Goal: Transaction & Acquisition: Purchase product/service

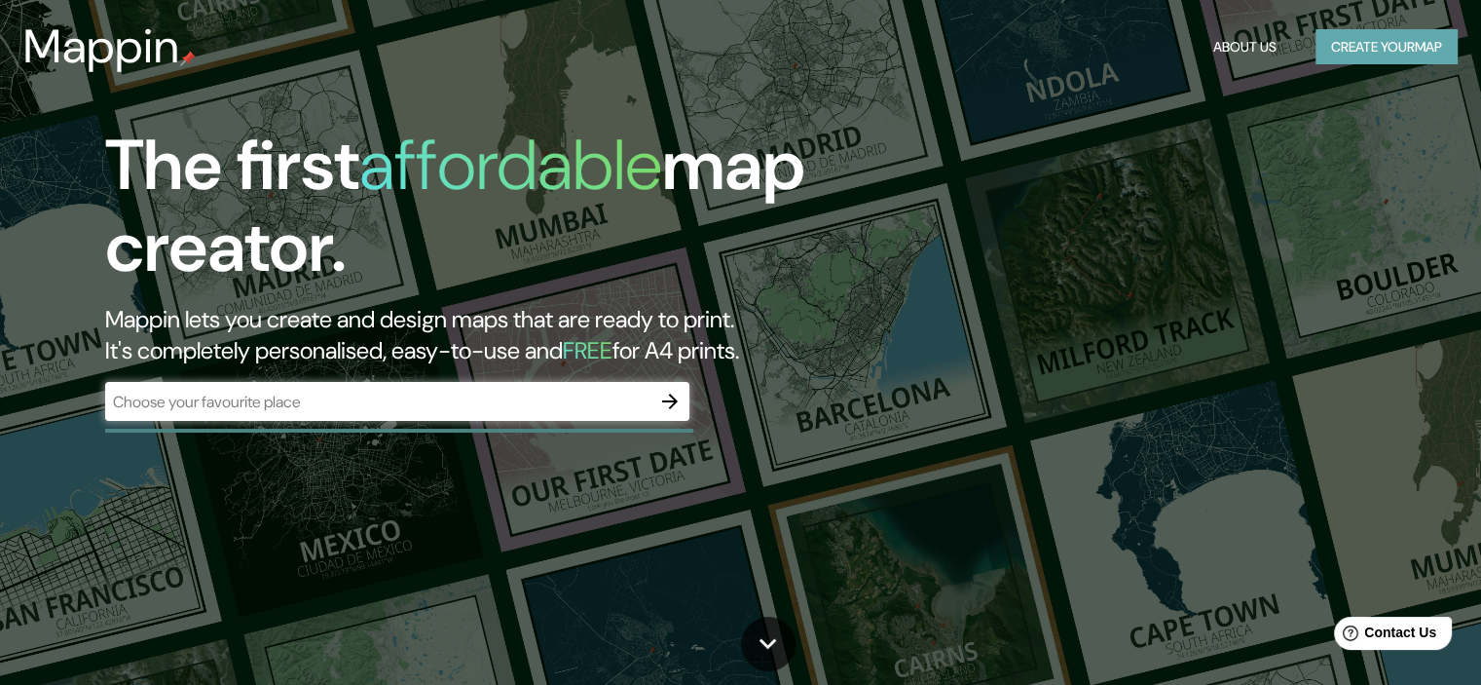
click at [1405, 57] on button "Create your map" at bounding box center [1387, 47] width 142 height 36
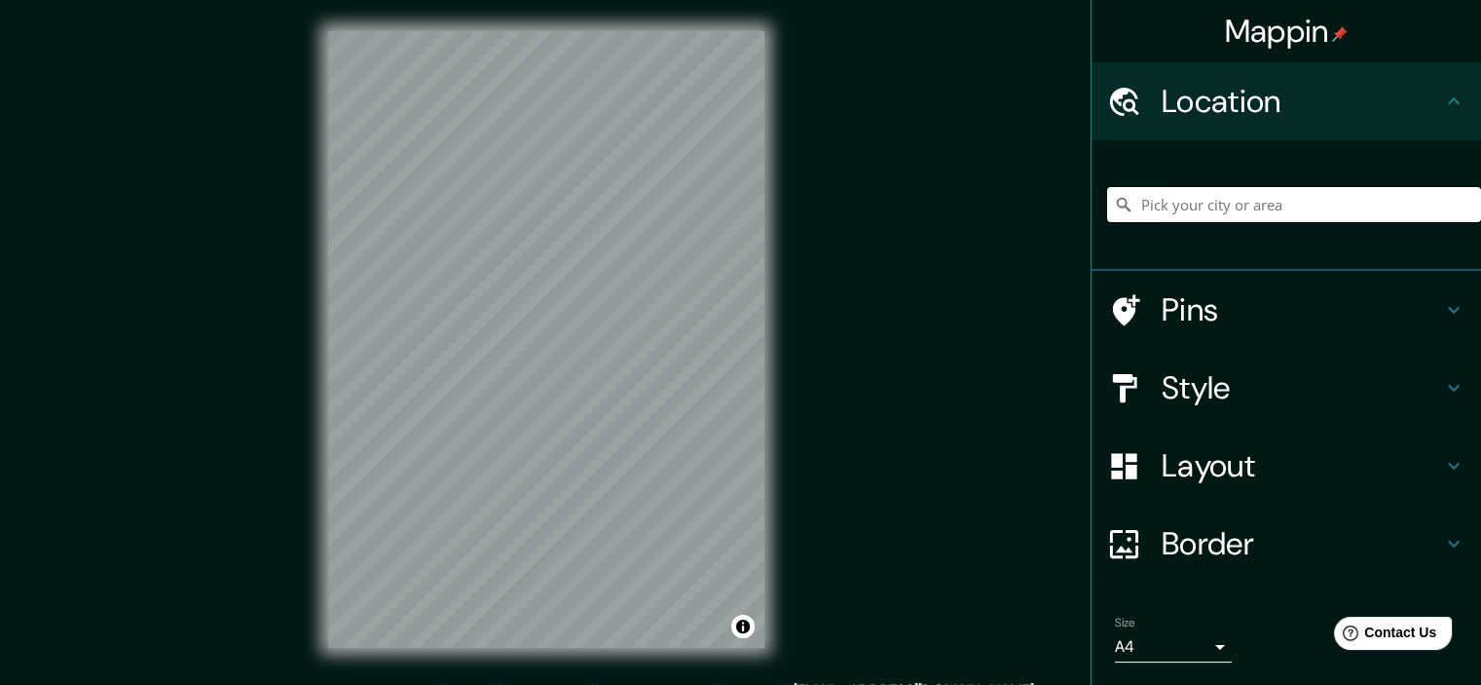
click at [1174, 202] on input "Pick your city or area" at bounding box center [1294, 204] width 374 height 35
paste input "a53860"
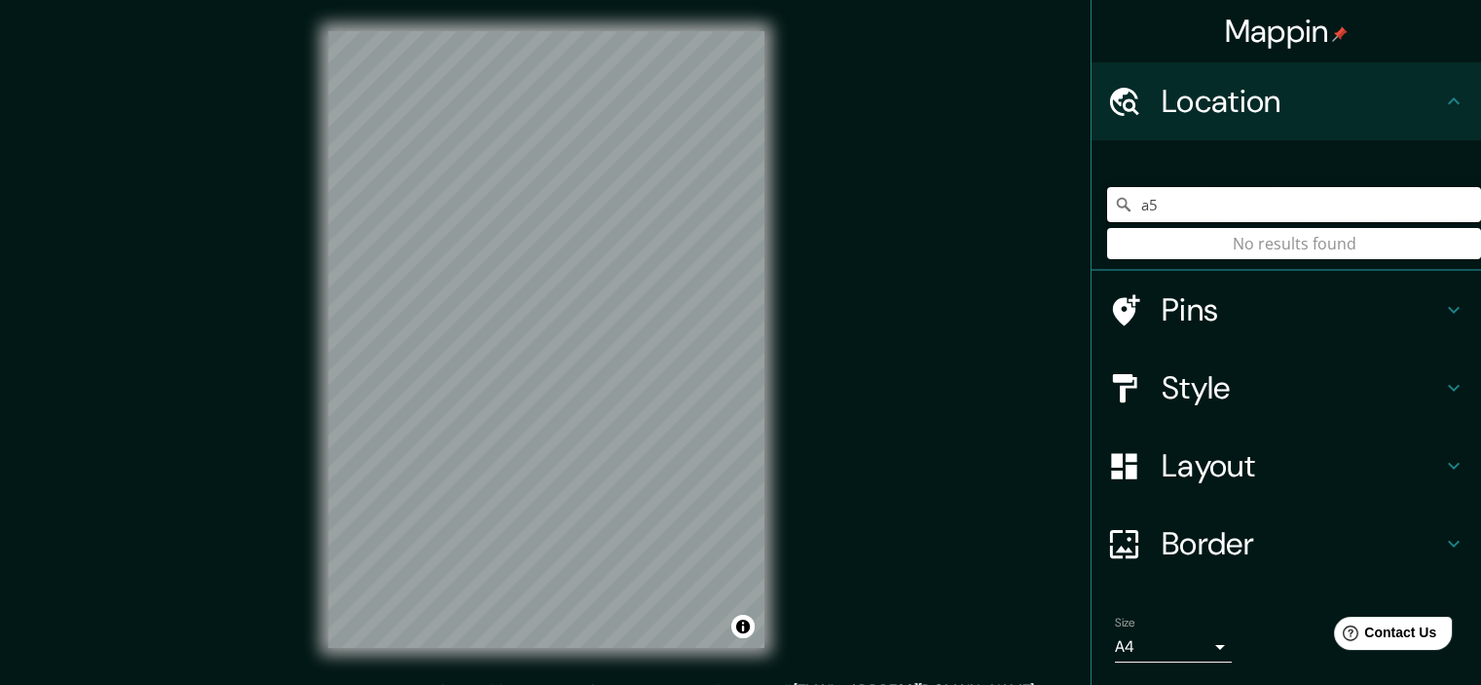
type input "a"
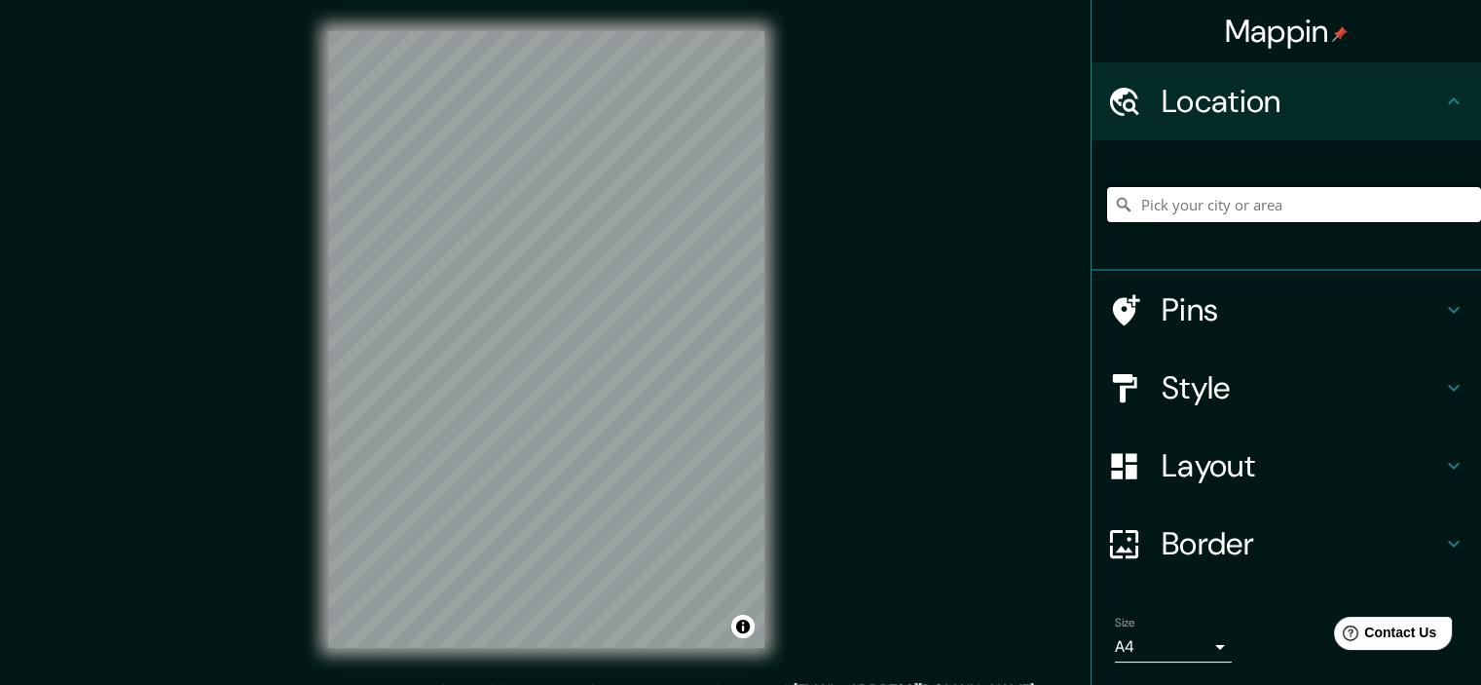
paste input "a53860"
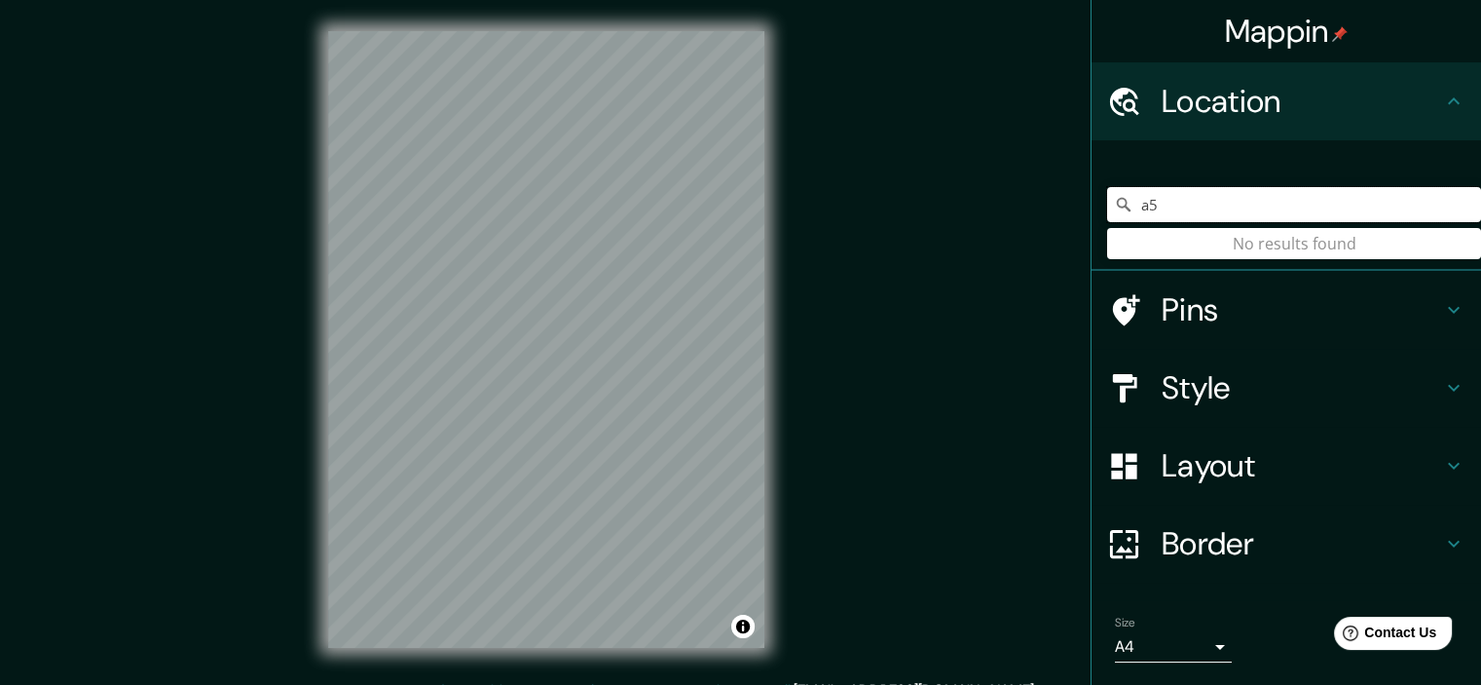
type input "a"
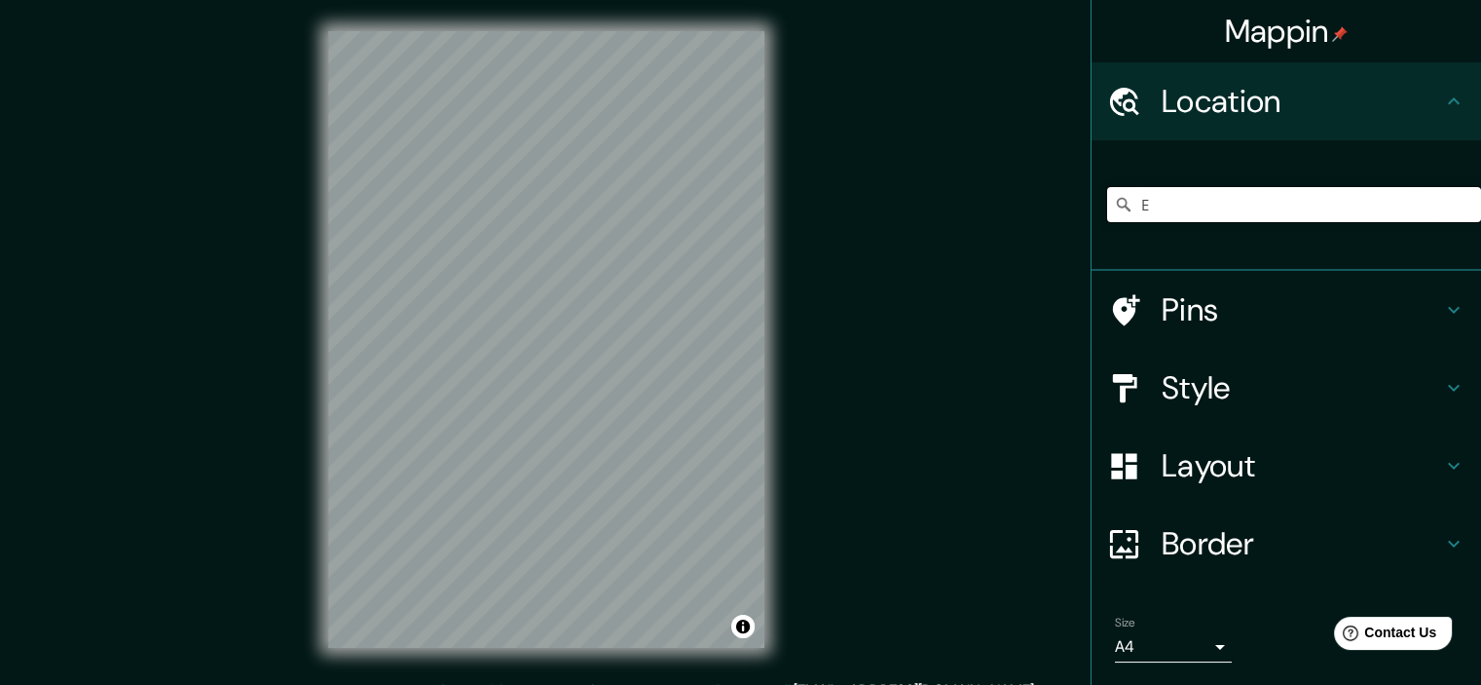
click at [1173, 208] on input "E" at bounding box center [1294, 204] width 374 height 35
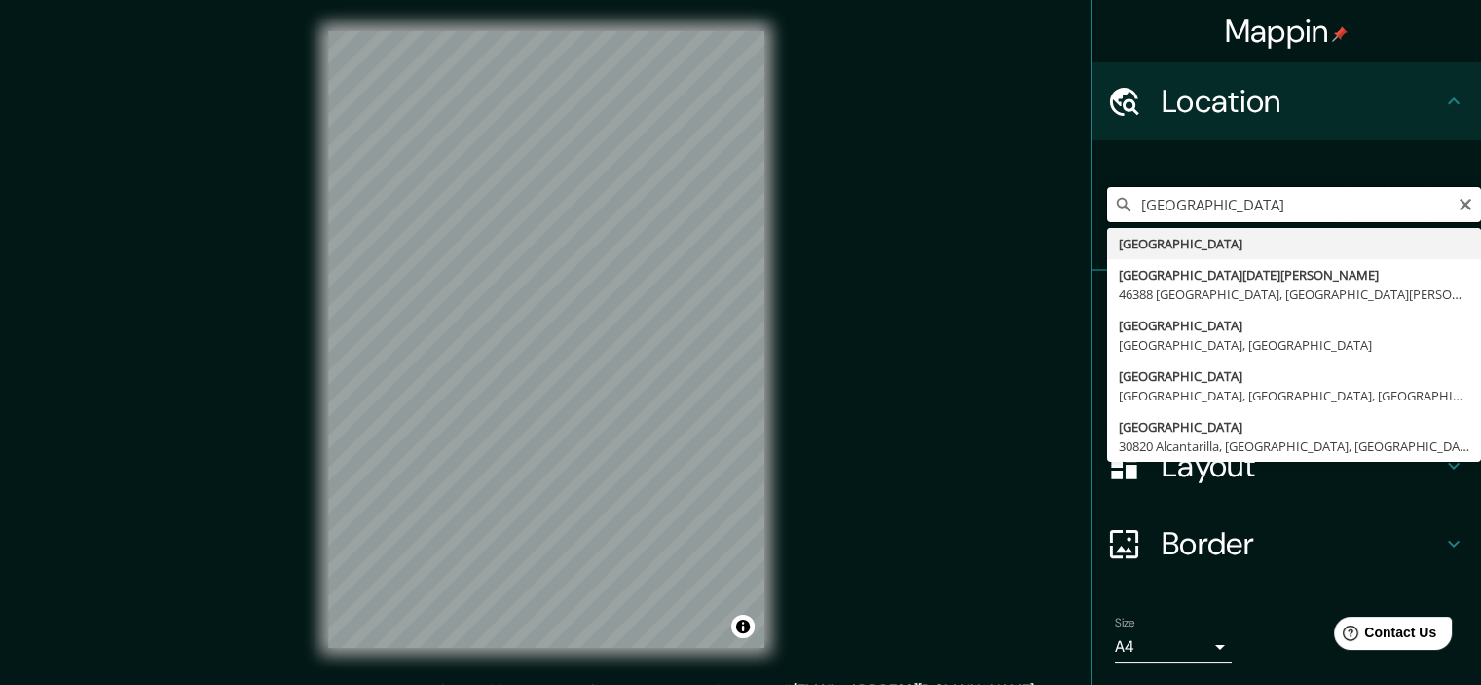
type input "[GEOGRAPHIC_DATA]"
click at [1200, 206] on input "[GEOGRAPHIC_DATA]" at bounding box center [1294, 204] width 374 height 35
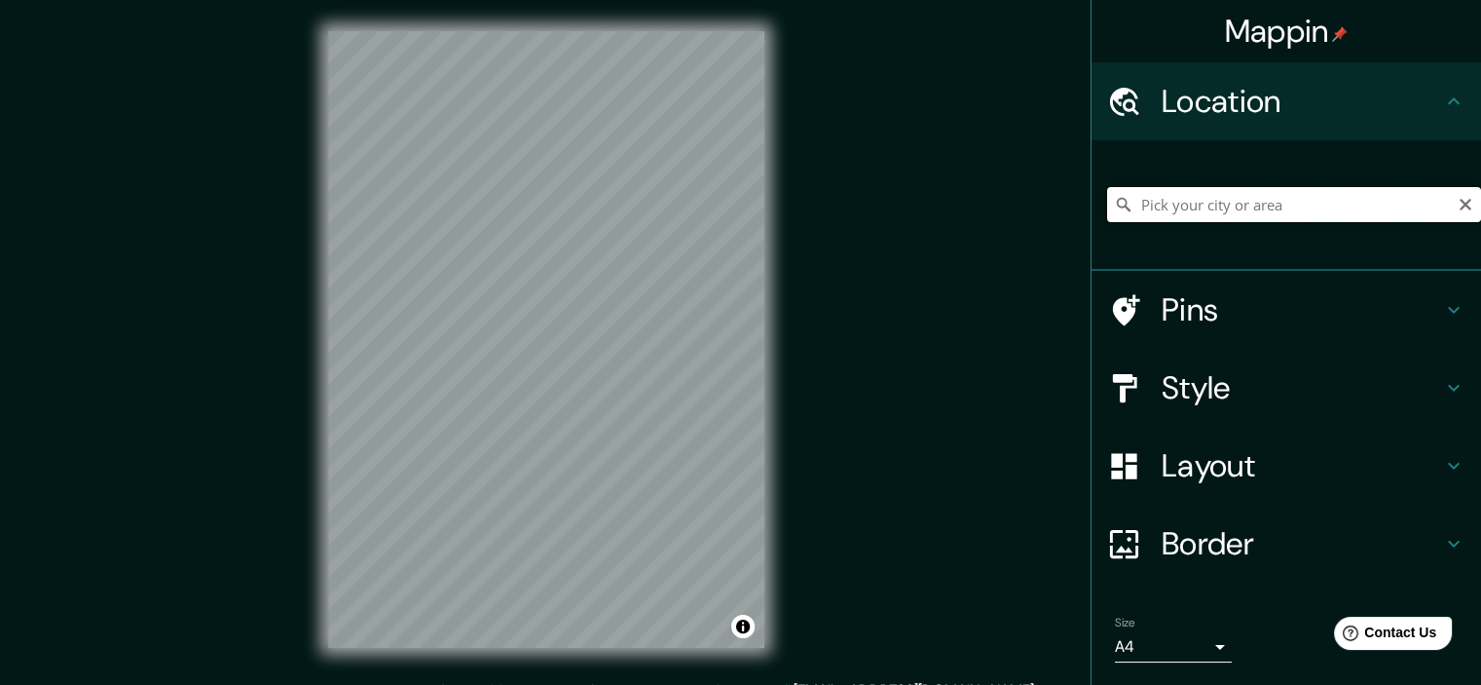
paste input "[PERSON_NAME] 1085"
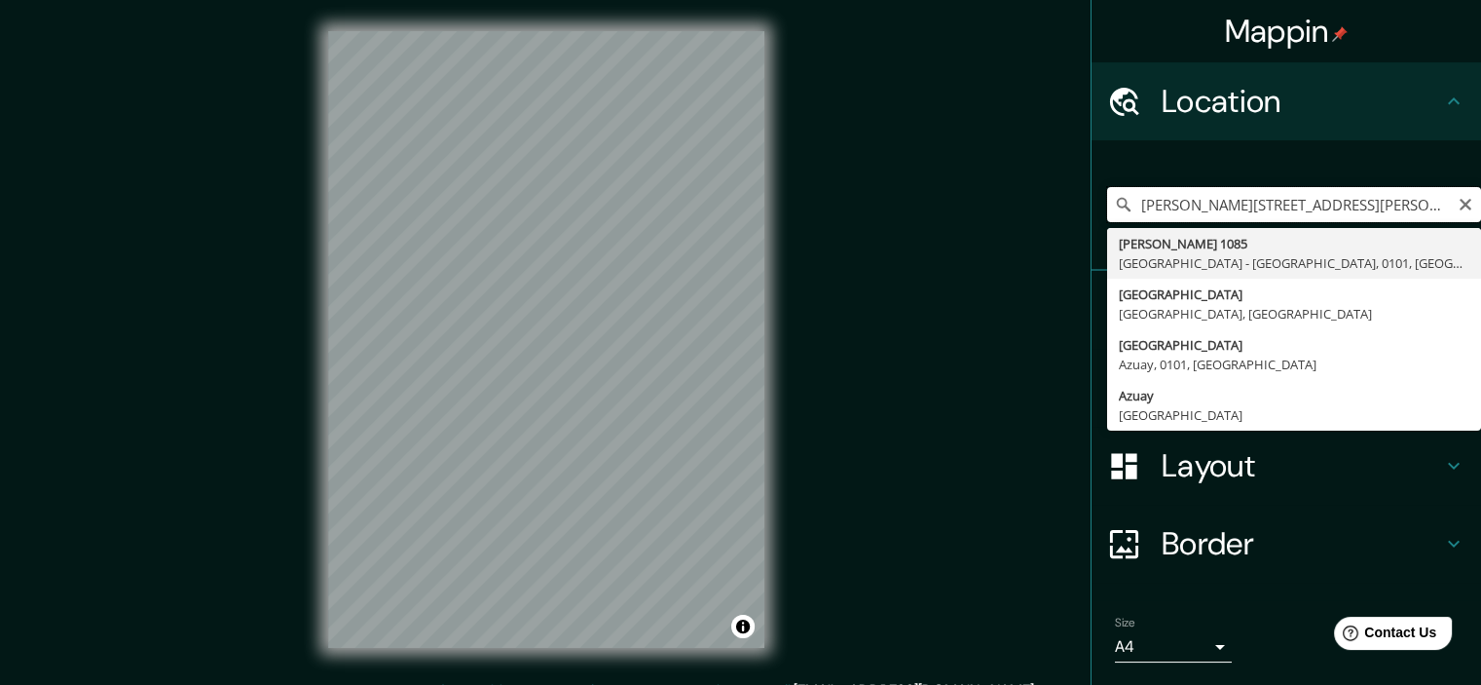
type input "[PERSON_NAME][STREET_ADDRESS][PERSON_NAME]"
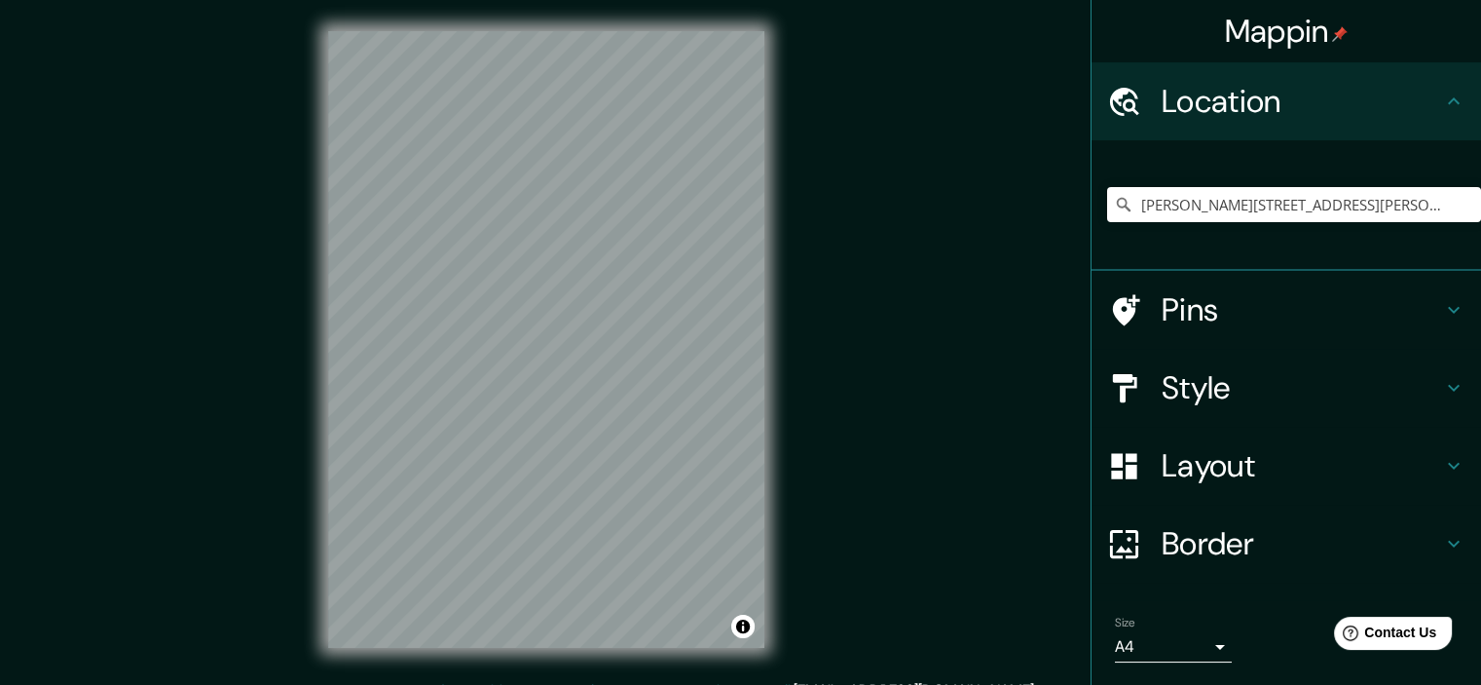
click at [1261, 315] on h4 "Pins" at bounding box center [1302, 309] width 281 height 39
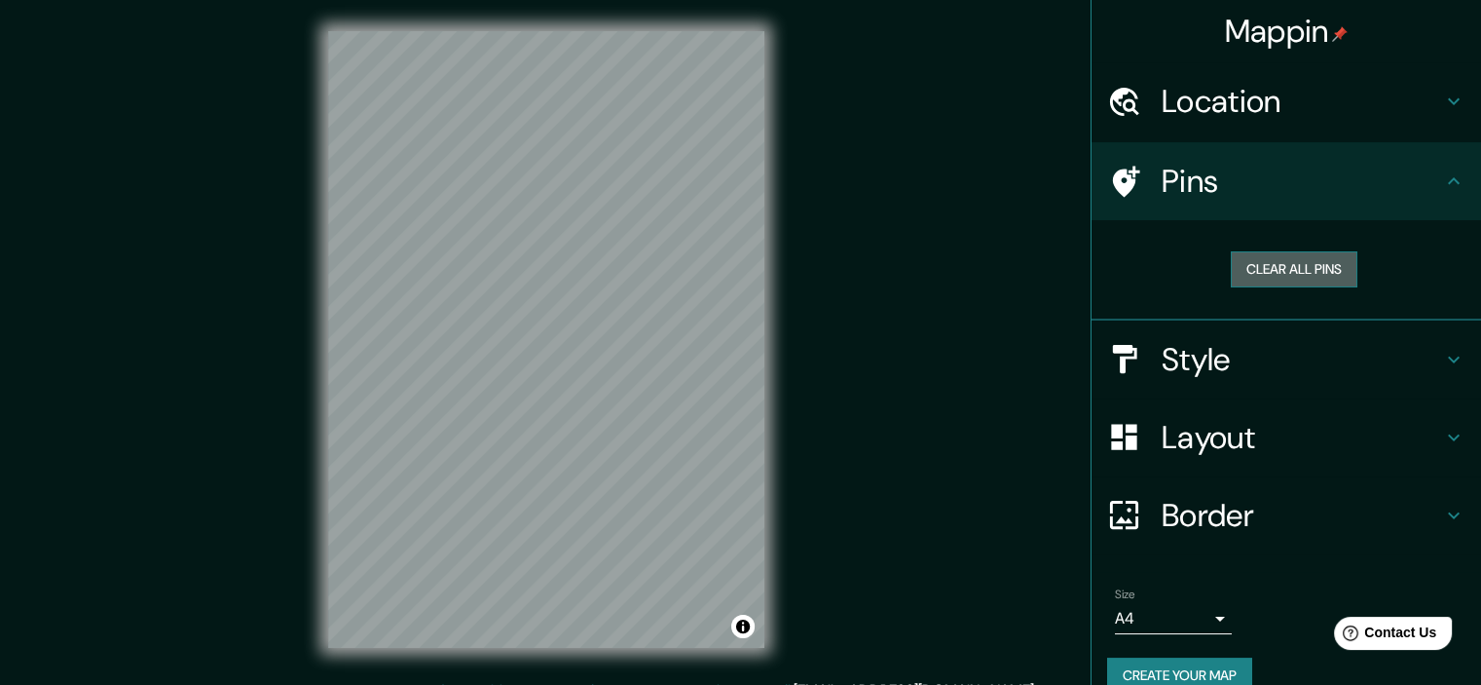
click at [1282, 270] on button "Clear all pins" at bounding box center [1294, 269] width 127 height 36
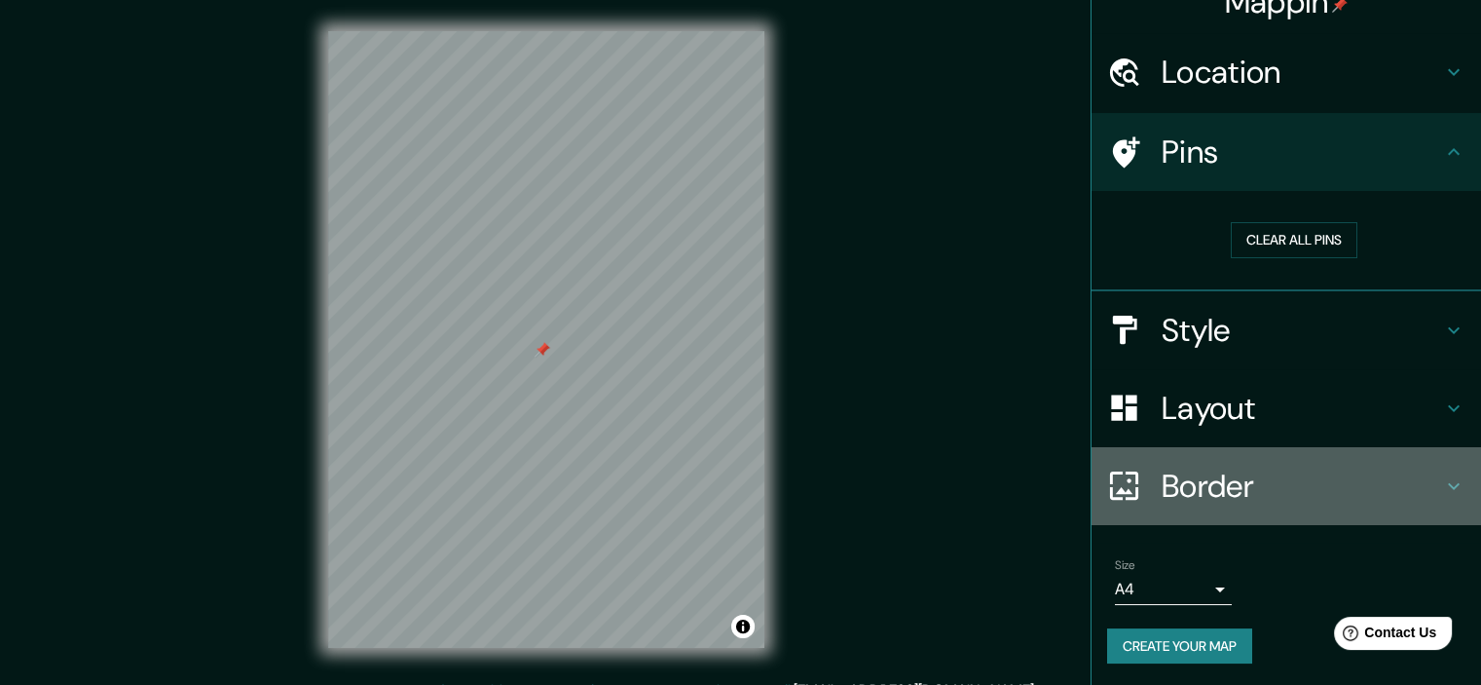
click at [1271, 472] on h4 "Border" at bounding box center [1302, 486] width 281 height 39
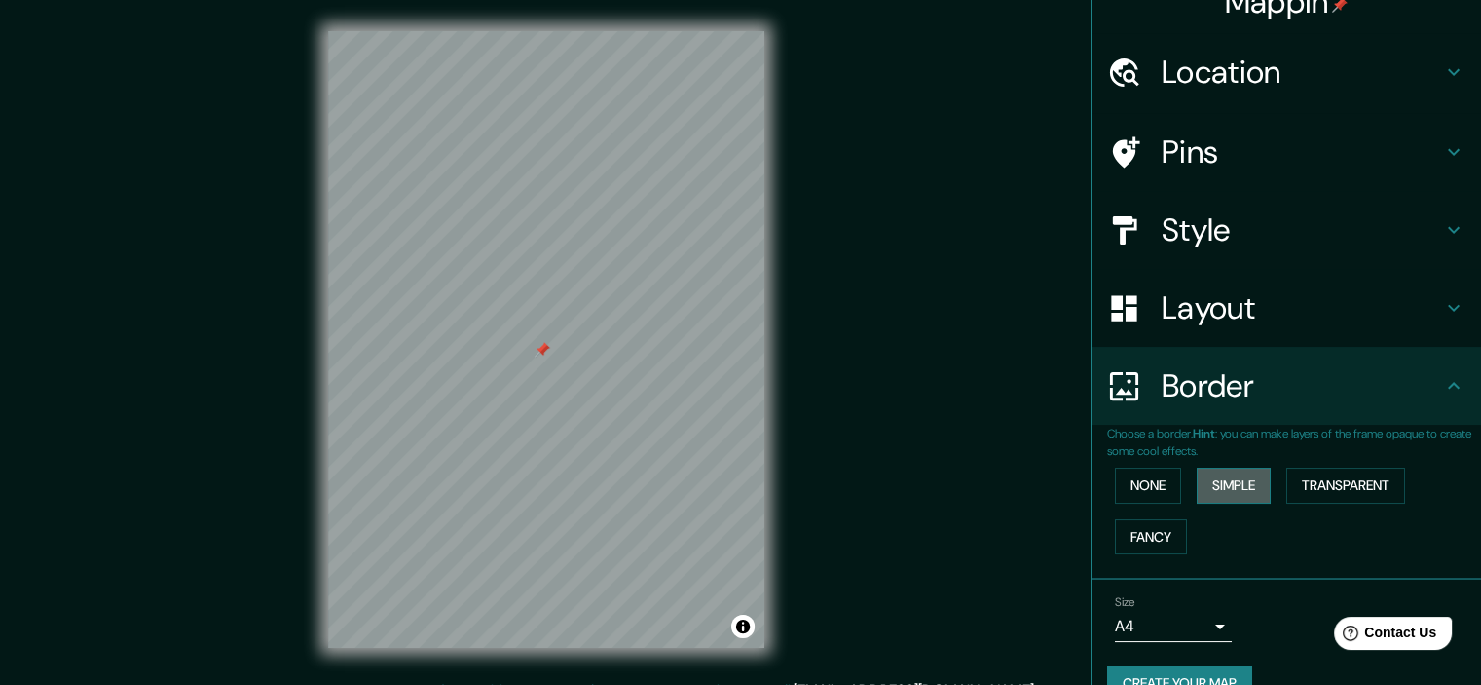
click at [1218, 482] on button "Simple" at bounding box center [1234, 486] width 74 height 36
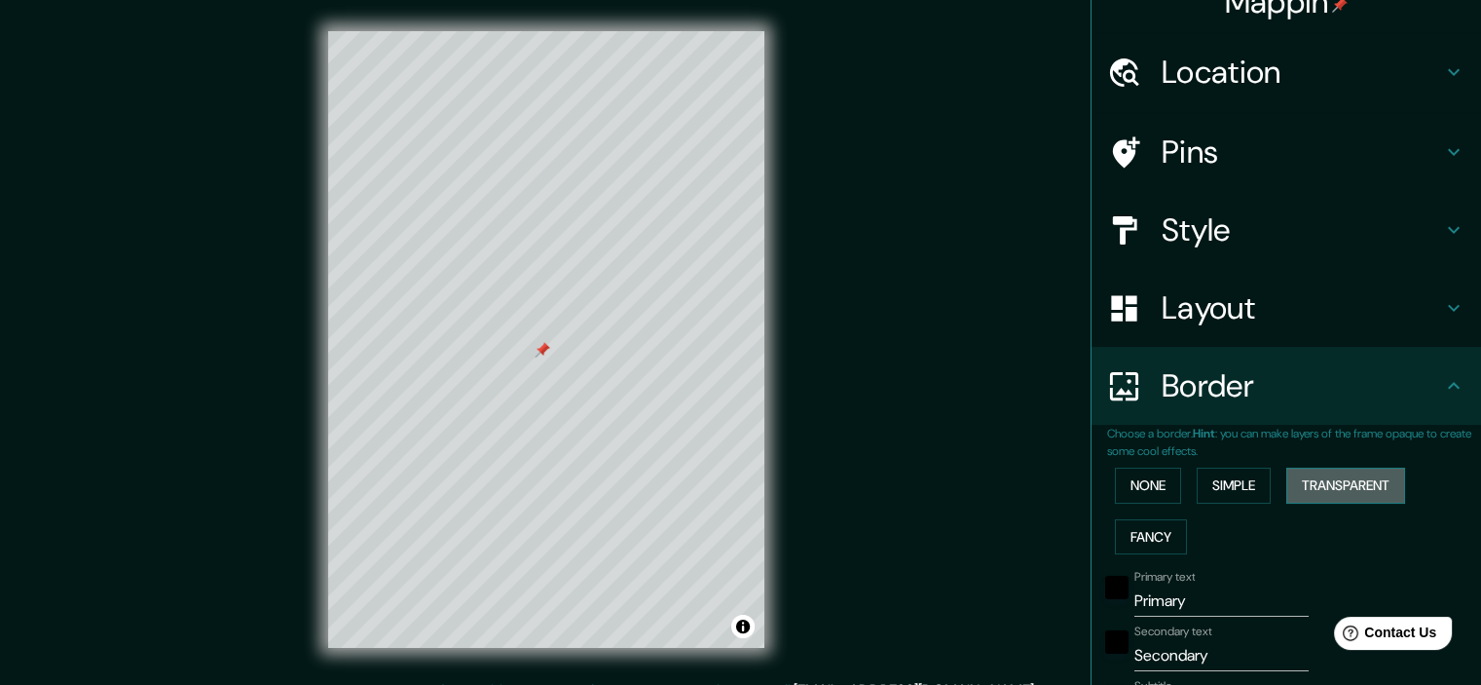
click at [1312, 476] on button "Transparent" at bounding box center [1346, 486] width 119 height 36
click at [1142, 534] on button "Fancy" at bounding box center [1151, 537] width 72 height 36
click at [1147, 484] on button "None" at bounding box center [1148, 486] width 66 height 36
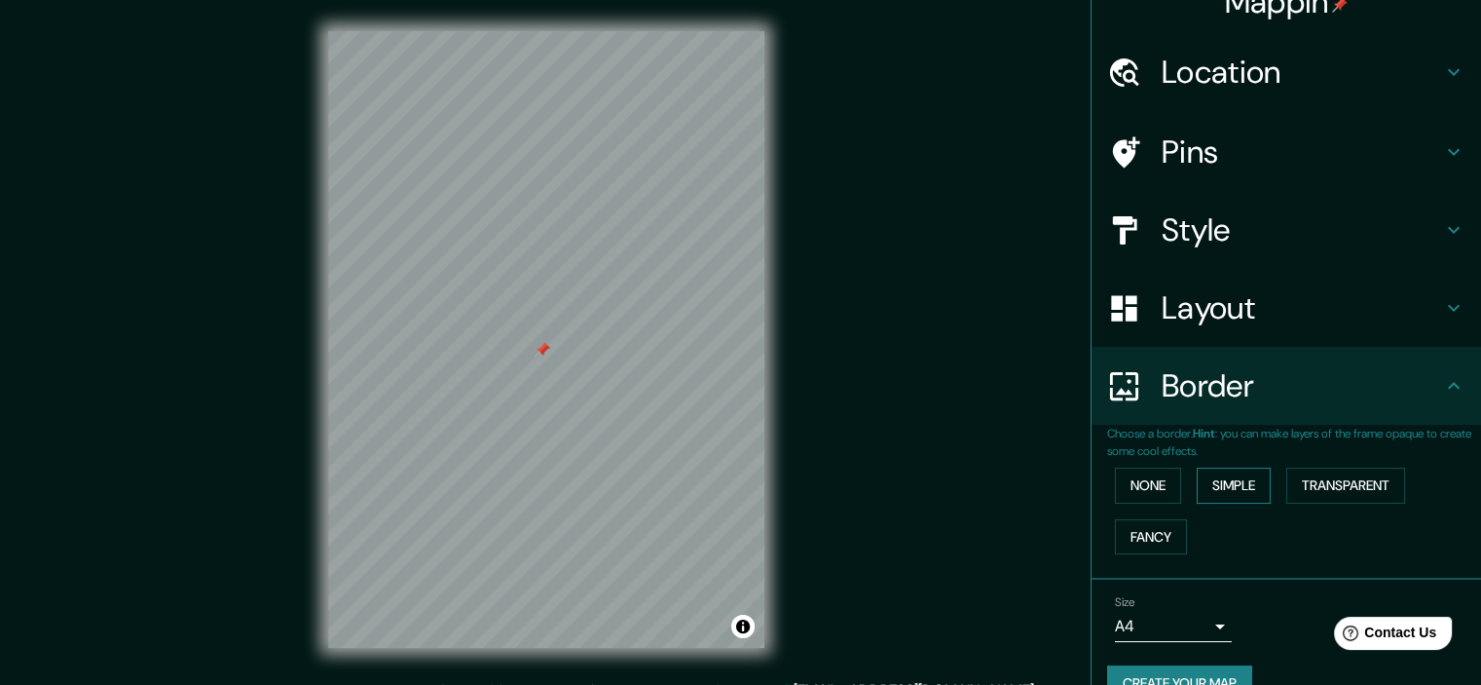
click at [1215, 483] on button "Simple" at bounding box center [1234, 486] width 74 height 36
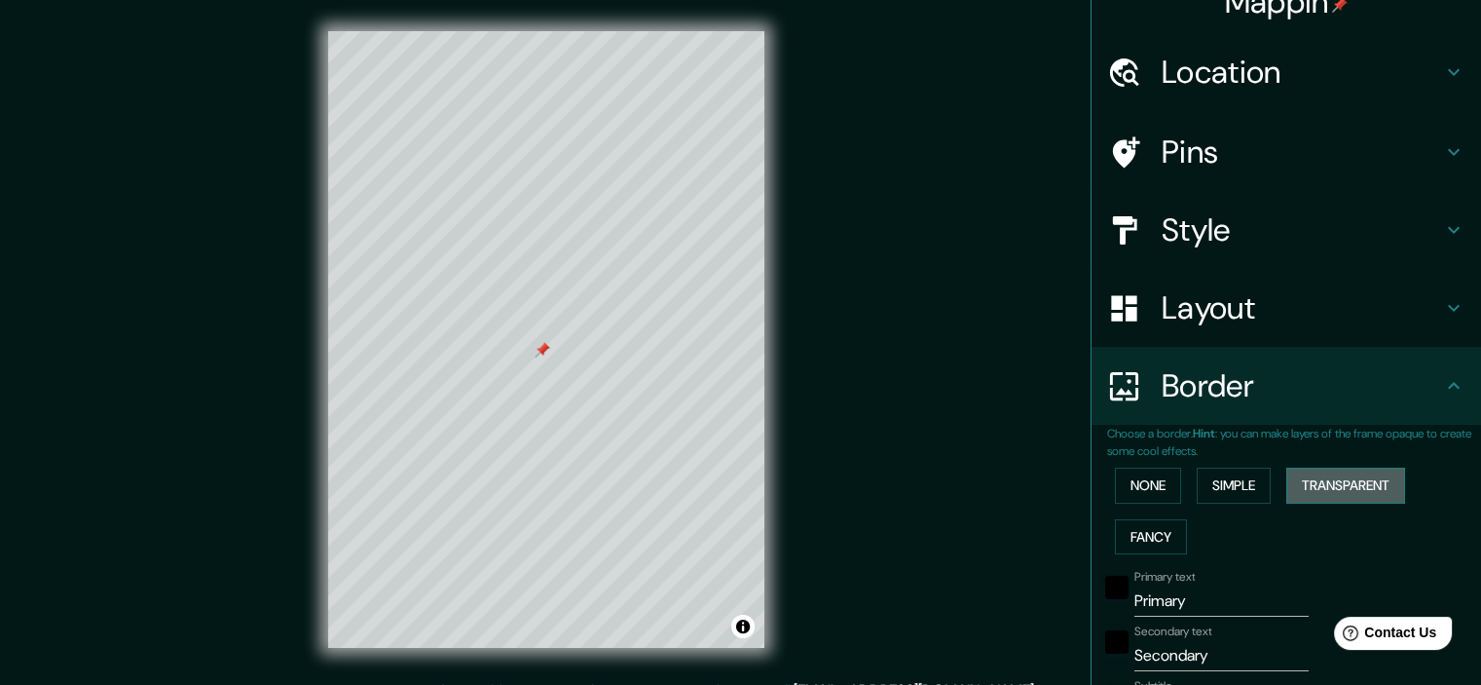
click at [1345, 487] on button "Transparent" at bounding box center [1346, 486] width 119 height 36
click at [592, 336] on div at bounding box center [590, 342] width 16 height 16
click at [581, 343] on div at bounding box center [585, 342] width 16 height 16
click at [584, 326] on div at bounding box center [582, 330] width 16 height 16
click at [564, 225] on div at bounding box center [566, 226] width 16 height 16
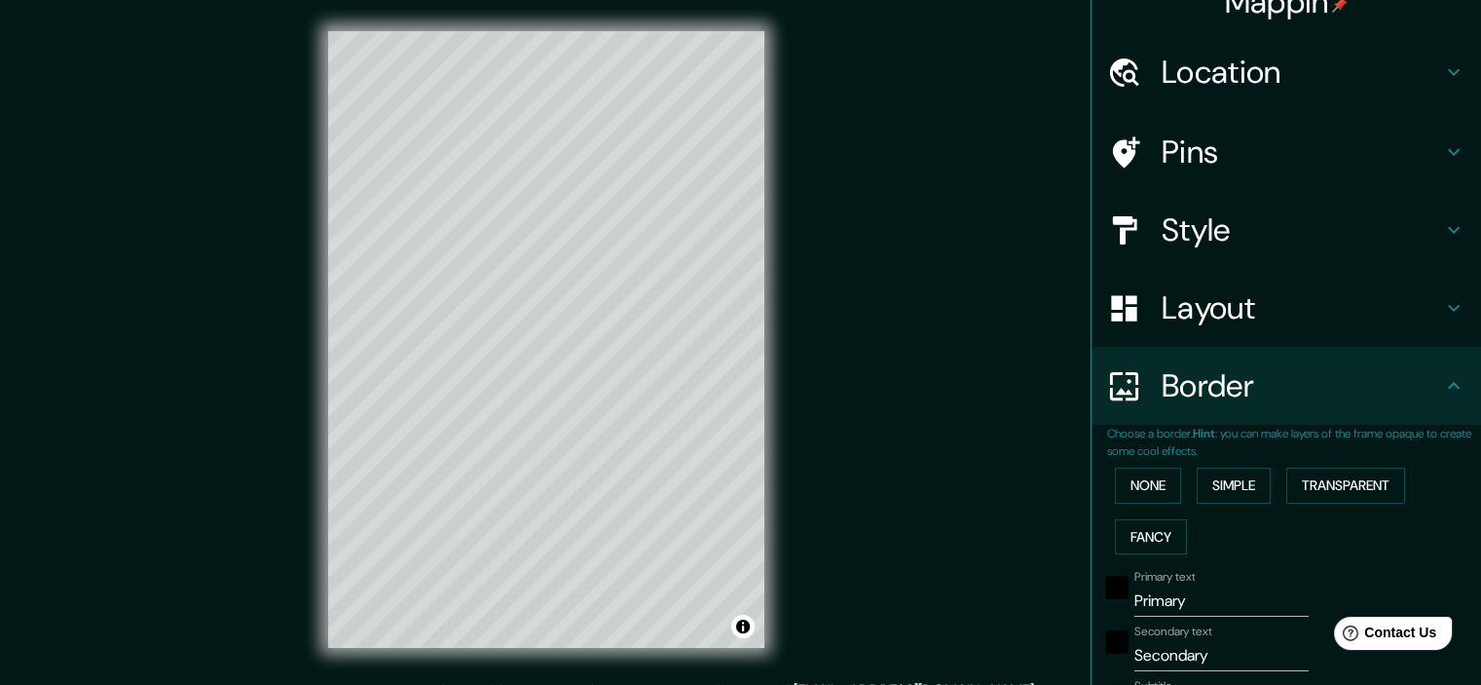
scroll to position [221, 0]
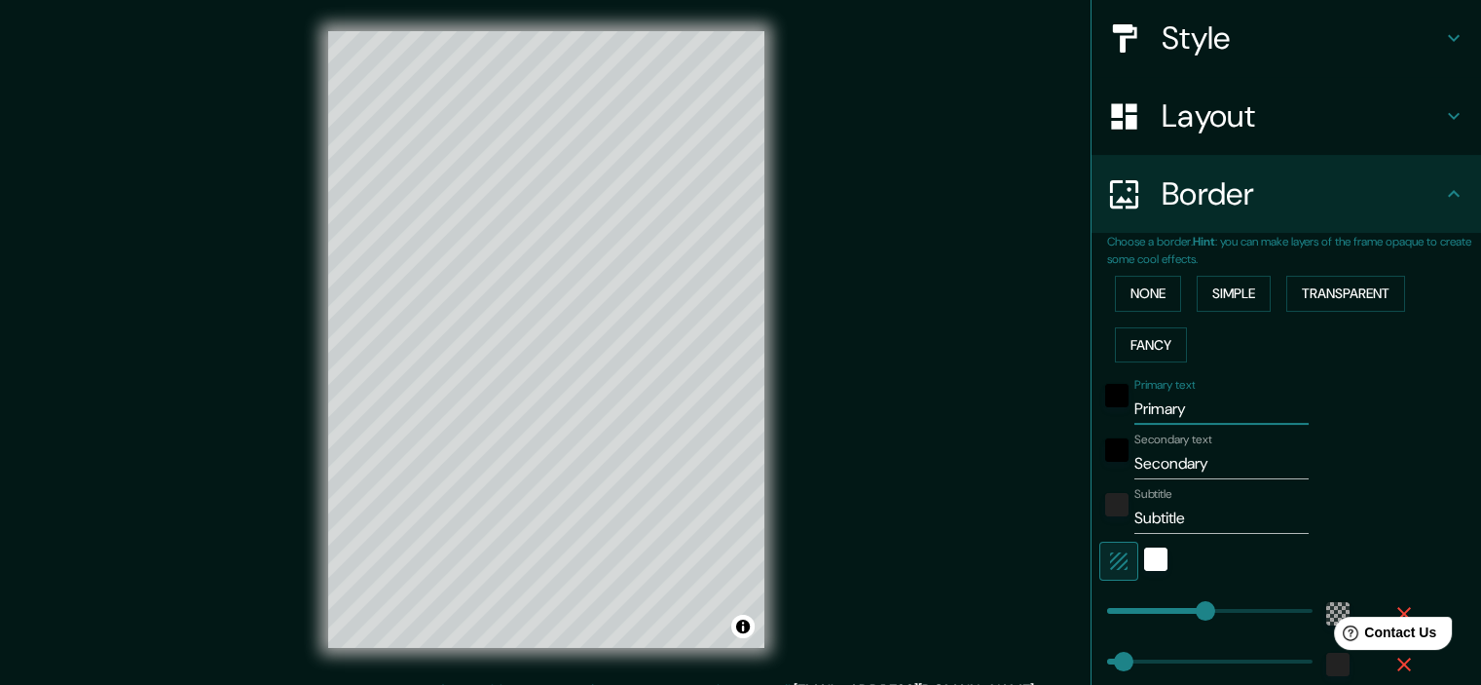
click at [1168, 404] on input "Primary" at bounding box center [1222, 408] width 174 height 31
type input "215"
type input "36"
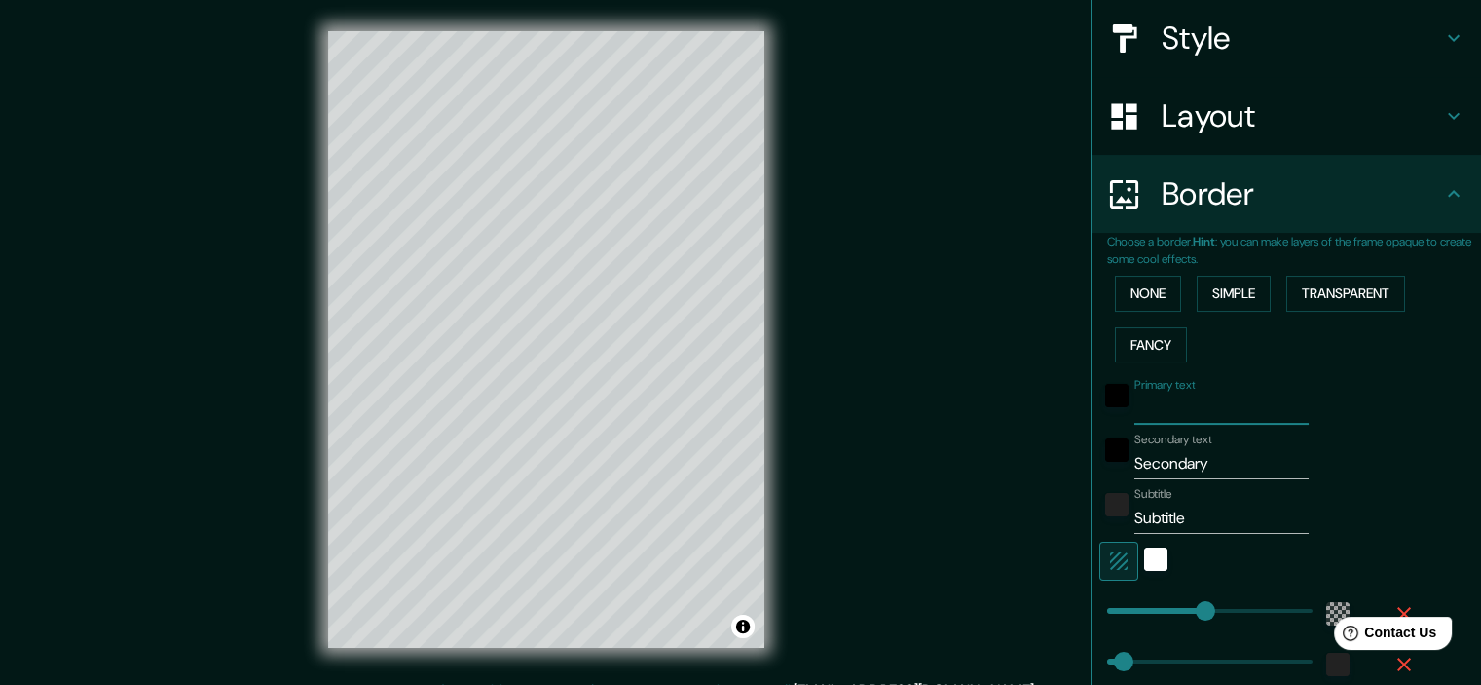
type input "U"
type input "215"
type input "36"
type input "UB"
type input "215"
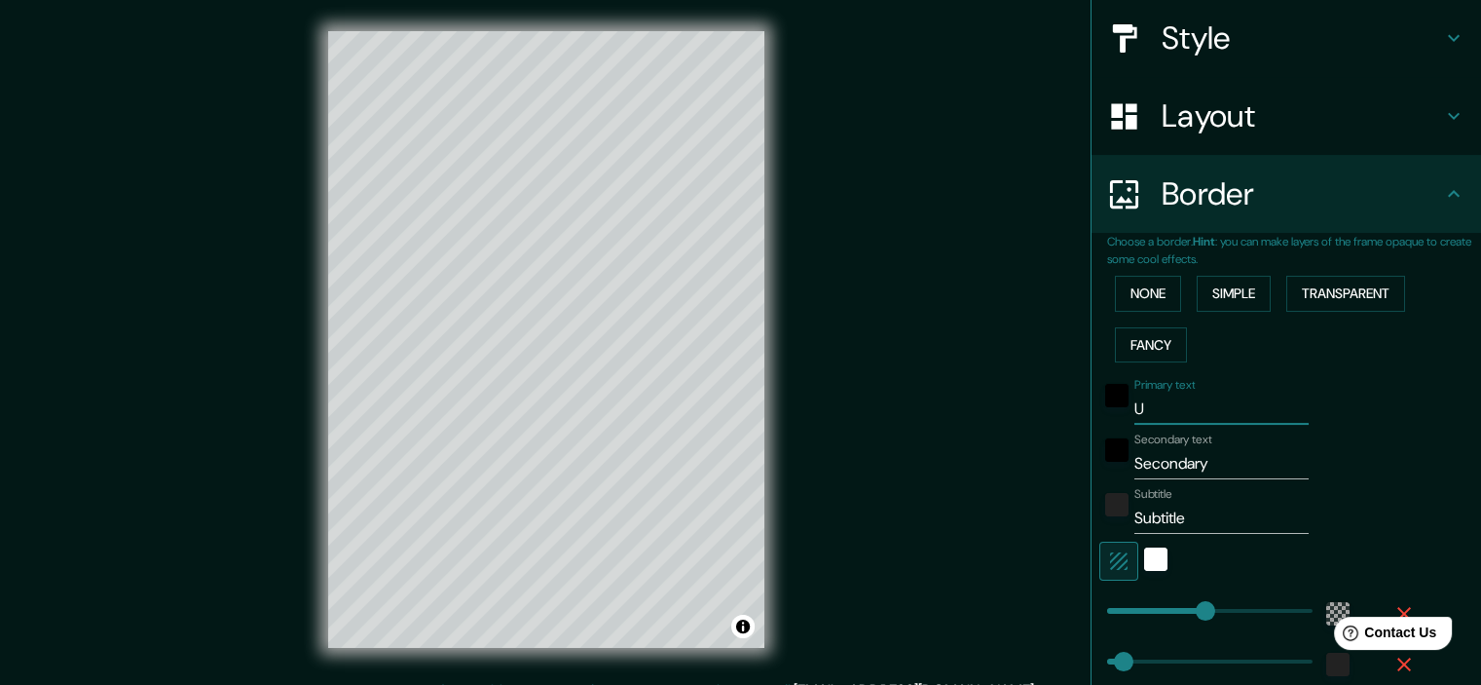
type input "36"
type input "UBI"
type input "215"
type input "36"
type input "UBIC"
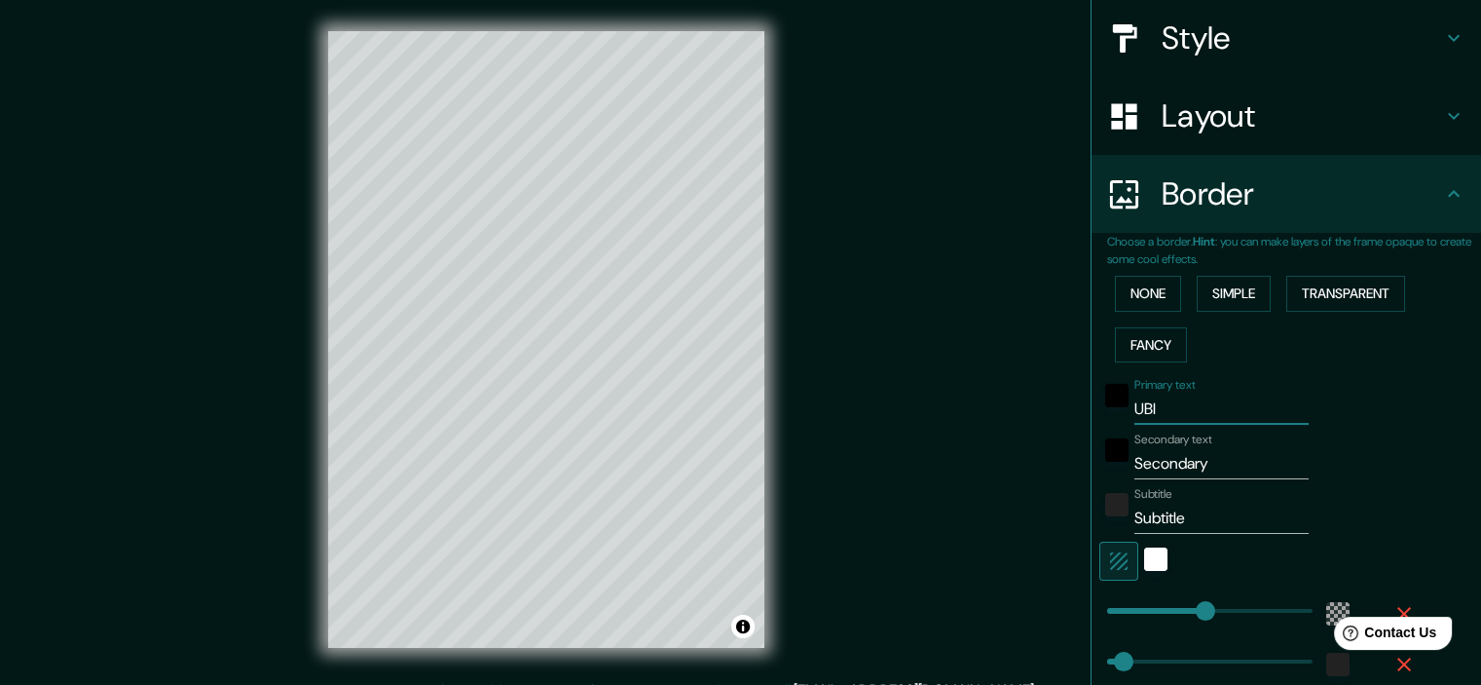
type input "215"
type input "36"
type input "UBICA"
type input "215"
type input "36"
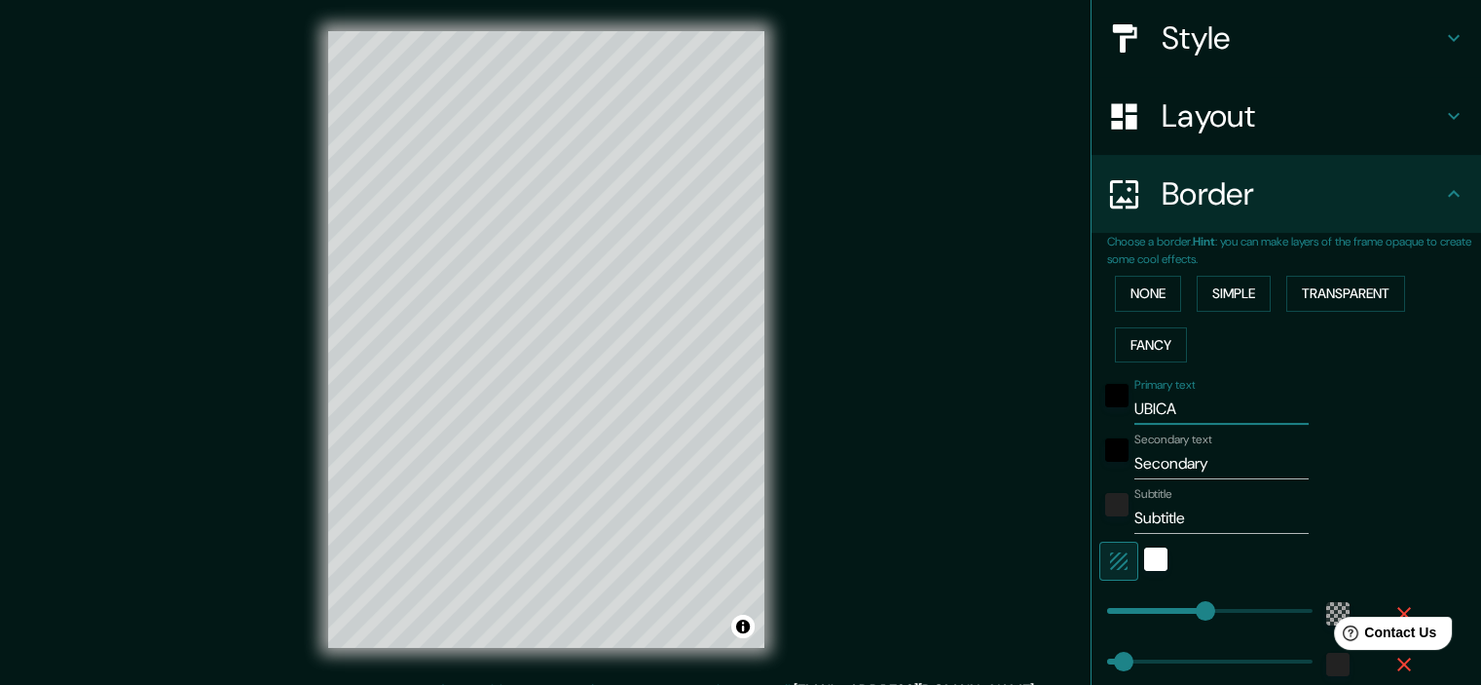
type input "UBICAC"
type input "215"
type input "36"
type input "UBICACI"
type input "215"
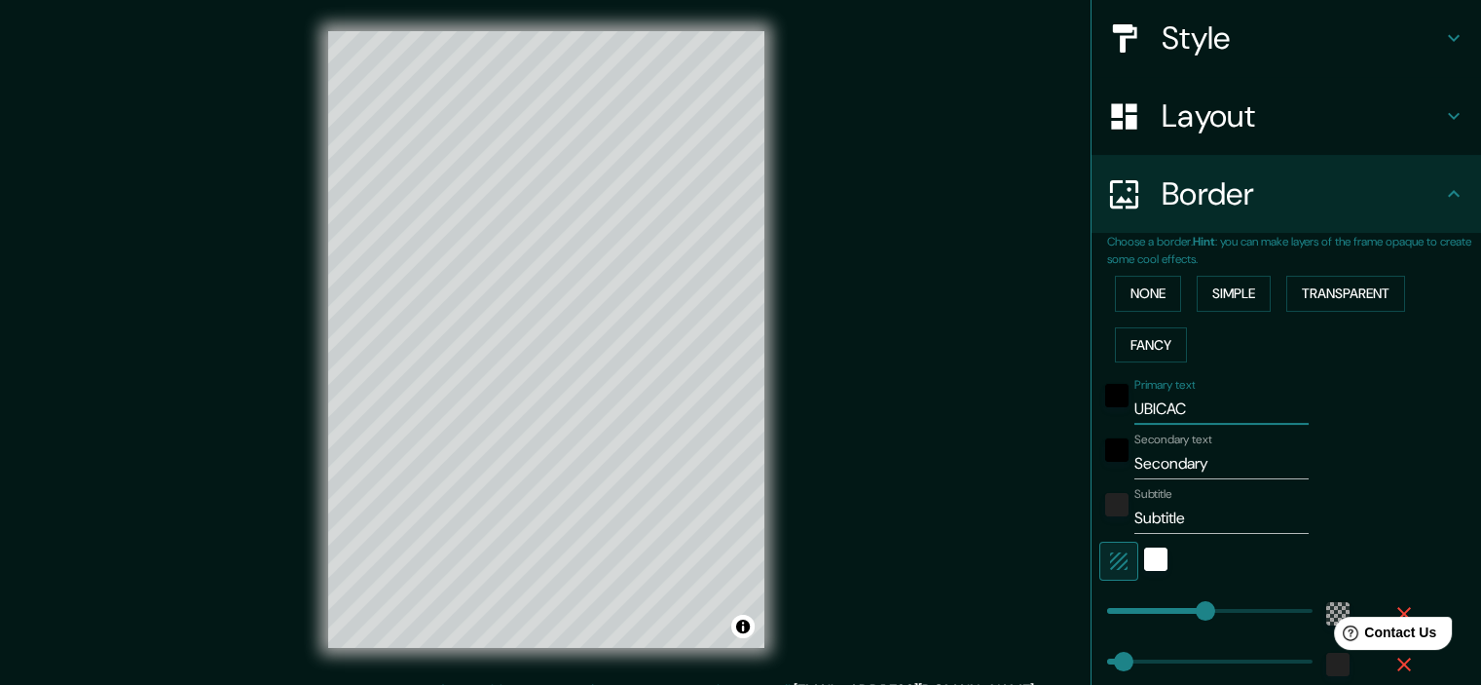
type input "36"
type input "UBICACIO"
type input "215"
type input "36"
type input "UBICACION"
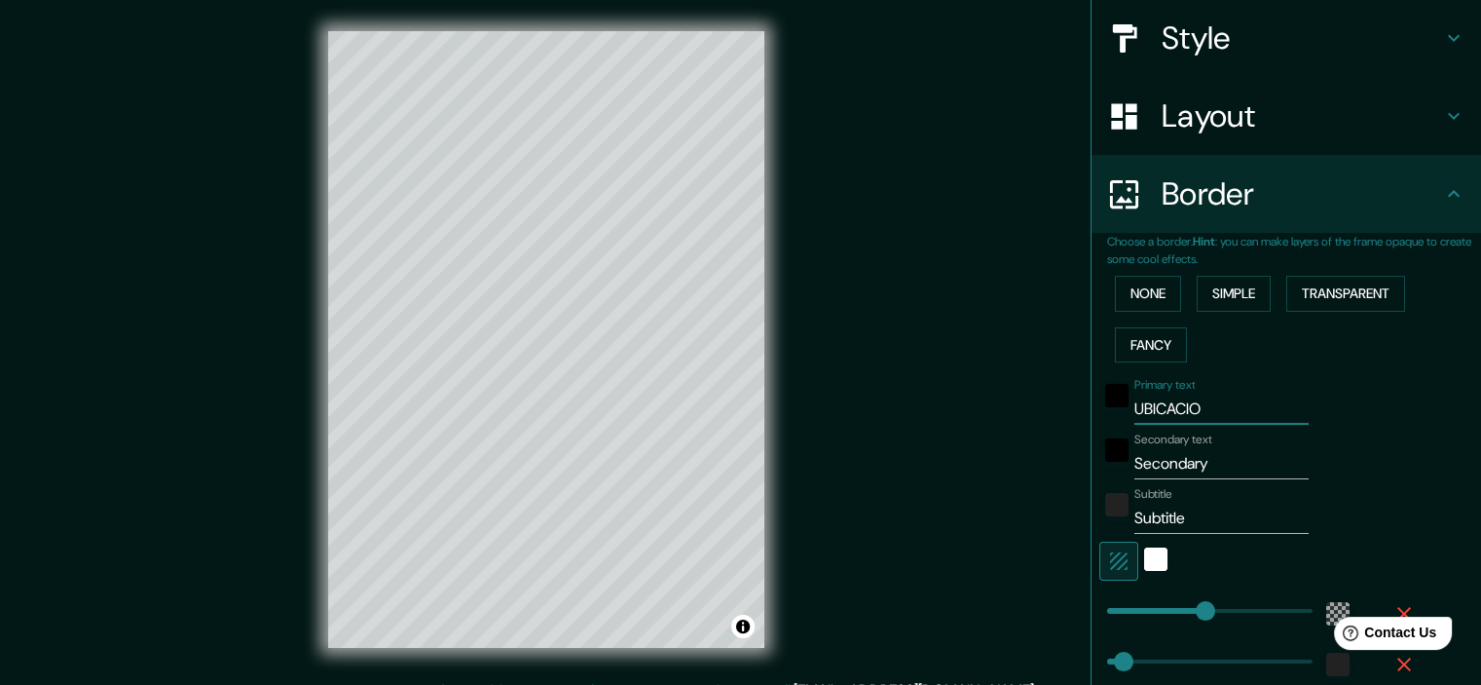
type input "215"
type input "36"
type input "UBICACIO"
type input "215"
type input "36"
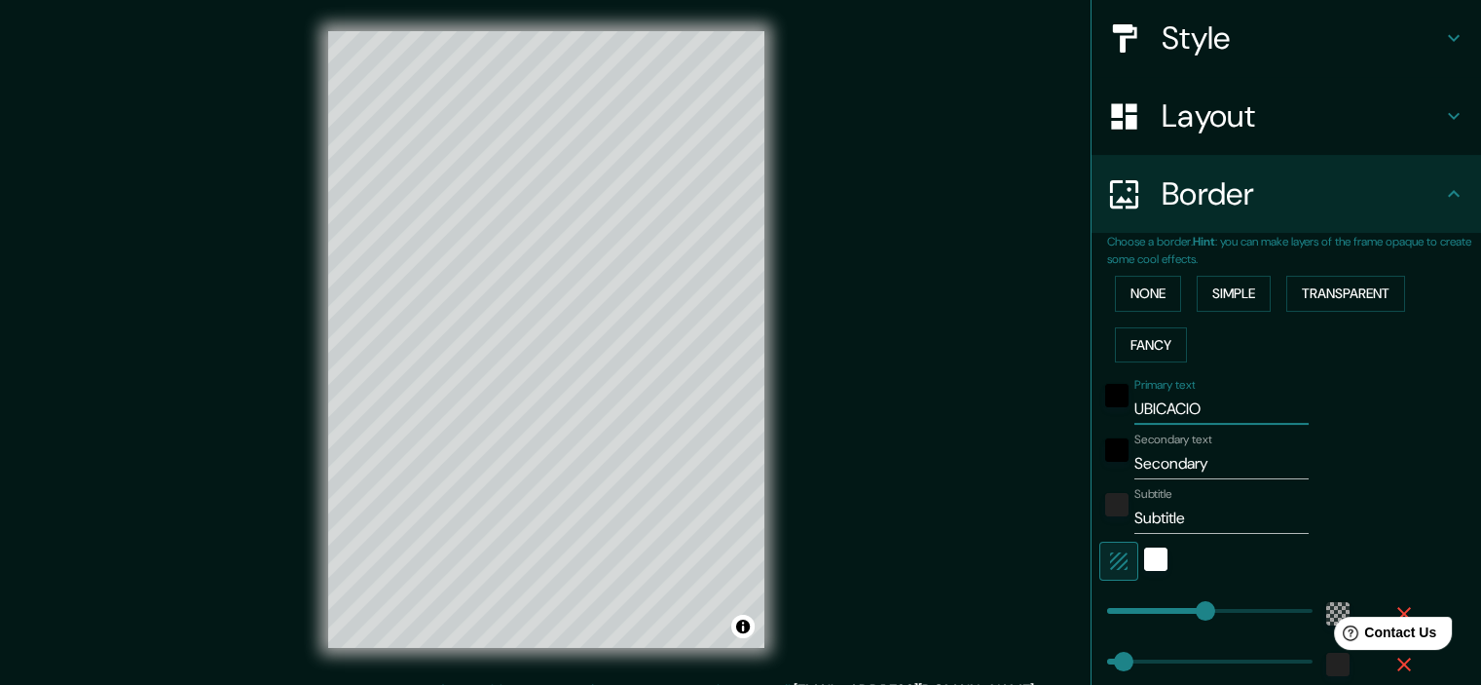
type input "UBICACI"
type input "215"
type input "36"
type input "UBICAC"
type input "215"
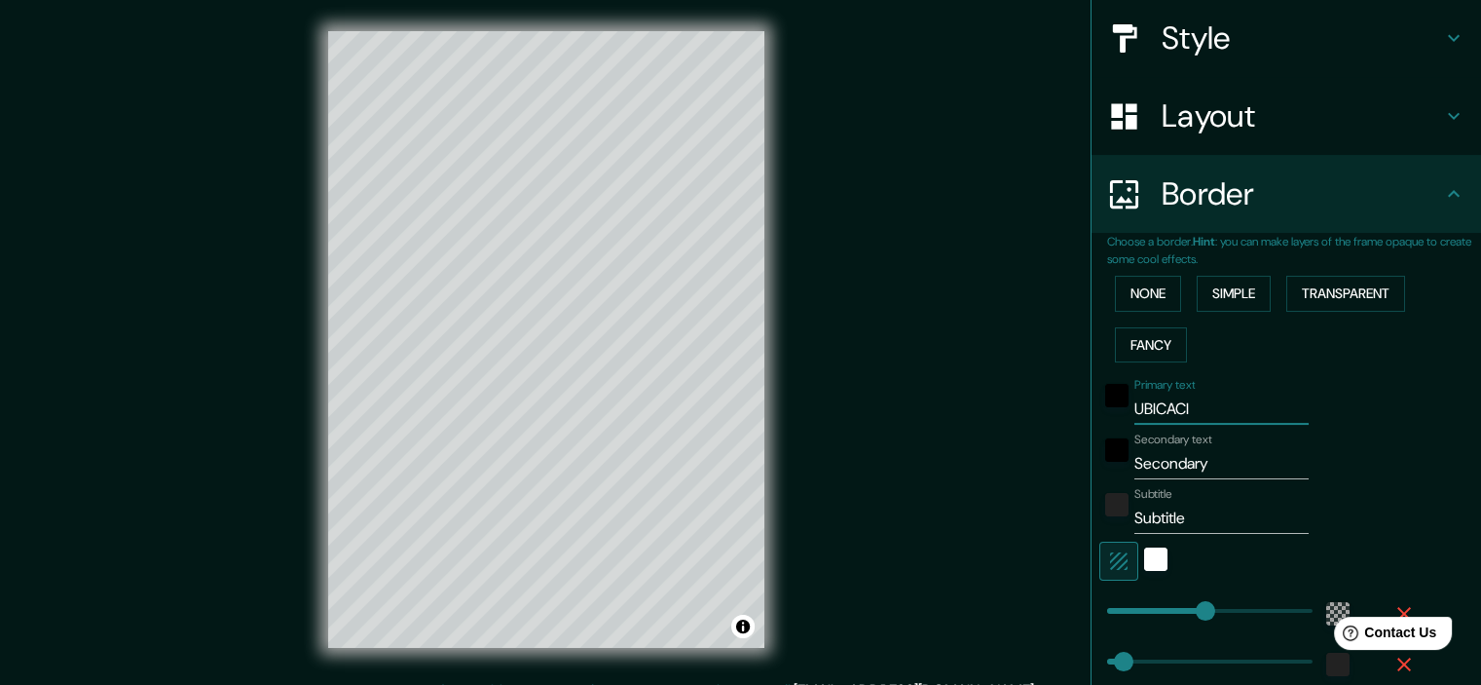
type input "36"
type input "UBICA"
type input "215"
type input "36"
type input "UBIC"
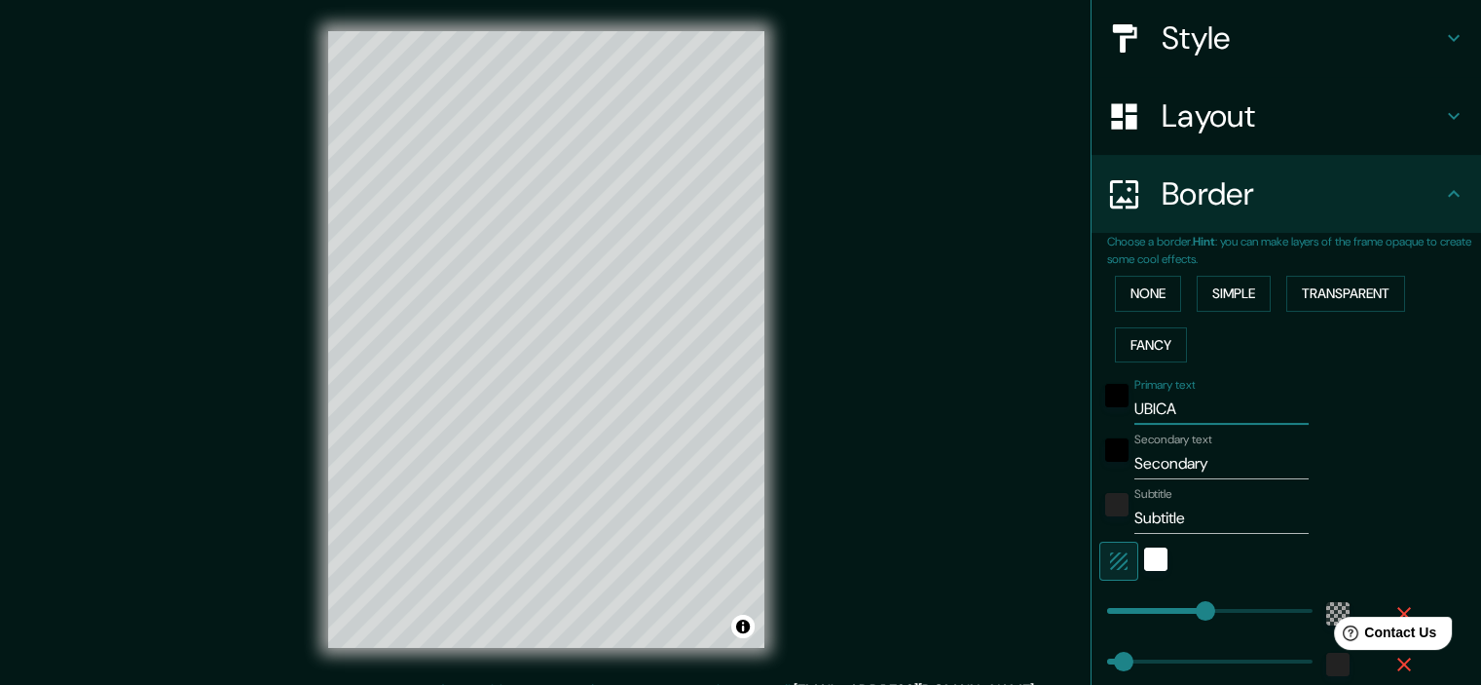
type input "215"
type input "36"
type input "UBI"
type input "215"
type input "36"
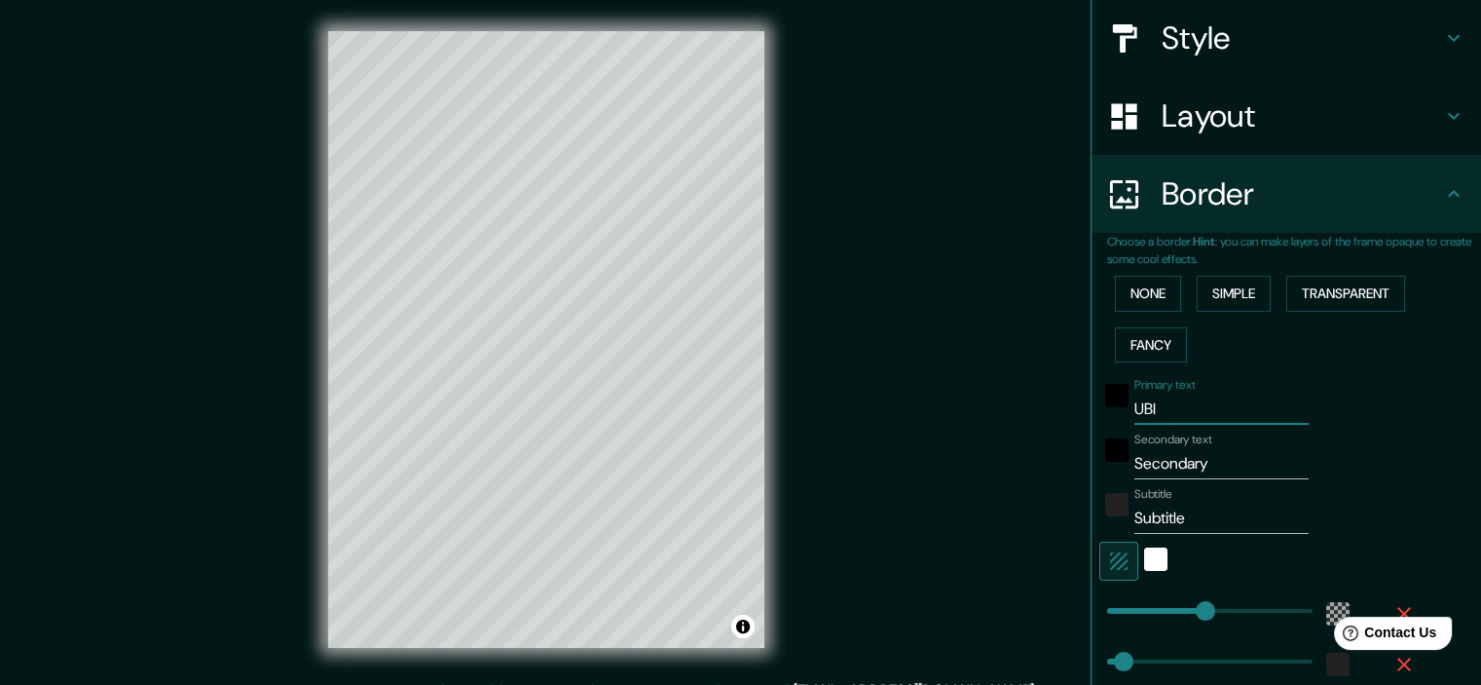
type input "UB"
type input "215"
type input "36"
type input "U"
type input "215"
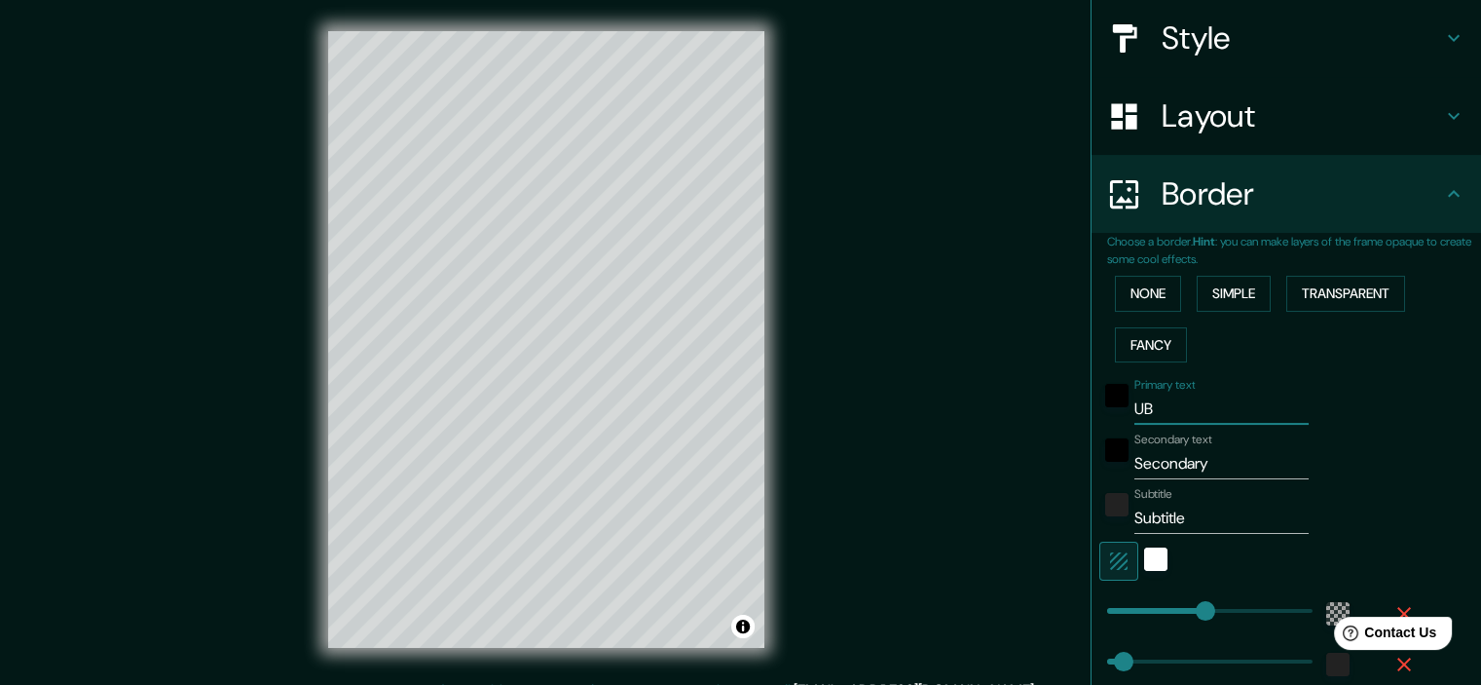
type input "36"
type input "215"
type input "36"
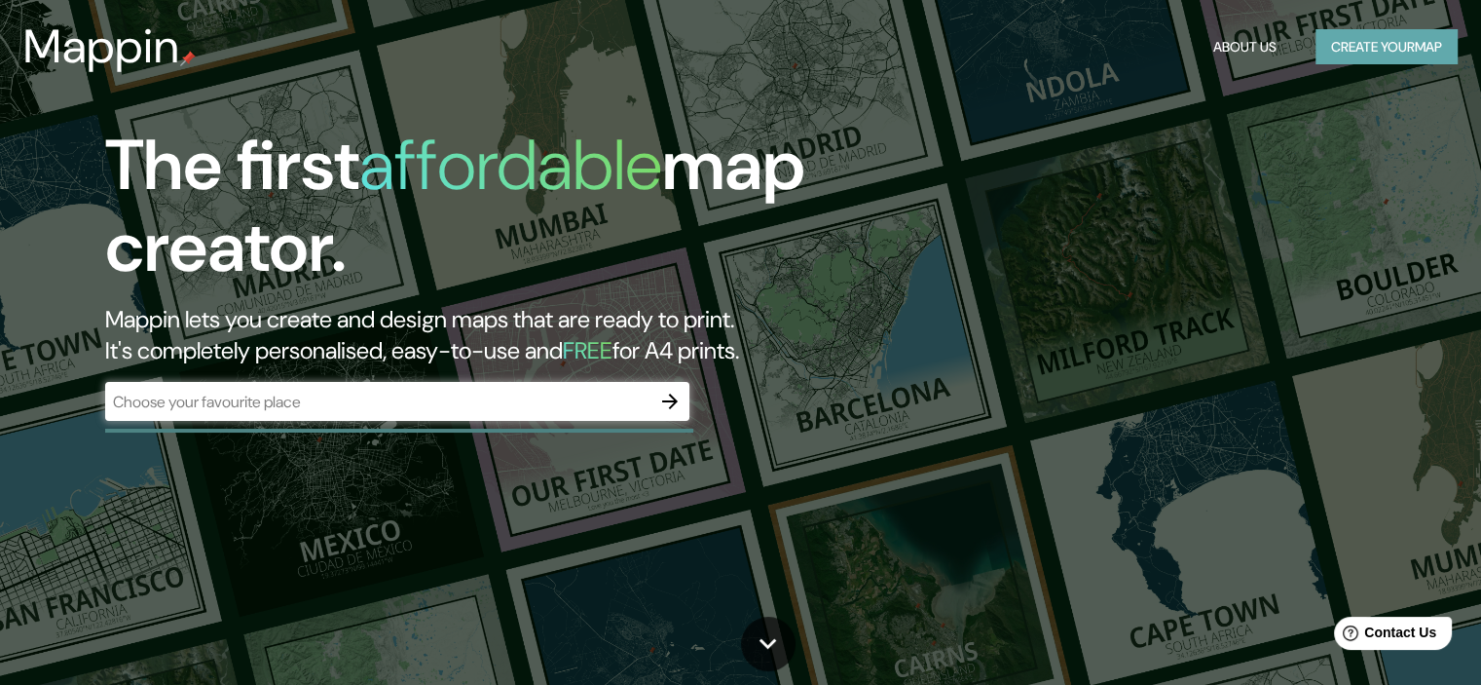
click at [1423, 38] on button "Create your map" at bounding box center [1387, 47] width 142 height 36
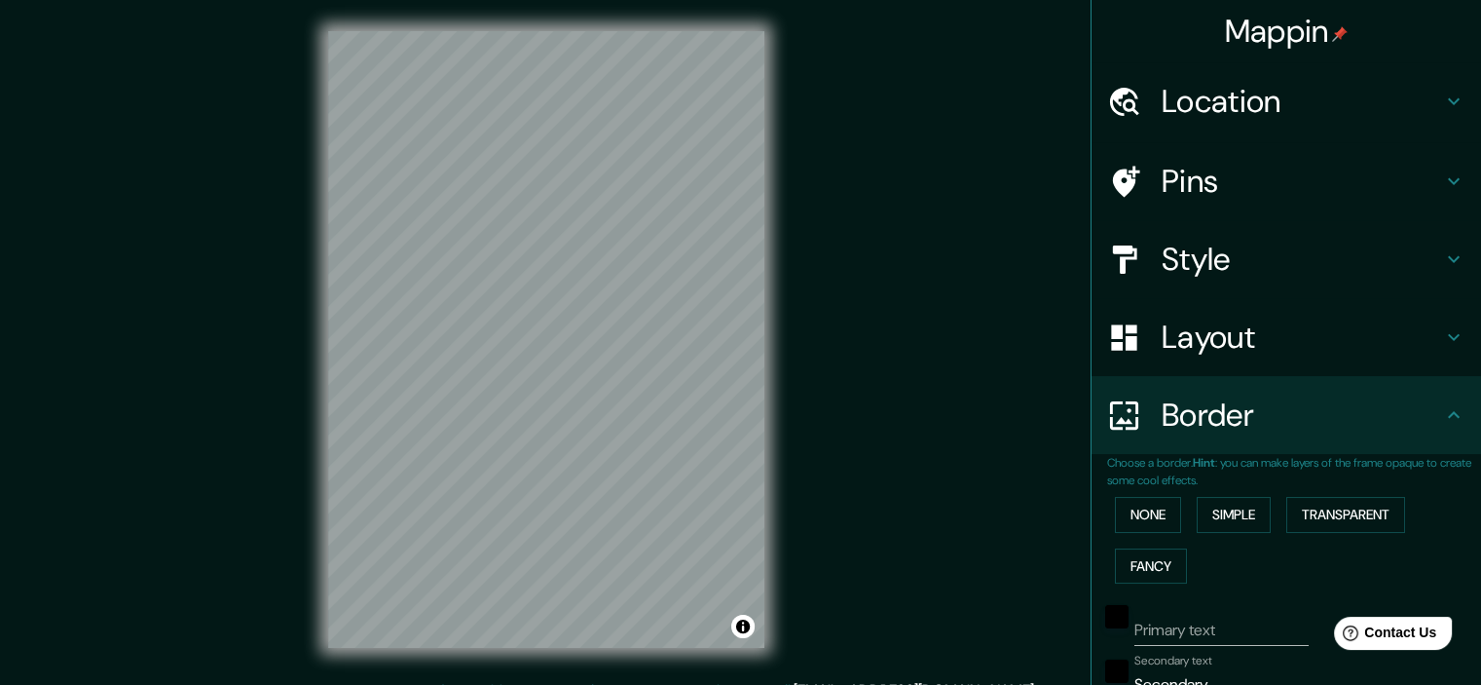
click at [1205, 111] on h4 "Location" at bounding box center [1302, 101] width 281 height 39
type input "239"
type input "40"
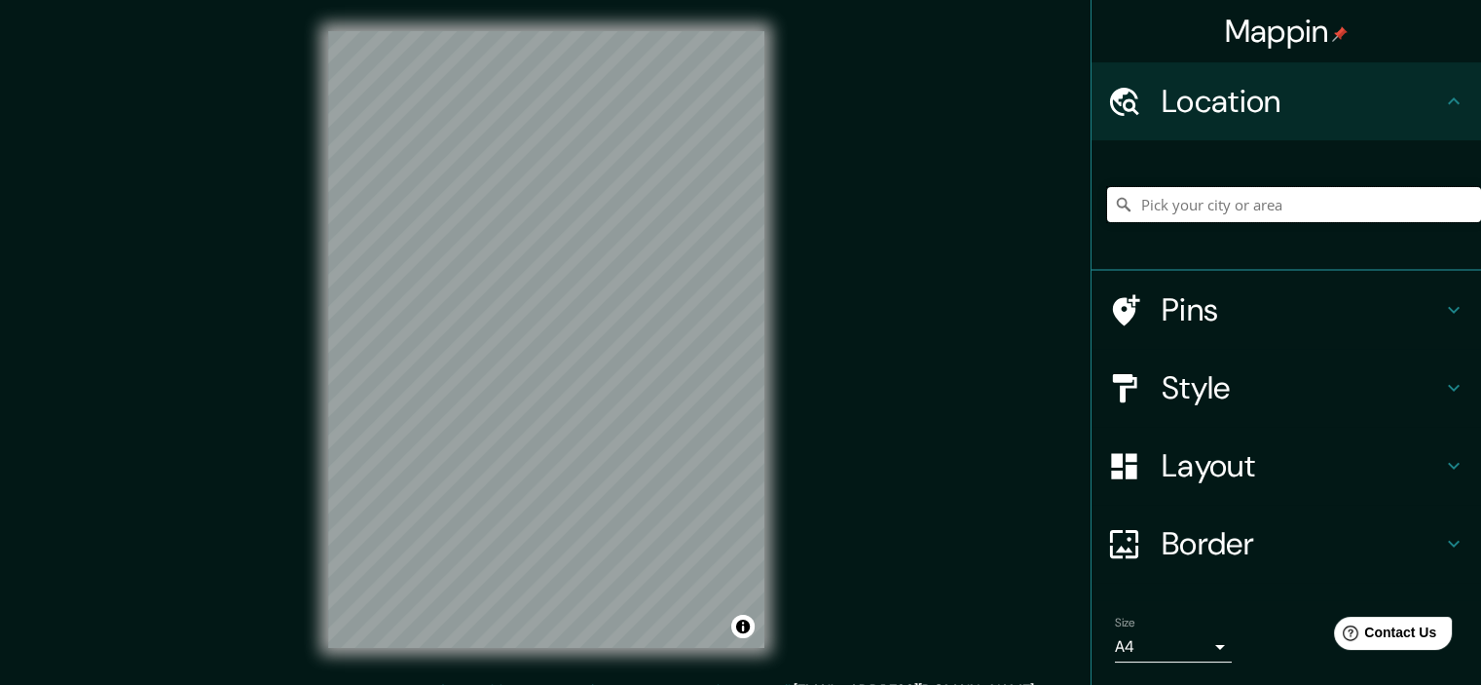
type input "V"
paste input "Vargas Machuca 1085, Cuenca, Ecuador"
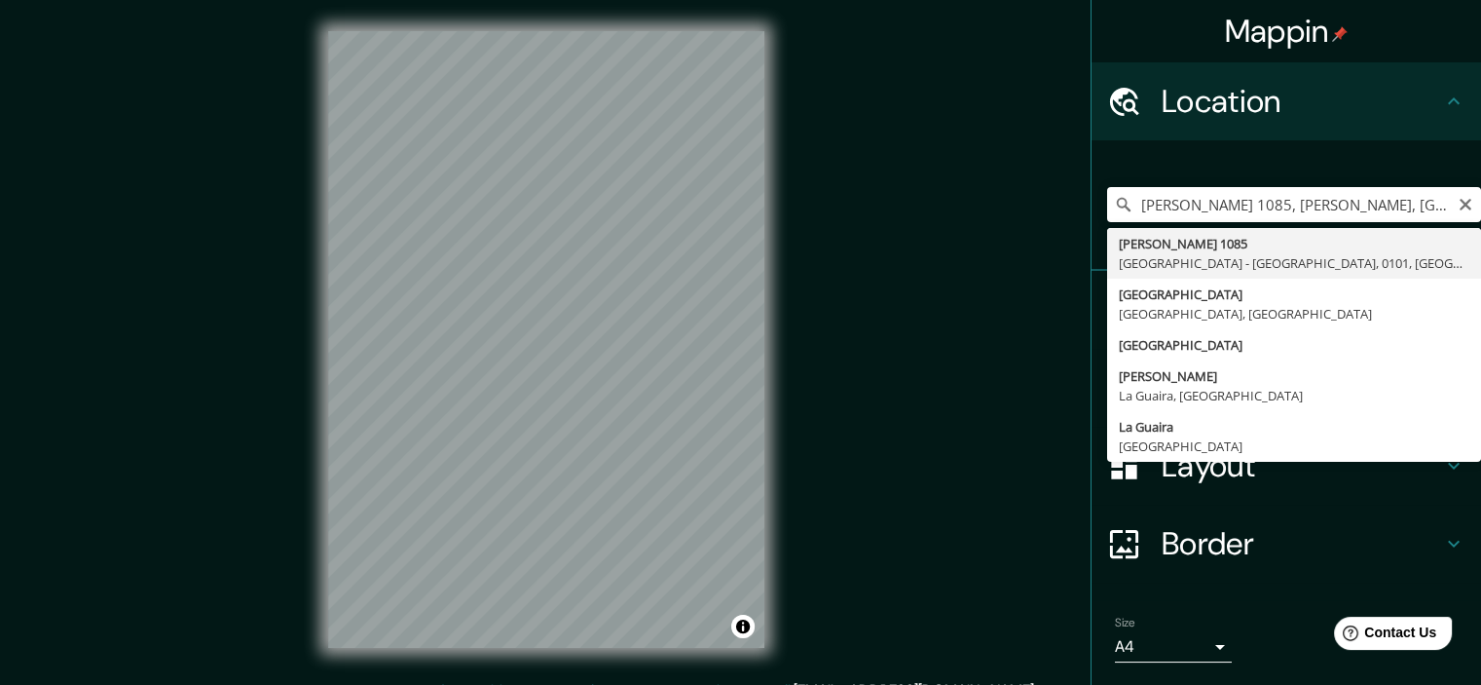
type input "Antonio Vargas Machuca 1085, Cuenca - Azuay, 0101, Ecuador"
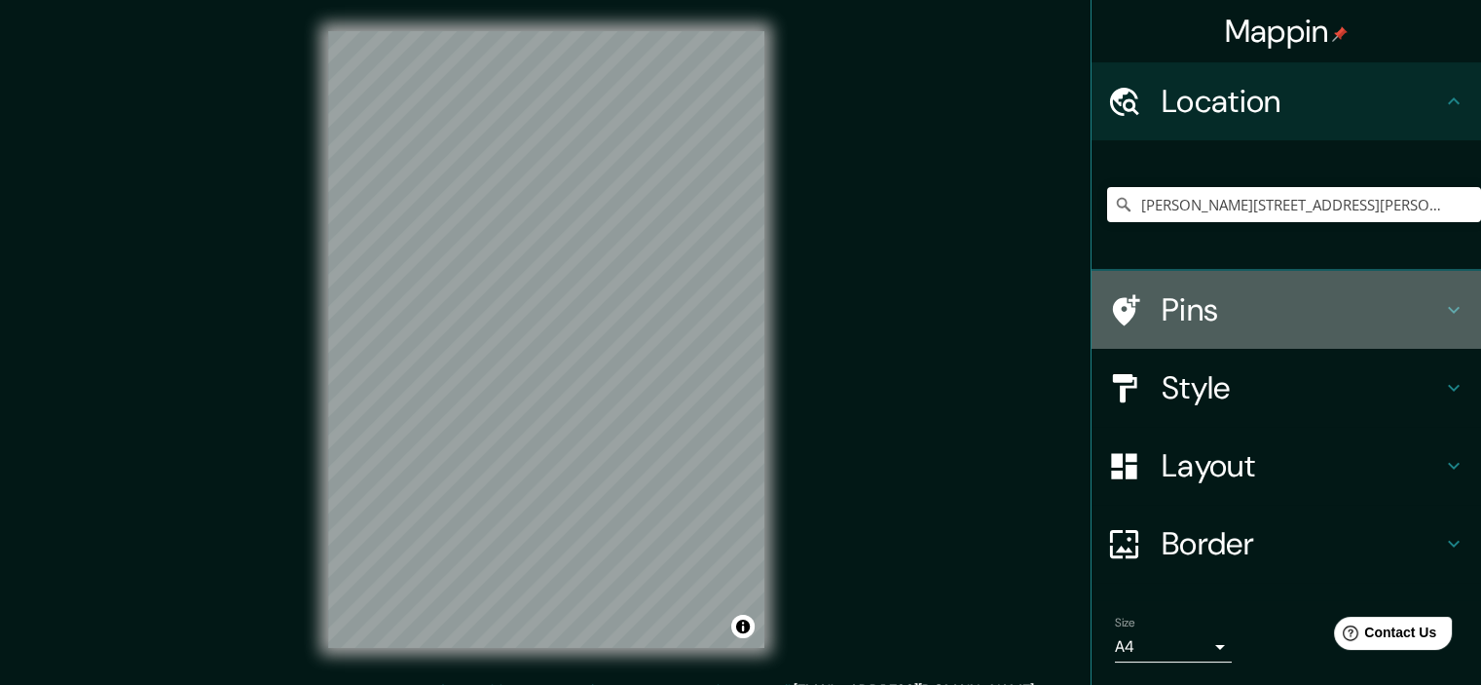
click at [1218, 315] on h4 "Pins" at bounding box center [1302, 309] width 281 height 39
type input "239"
type input "40"
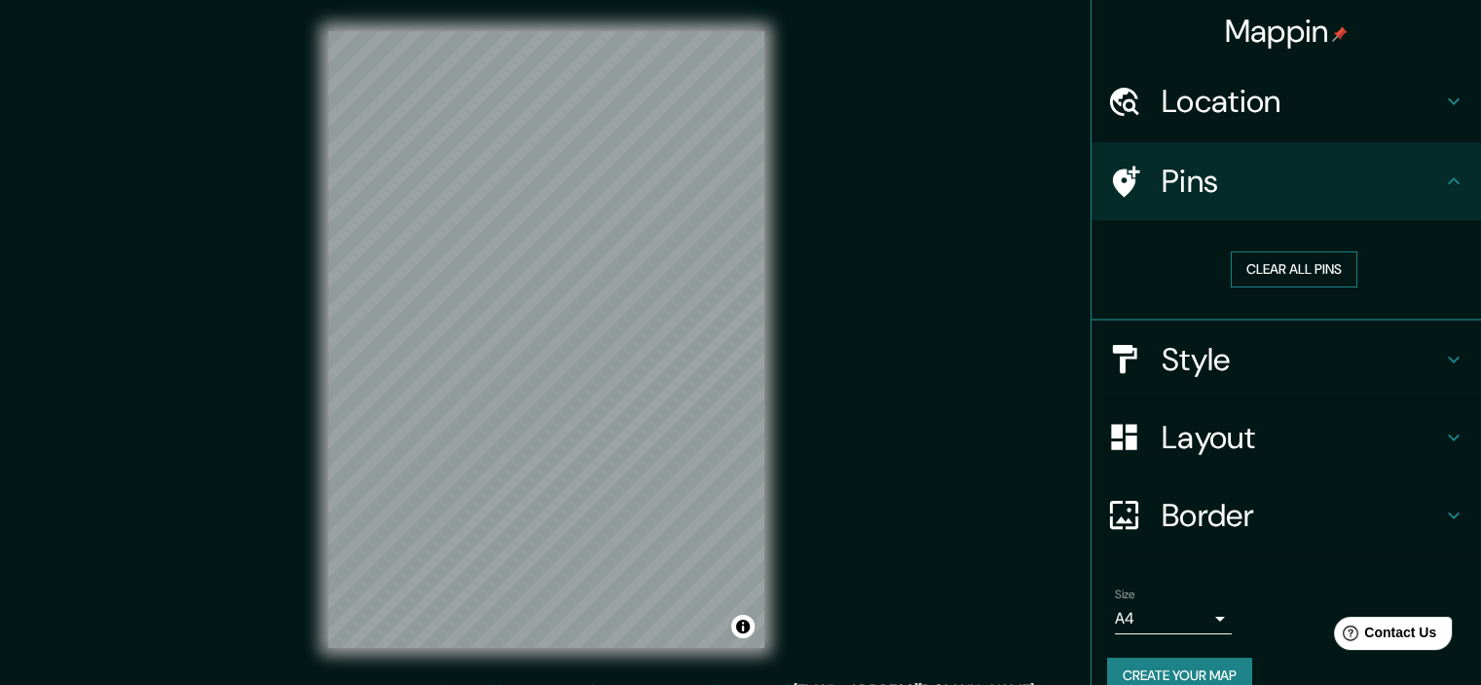
click at [1270, 265] on button "Clear all pins" at bounding box center [1294, 269] width 127 height 36
click at [1270, 264] on button "Clear all pins" at bounding box center [1294, 269] width 127 height 36
drag, startPoint x: 1259, startPoint y: 276, endPoint x: 904, endPoint y: 146, distance: 378.4
click at [906, 147] on div "Mappin Location Antonio Vargas Machuca 1085, Cuenca - Azuay, 0101, Ecuador Pins…" at bounding box center [740, 355] width 1481 height 710
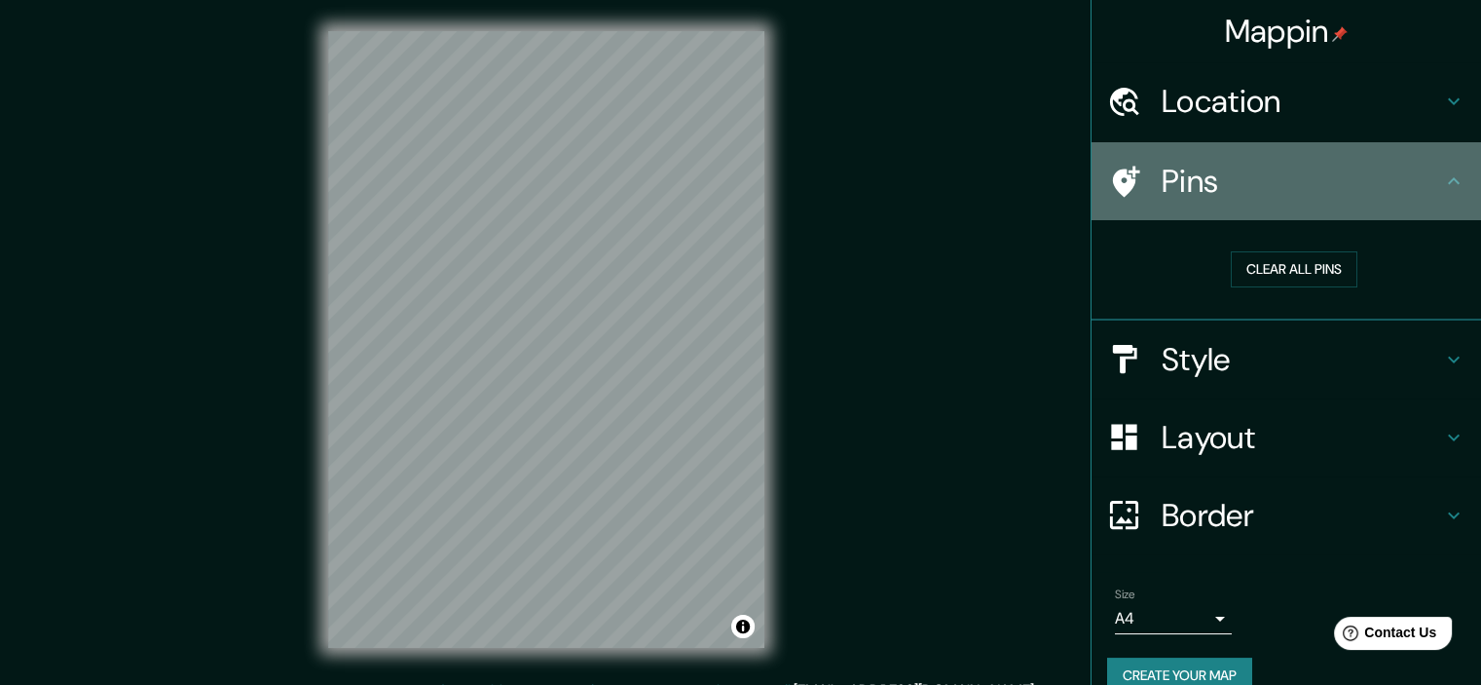
drag, startPoint x: 806, startPoint y: 209, endPoint x: 1225, endPoint y: 199, distance: 419.0
click at [1226, 199] on h4 "Pins" at bounding box center [1302, 181] width 281 height 39
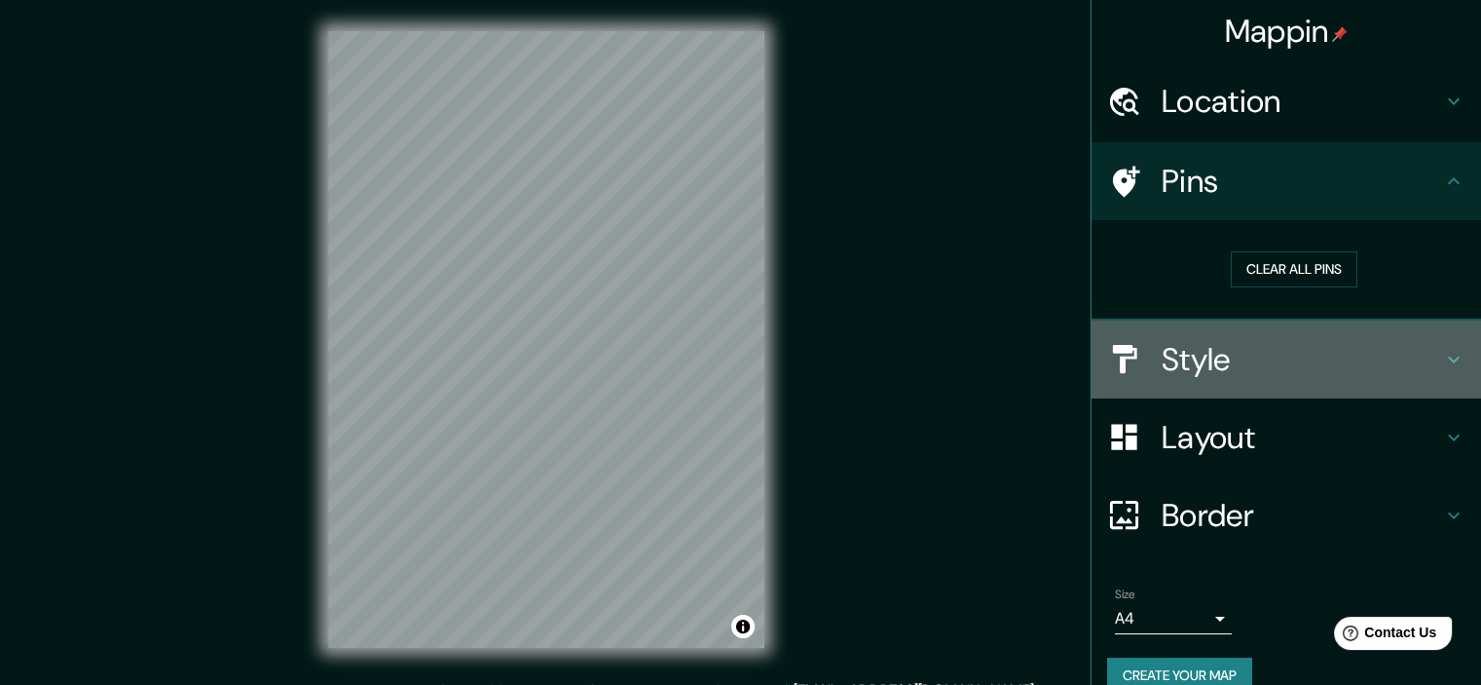
drag, startPoint x: 798, startPoint y: 375, endPoint x: 1348, endPoint y: 367, distance: 550.4
click at [1350, 368] on h4 "Style" at bounding box center [1302, 359] width 281 height 39
type input "239"
type input "40"
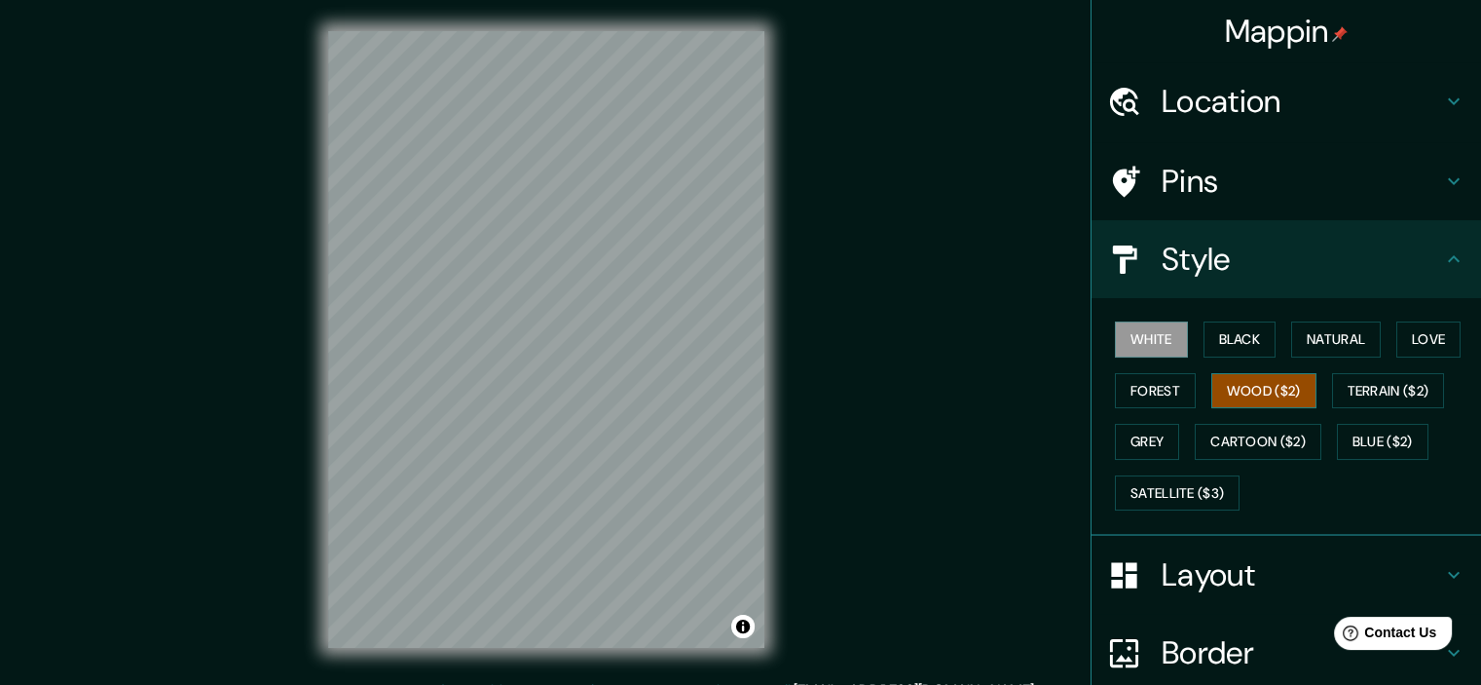
scroll to position [6, 0]
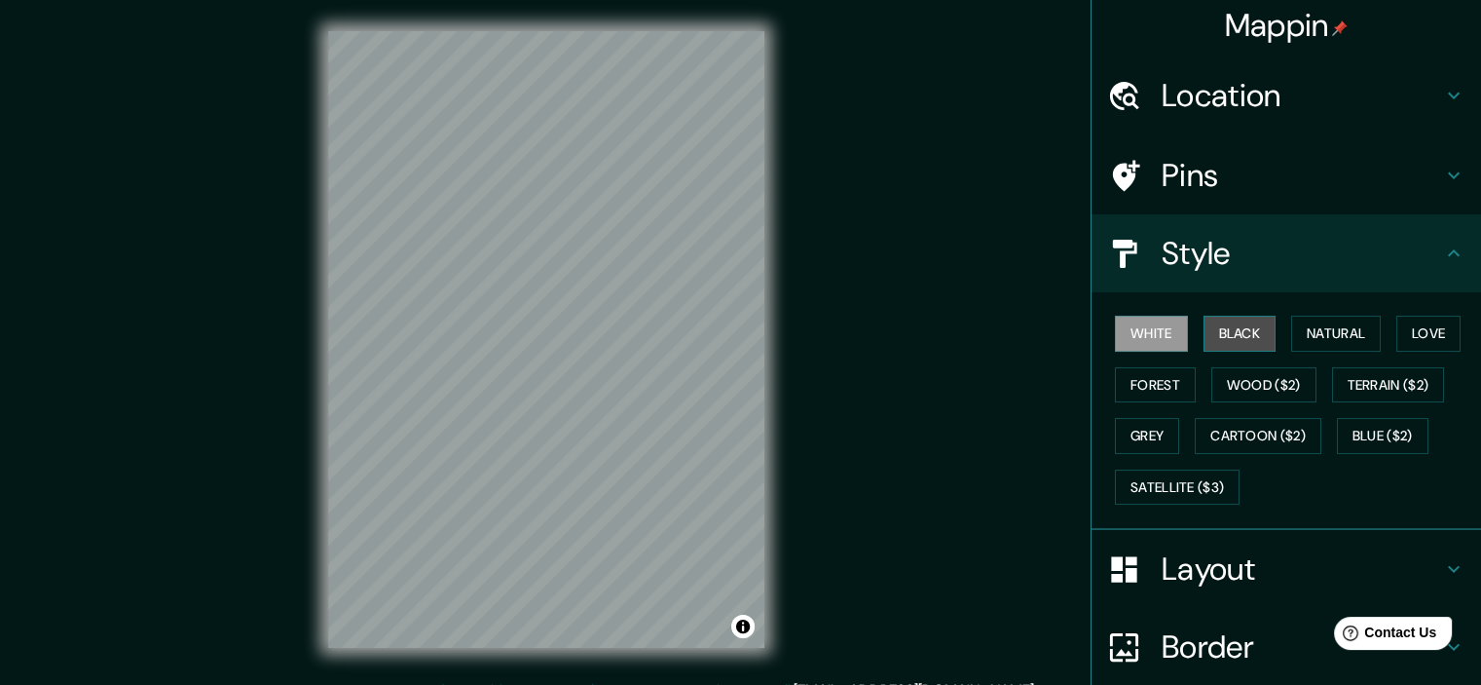
click at [1243, 334] on button "Black" at bounding box center [1240, 334] width 73 height 36
click at [1324, 330] on button "Natural" at bounding box center [1337, 334] width 90 height 36
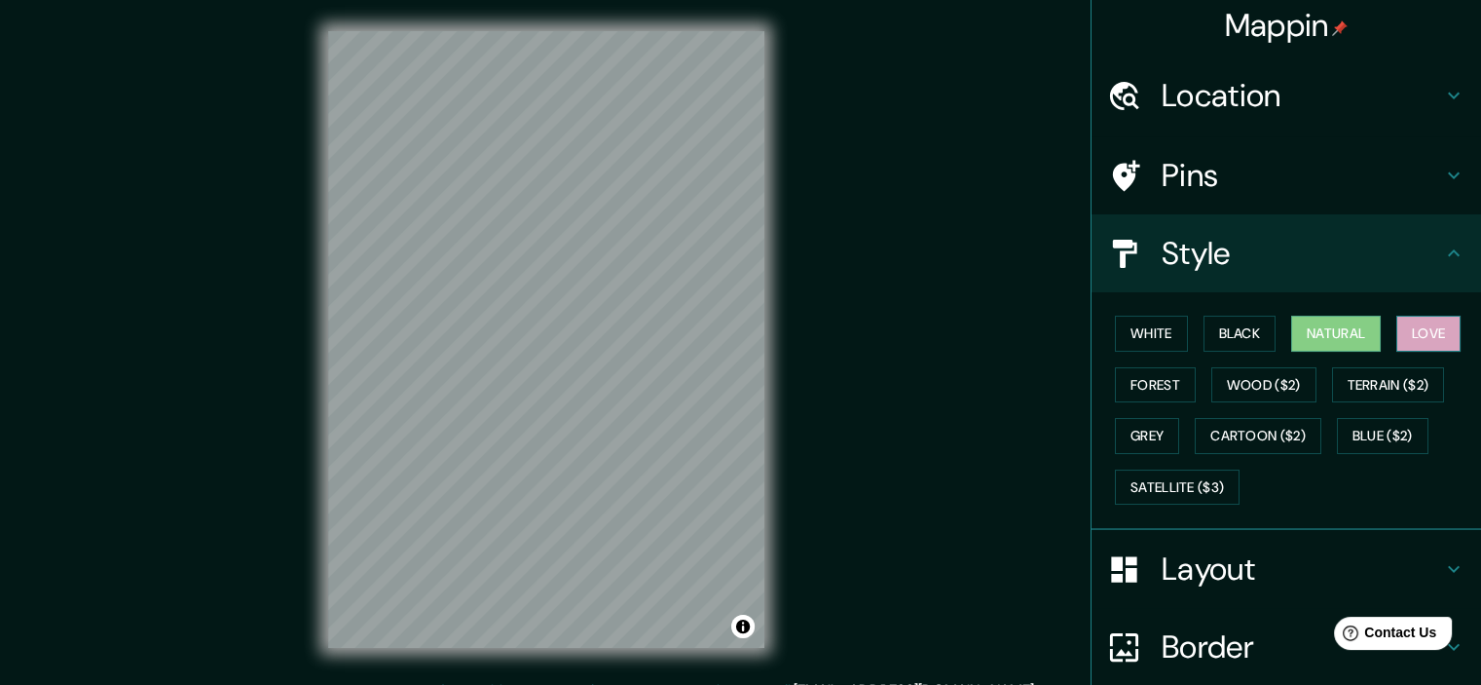
click at [1401, 323] on button "Love" at bounding box center [1429, 334] width 64 height 36
click at [1121, 388] on button "Forest" at bounding box center [1155, 385] width 81 height 36
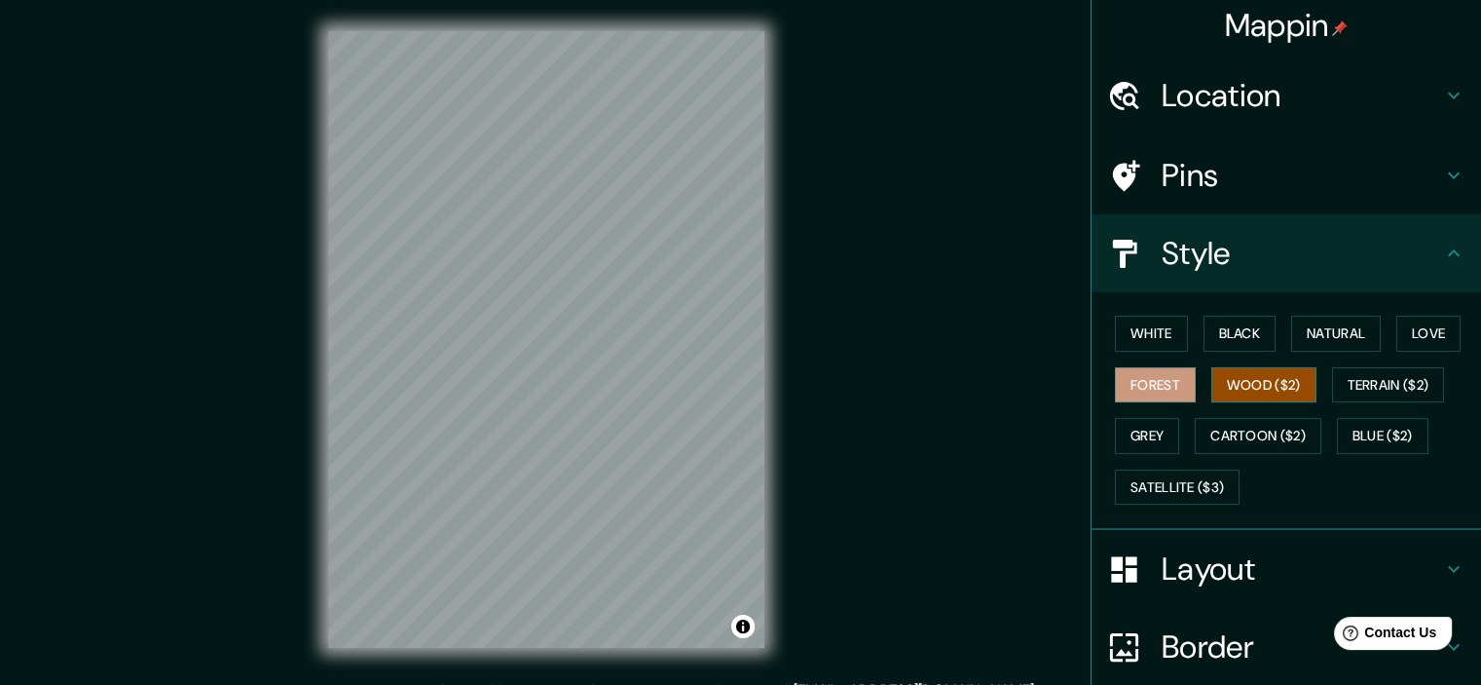
click at [1230, 386] on button "Wood ($2)" at bounding box center [1264, 385] width 105 height 36
click at [1344, 377] on button "Terrain ($2)" at bounding box center [1388, 385] width 113 height 36
click at [1274, 379] on button "Wood ($2)" at bounding box center [1264, 385] width 105 height 36
click at [1157, 431] on button "Grey" at bounding box center [1147, 436] width 64 height 36
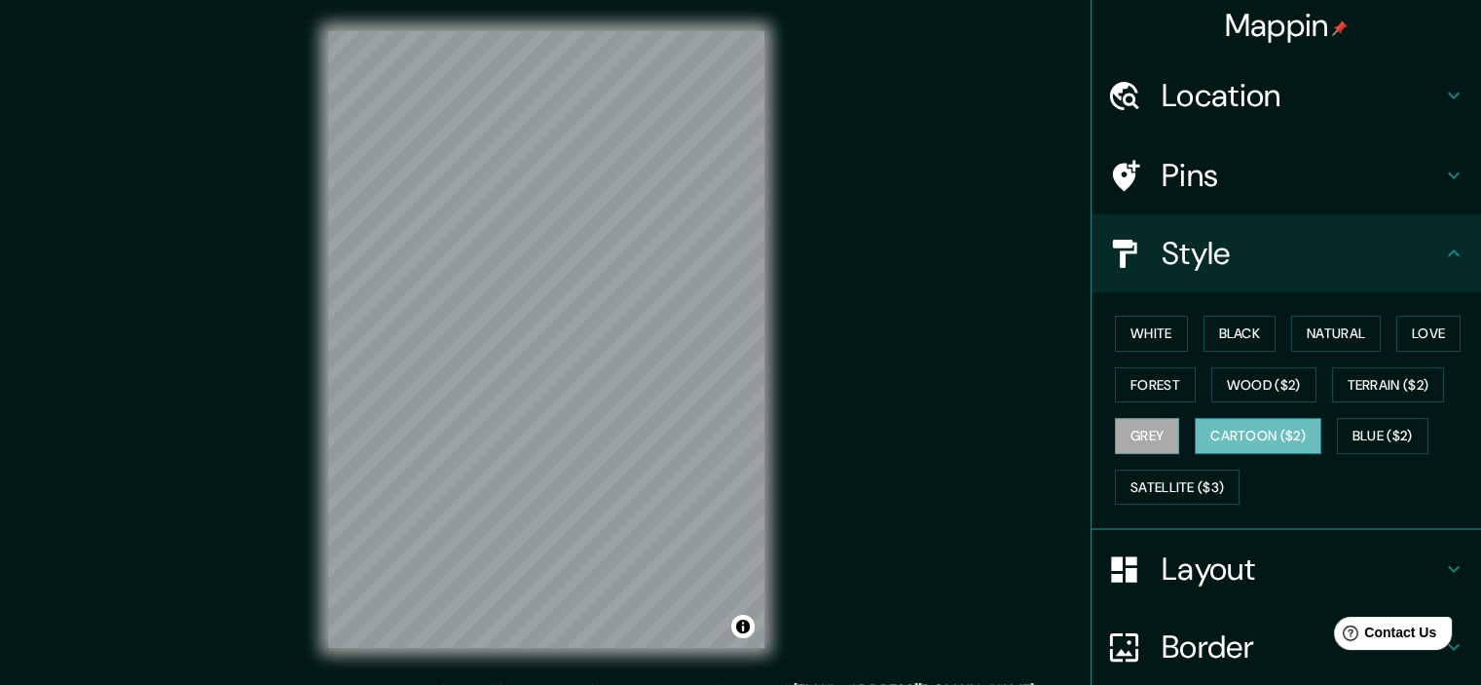
click at [1267, 426] on button "Cartoon ($2)" at bounding box center [1258, 436] width 127 height 36
click at [1366, 421] on button "Blue ($2)" at bounding box center [1383, 436] width 92 height 36
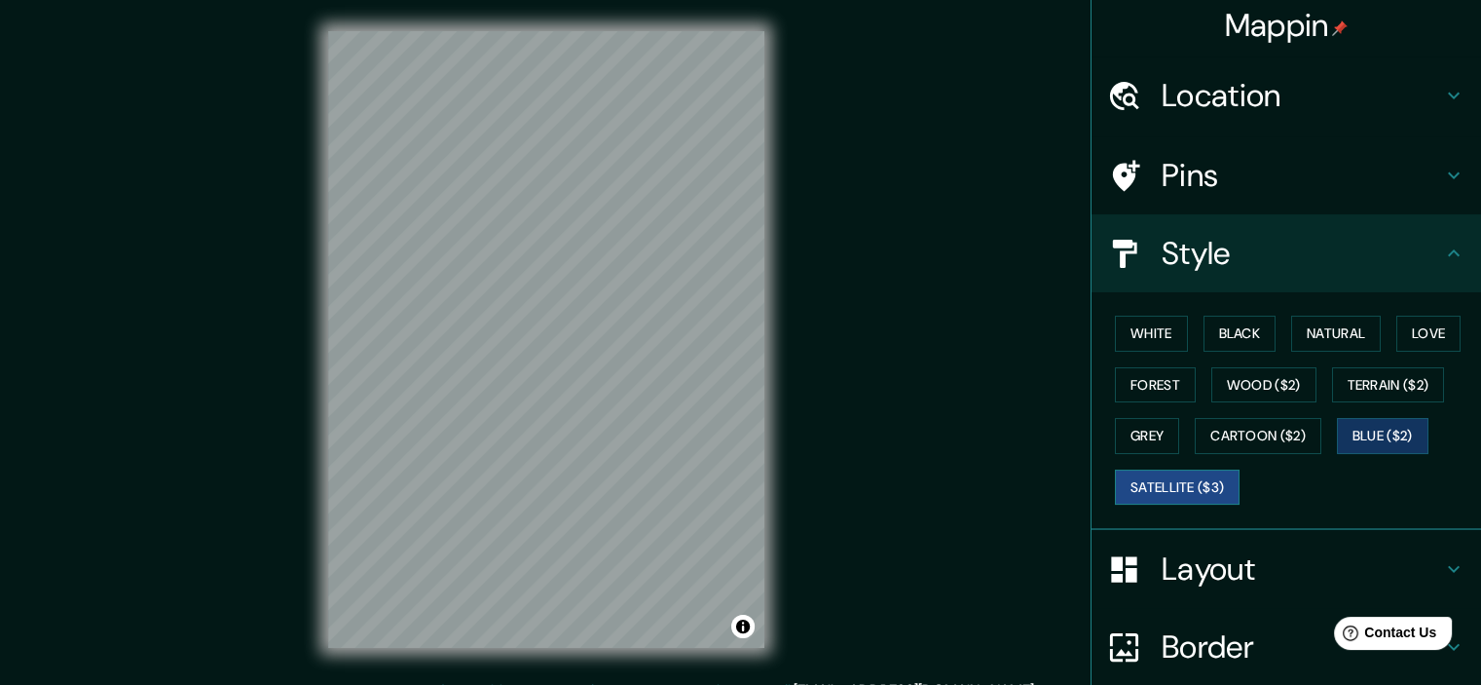
click at [1178, 482] on button "Satellite ($3)" at bounding box center [1177, 487] width 125 height 36
click at [1271, 377] on button "Wood ($2)" at bounding box center [1264, 385] width 105 height 36
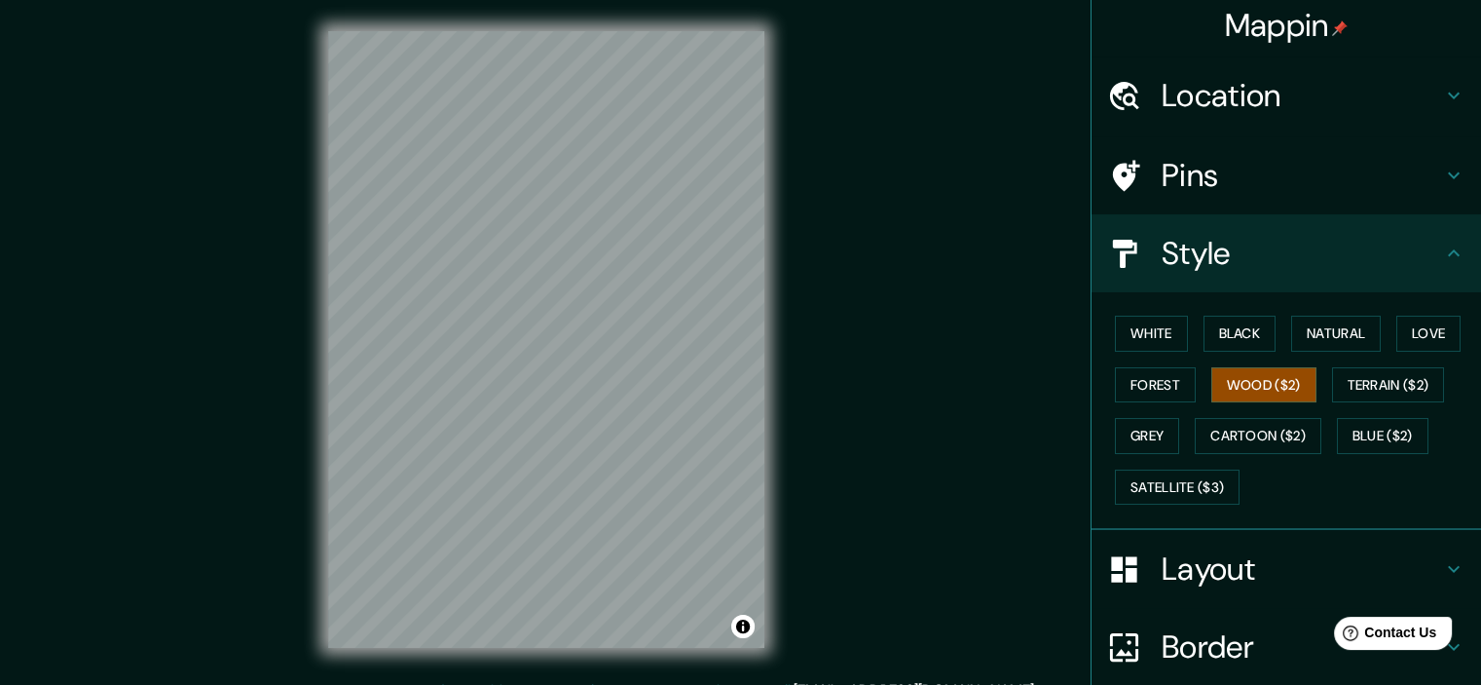
scroll to position [166, 0]
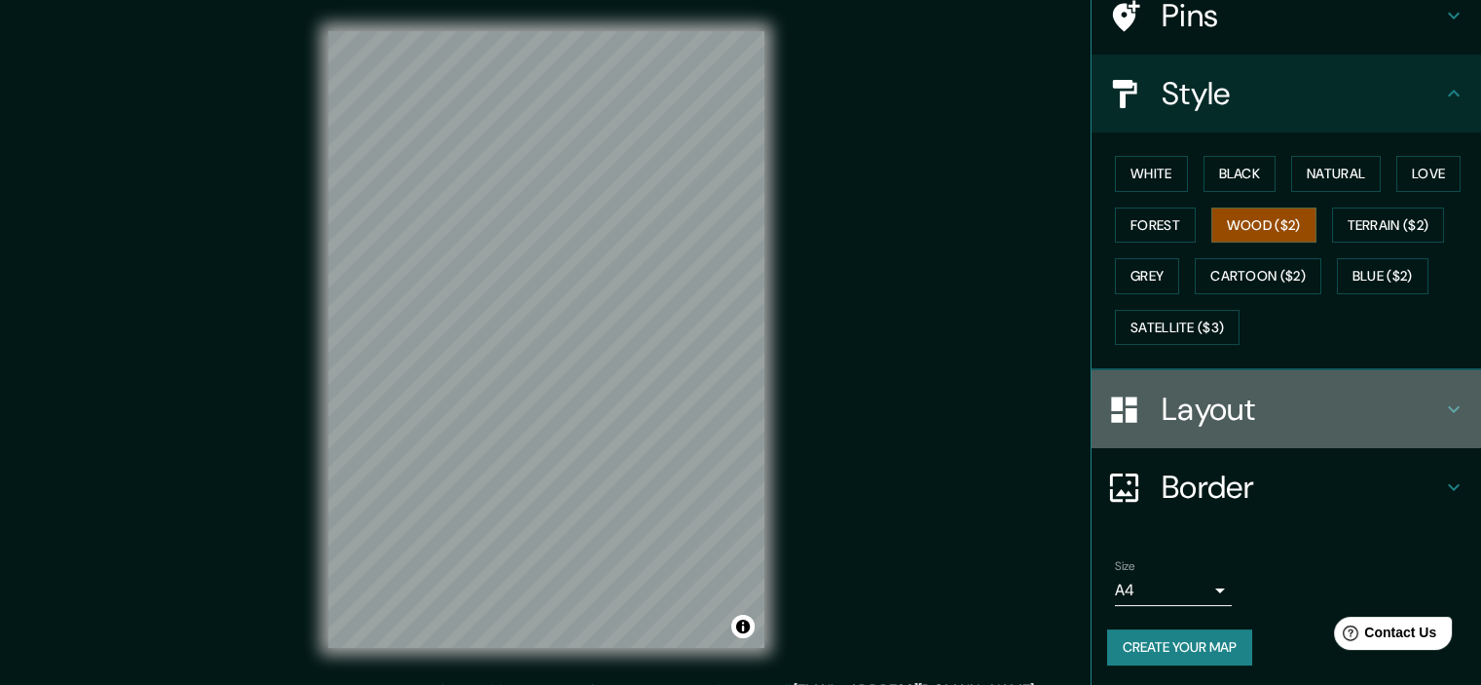
click at [1265, 410] on h4 "Layout" at bounding box center [1302, 409] width 281 height 39
type input "239"
type input "40"
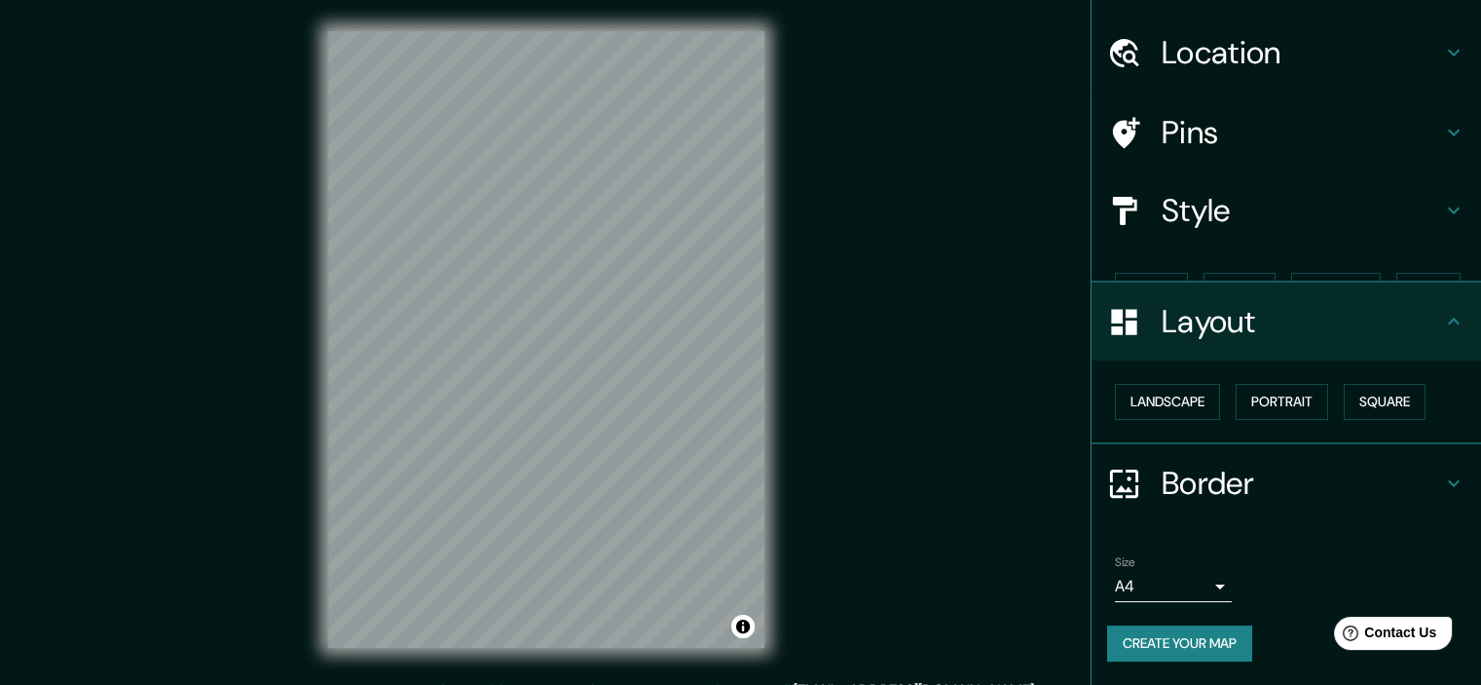
scroll to position [14, 0]
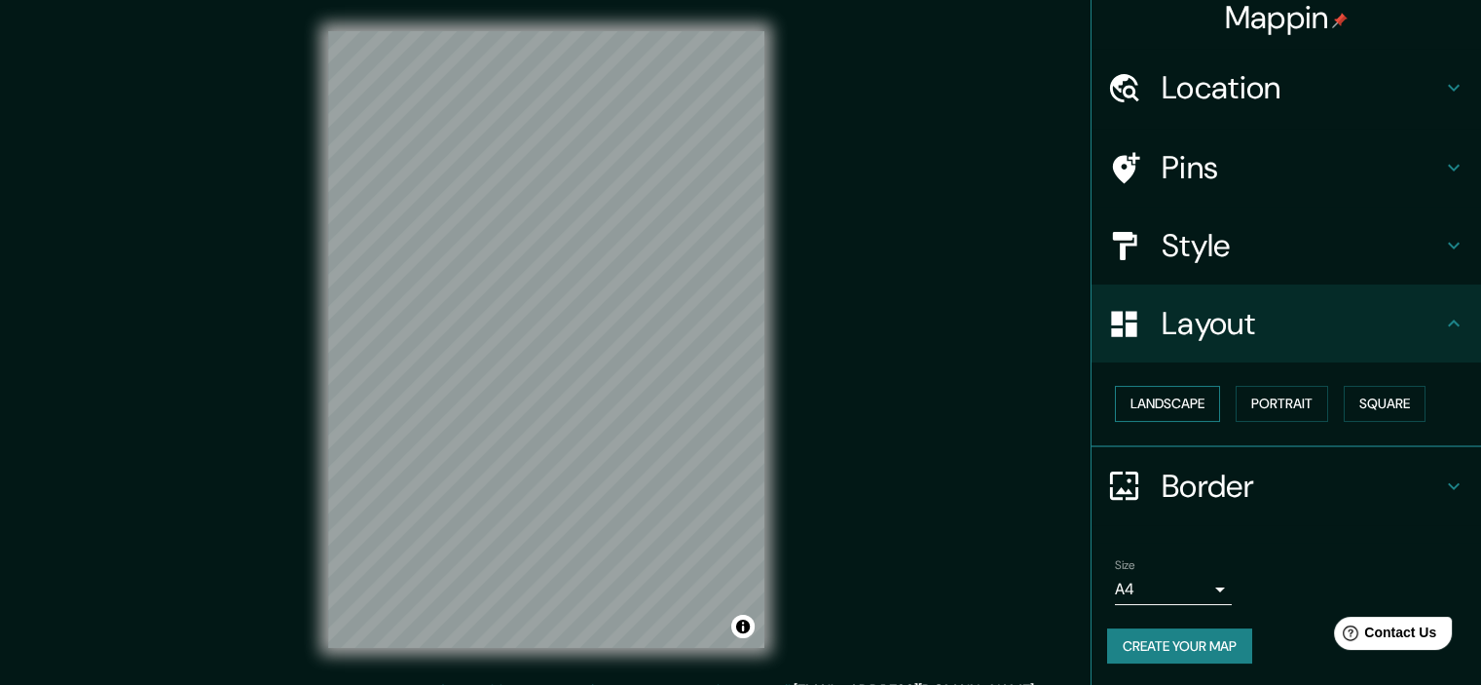
click at [1206, 403] on button "Landscape" at bounding box center [1167, 404] width 105 height 36
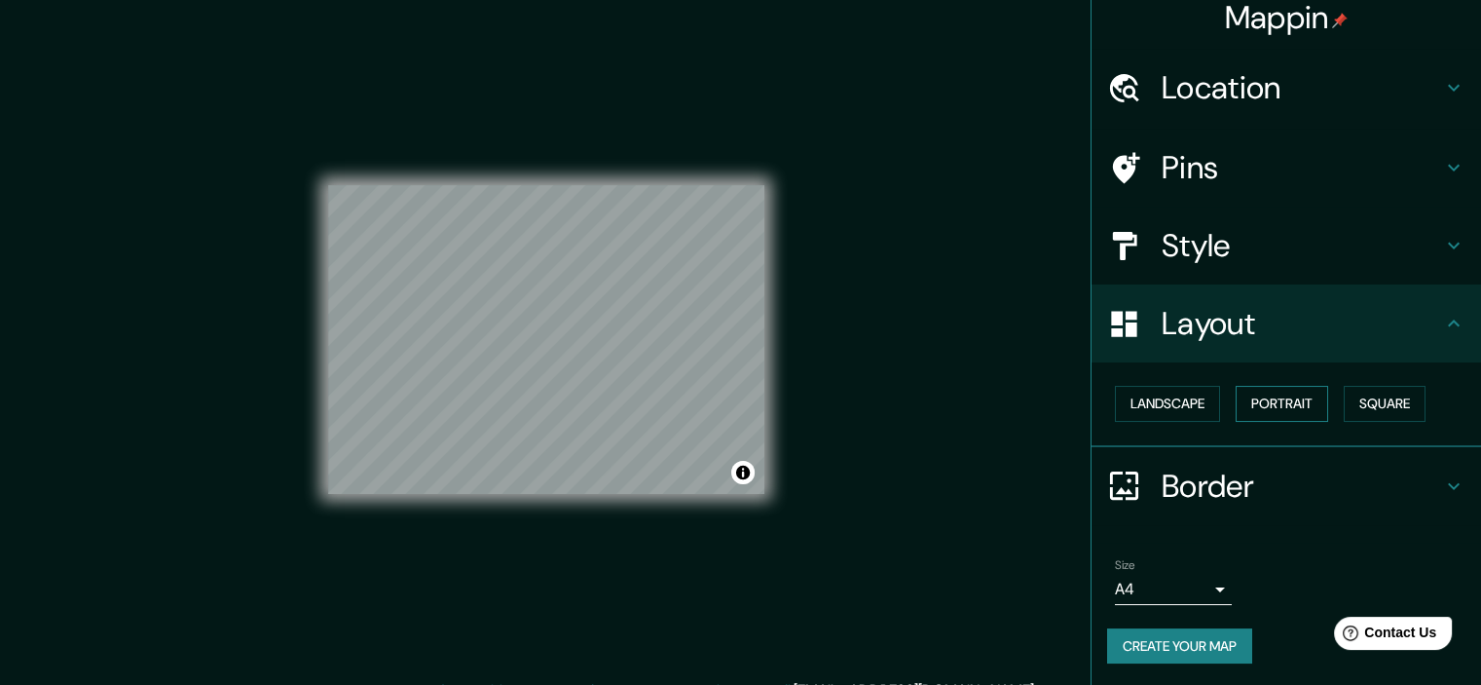
click at [1277, 404] on button "Portrait" at bounding box center [1282, 404] width 93 height 36
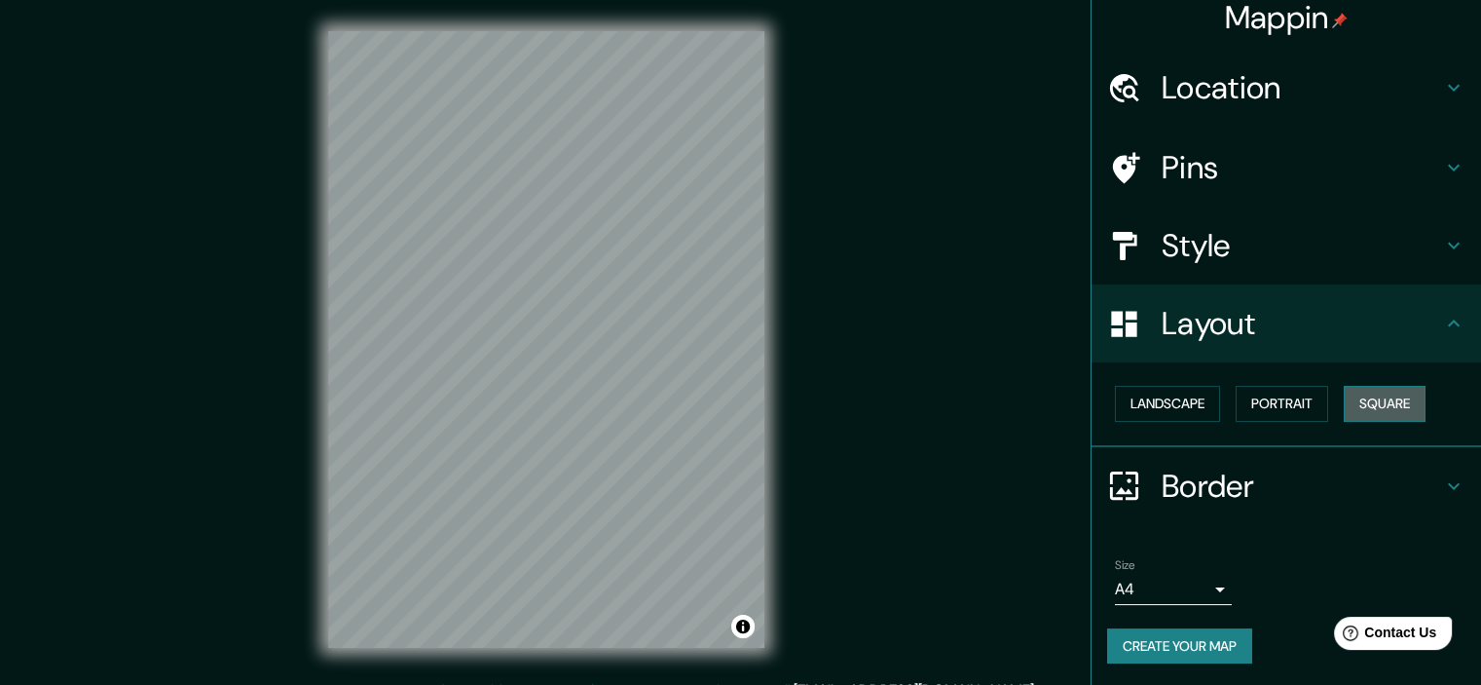
click at [1352, 403] on button "Square" at bounding box center [1385, 404] width 82 height 36
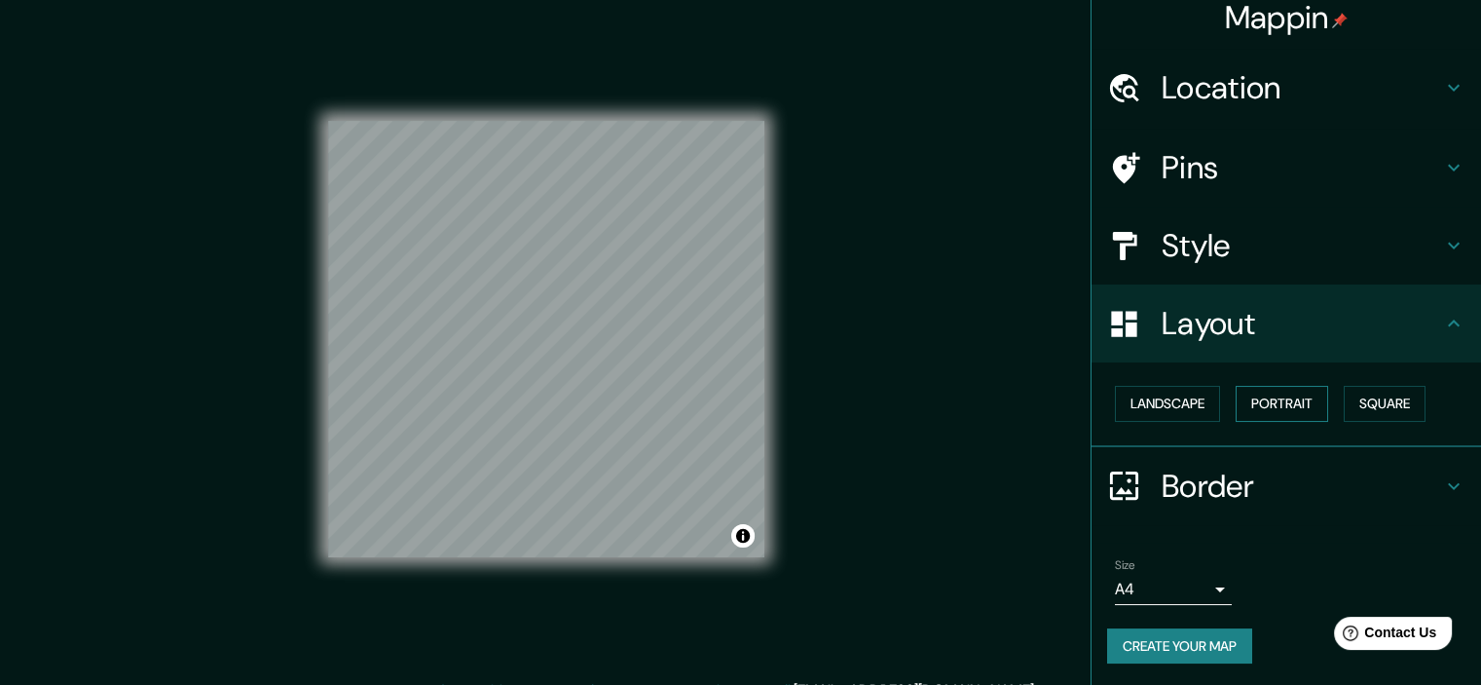
click at [1272, 396] on button "Portrait" at bounding box center [1282, 404] width 93 height 36
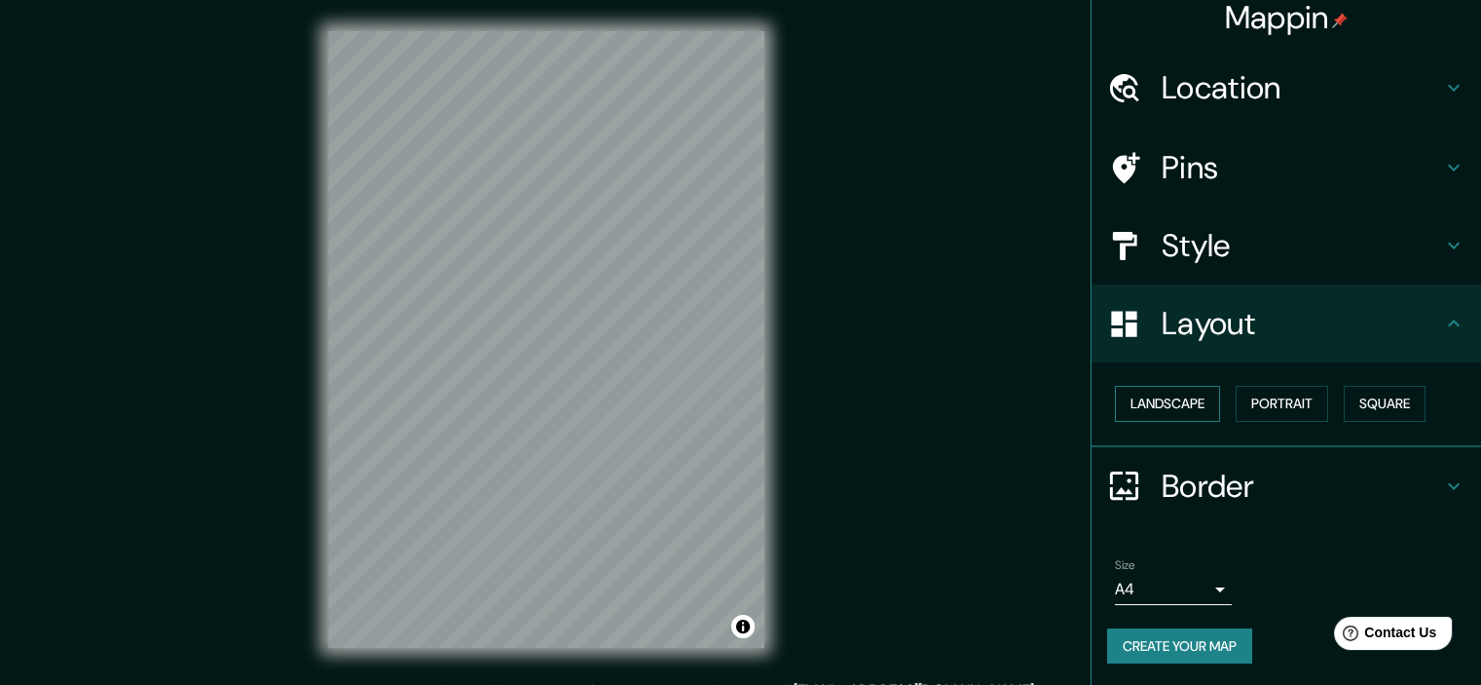
click at [1180, 403] on button "Landscape" at bounding box center [1167, 404] width 105 height 36
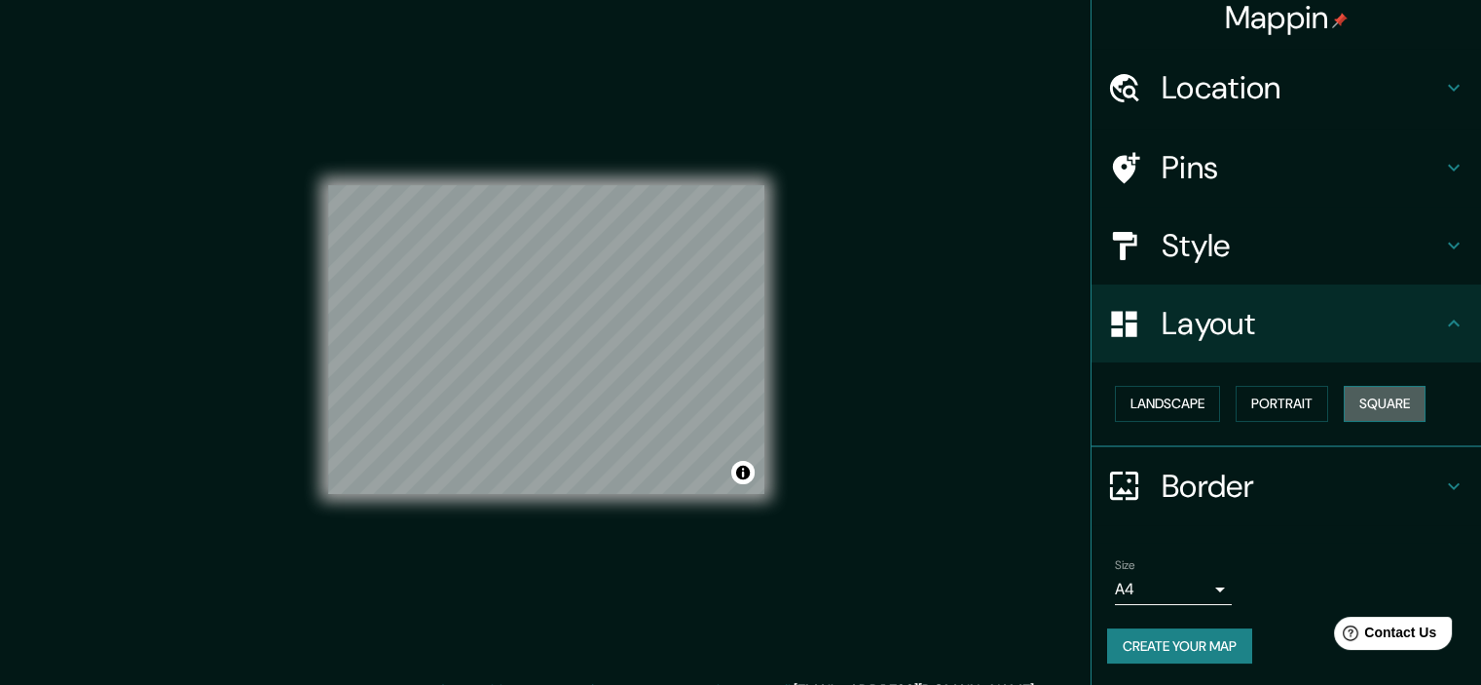
click at [1361, 399] on button "Square" at bounding box center [1385, 404] width 82 height 36
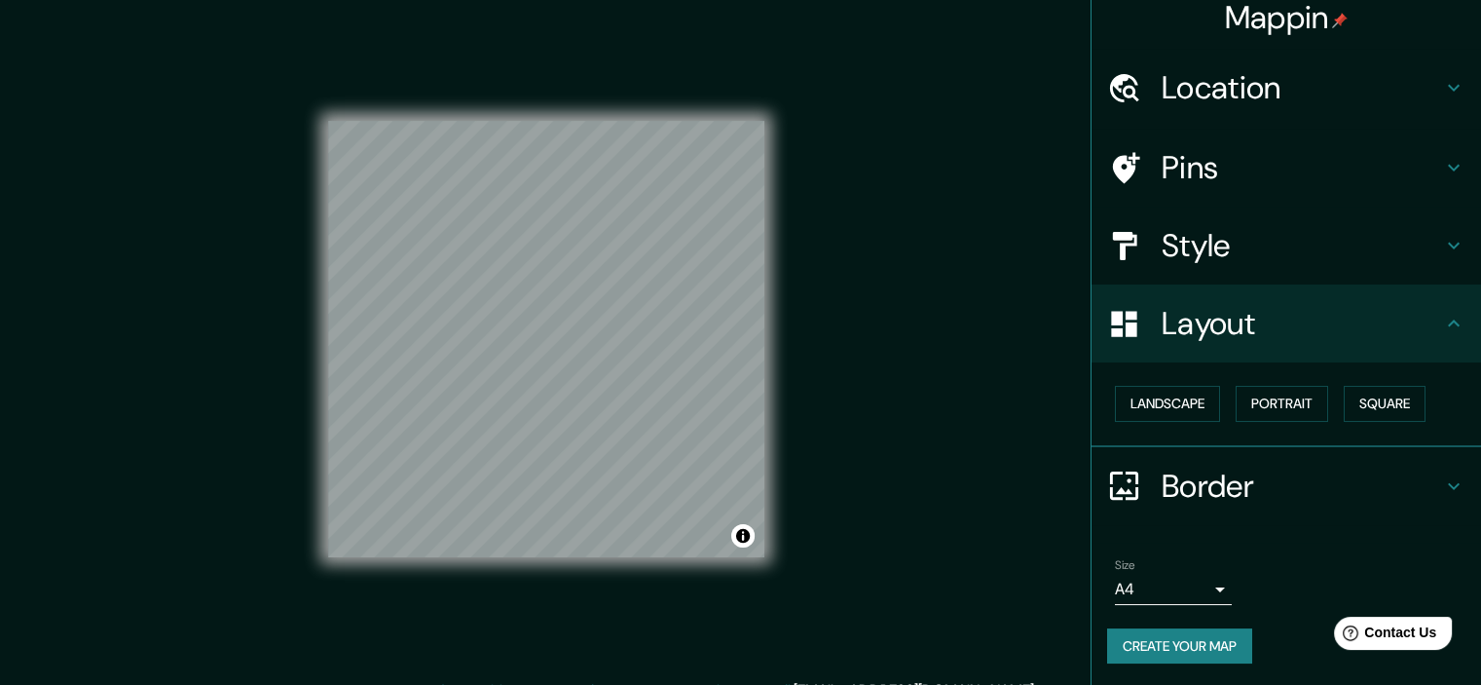
scroll to position [24, 0]
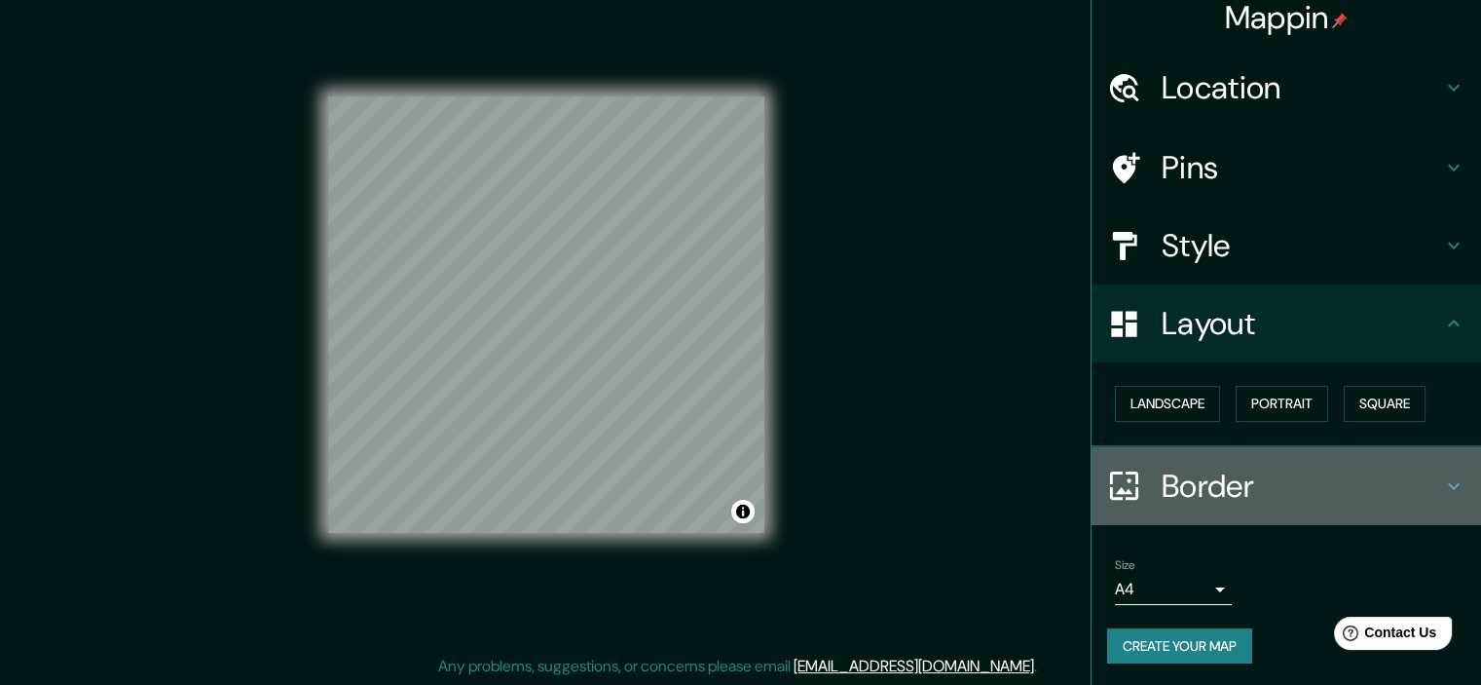
click at [1324, 474] on h4 "Border" at bounding box center [1302, 486] width 281 height 39
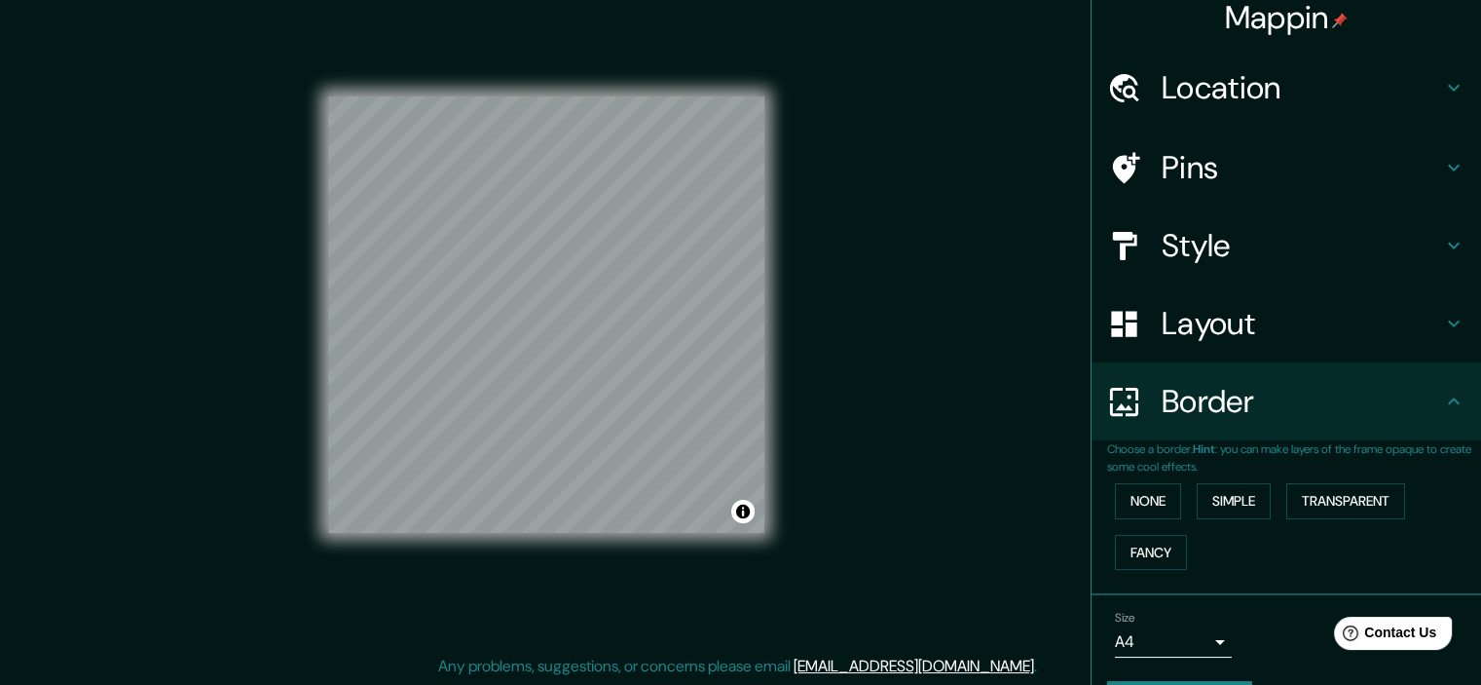
scroll to position [66, 0]
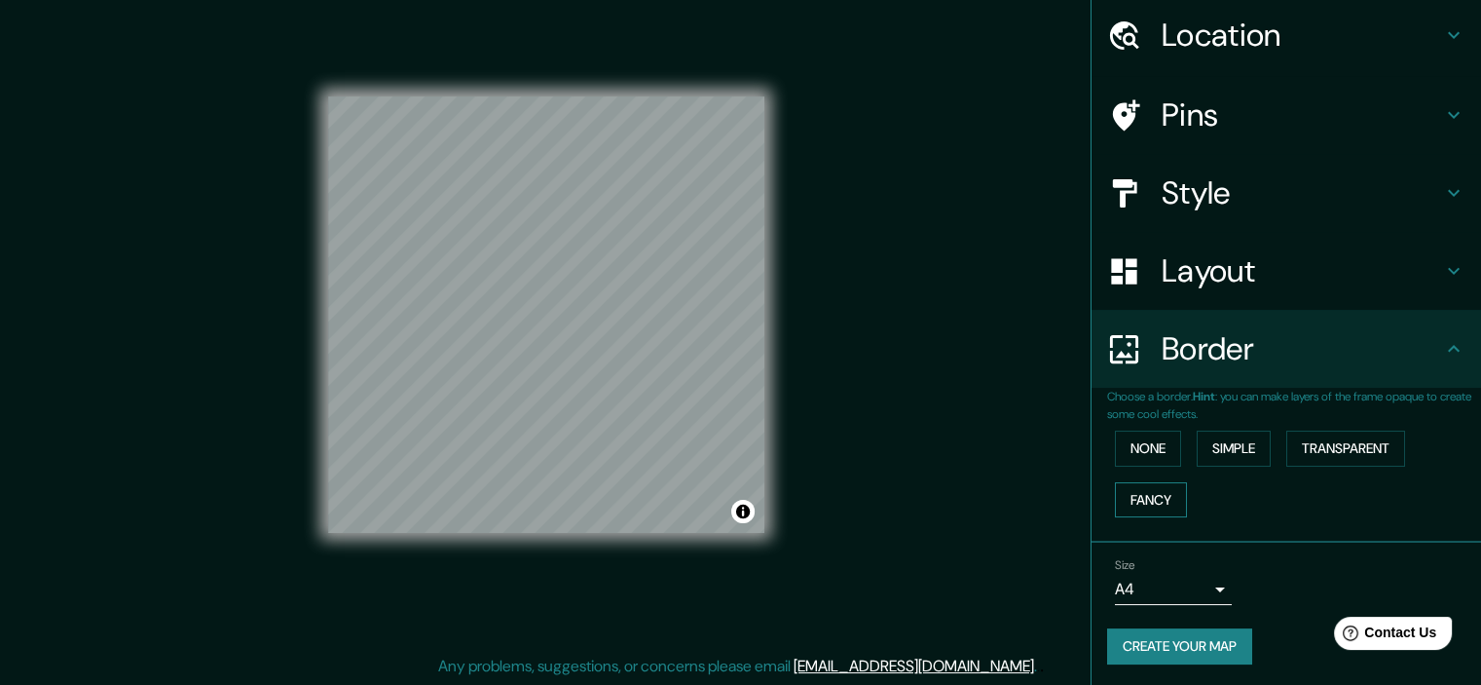
click at [1146, 497] on button "Fancy" at bounding box center [1151, 500] width 72 height 36
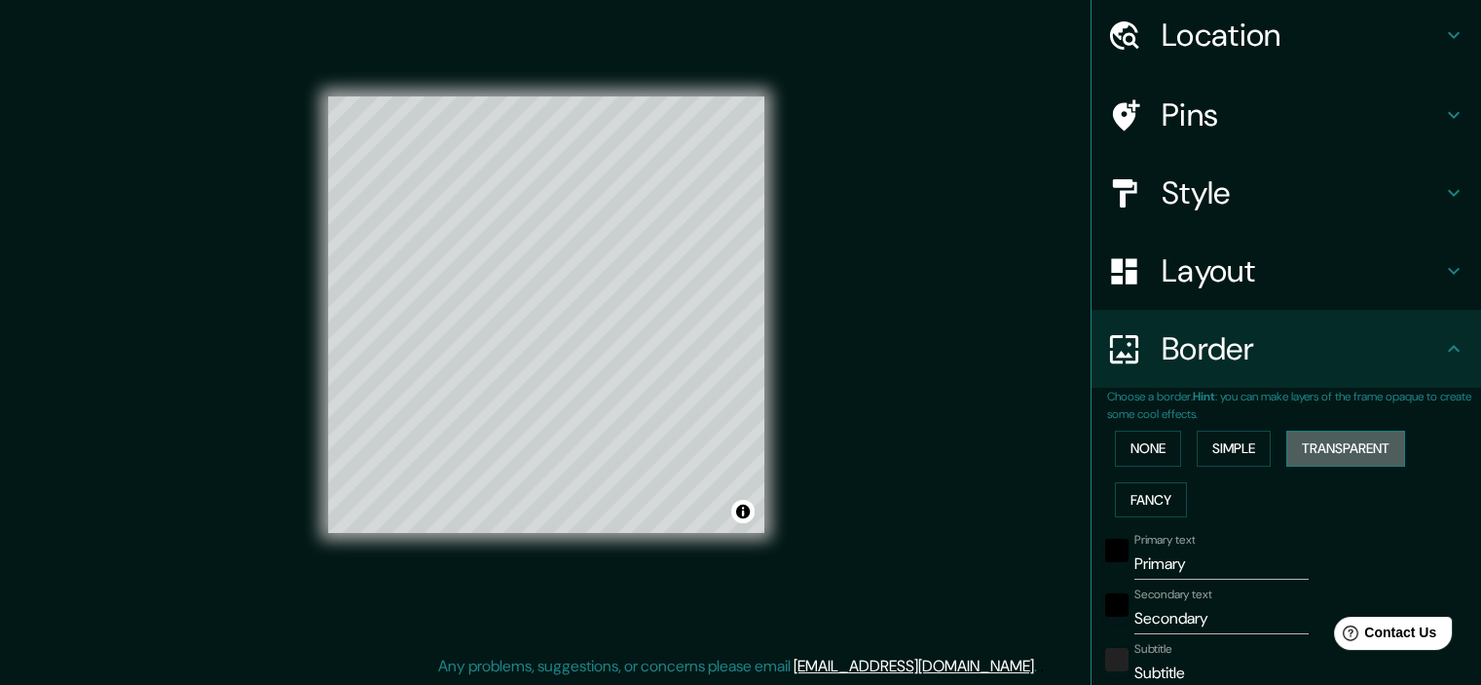
click at [1356, 433] on button "Transparent" at bounding box center [1346, 449] width 119 height 36
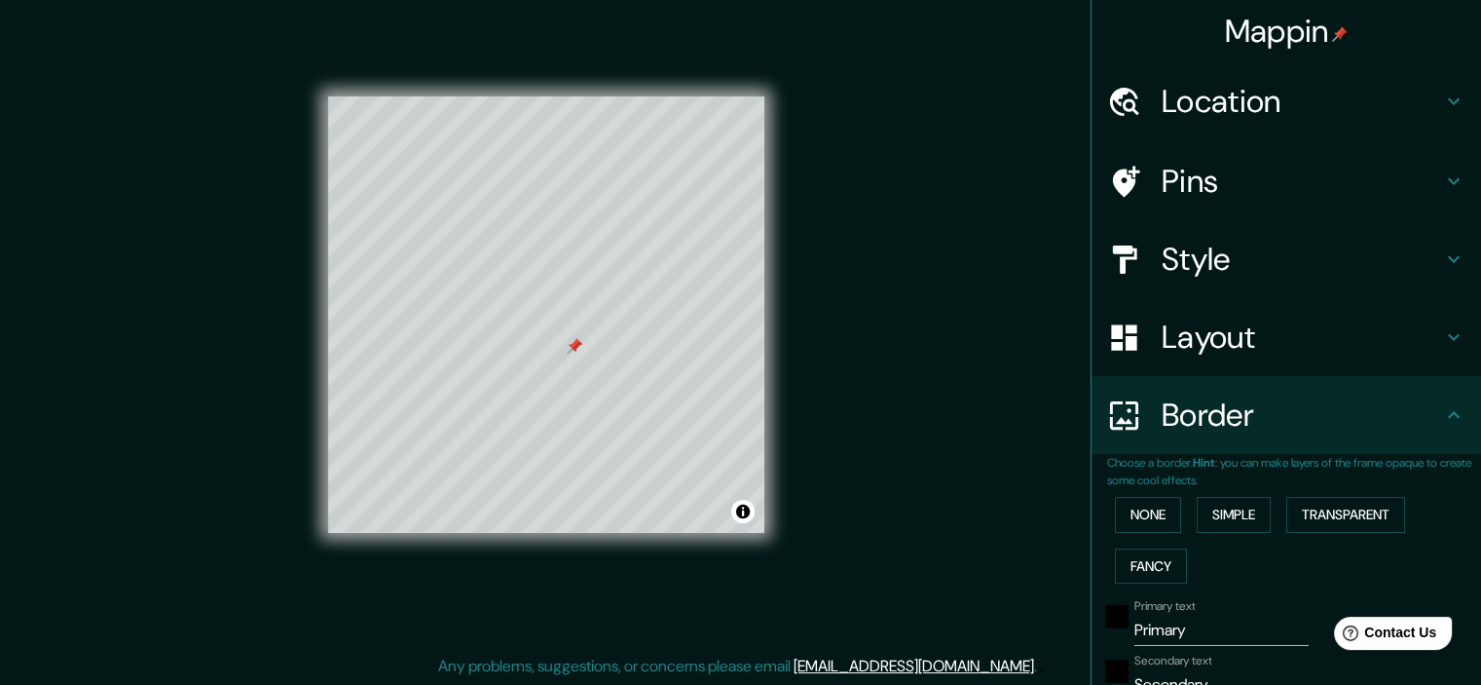
click at [1220, 166] on h4 "Pins" at bounding box center [1302, 181] width 281 height 39
type input "215"
type input "36"
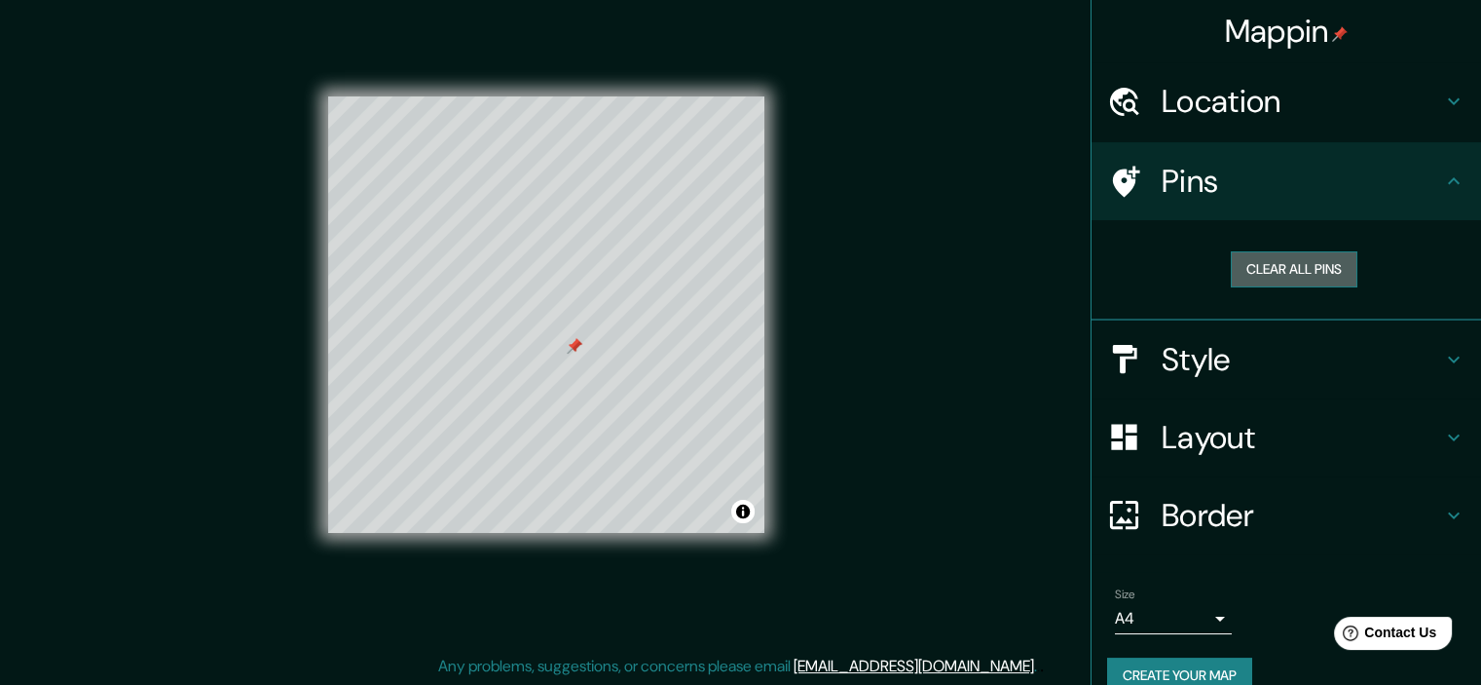
click at [1270, 260] on button "Clear all pins" at bounding box center [1294, 269] width 127 height 36
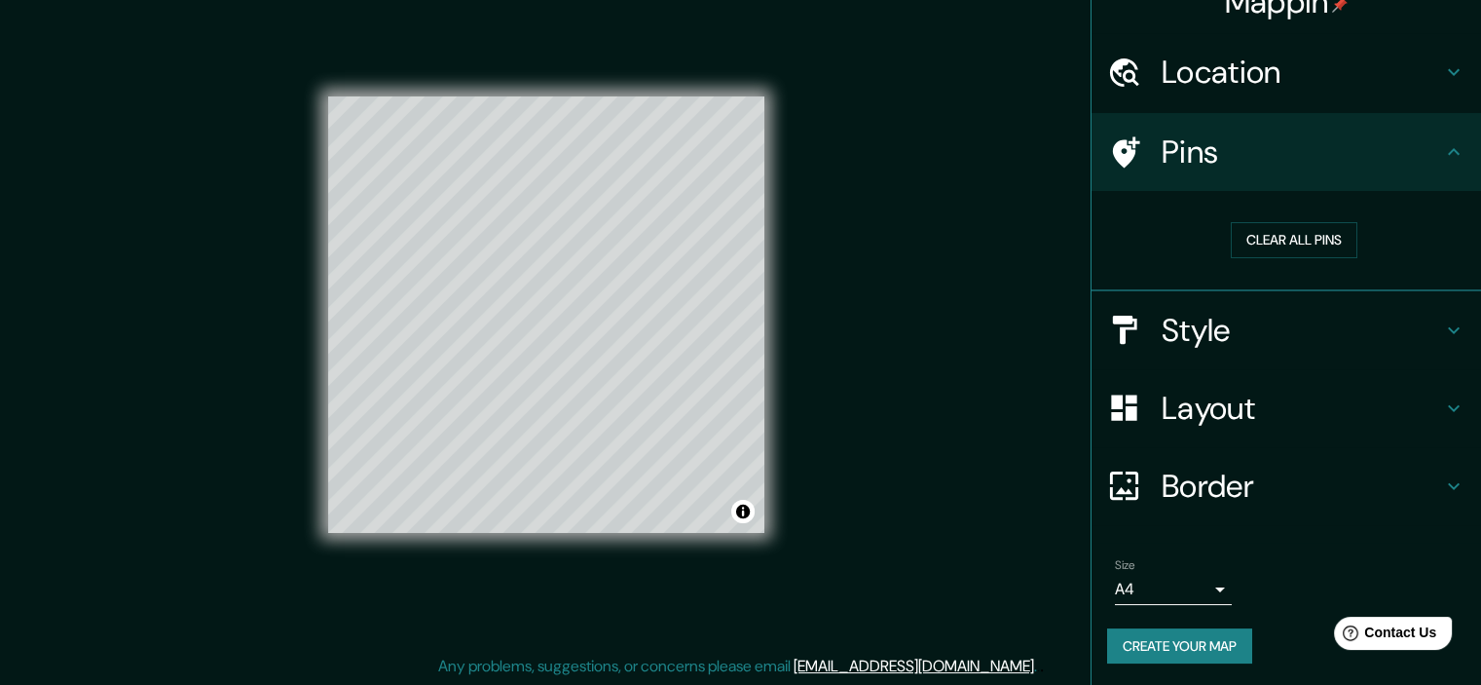
drag, startPoint x: 1205, startPoint y: 590, endPoint x: 1280, endPoint y: 564, distance: 79.5
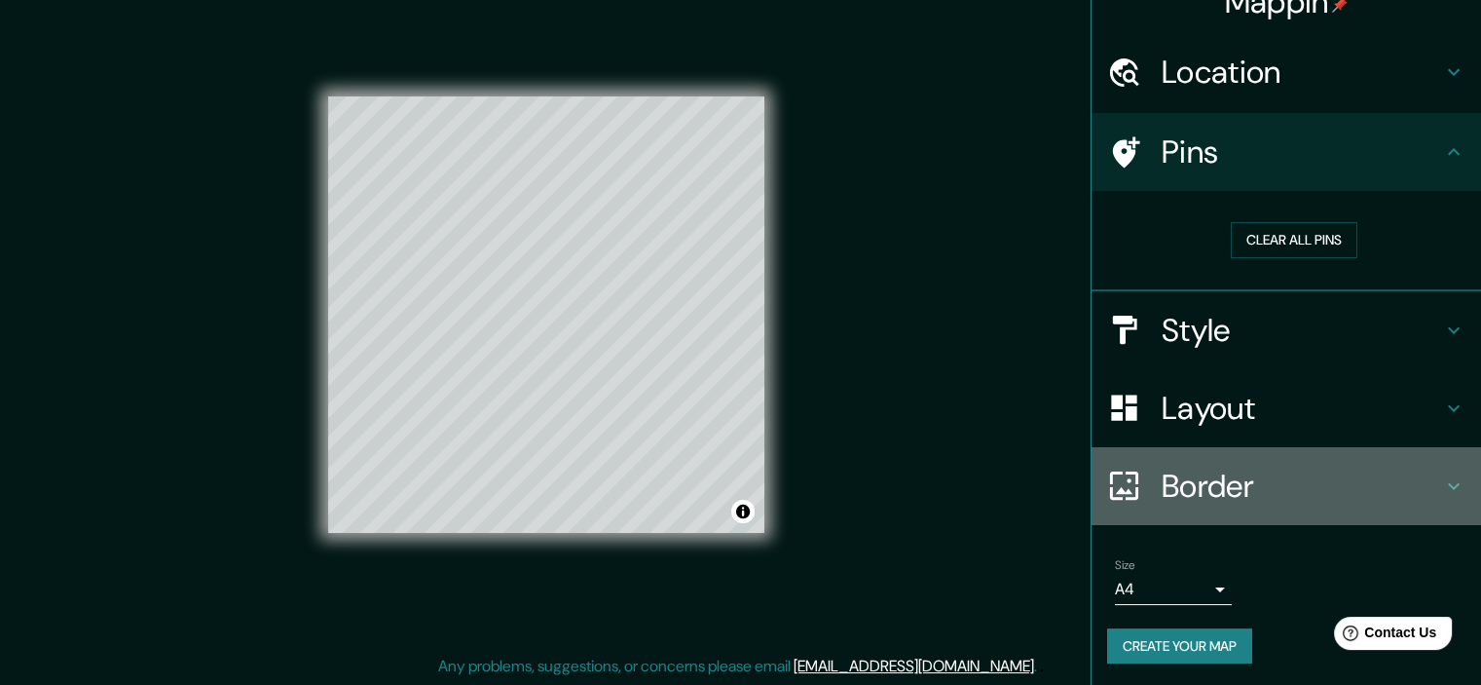
drag, startPoint x: 1280, startPoint y: 564, endPoint x: 1391, endPoint y: 478, distance: 140.3
click at [1391, 478] on h4 "Border" at bounding box center [1302, 486] width 281 height 39
type input "215"
type input "36"
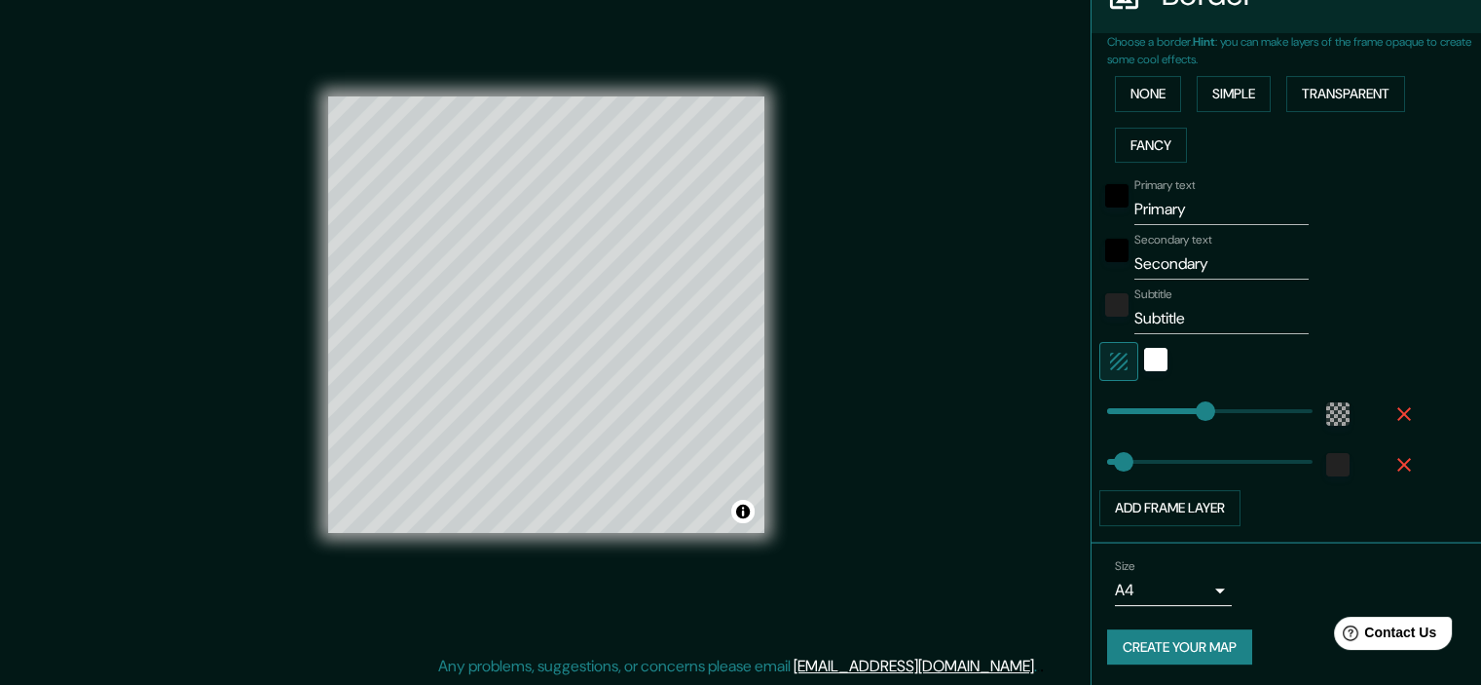
scroll to position [378, 0]
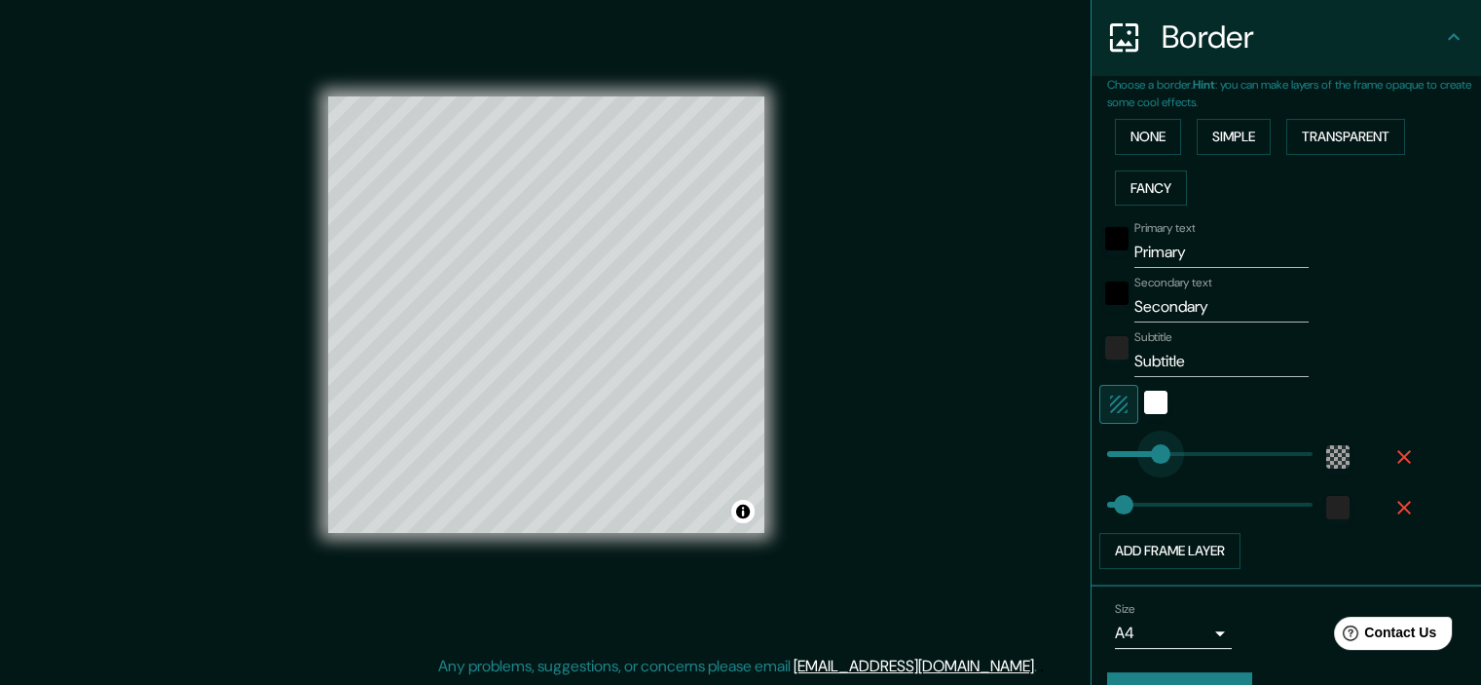
type input "97"
drag, startPoint x: 1192, startPoint y: 456, endPoint x: 1137, endPoint y: 460, distance: 55.7
type input "177"
drag, startPoint x: 1111, startPoint y: 499, endPoint x: 1176, endPoint y: 506, distance: 64.6
type input "0"
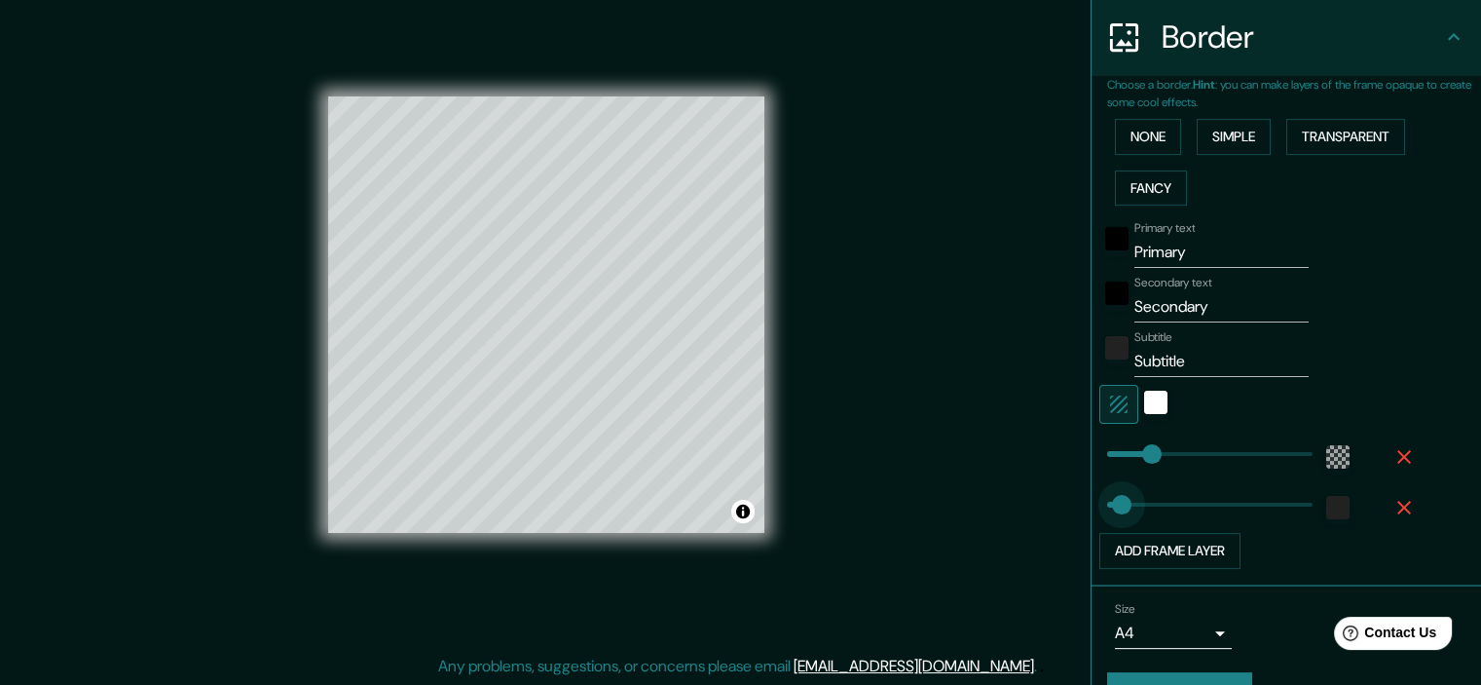
drag, startPoint x: 1176, startPoint y: 506, endPoint x: 1073, endPoint y: 511, distance: 102.4
type input "50"
drag, startPoint x: 1091, startPoint y: 506, endPoint x: 1115, endPoint y: 507, distance: 24.4
type input "250"
drag, startPoint x: 1137, startPoint y: 441, endPoint x: 1207, endPoint y: 442, distance: 70.1
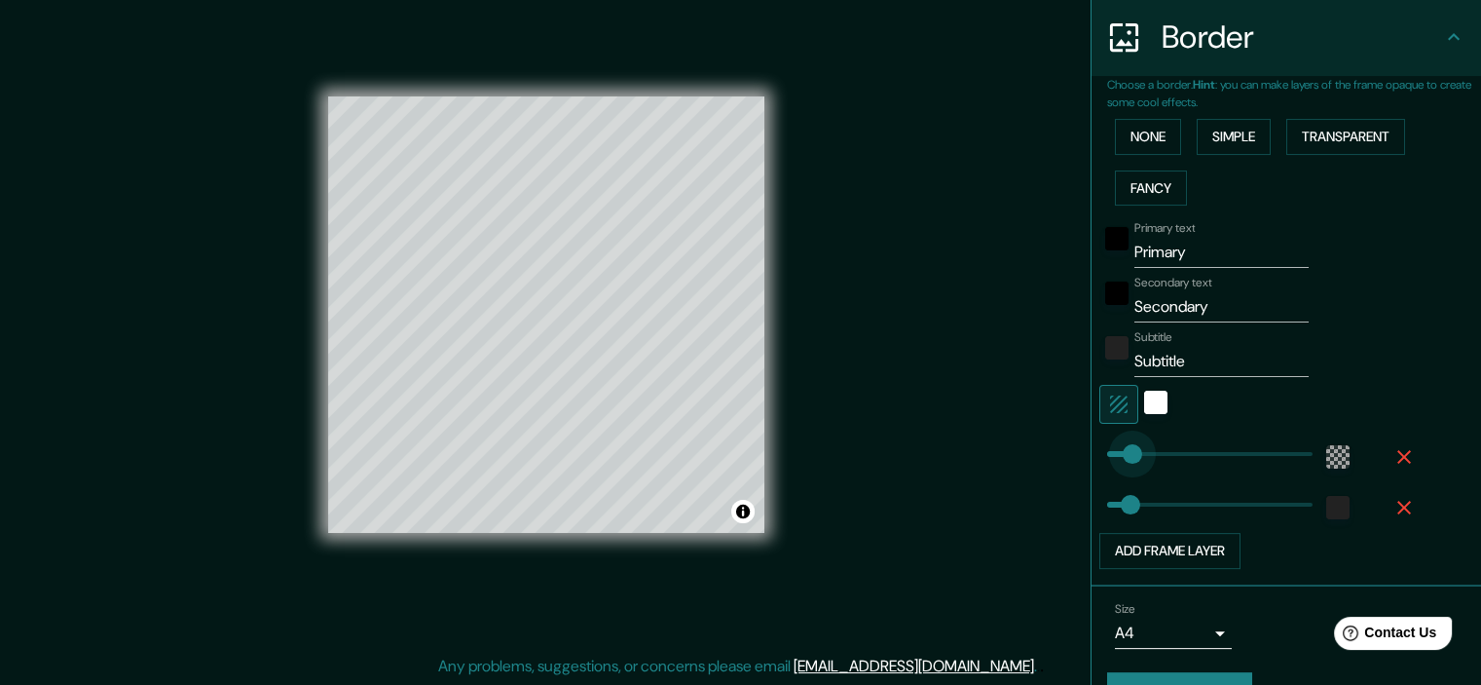
type input "54"
drag, startPoint x: 1207, startPoint y: 442, endPoint x: 1117, endPoint y: 448, distance: 89.8
click at [1144, 398] on div "white" at bounding box center [1155, 402] width 23 height 23
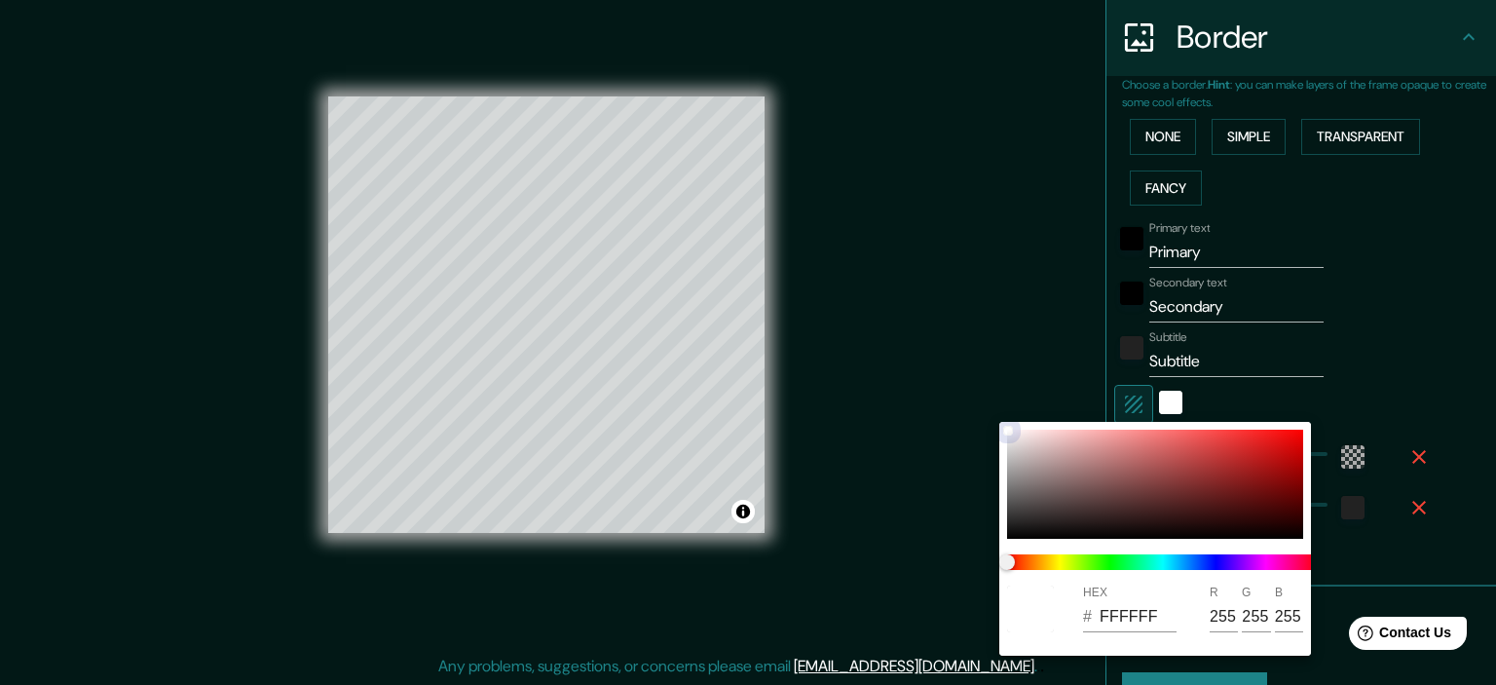
click at [1096, 441] on div at bounding box center [1155, 484] width 296 height 109
type input "E5A0A0"
type input "229"
type input "160"
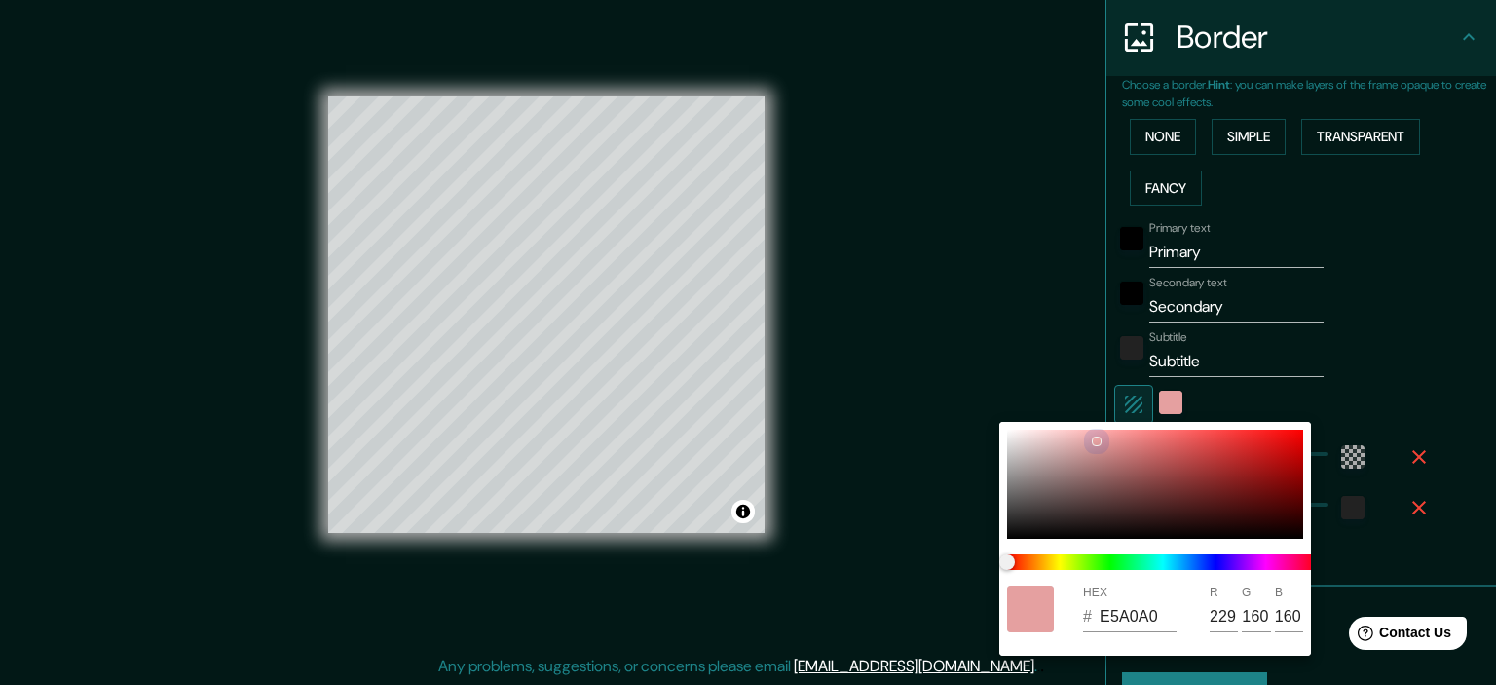
click at [1040, 490] on div at bounding box center [1155, 484] width 296 height 109
type input "706363"
type input "112"
type input "99"
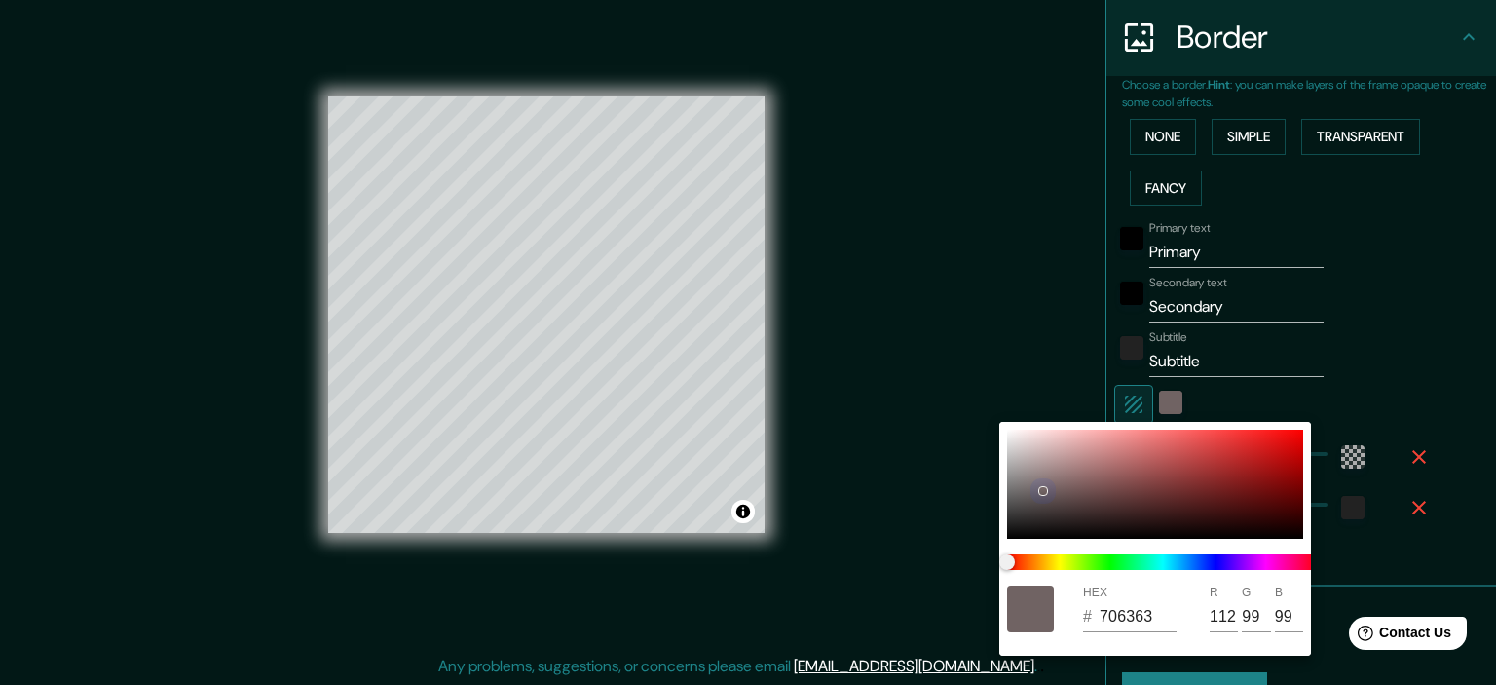
click at [1091, 467] on div at bounding box center [1155, 484] width 296 height 109
type input "A97979"
type input "169"
type input "121"
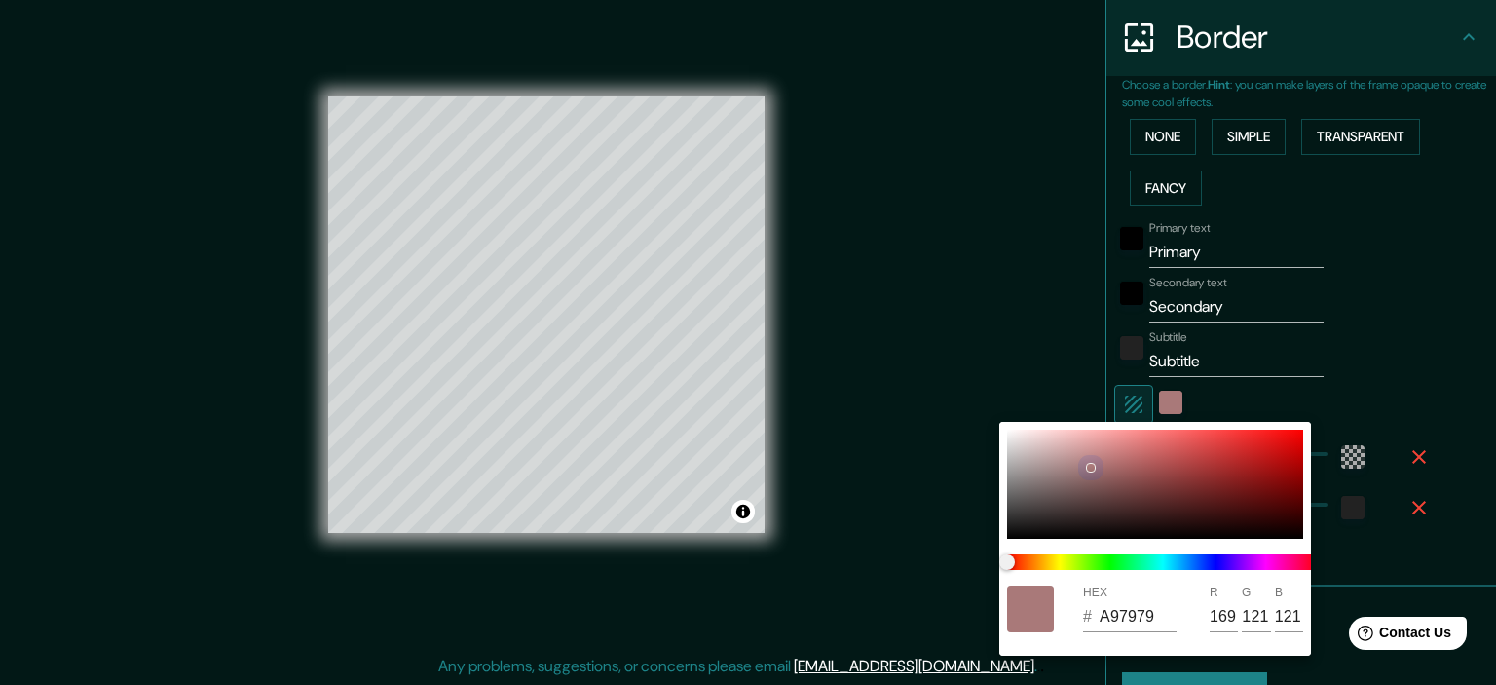
click at [1028, 444] on div at bounding box center [1155, 484] width 296 height 109
type input "DCCCCC"
type input "220"
type input "204"
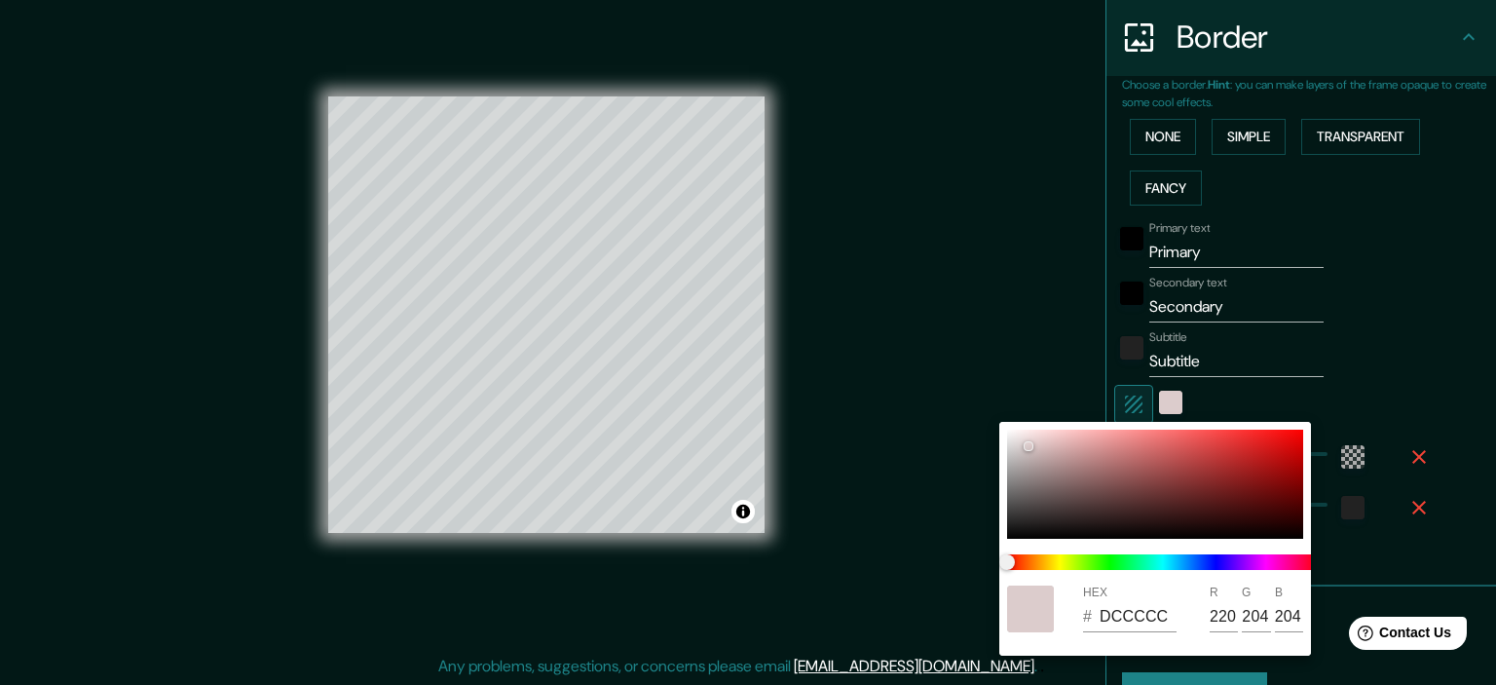
click at [1011, 424] on div "HEX # DCCCCC R 220 G 204 B 204" at bounding box center [1155, 539] width 312 height 234
click at [1013, 430] on div at bounding box center [1155, 484] width 296 height 109
type input "FFFAFA"
type input "255"
type input "250"
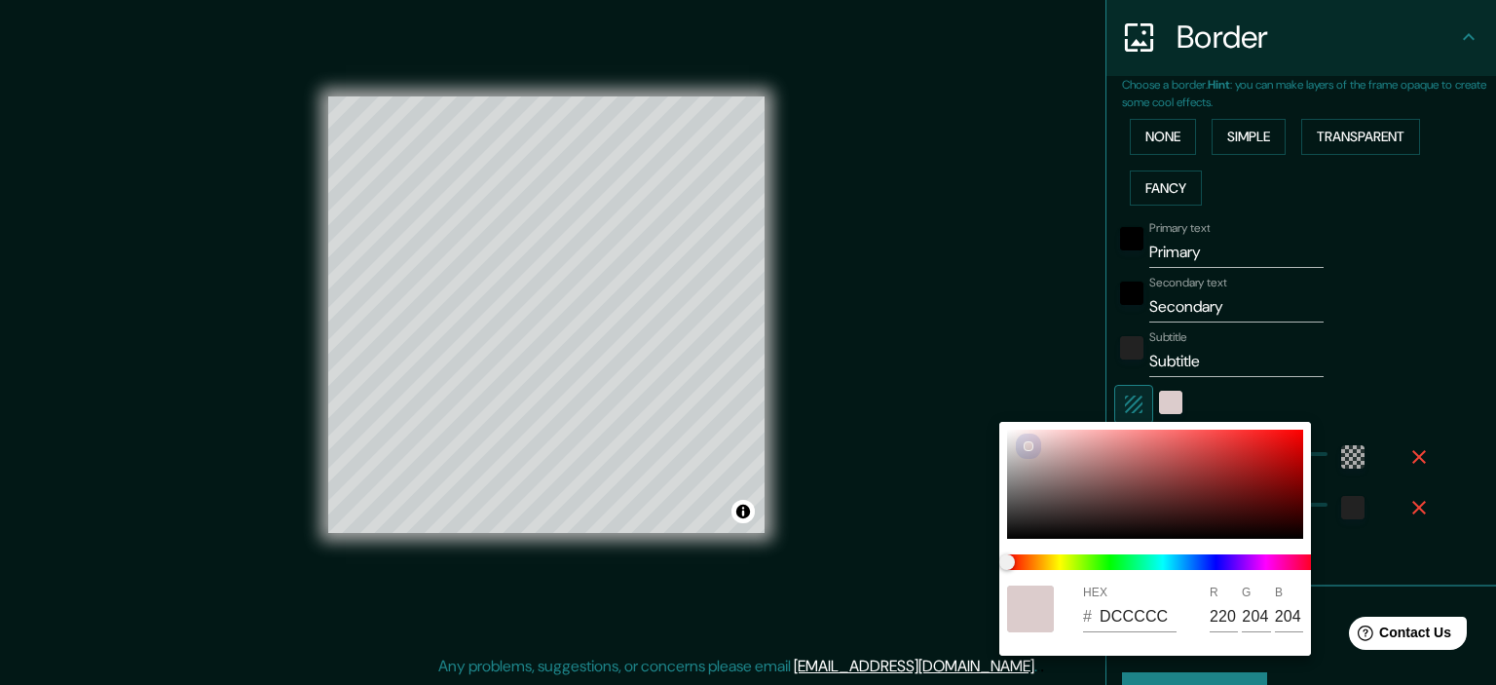
type input "250"
click at [1025, 426] on div "HEX # FFFAFA R 255 G 250 B 250" at bounding box center [1155, 539] width 312 height 234
click at [1026, 428] on div "HEX # FFFAFA R 255 G 250 B 250" at bounding box center [1155, 539] width 312 height 234
click at [1024, 431] on div at bounding box center [1155, 484] width 296 height 109
click at [1018, 431] on div at bounding box center [1014, 431] width 8 height 8
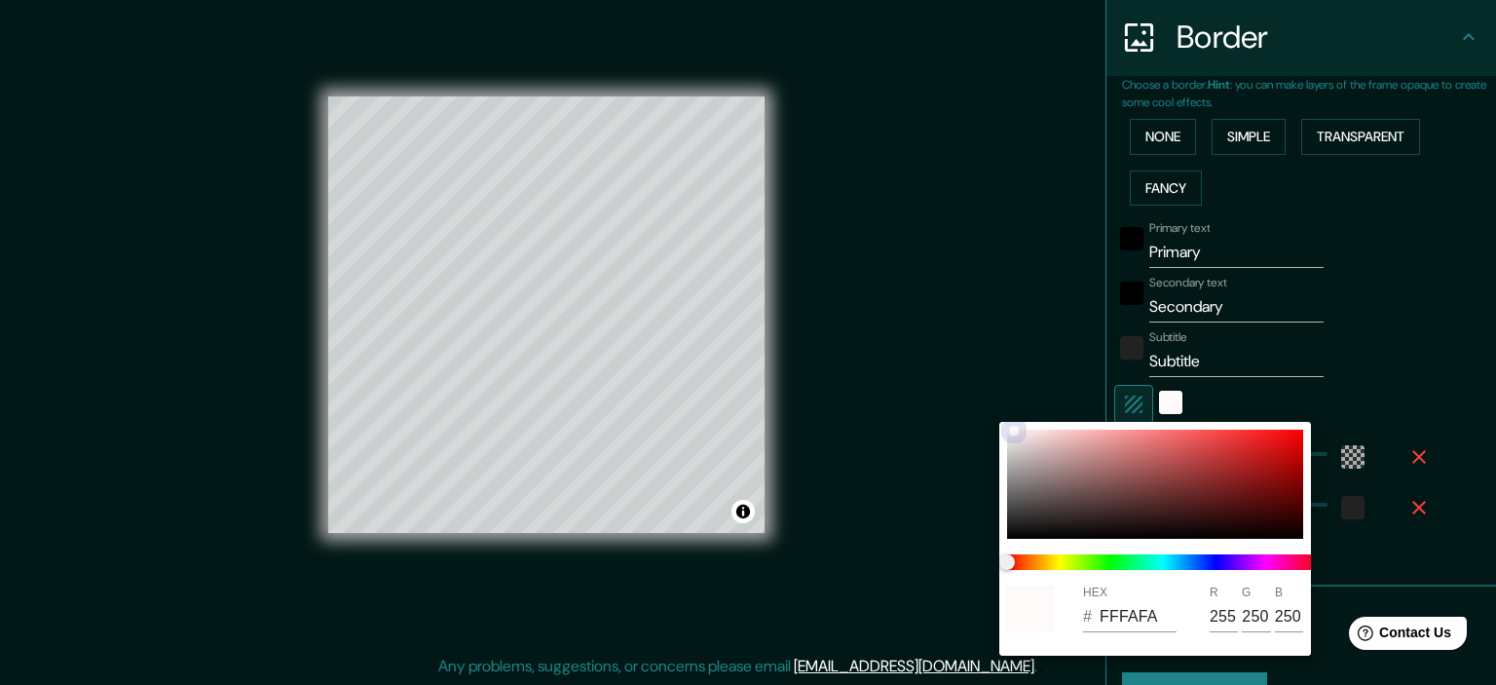
type input "F9EBEB"
type input "249"
type input "235"
click at [500, 385] on div at bounding box center [748, 342] width 1496 height 685
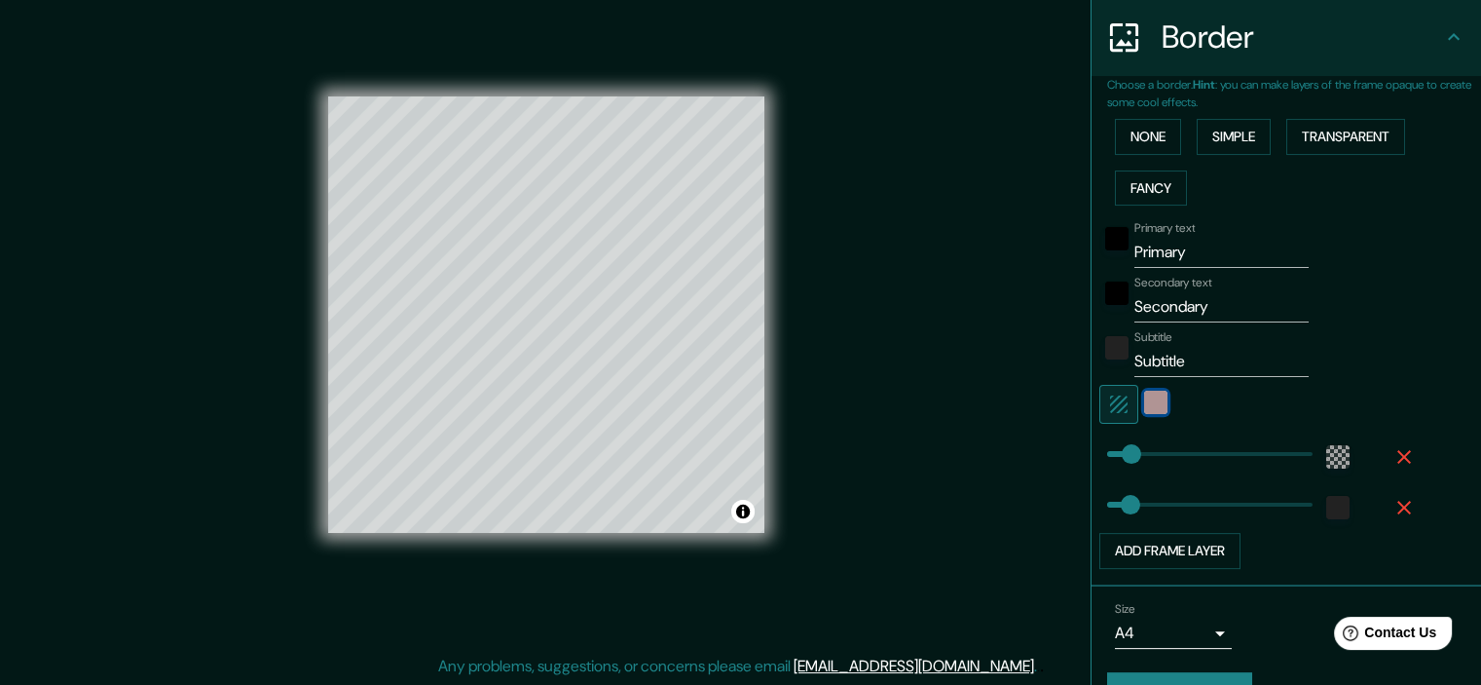
click at [1144, 403] on div "color-F9EBEB" at bounding box center [1155, 402] width 23 height 23
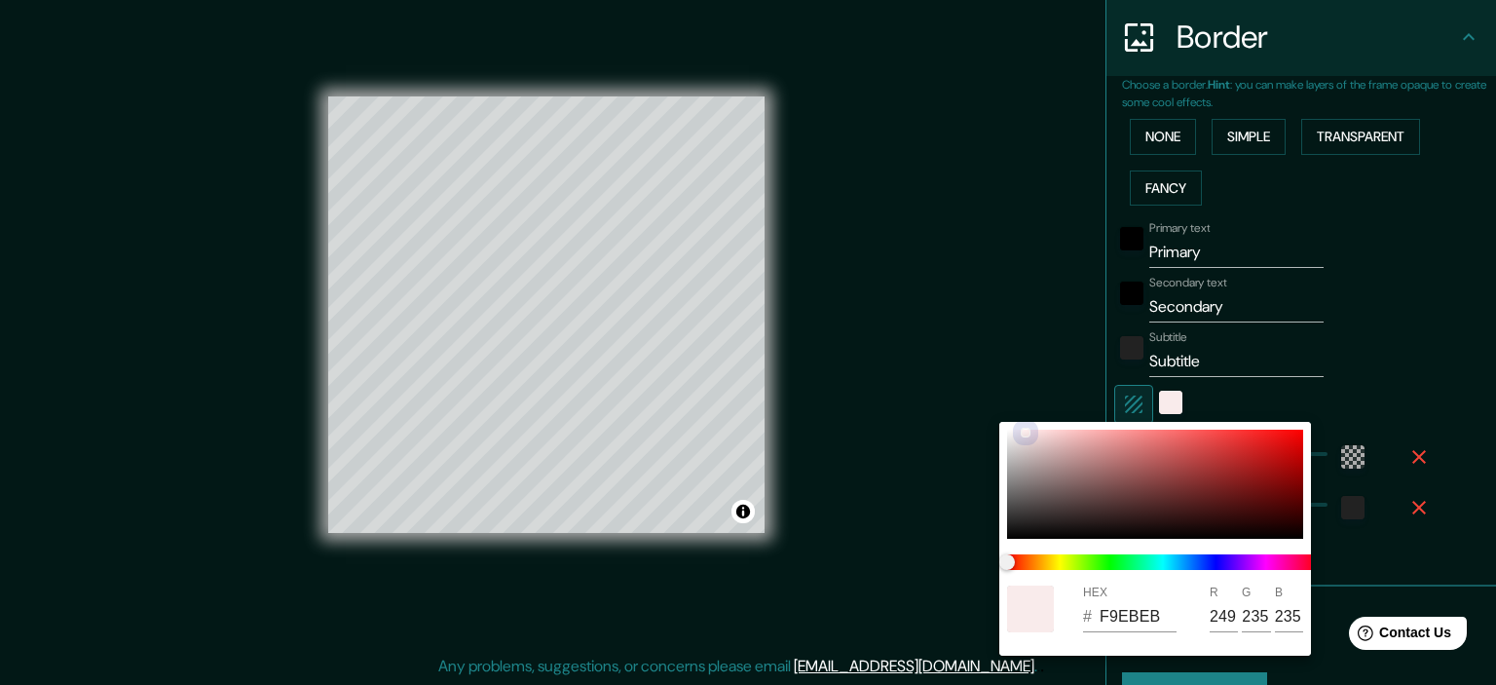
click at [1087, 491] on div at bounding box center [1155, 484] width 296 height 109
type input "6D5050"
type input "109"
type input "80"
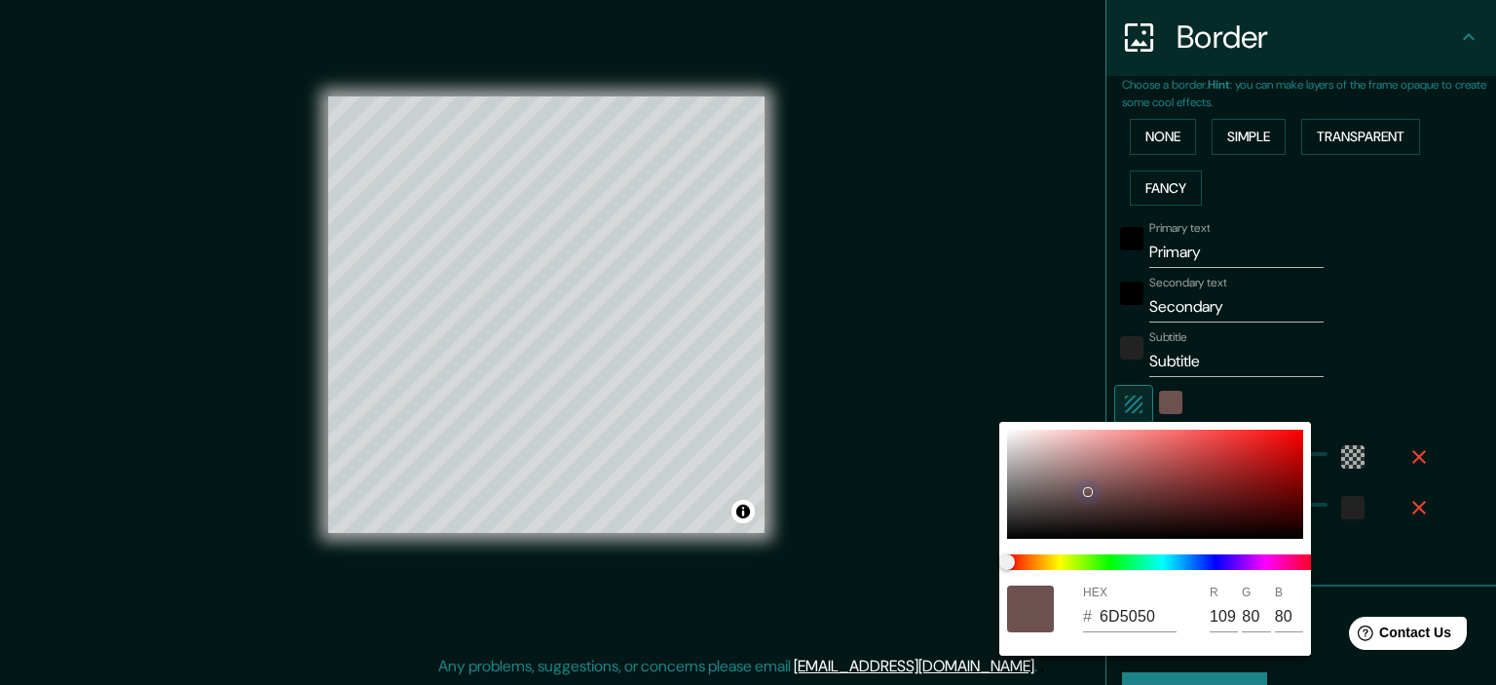
click at [1032, 520] on div at bounding box center [1155, 484] width 296 height 109
type input "2B2727"
type input "43"
type input "39"
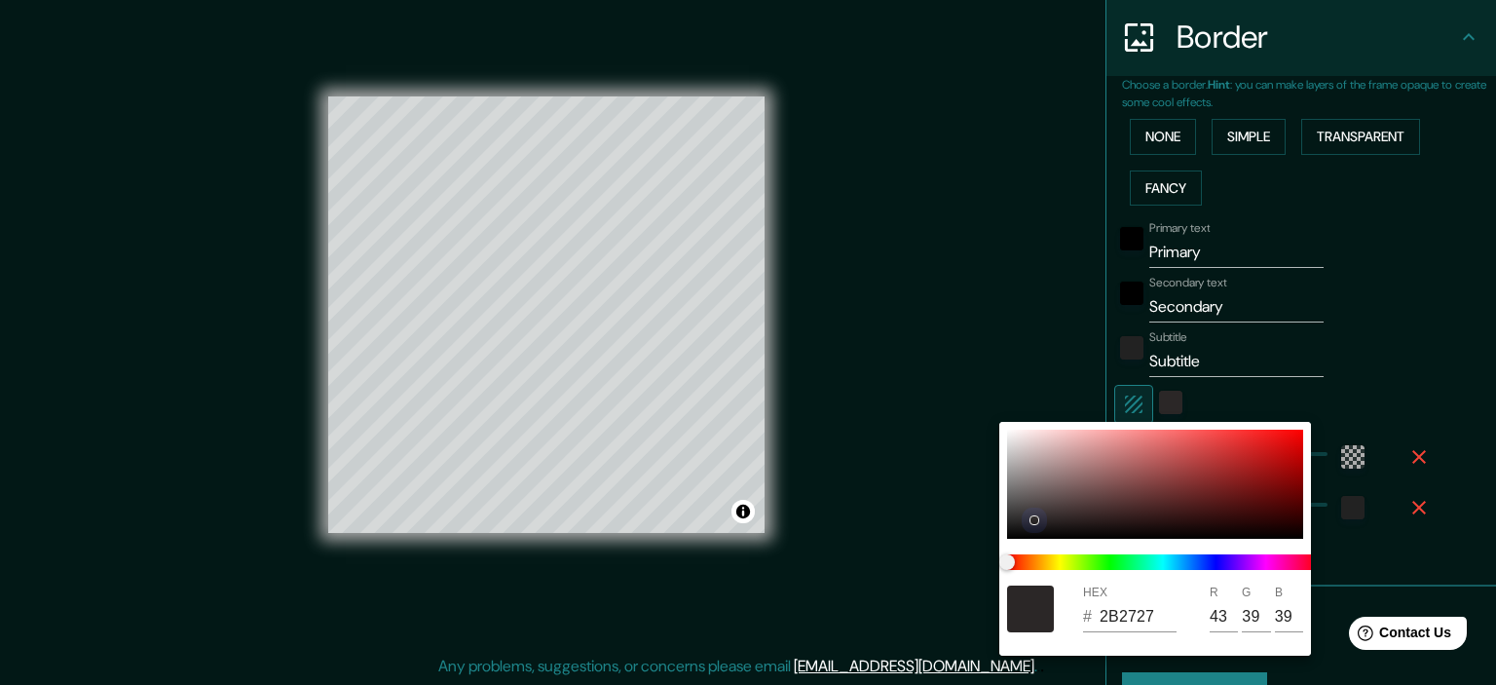
click at [1008, 431] on div at bounding box center [1155, 484] width 296 height 109
type input "F9F9F9"
type input "249"
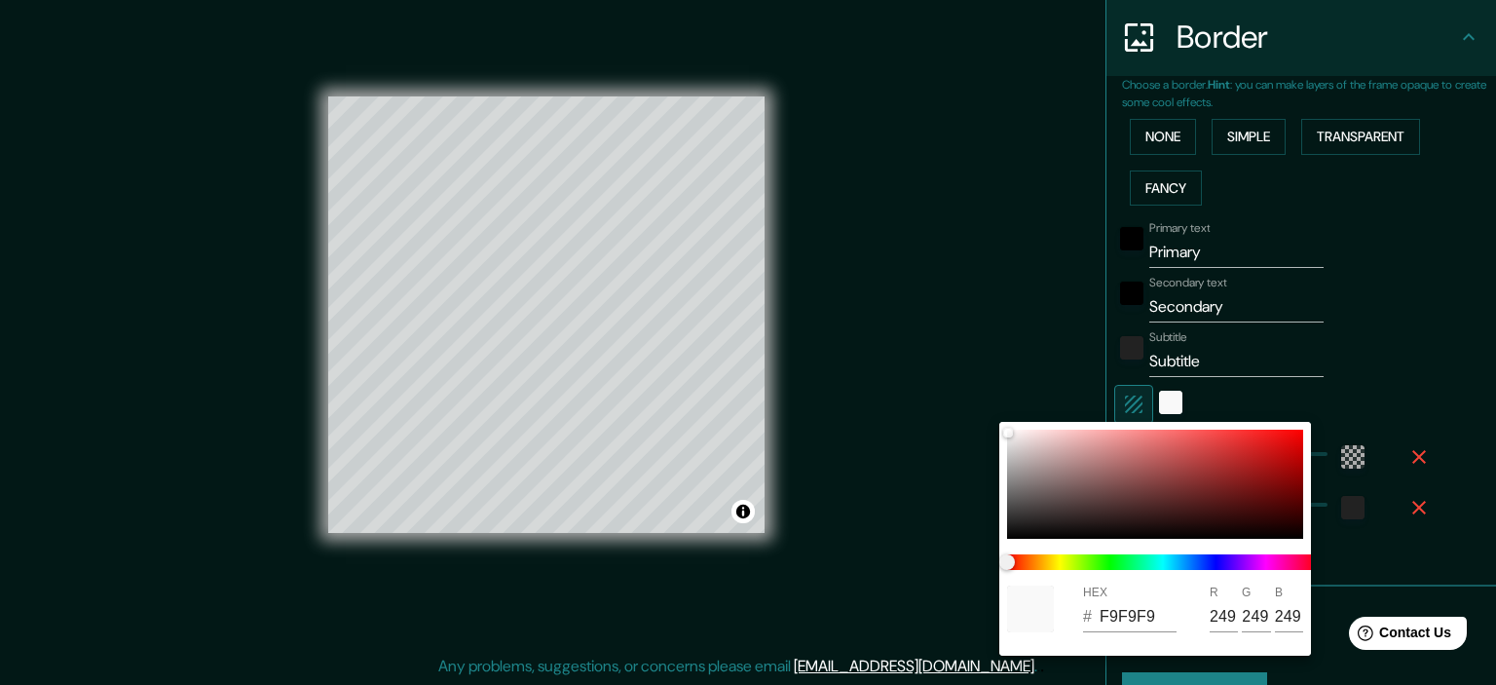
click at [974, 401] on div at bounding box center [748, 342] width 1496 height 685
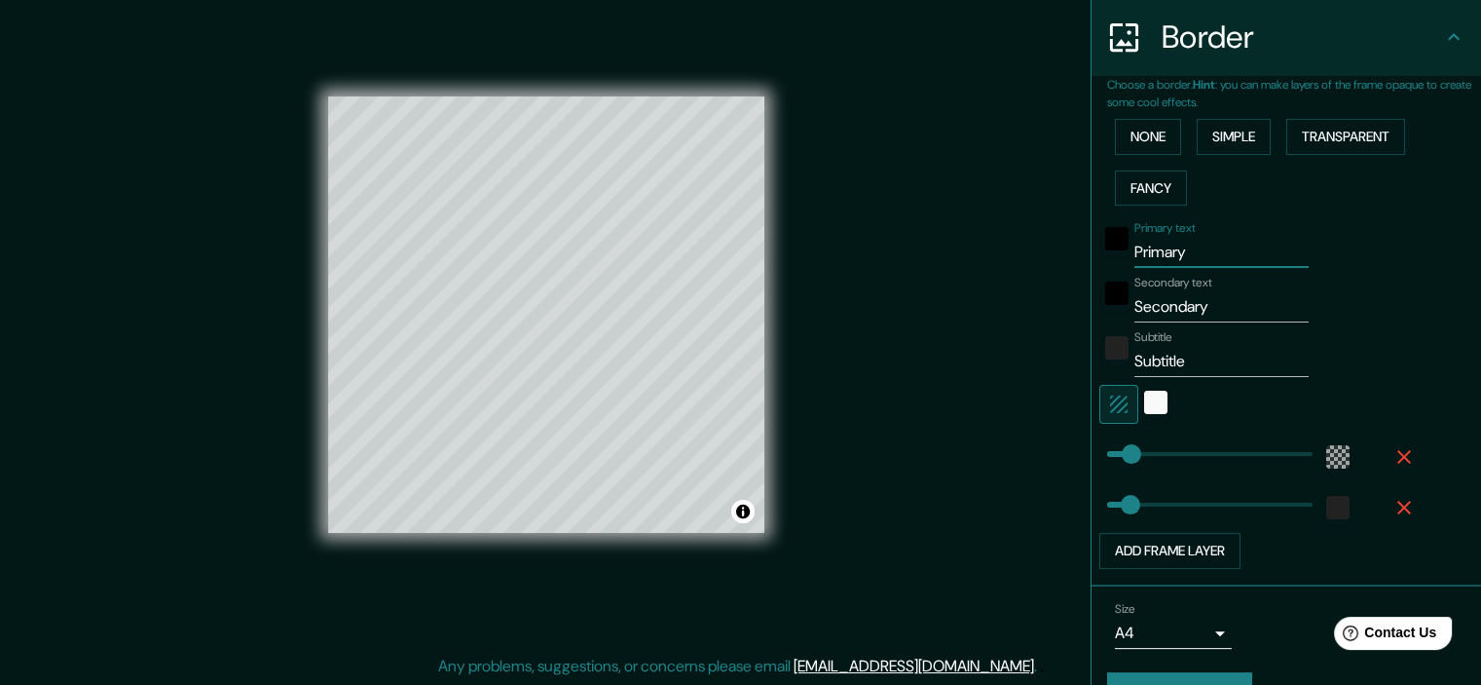
click at [1153, 244] on input "Primary" at bounding box center [1222, 252] width 174 height 31
paste input "Vargas Machuc"
type input "V"
click at [1197, 318] on input "Secondary" at bounding box center [1222, 306] width 174 height 31
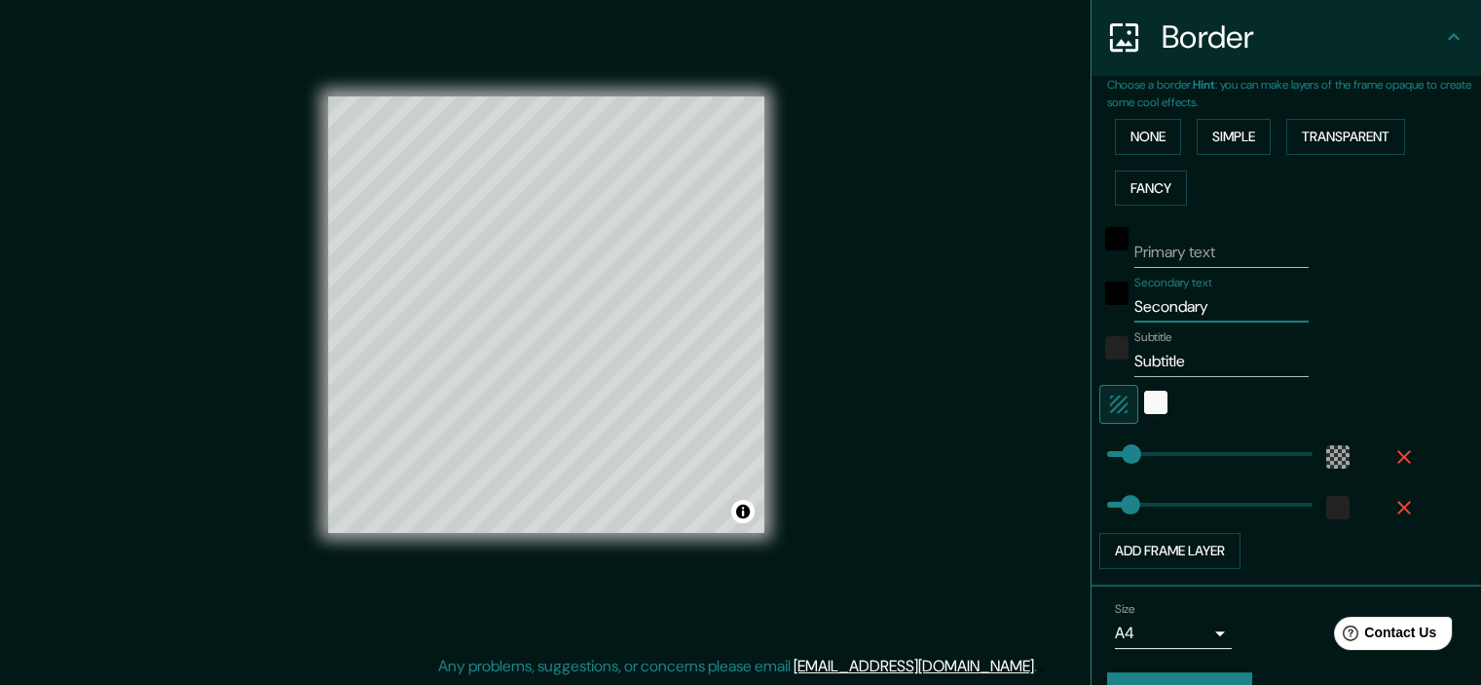
click at [1197, 318] on input "Secondary" at bounding box center [1222, 306] width 174 height 31
click at [1167, 544] on button "Add frame layer" at bounding box center [1170, 551] width 141 height 36
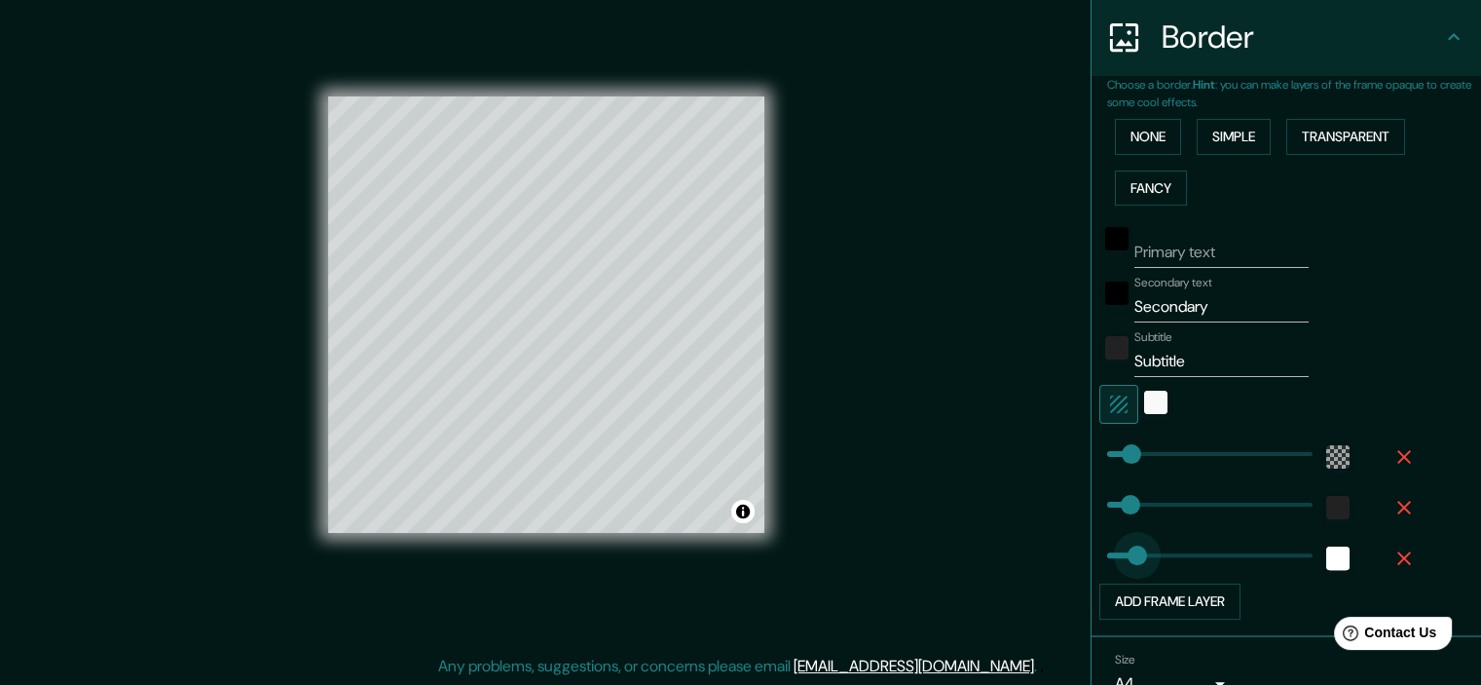
type input "0"
drag, startPoint x: 1170, startPoint y: 543, endPoint x: 1068, endPoint y: 562, distance: 104.1
click at [1068, 562] on div "Mappin Location Antonio Vargas Machuca 1085, Cuenca - Azuay, 0101, Ecuador Pins…" at bounding box center [740, 331] width 1481 height 710
click at [1393, 556] on icon "button" at bounding box center [1404, 557] width 23 height 23
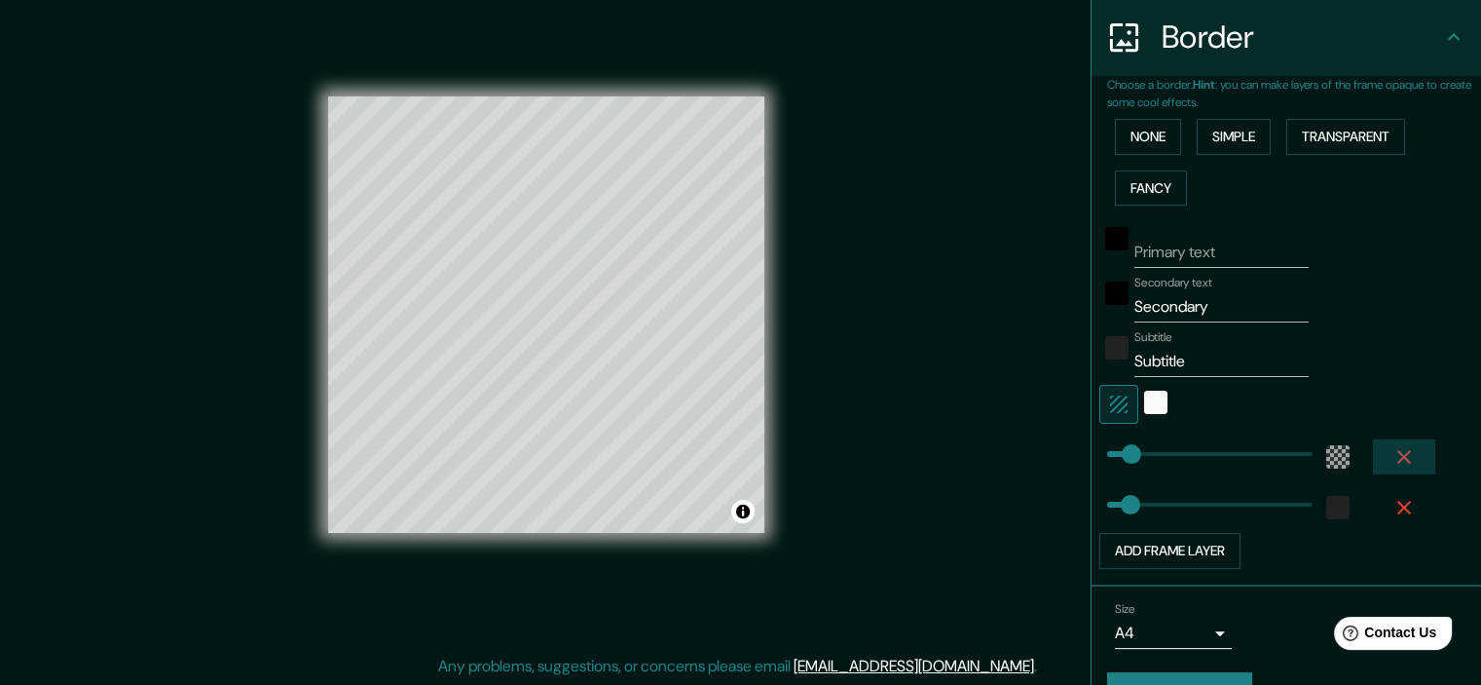
click at [1398, 454] on icon "button" at bounding box center [1405, 457] width 14 height 14
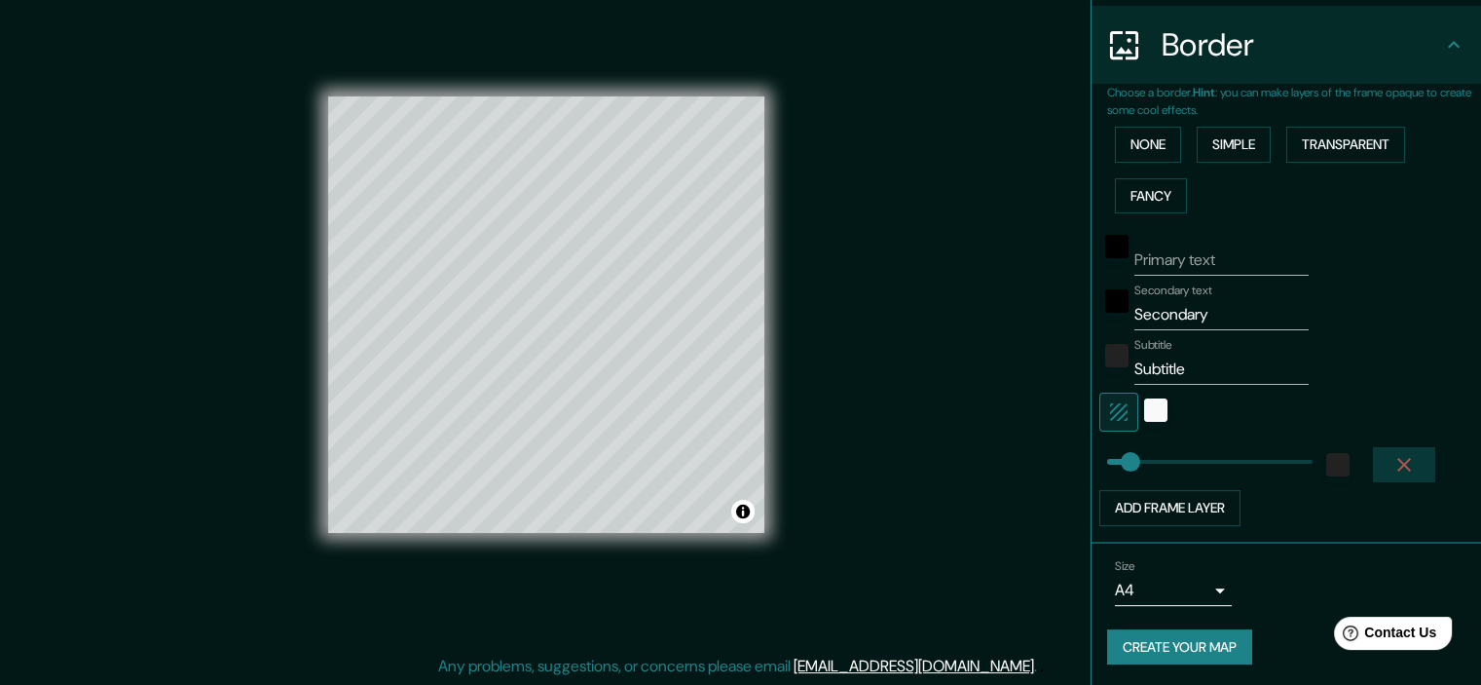
click at [1393, 454] on icon "button" at bounding box center [1404, 464] width 23 height 23
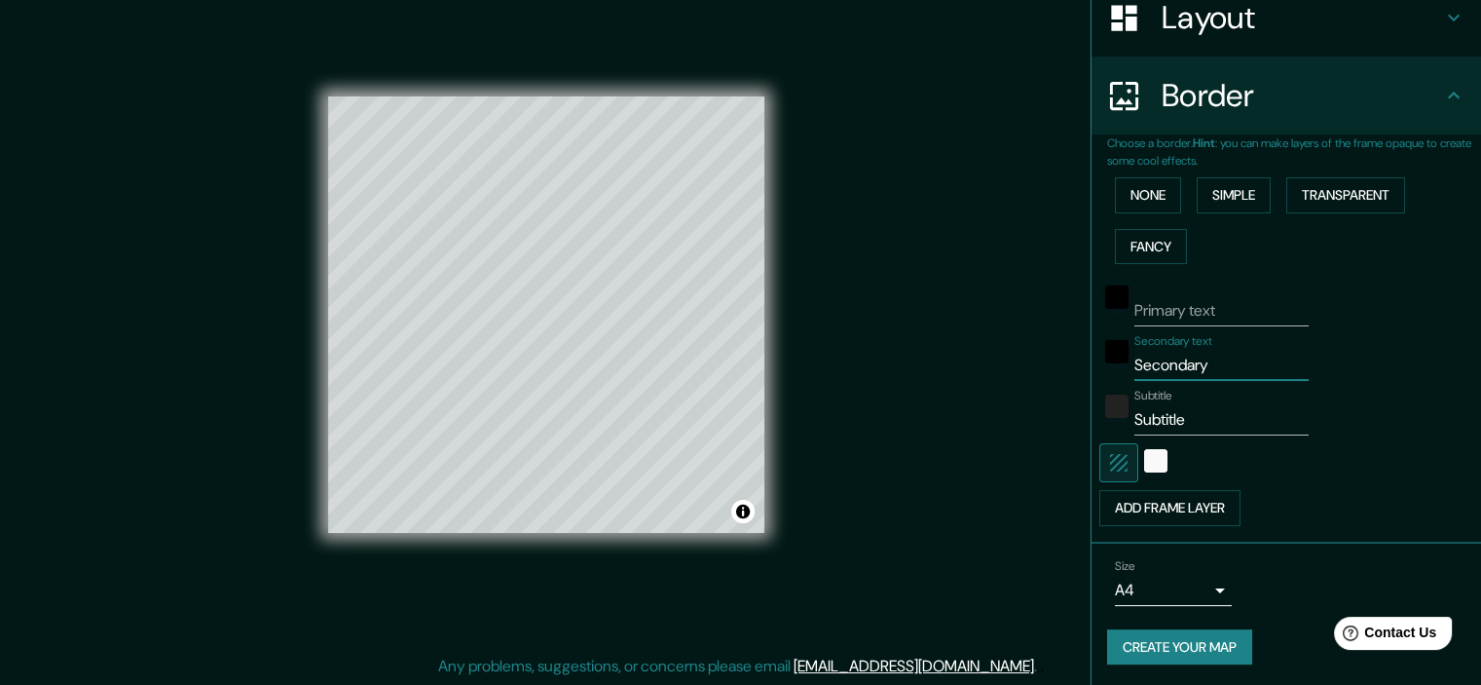
click at [1157, 369] on input "Secondary" at bounding box center [1222, 365] width 174 height 31
paste input "Vargas Machuca 1085, Cuenca, Ecua"
click at [1189, 367] on input "Vargas Machuca 1085, Cuenca, Ecua" at bounding box center [1222, 365] width 174 height 31
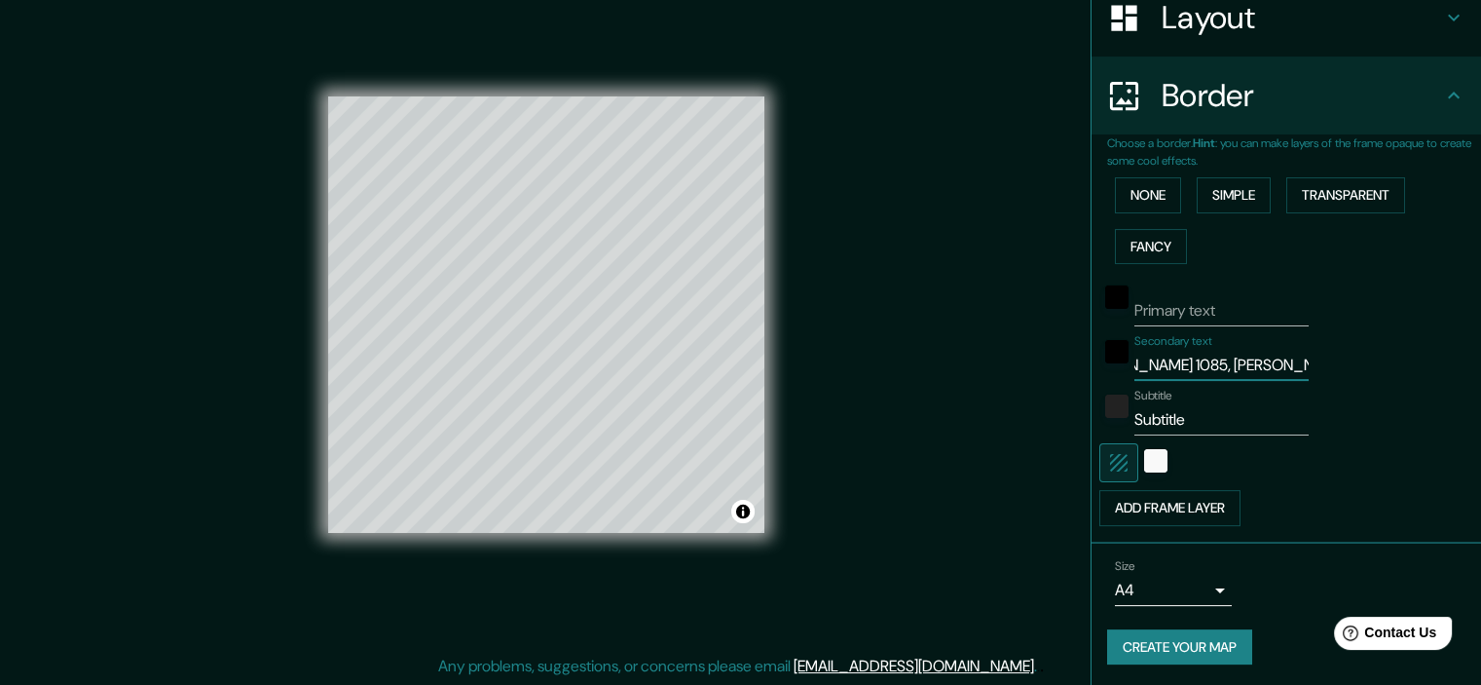
scroll to position [0, 0]
click at [1135, 369] on input "Vargas Machuca 1085, Cuenca." at bounding box center [1222, 365] width 174 height 31
type input "A. Vargas Machuca 1085, Cuenca."
click at [1161, 418] on input "Subtitle" at bounding box center [1222, 419] width 174 height 31
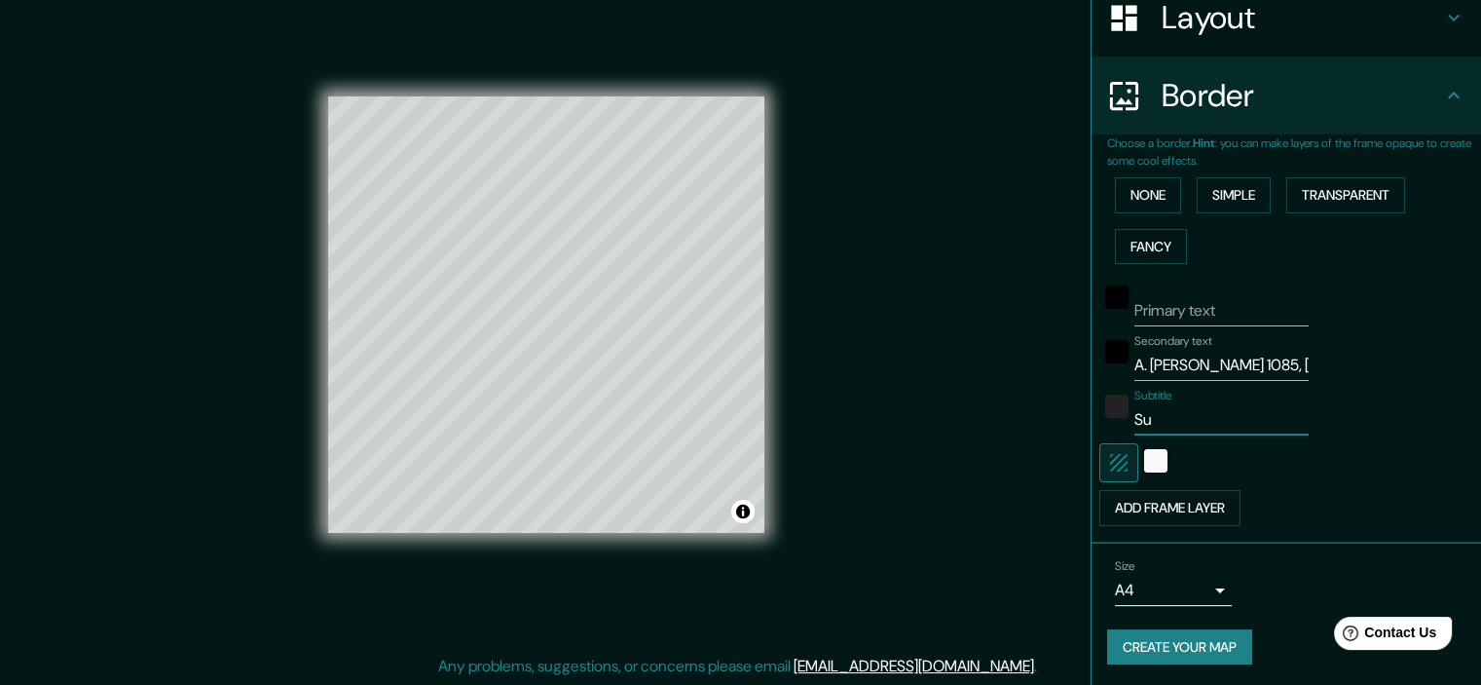
type input "S"
click at [1249, 370] on input "A. Vargas Machuca 1085, Cuenca." at bounding box center [1222, 365] width 174 height 31
click at [1135, 364] on input "A. Vargas Machuca" at bounding box center [1222, 365] width 174 height 31
type input "Antonio Vargas Machuca"
click at [1196, 408] on input "Subtitle" at bounding box center [1222, 419] width 174 height 31
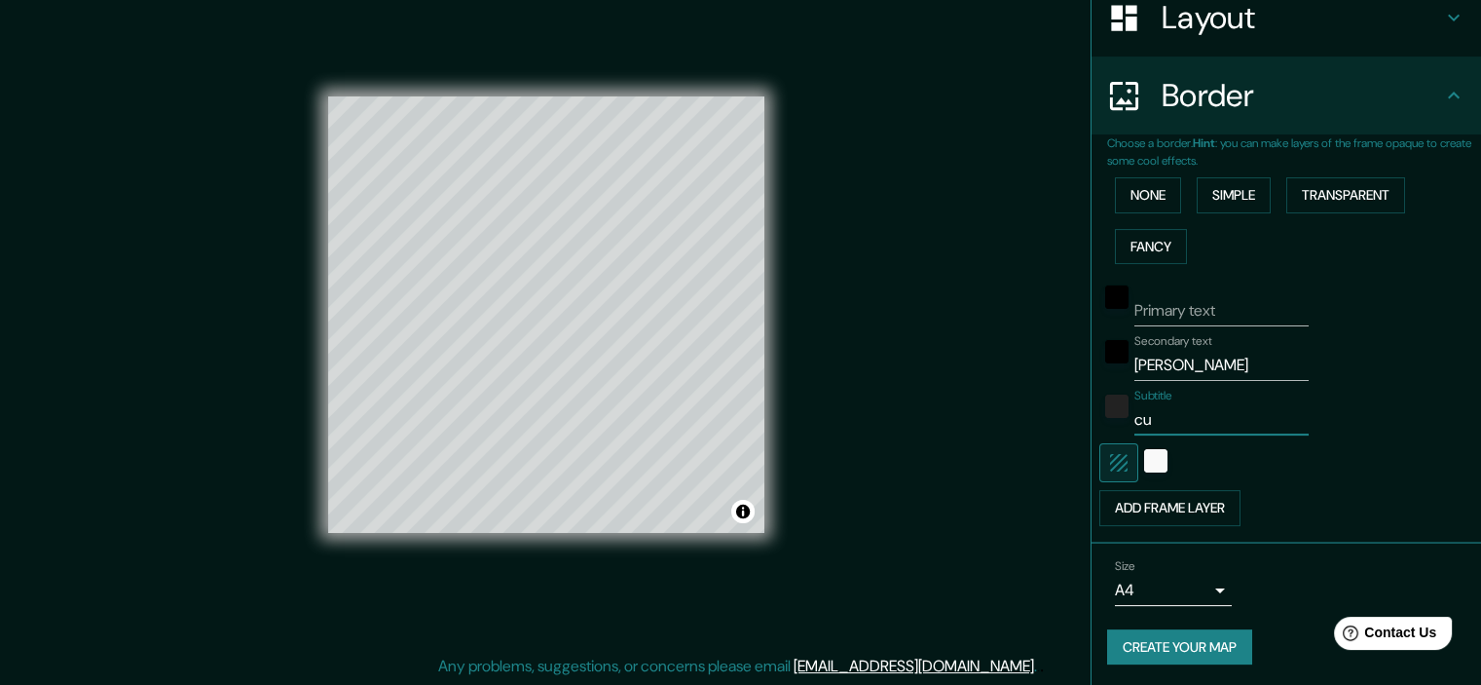
type input "c"
type input "Cuenca, Ecuador."
click at [1147, 462] on div "color-F9F9F9" at bounding box center [1155, 460] width 23 height 23
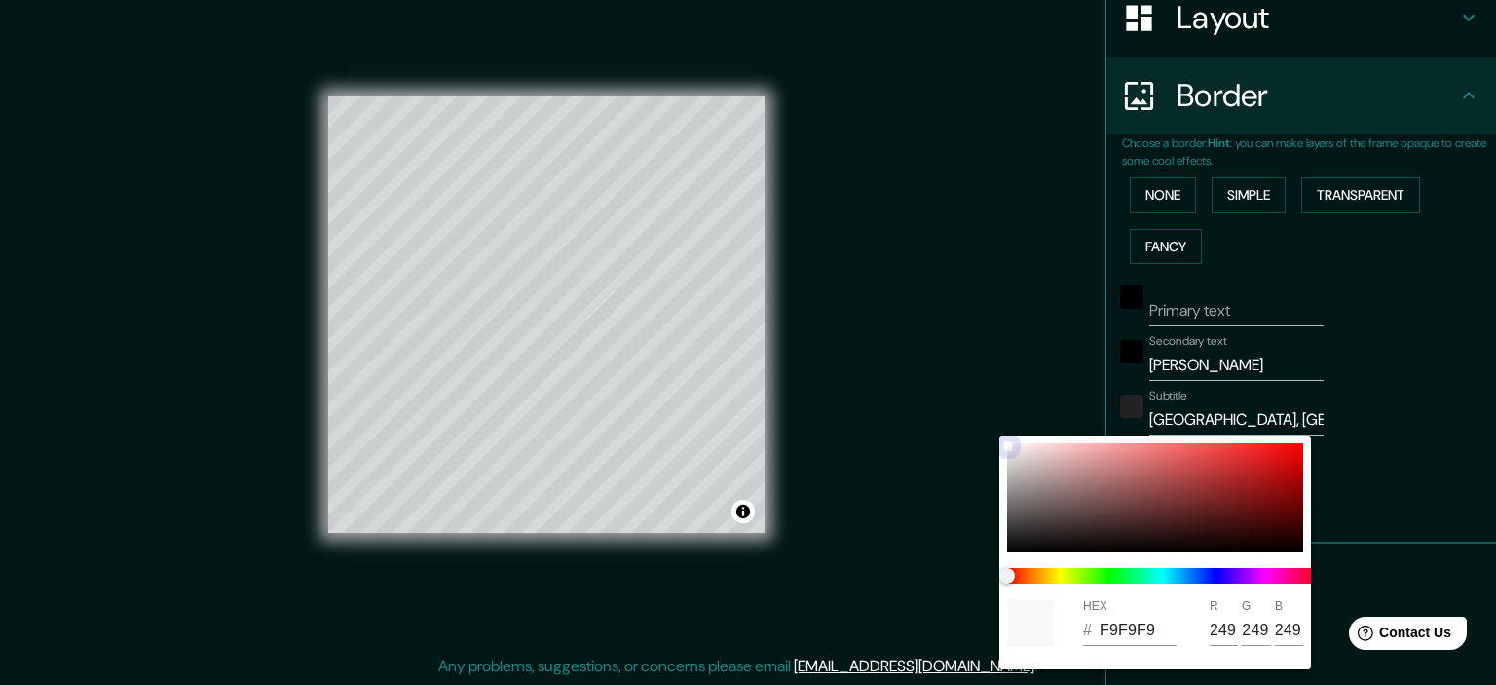
click at [1025, 472] on div at bounding box center [1155, 497] width 296 height 109
type input "BBB0B0"
type input "187"
type input "176"
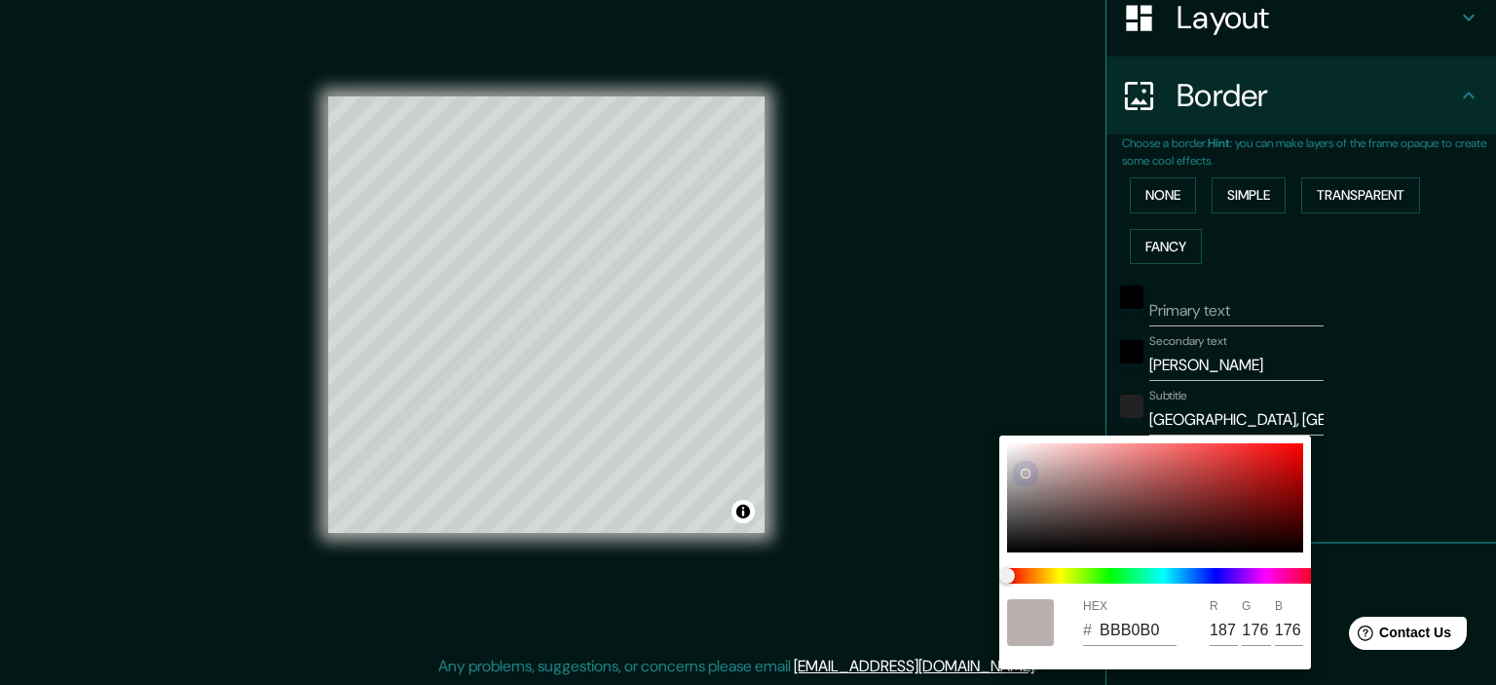
click at [1014, 495] on div at bounding box center [1155, 497] width 296 height 109
type input "848181"
type input "132"
type input "129"
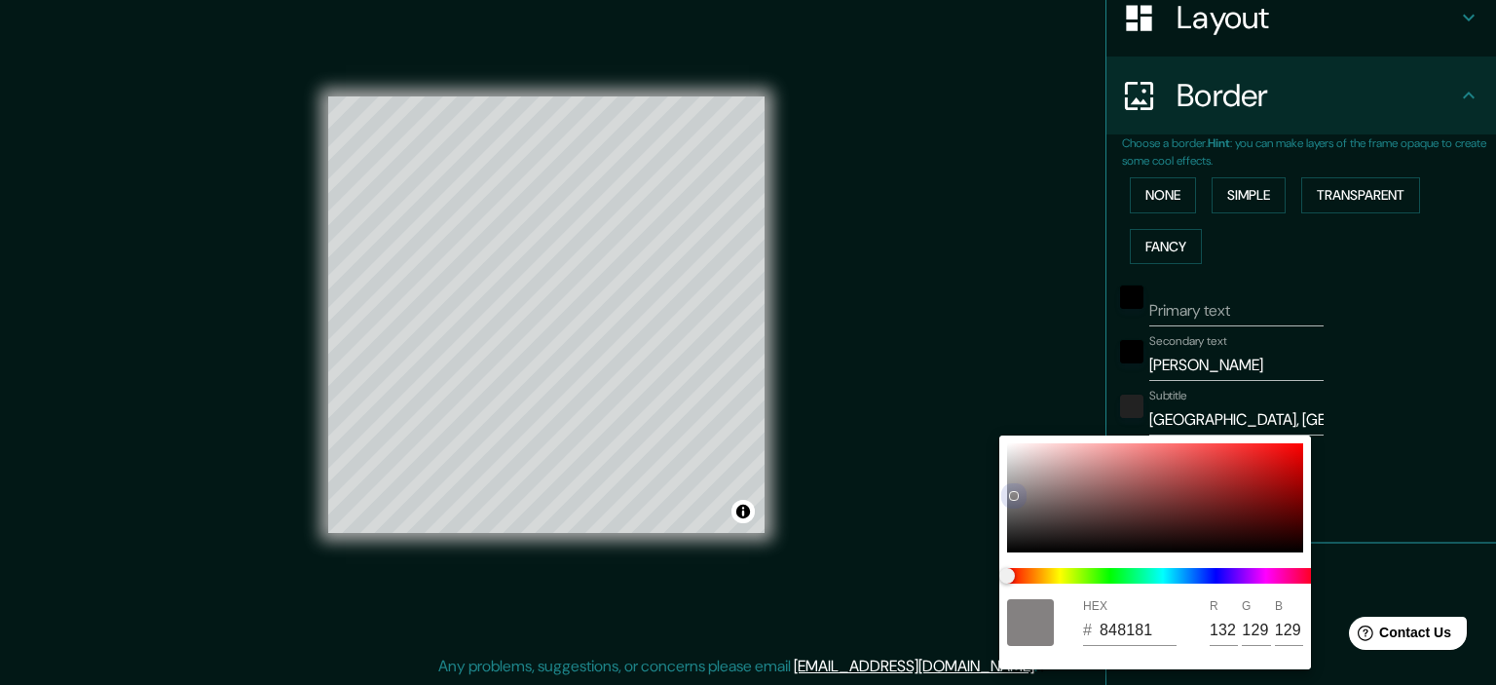
click at [1081, 488] on div at bounding box center [1155, 497] width 296 height 109
type input "977171"
type input "151"
type input "113"
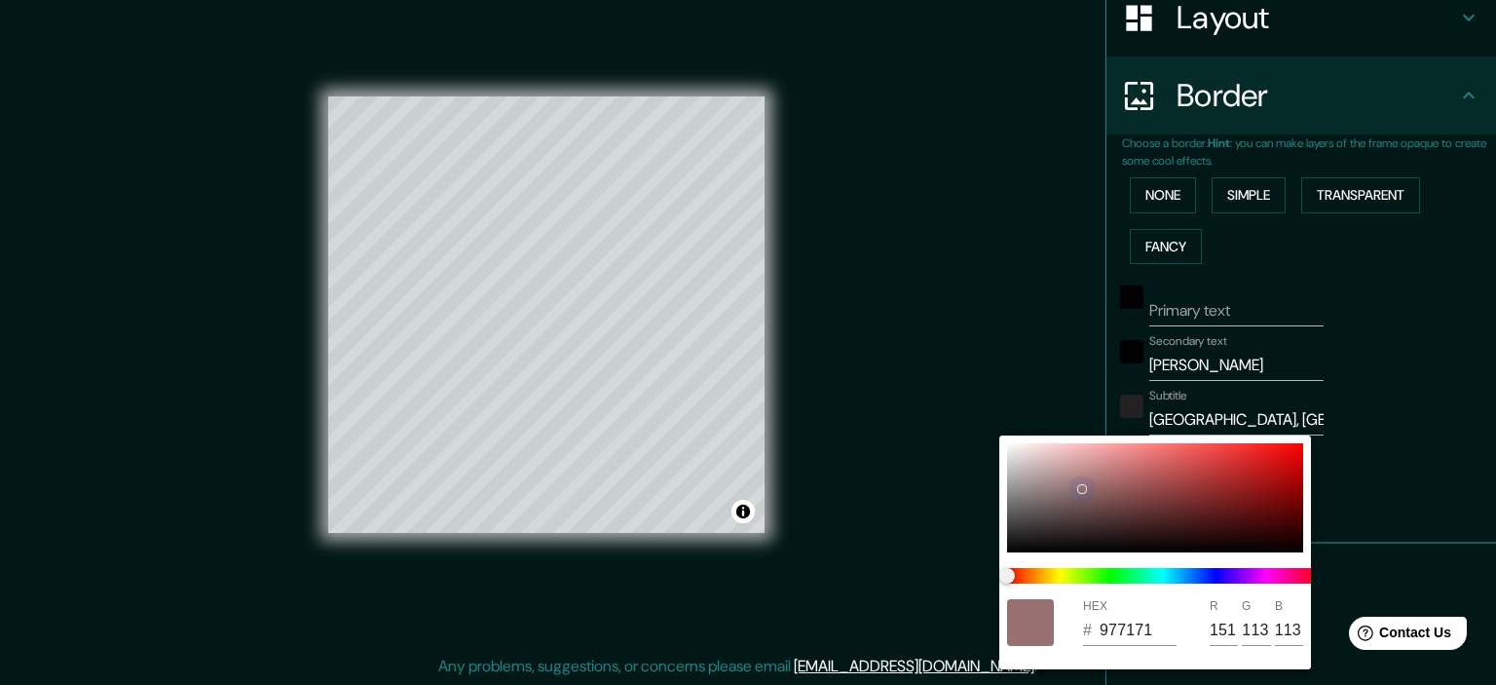
click at [1080, 450] on div at bounding box center [1155, 497] width 296 height 109
type input "F0B5B5"
type input "240"
type input "181"
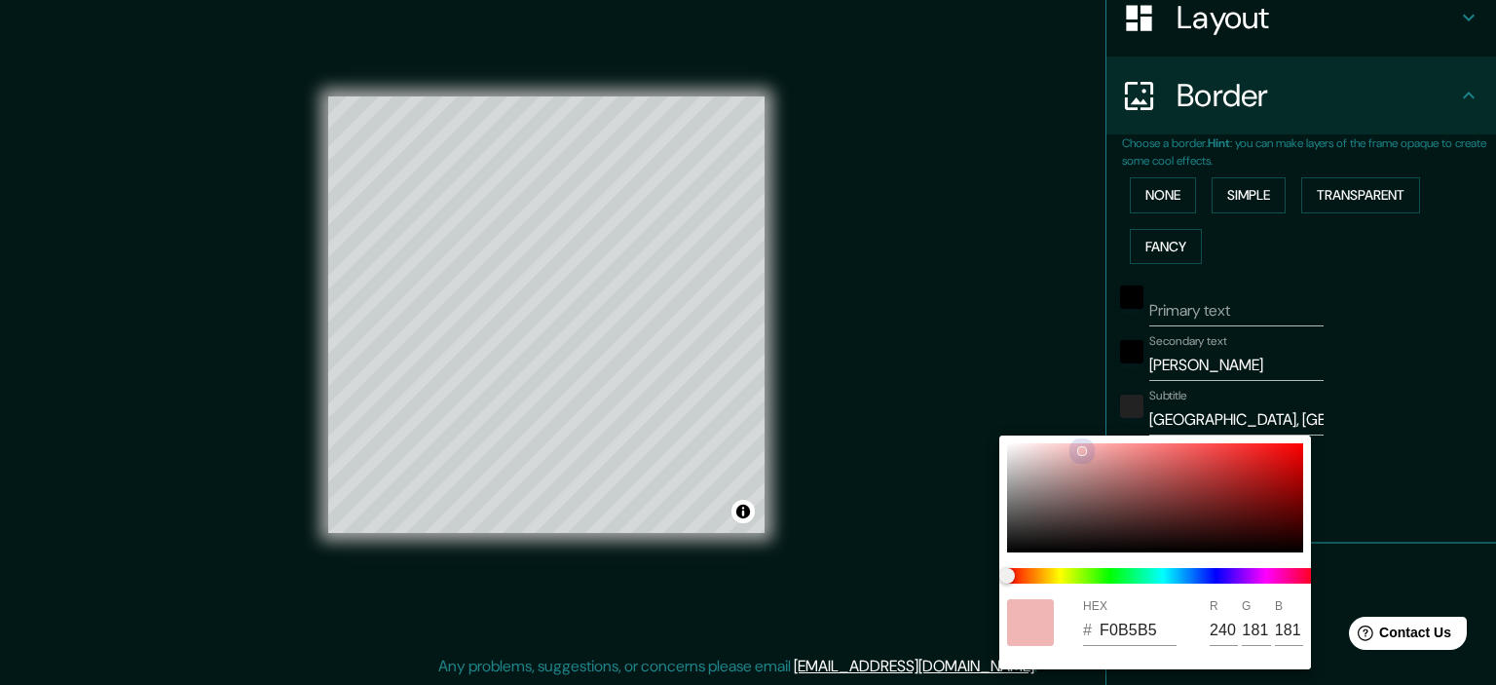
click at [1125, 447] on div at bounding box center [1155, 497] width 296 height 109
type input "F79494"
type input "247"
type input "148"
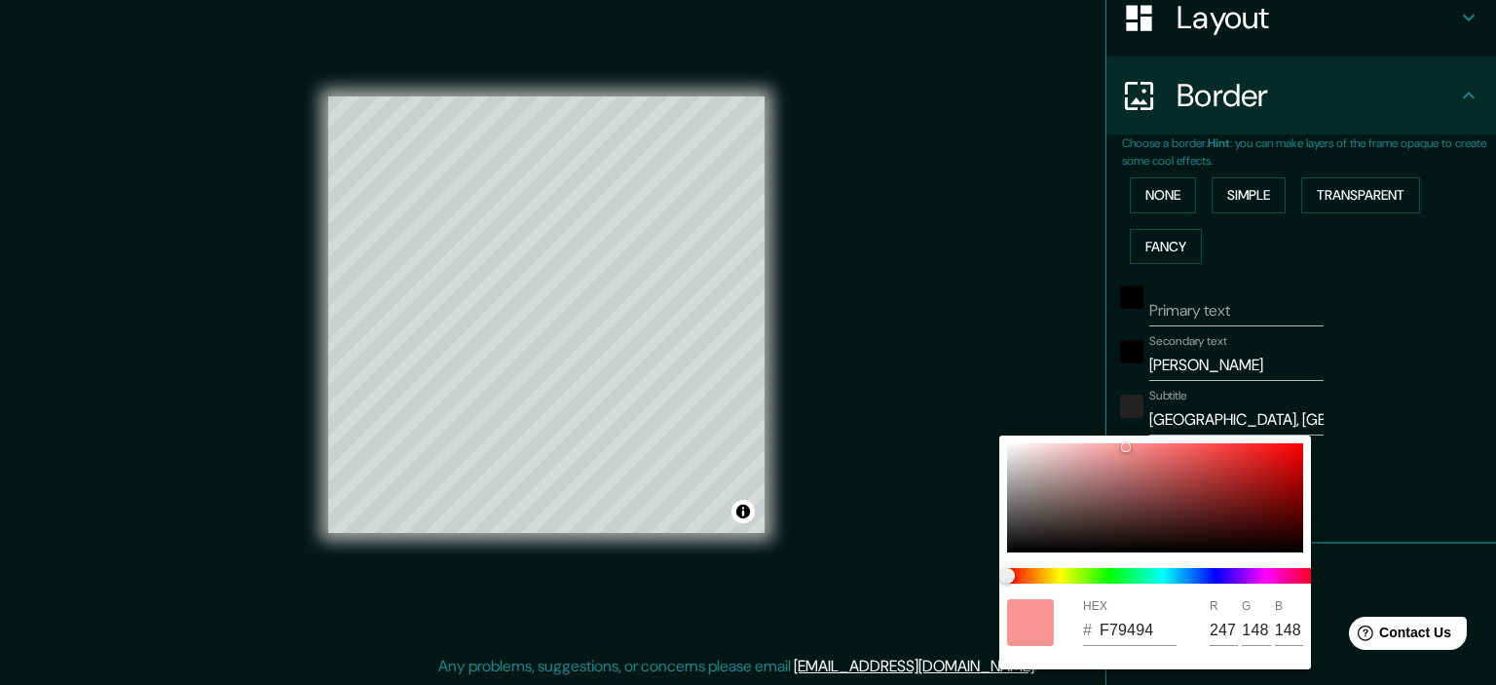
click at [1182, 441] on div "HEX # F79494 R 247 G 148 B 148" at bounding box center [1155, 552] width 312 height 234
click at [1208, 452] on div at bounding box center [1155, 497] width 296 height 109
type input "E94B4B"
type input "233"
type input "75"
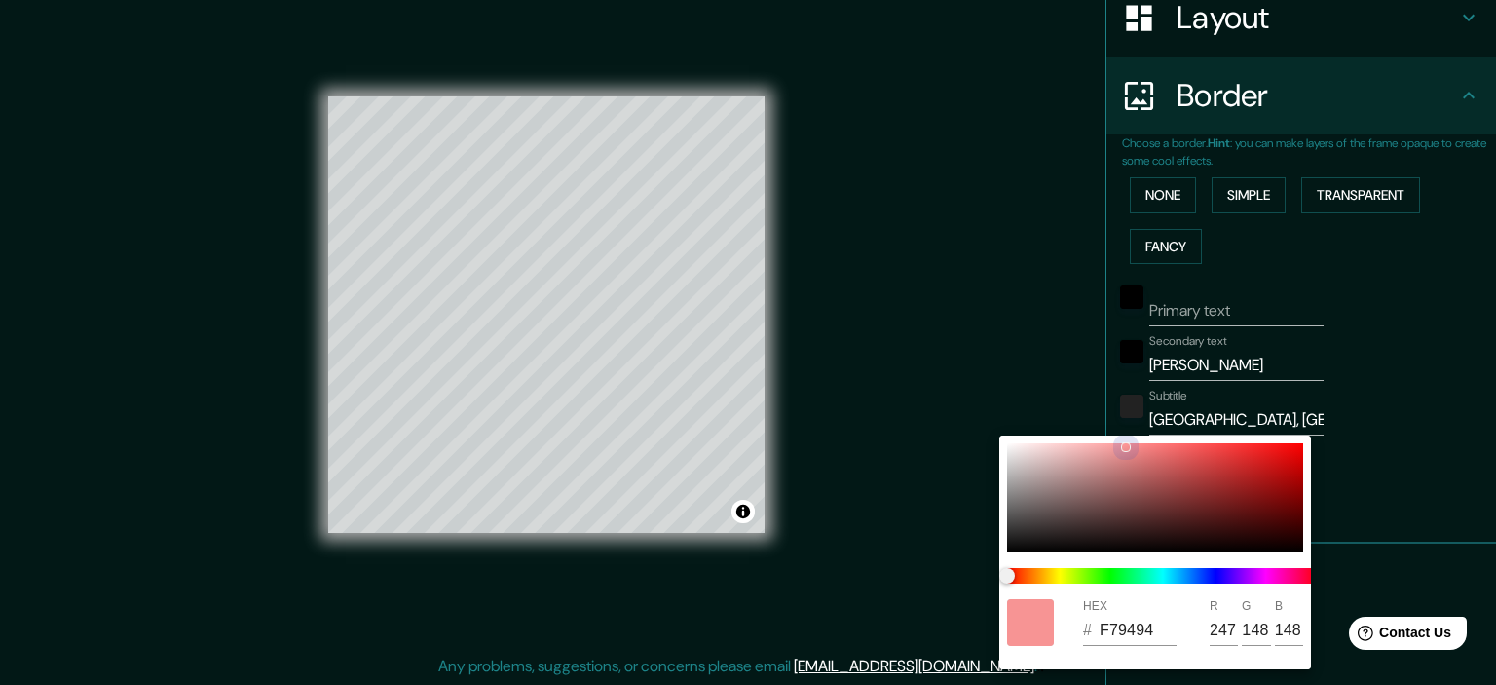
type input "75"
click at [1214, 482] on div at bounding box center [1155, 497] width 296 height 109
type input "A43131"
type input "164"
type input "49"
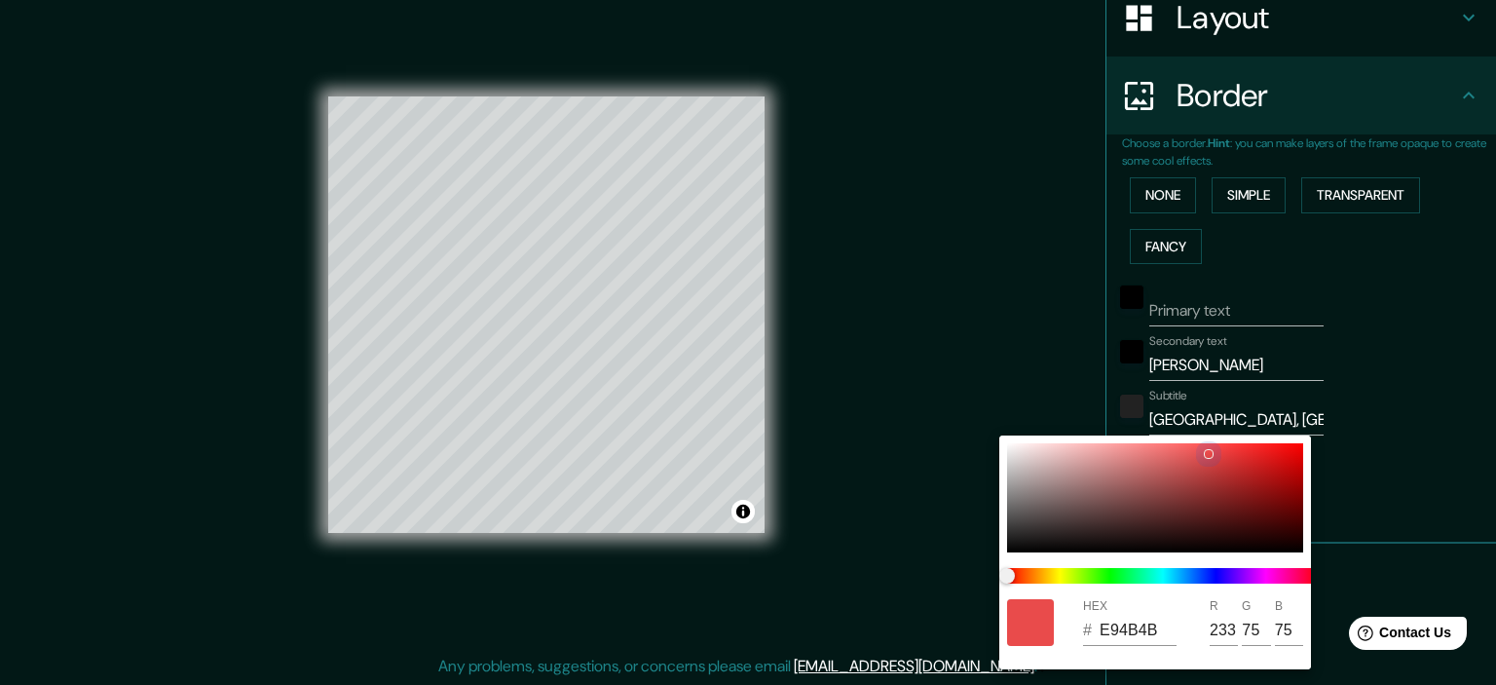
type input "49"
click at [1192, 494] on div at bounding box center [1155, 497] width 296 height 109
type input "893333"
type input "137"
type input "51"
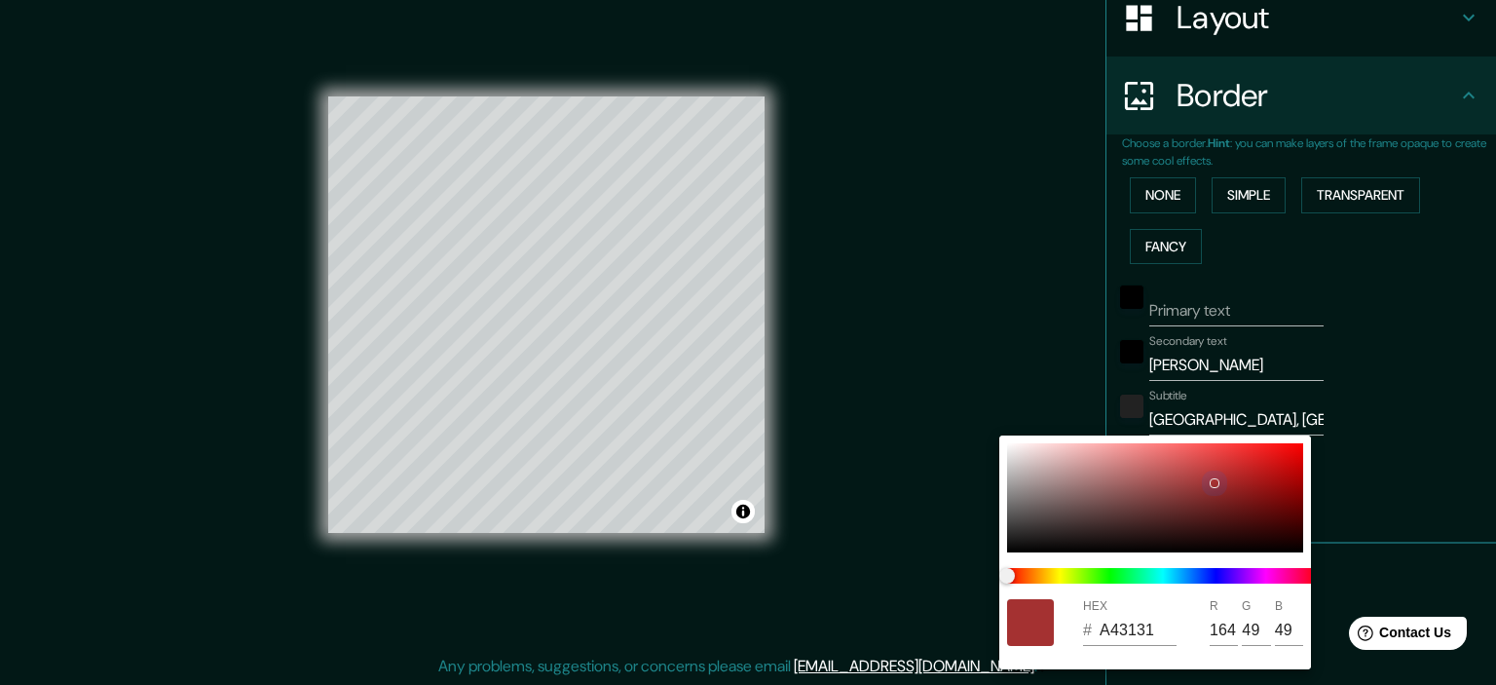
type input "51"
click at [1170, 489] on div at bounding box center [1155, 497] width 296 height 109
type input "944343"
type input "148"
type input "67"
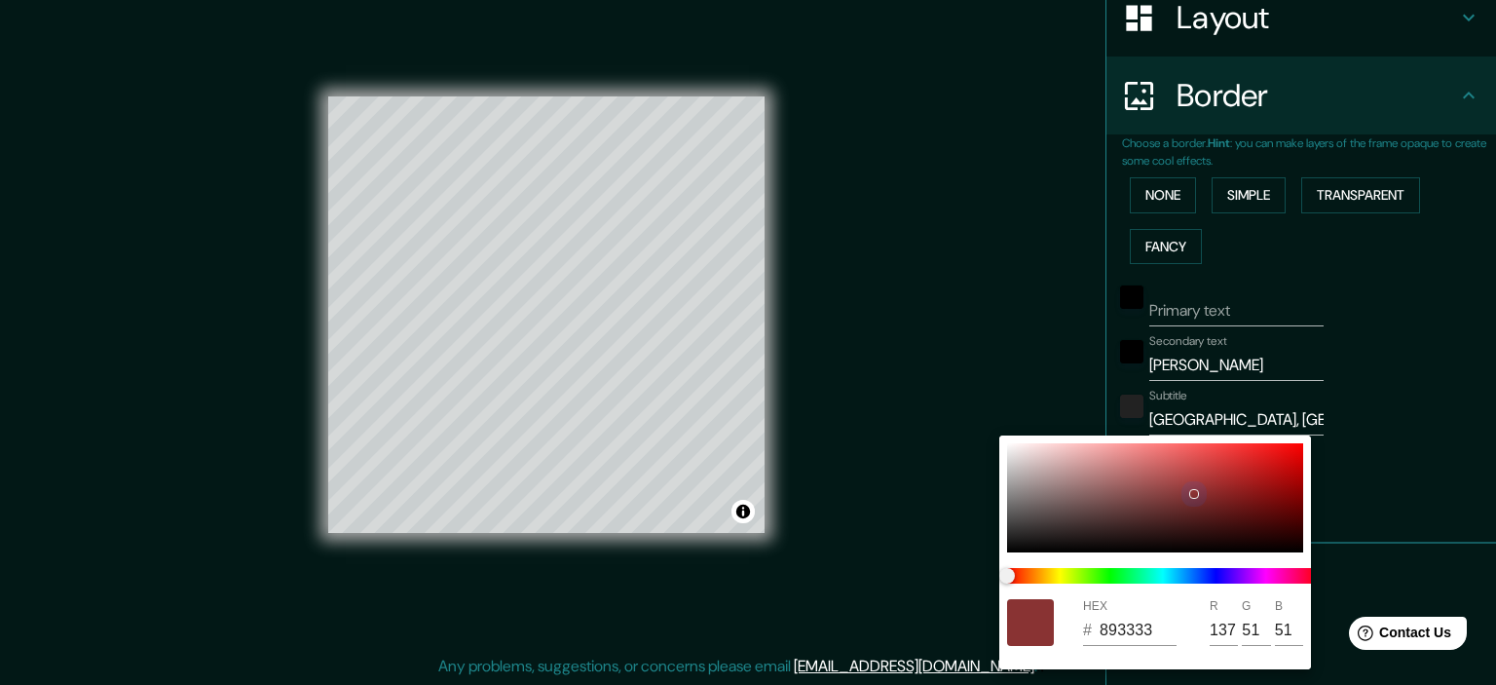
type input "67"
click at [1165, 469] on div at bounding box center [1155, 497] width 296 height 109
type input "C25A5A"
type input "194"
type input "90"
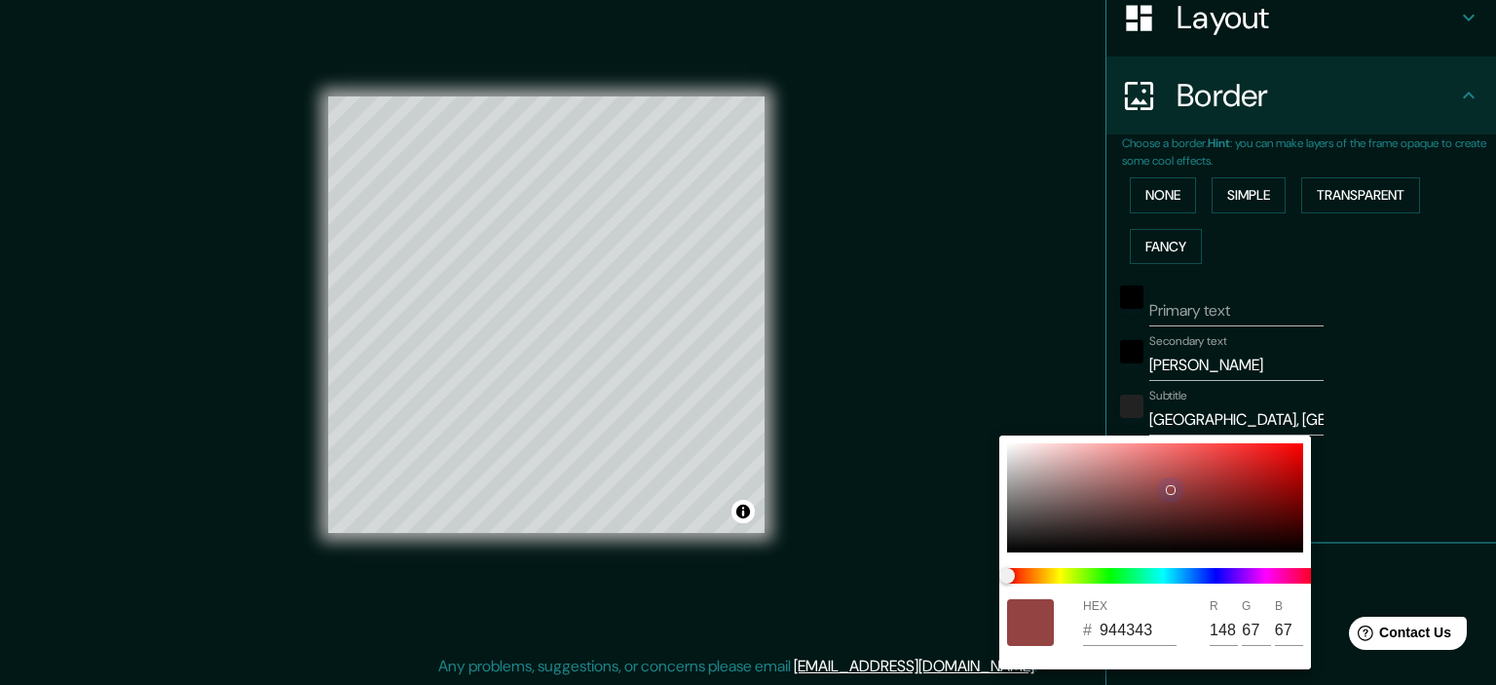
type input "90"
click at [1156, 447] on div at bounding box center [1155, 497] width 296 height 109
type input "F57979"
type input "245"
type input "121"
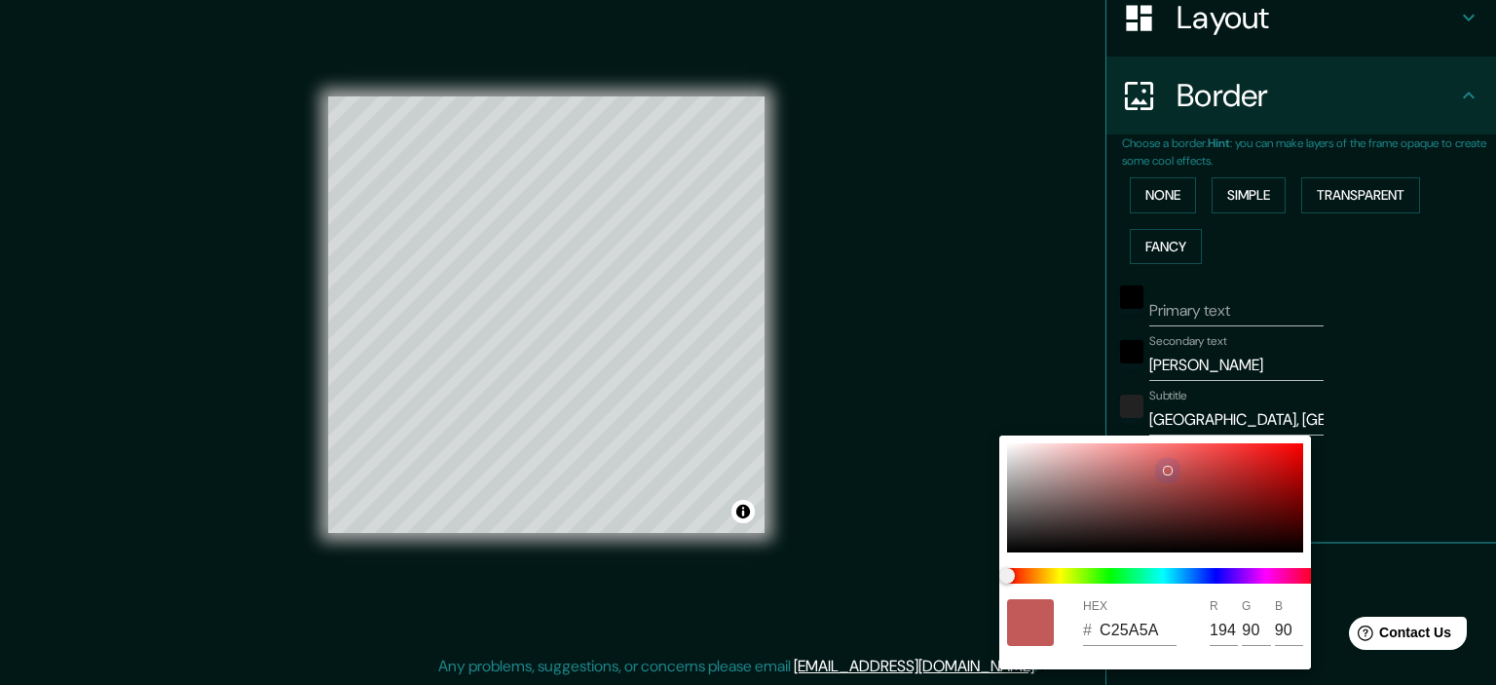
type input "121"
click at [1183, 442] on div "HEX # F57979 R 245 G 121 B 121" at bounding box center [1155, 552] width 312 height 234
click at [1200, 451] on div at bounding box center [1155, 497] width 296 height 109
type input "EE5252"
type input "238"
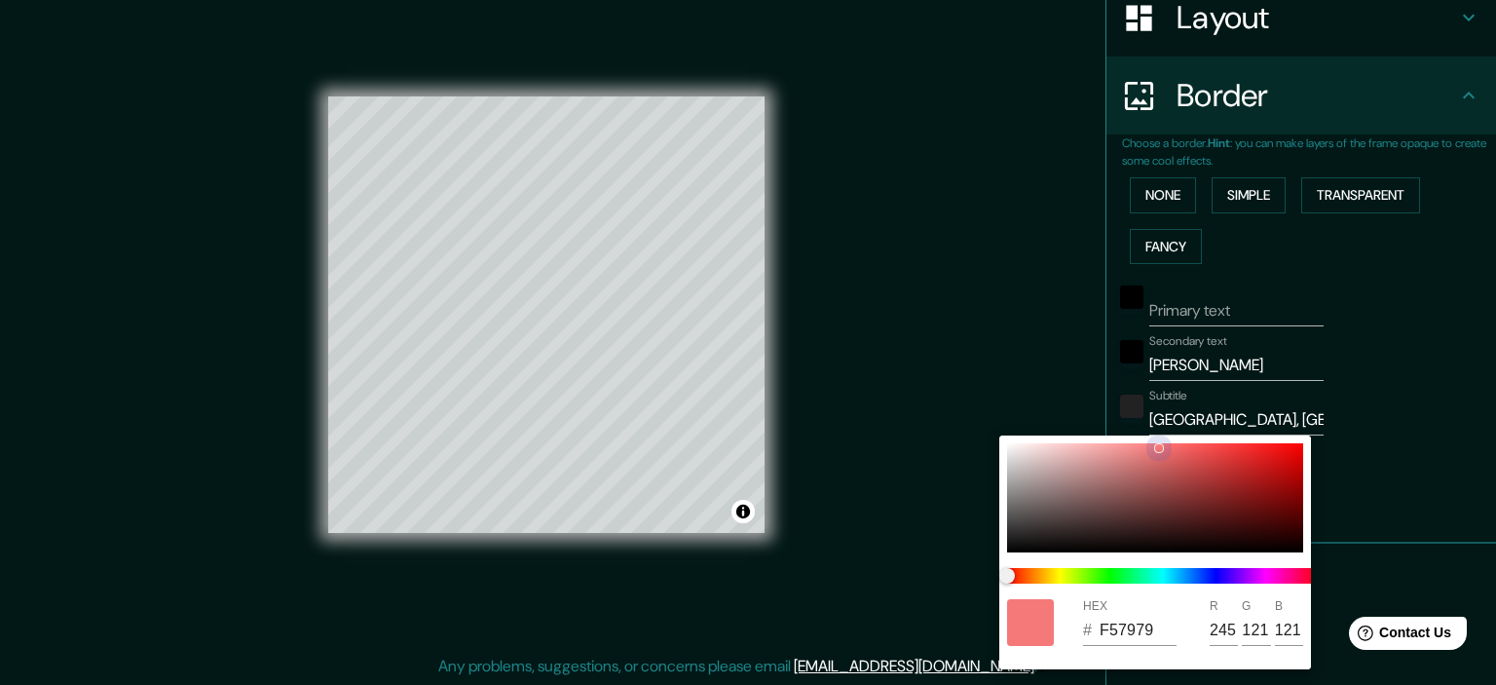
type input "82"
click at [1235, 448] on div at bounding box center [1155, 497] width 296 height 109
type input "F33737"
type input "243"
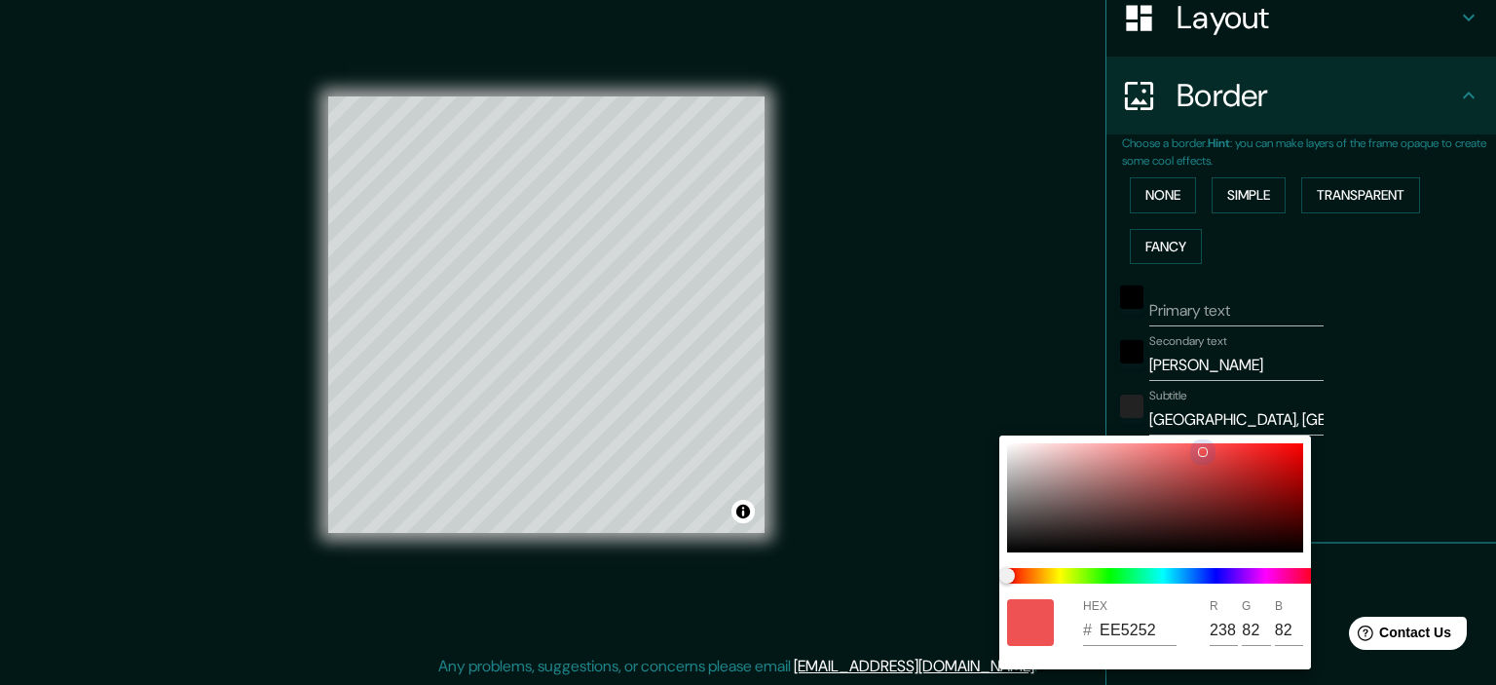
type input "55"
click at [1247, 478] on div at bounding box center [1155, 497] width 296 height 109
type input "AE2121"
type input "174"
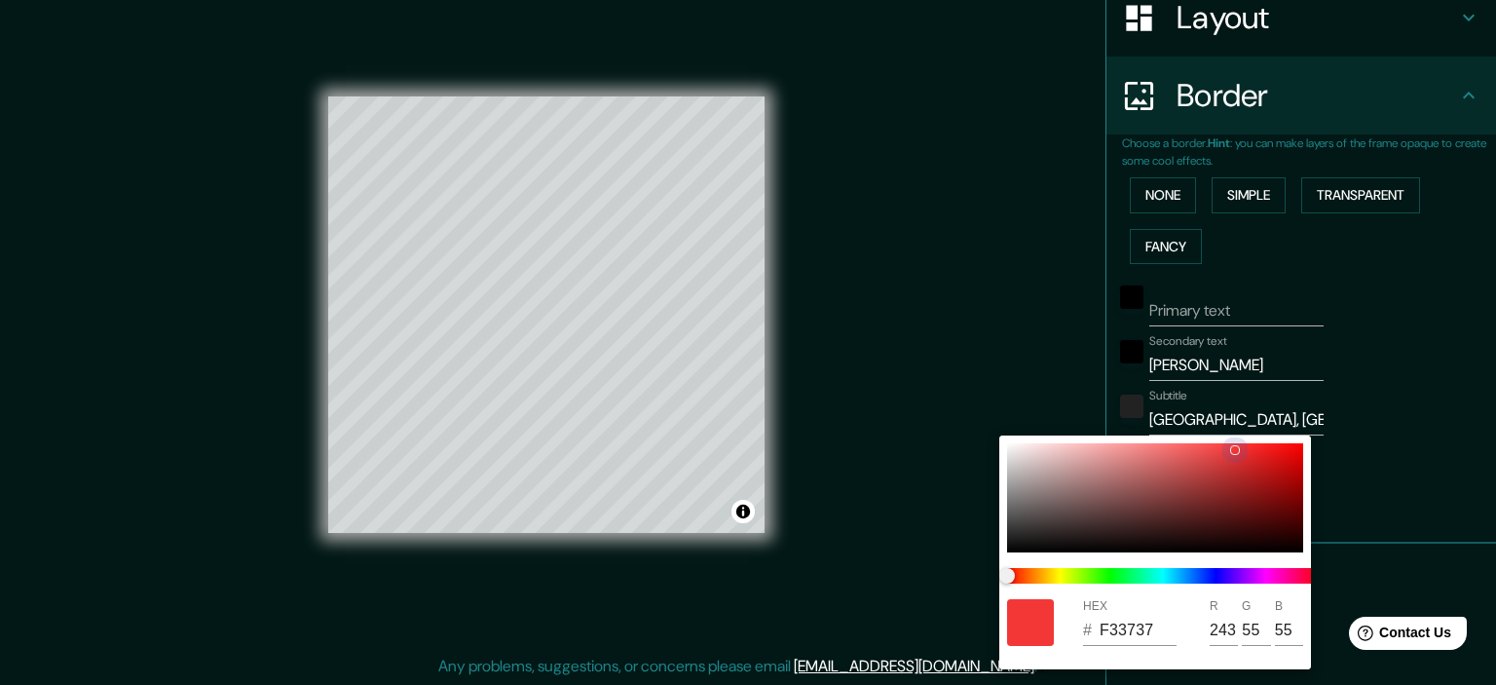
type input "33"
click at [1226, 490] on div at bounding box center [1155, 497] width 296 height 109
type input "902525"
type input "144"
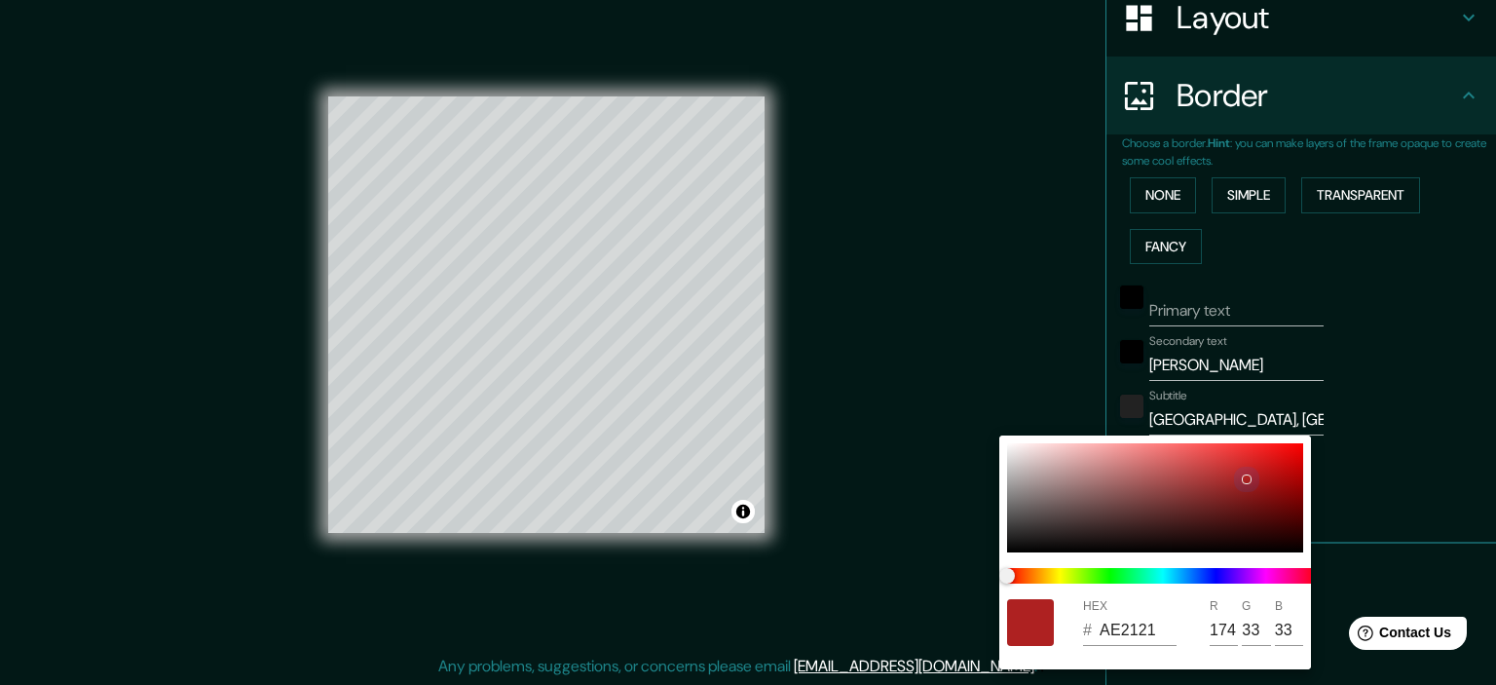
type input "37"
type input "8F4325"
type input "143"
type input "67"
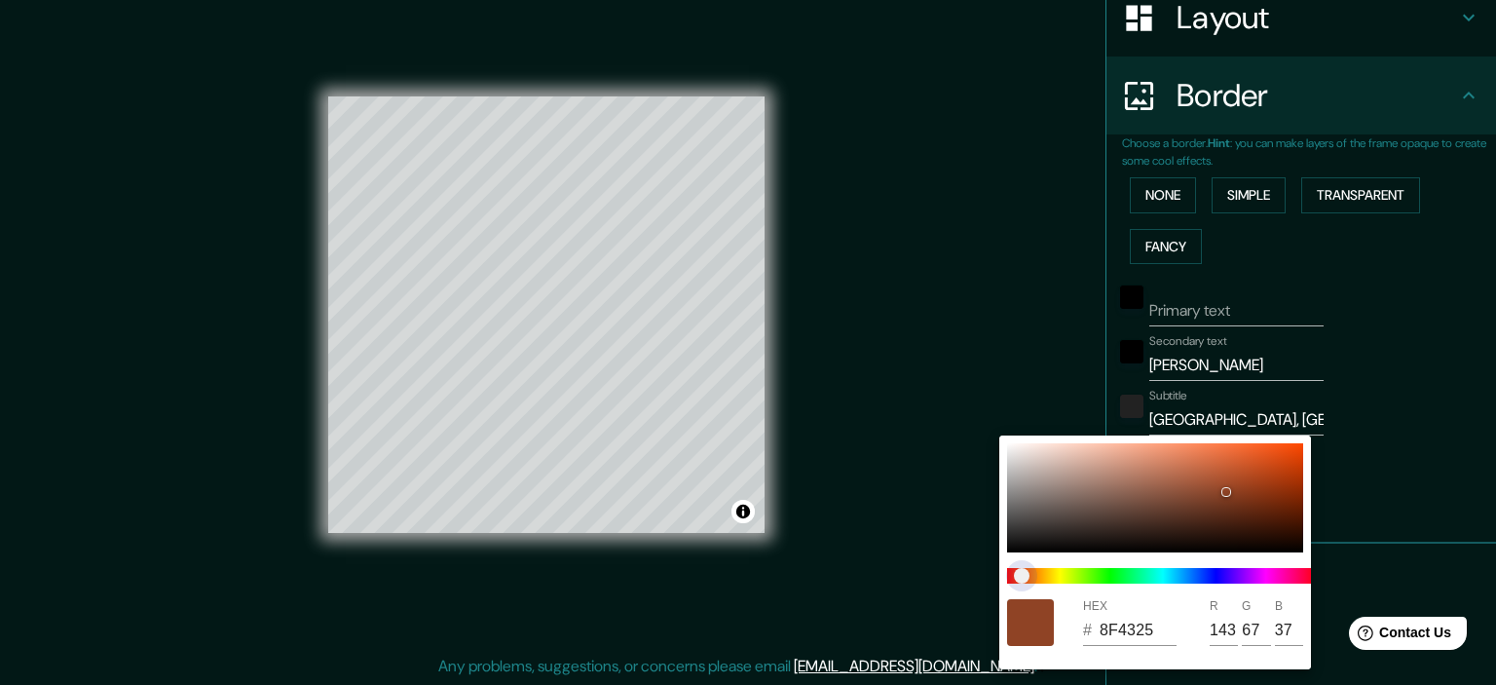
click at [1022, 575] on span "color slider" at bounding box center [1022, 576] width 16 height 16
type input "8F6125"
type input "97"
click at [1030, 575] on span "color slider" at bounding box center [1022, 576] width 16 height 16
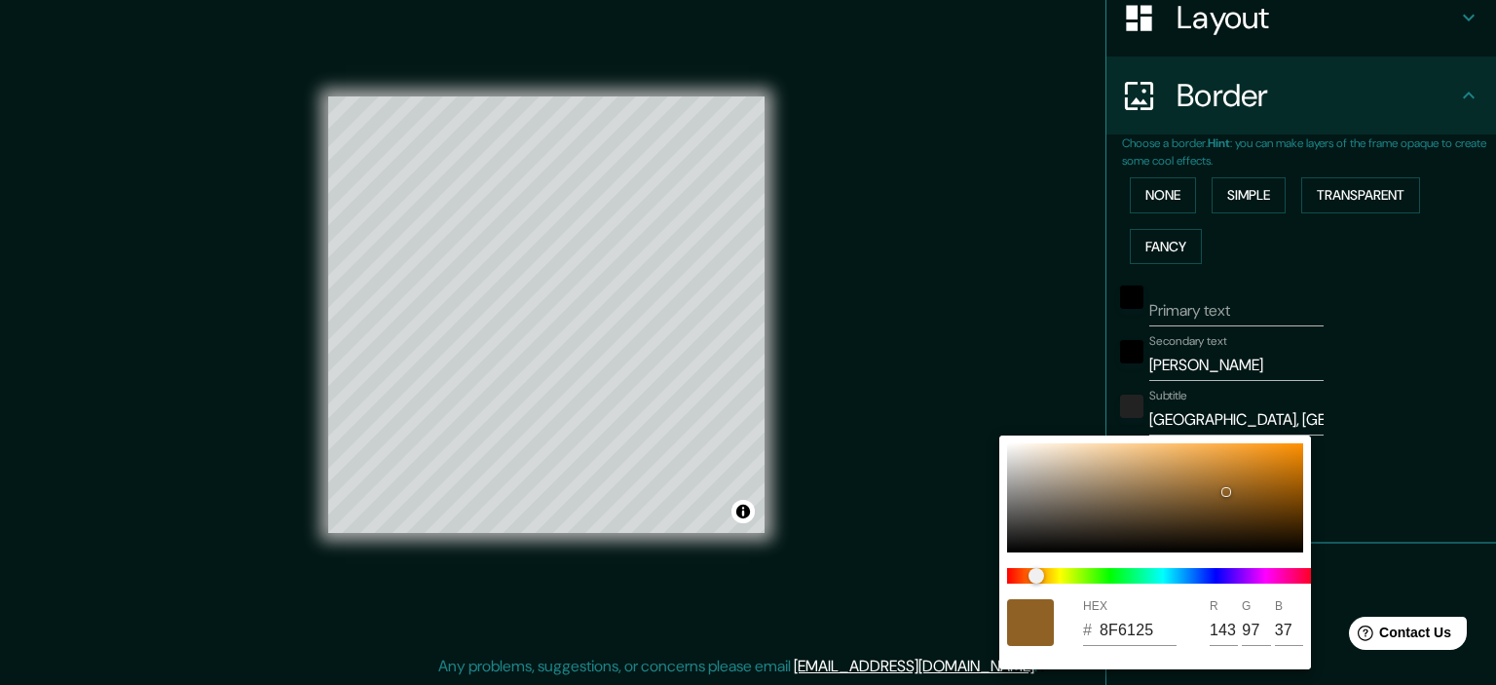
click at [970, 447] on div at bounding box center [748, 342] width 1496 height 685
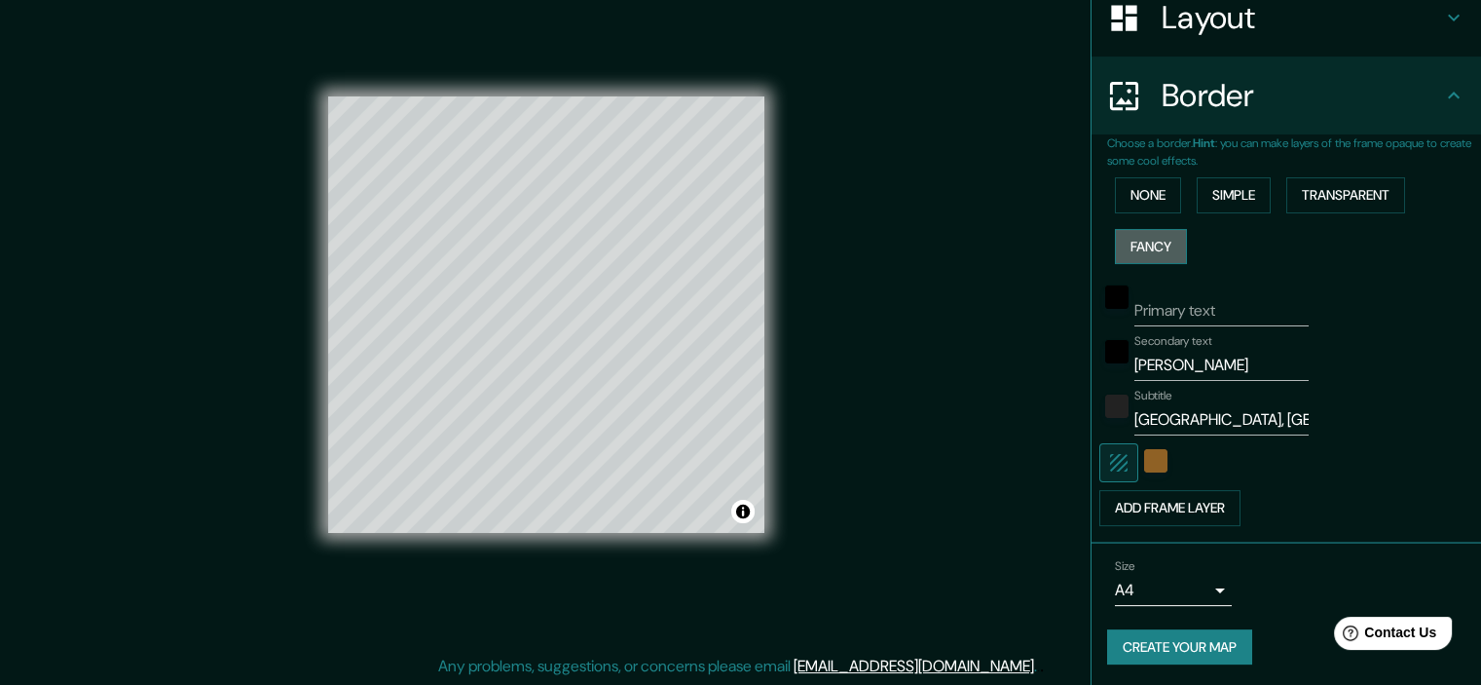
click at [1160, 241] on button "Fancy" at bounding box center [1151, 247] width 72 height 36
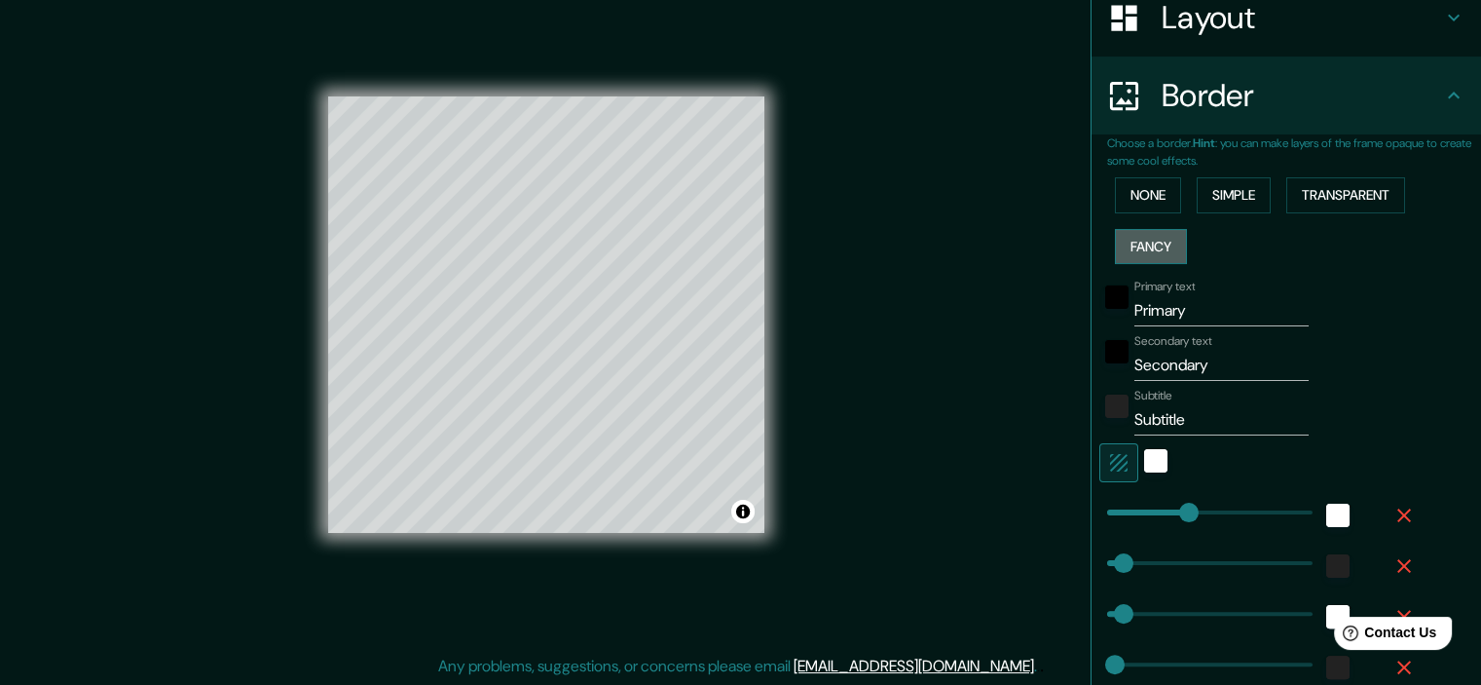
click at [1160, 241] on button "Fancy" at bounding box center [1151, 247] width 72 height 36
type input "179"
type input "36"
type input "18"
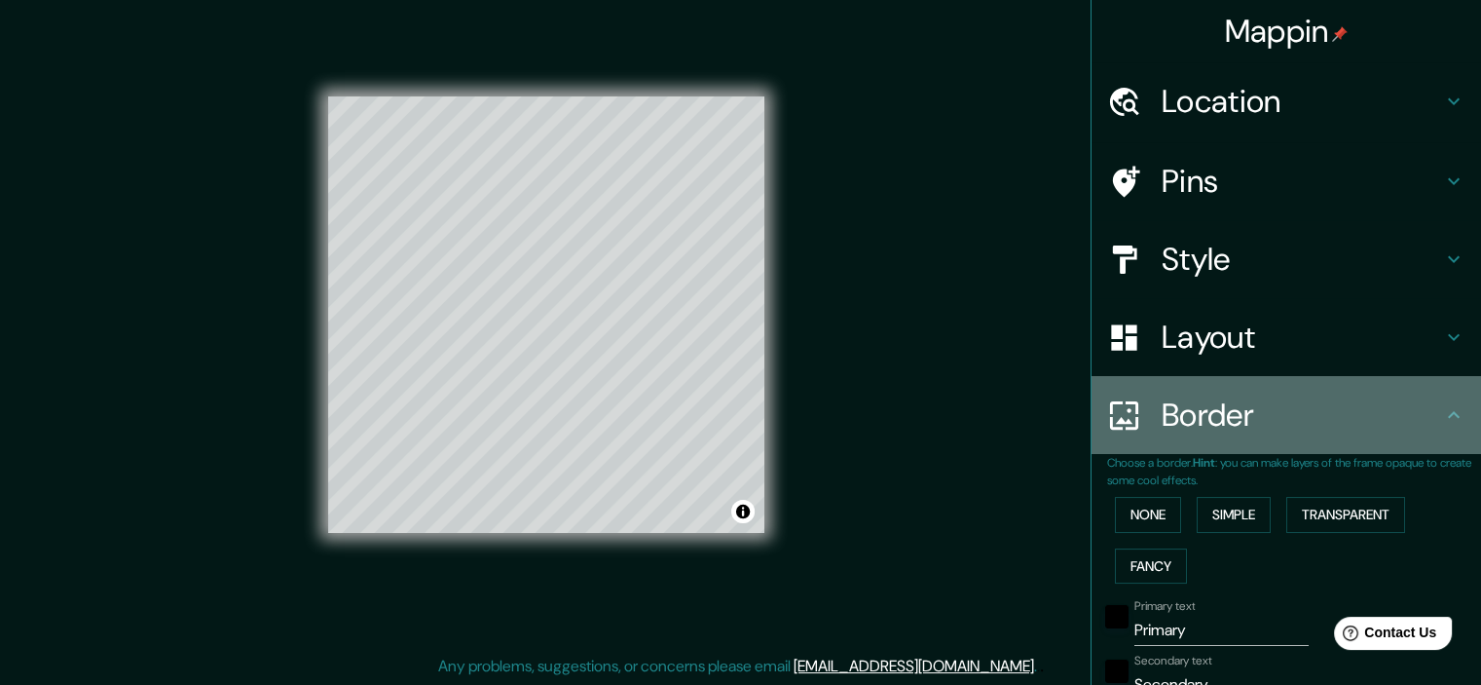
click at [1255, 418] on h4 "Border" at bounding box center [1302, 414] width 281 height 39
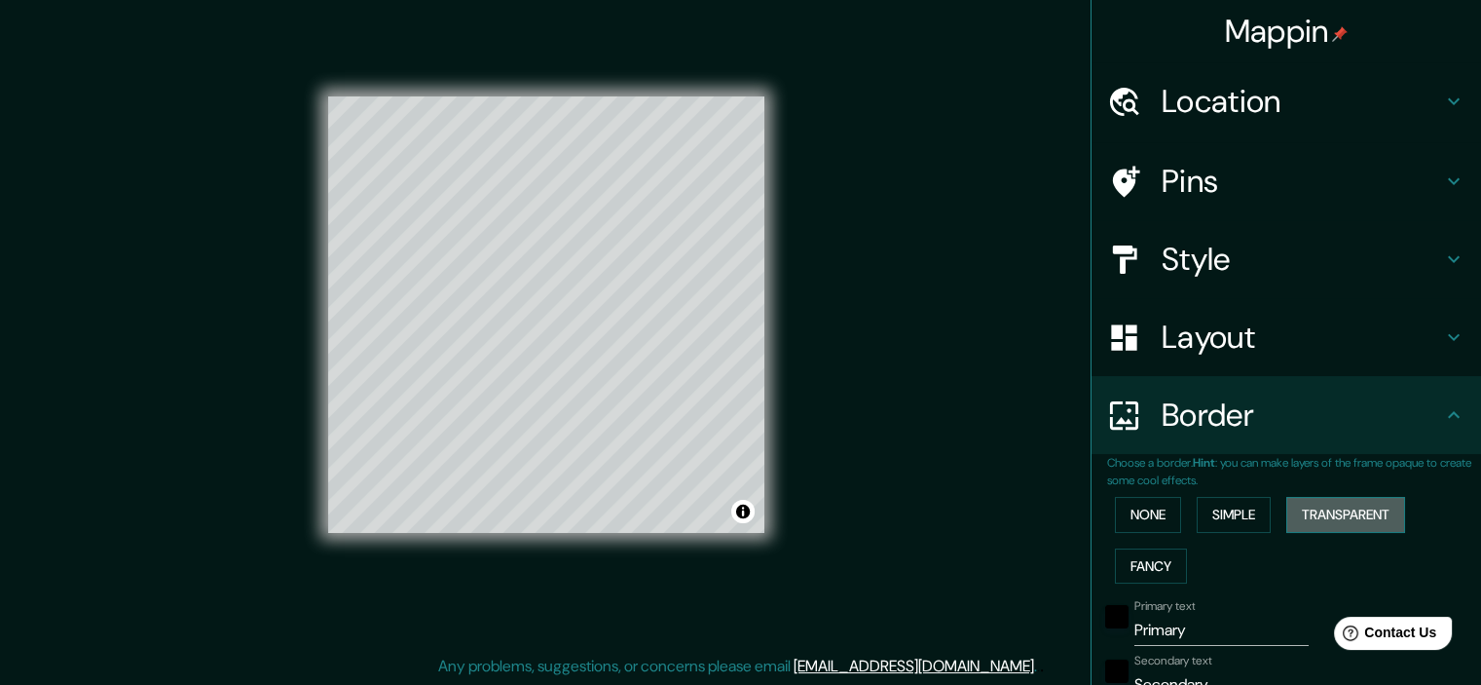
click at [1296, 517] on button "Transparent" at bounding box center [1346, 515] width 119 height 36
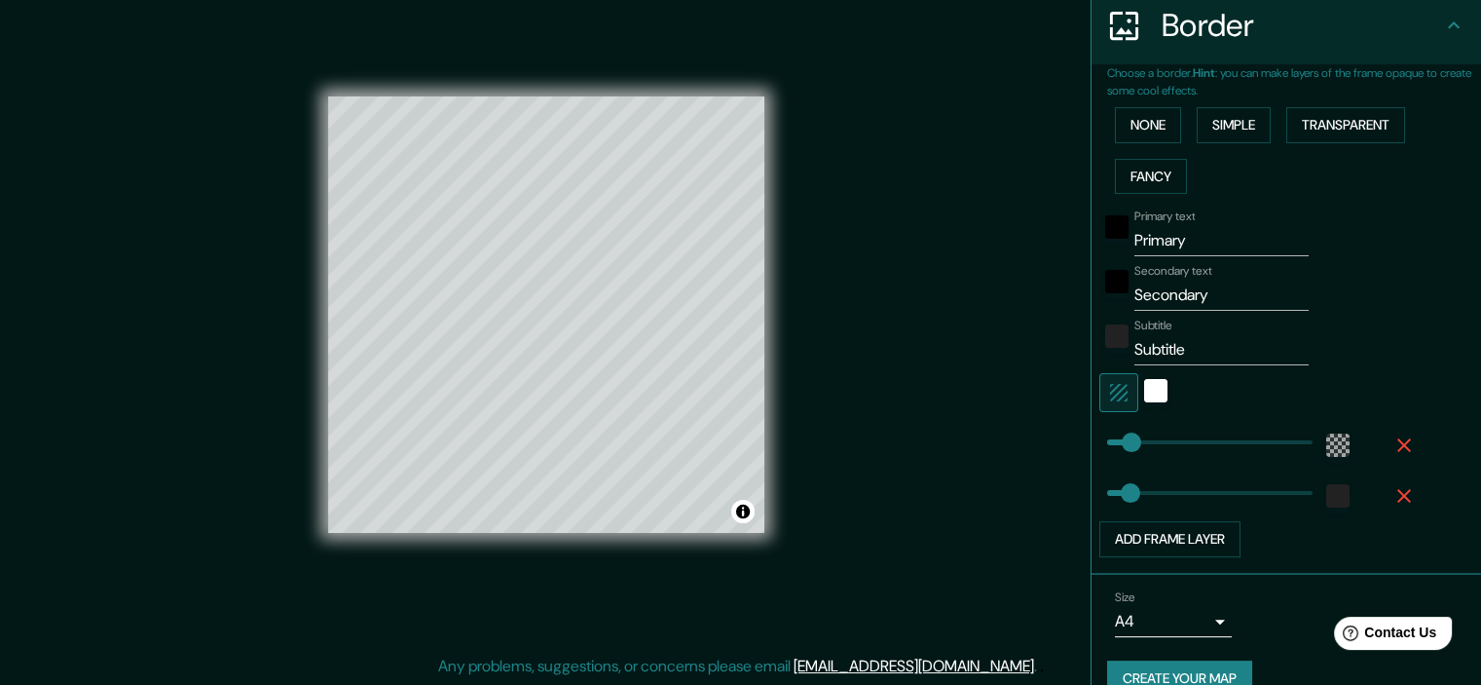
scroll to position [395, 0]
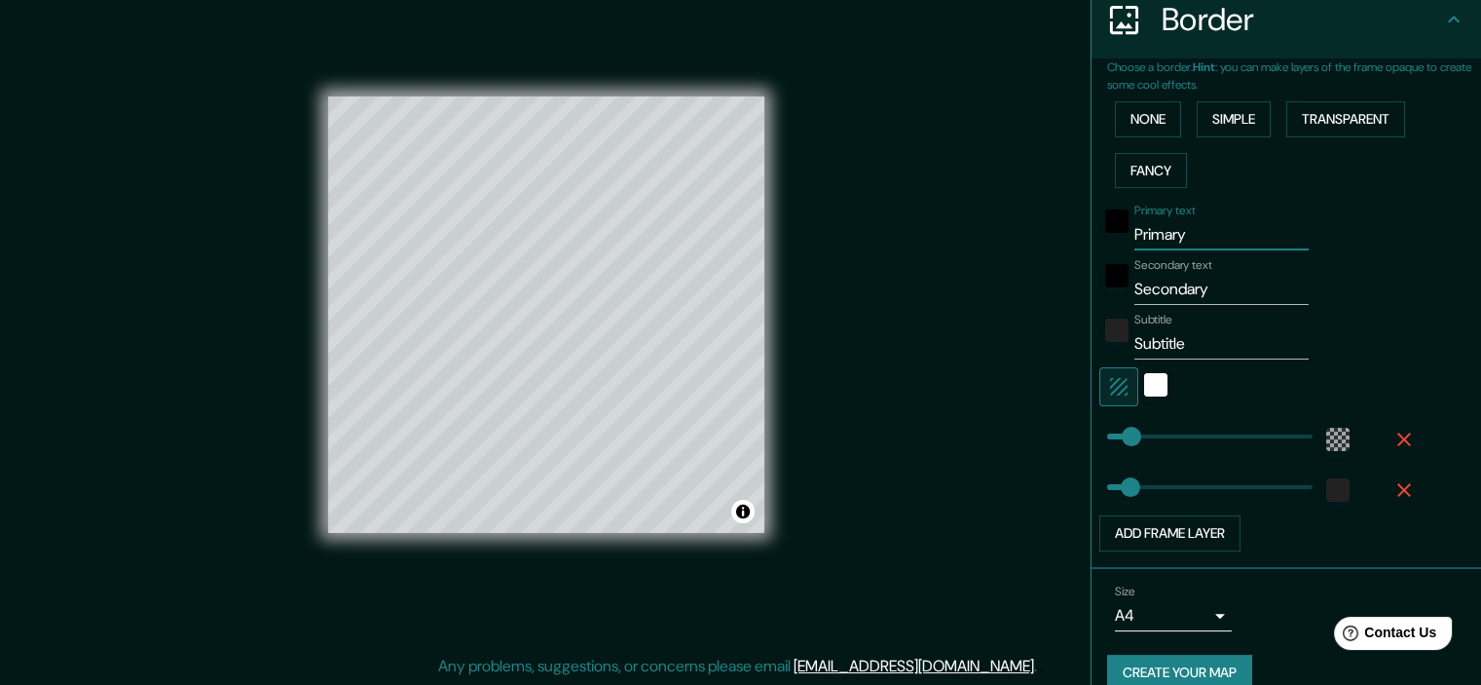
click at [1223, 239] on input "Primary" at bounding box center [1222, 234] width 174 height 31
type input "P"
click at [1219, 299] on input "Secondary" at bounding box center [1222, 289] width 174 height 31
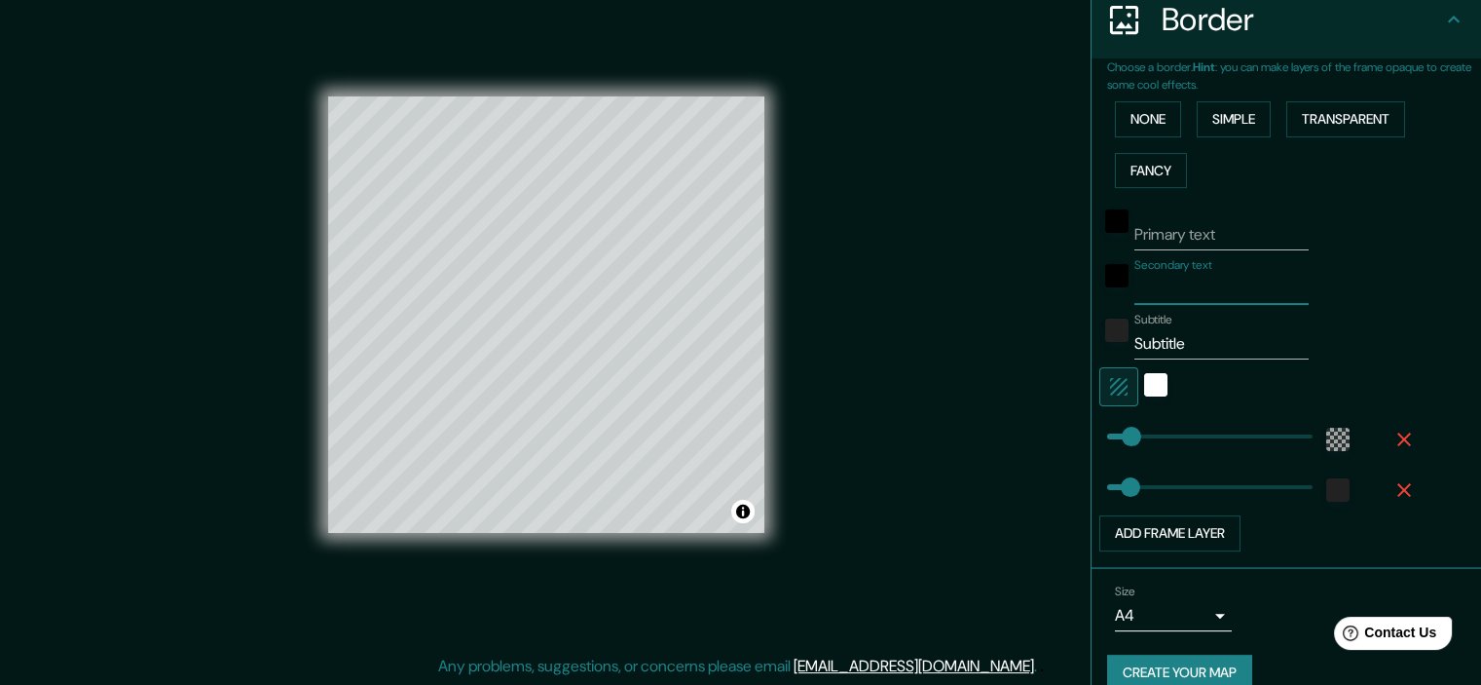
paste input "Vargas Machuca 1085, Cuenca, Ecua"
click at [1213, 337] on input "Subtitle" at bounding box center [1222, 343] width 174 height 31
click at [1393, 495] on icon "button" at bounding box center [1404, 489] width 23 height 23
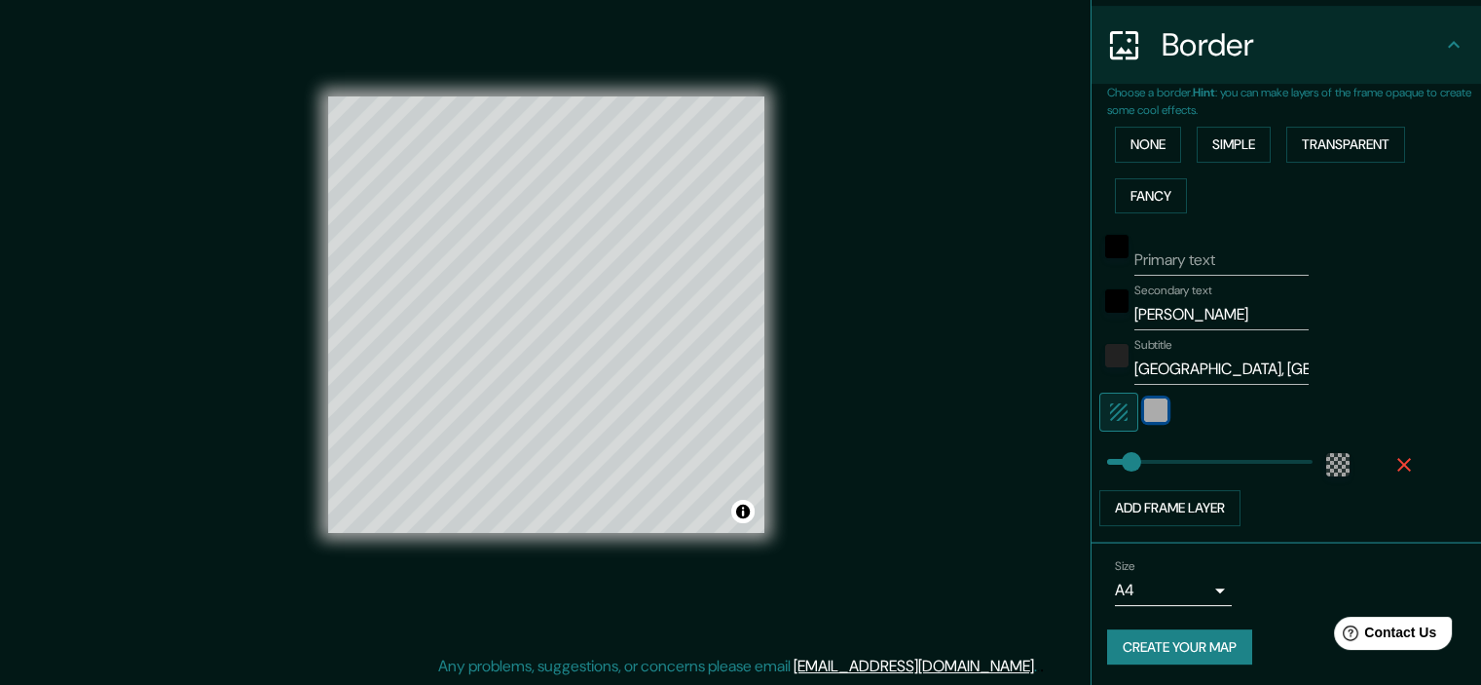
click at [1145, 404] on div "white" at bounding box center [1155, 409] width 23 height 23
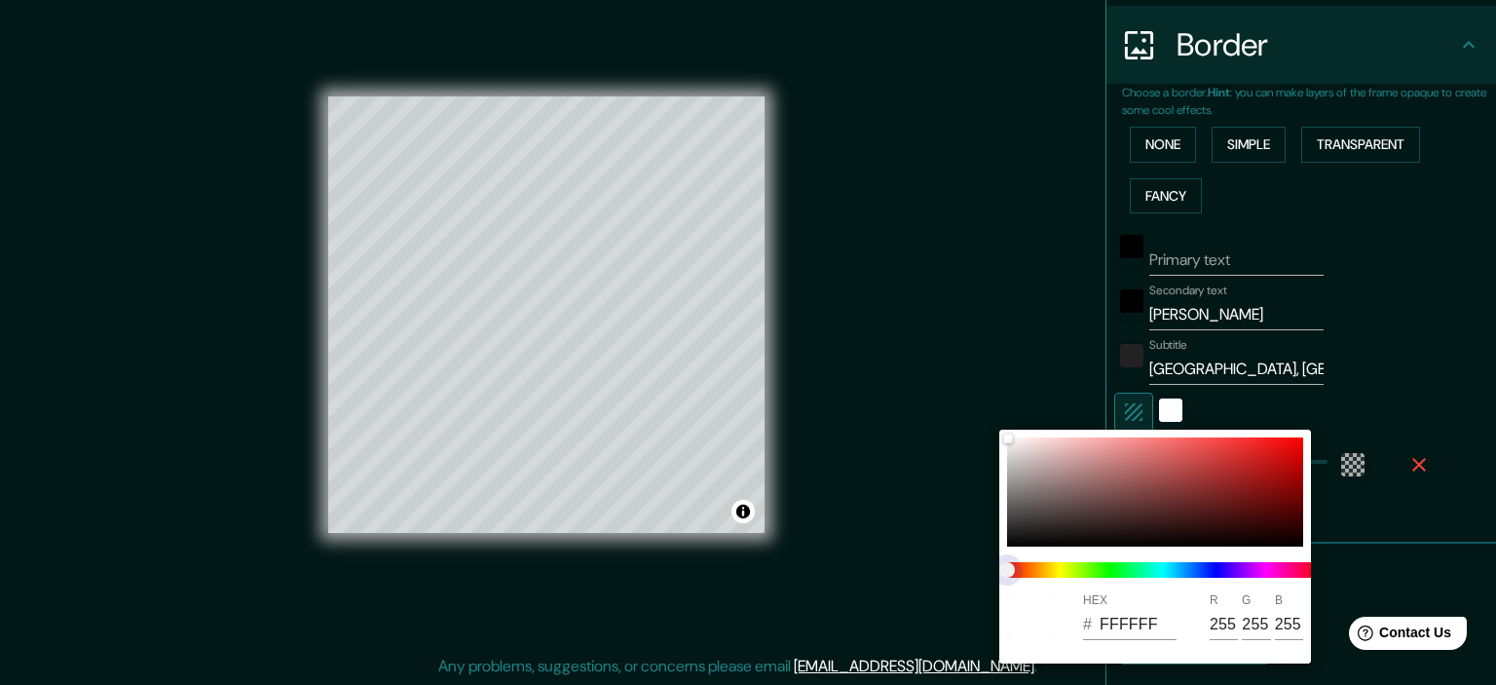
click at [1015, 562] on span "color slider" at bounding box center [1007, 570] width 16 height 16
click at [1178, 438] on div at bounding box center [1155, 491] width 296 height 109
click at [1192, 447] on div at bounding box center [1155, 491] width 296 height 109
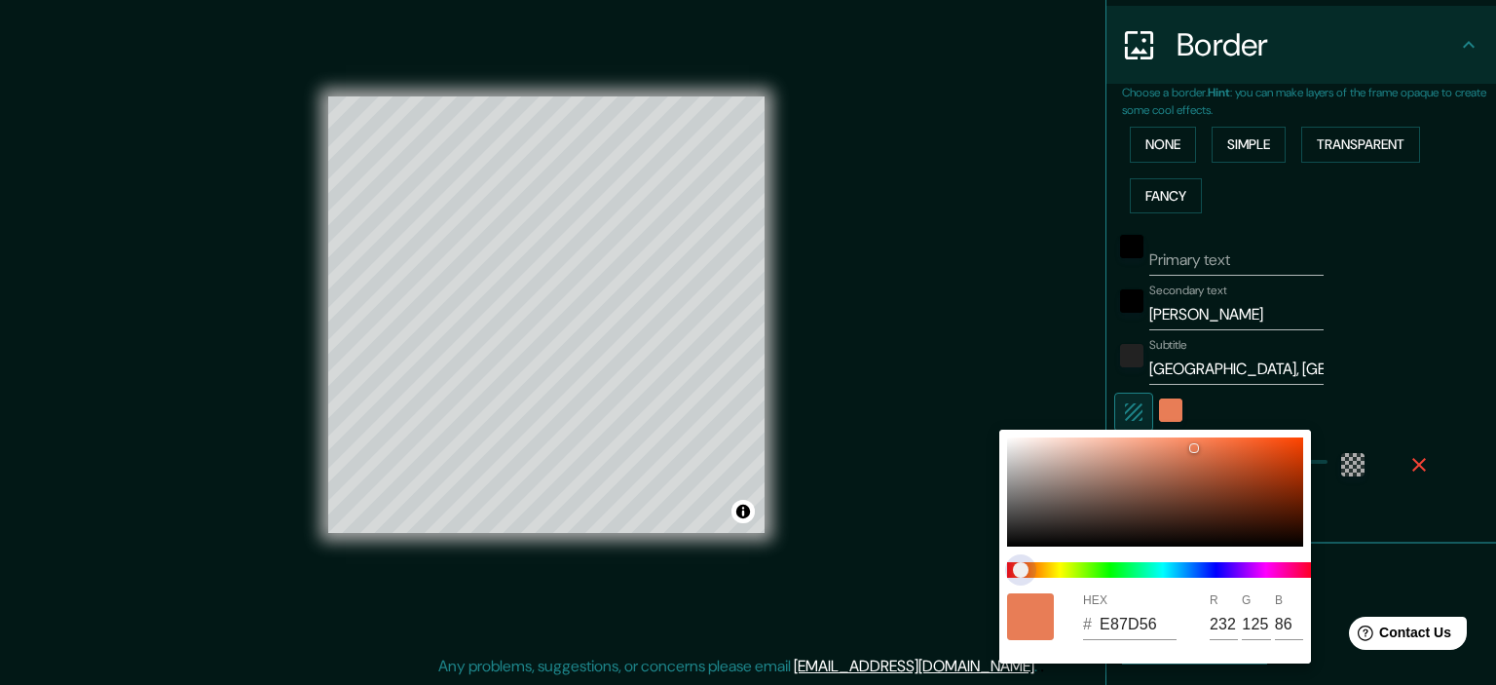
click at [1021, 569] on span "color slider" at bounding box center [1021, 570] width 16 height 16
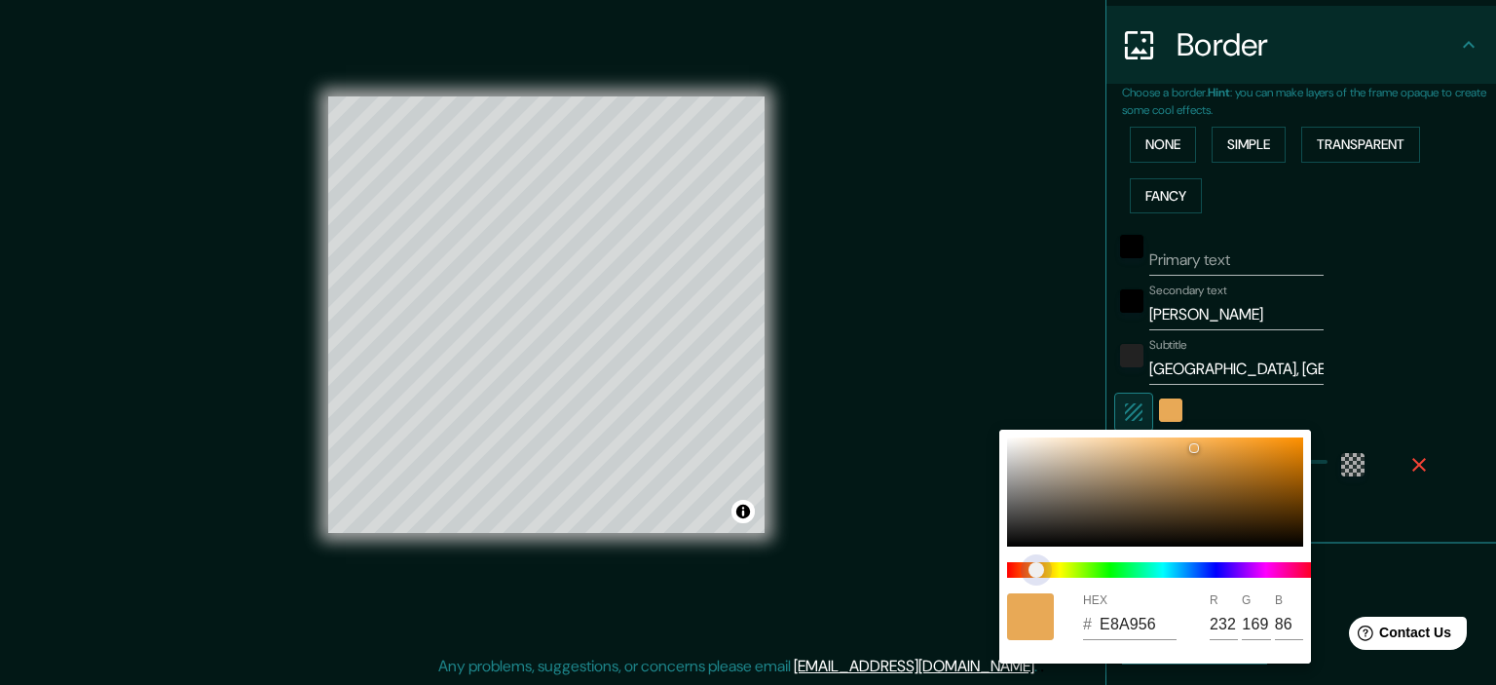
click at [1036, 568] on span "color slider" at bounding box center [1037, 570] width 16 height 16
click at [1211, 437] on div at bounding box center [1155, 491] width 296 height 109
click at [1187, 439] on div at bounding box center [1155, 491] width 296 height 109
click at [1183, 443] on div at bounding box center [1155, 491] width 296 height 109
click at [1199, 463] on div at bounding box center [1155, 491] width 296 height 109
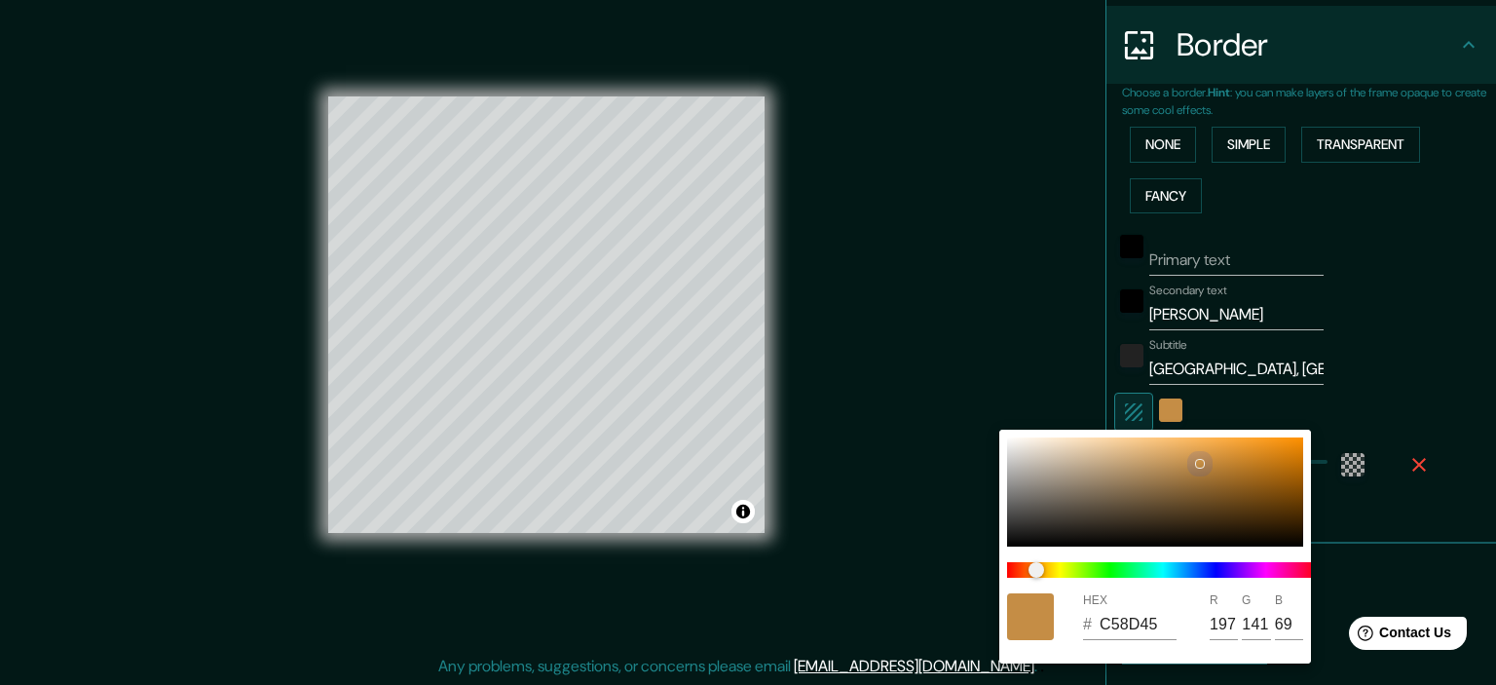
click at [1180, 465] on div at bounding box center [1155, 491] width 296 height 109
click at [1174, 452] on div at bounding box center [1155, 491] width 296 height 109
click at [1173, 466] on div at bounding box center [1155, 491] width 296 height 109
click at [1003, 365] on div at bounding box center [748, 342] width 1496 height 685
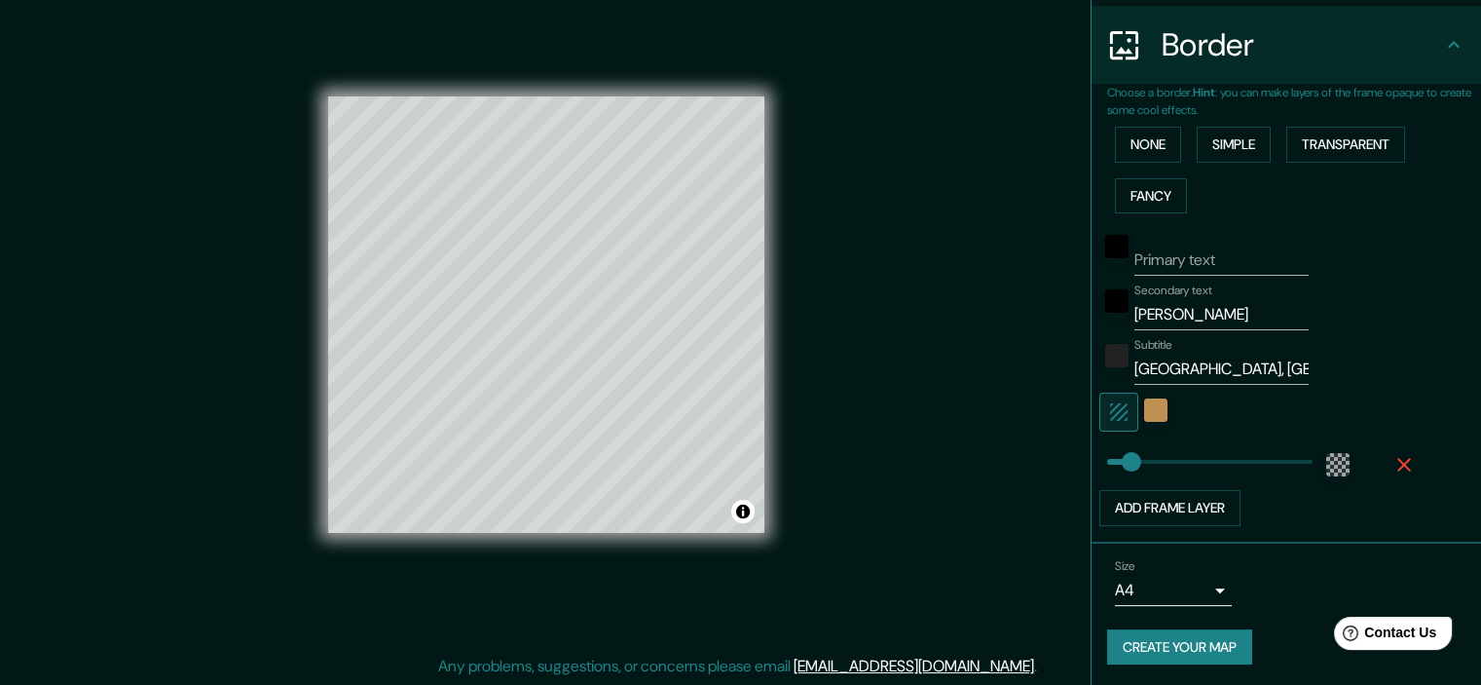
scroll to position [0, 0]
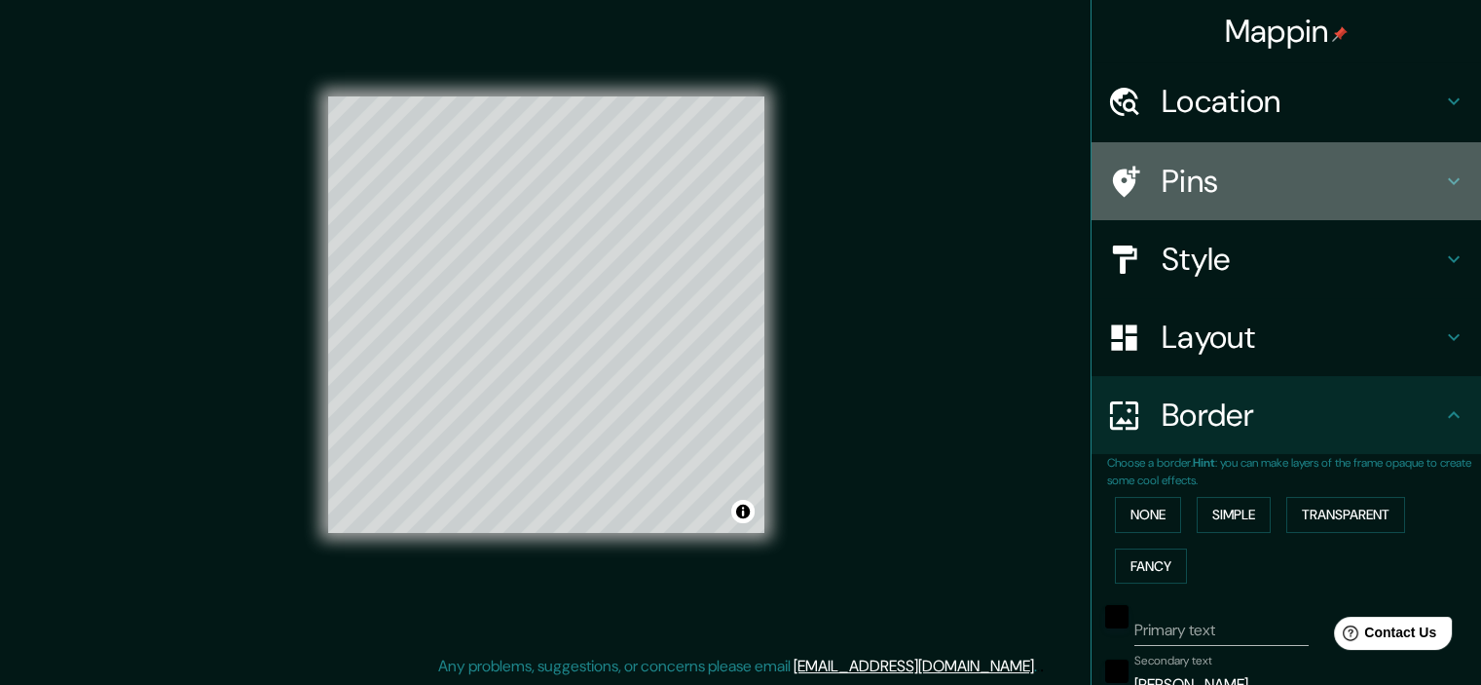
click at [1199, 184] on h4 "Pins" at bounding box center [1302, 181] width 281 height 39
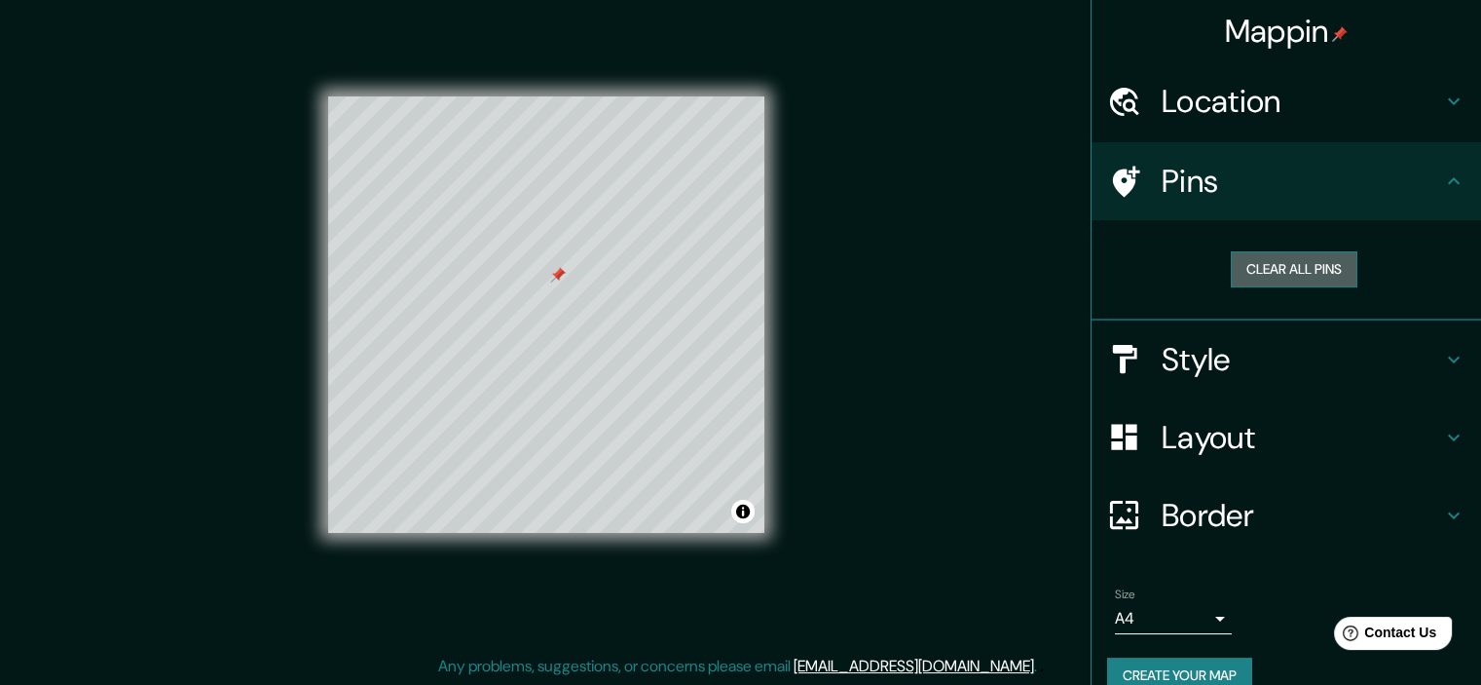
click at [1282, 272] on button "Clear all pins" at bounding box center [1294, 269] width 127 height 36
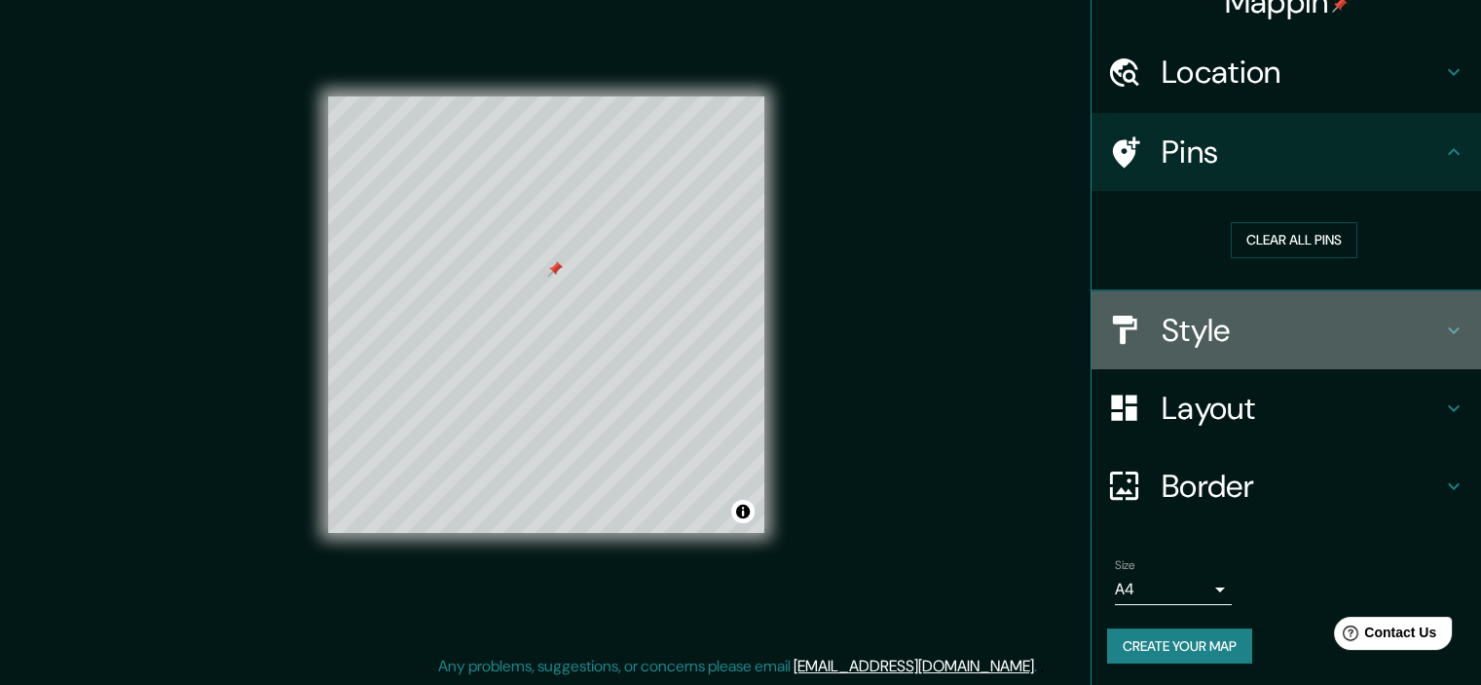
click at [1426, 321] on h4 "Style" at bounding box center [1302, 330] width 281 height 39
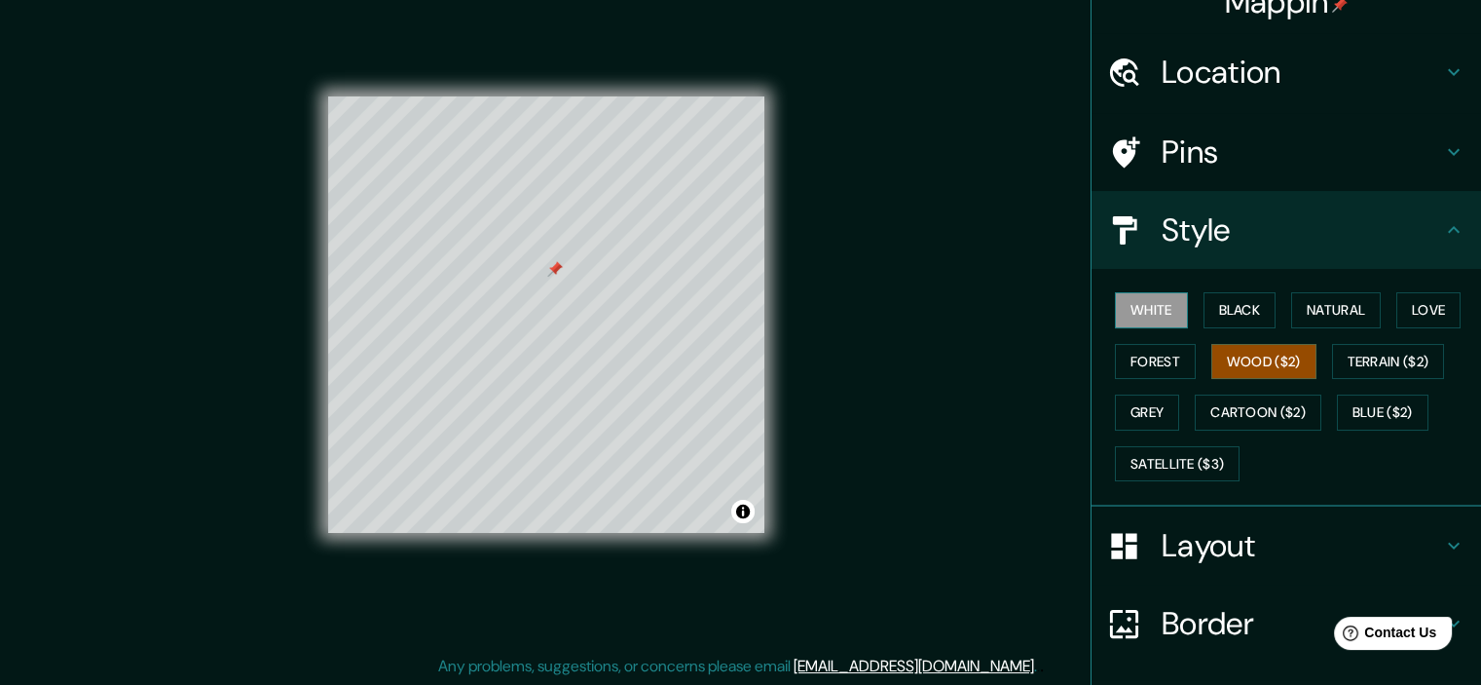
click at [1148, 318] on button "White" at bounding box center [1151, 310] width 73 height 36
click at [1236, 309] on button "Black" at bounding box center [1240, 310] width 73 height 36
click at [1247, 348] on button "Wood ($2)" at bounding box center [1264, 362] width 105 height 36
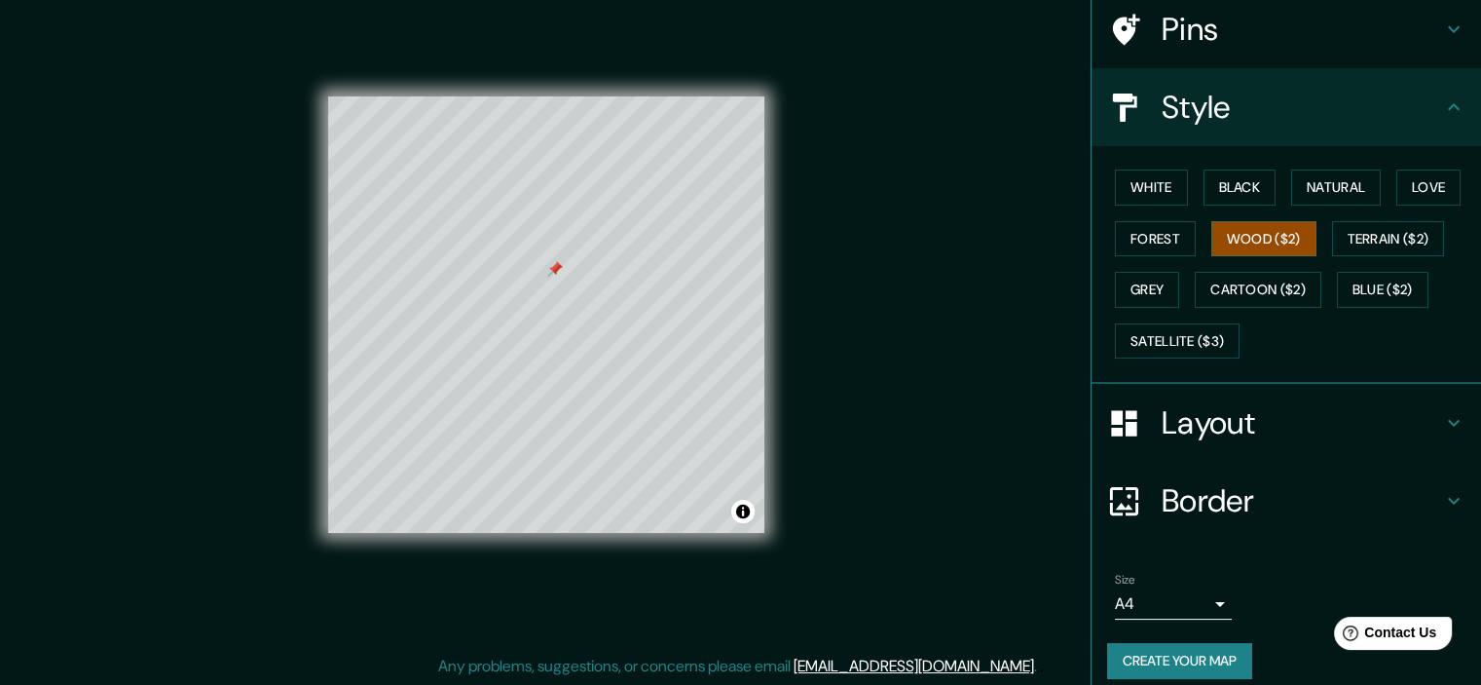
scroll to position [166, 0]
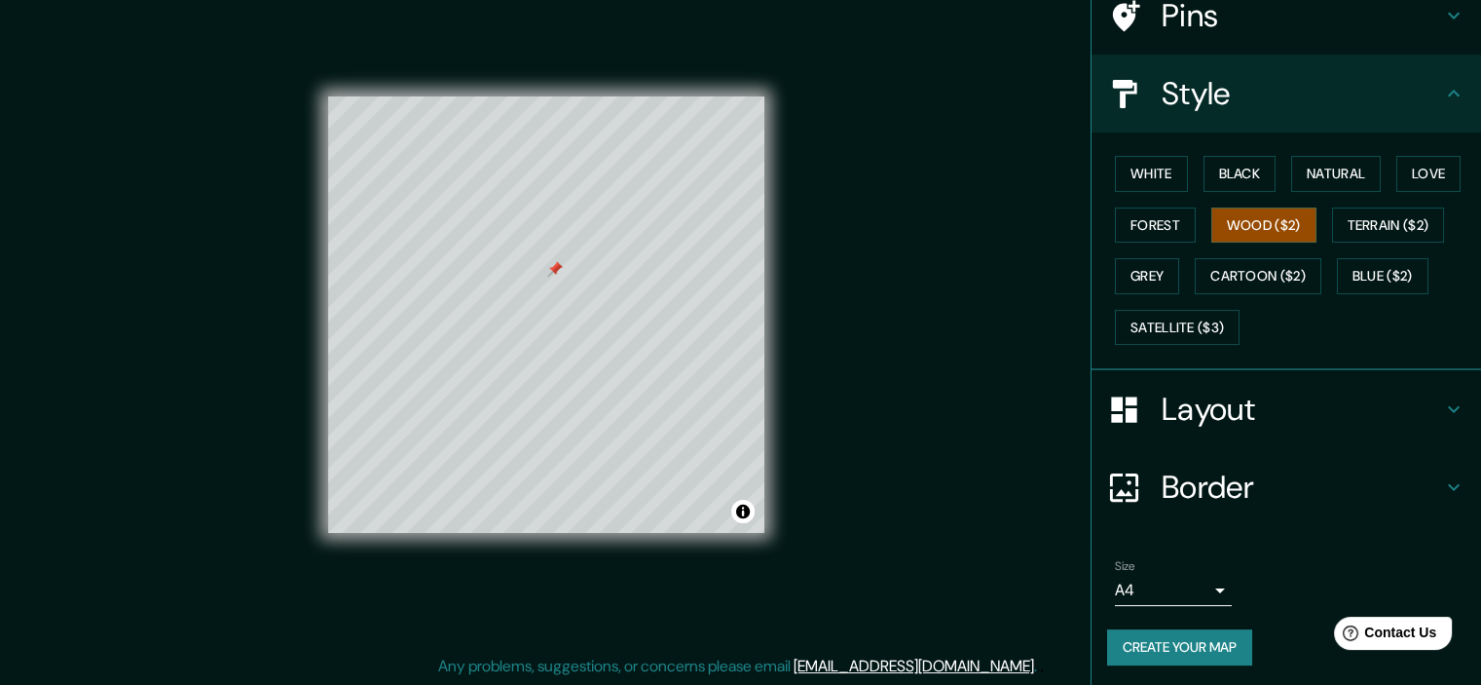
click at [1309, 406] on h4 "Layout" at bounding box center [1302, 409] width 281 height 39
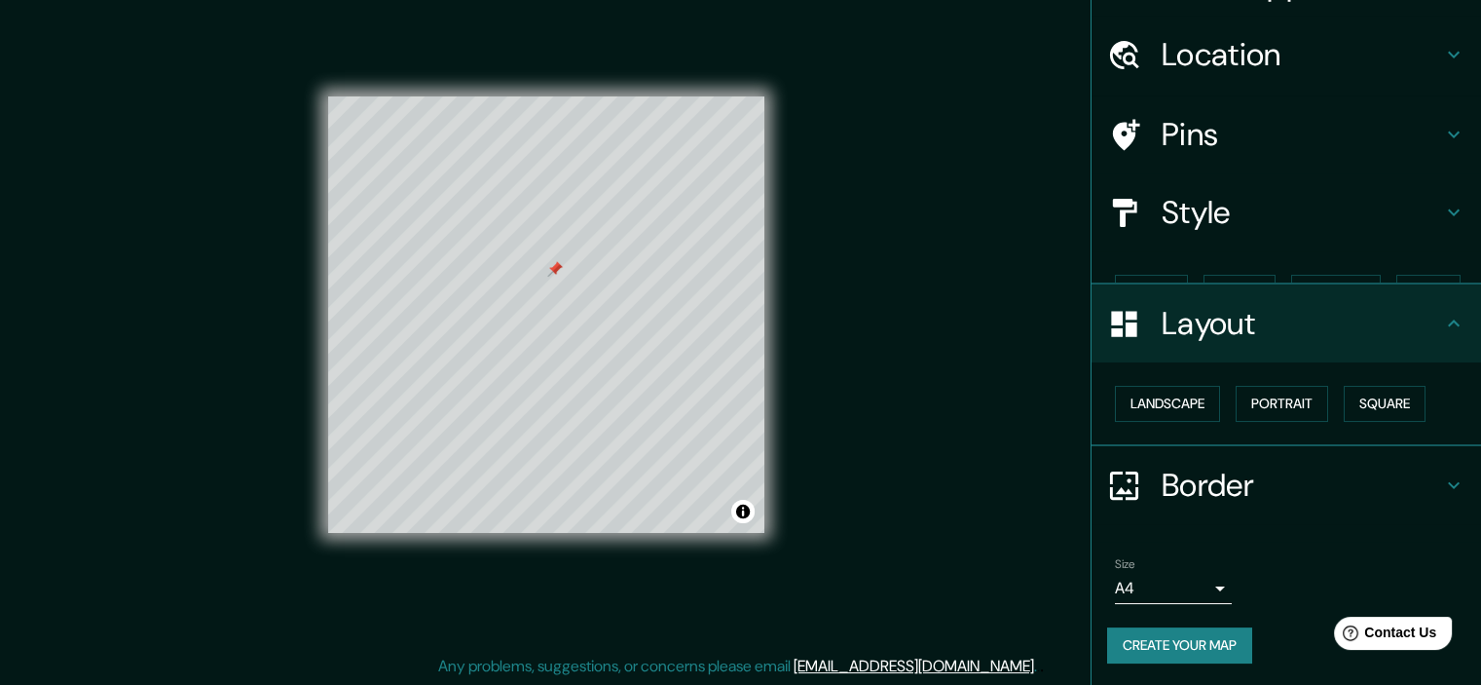
scroll to position [14, 0]
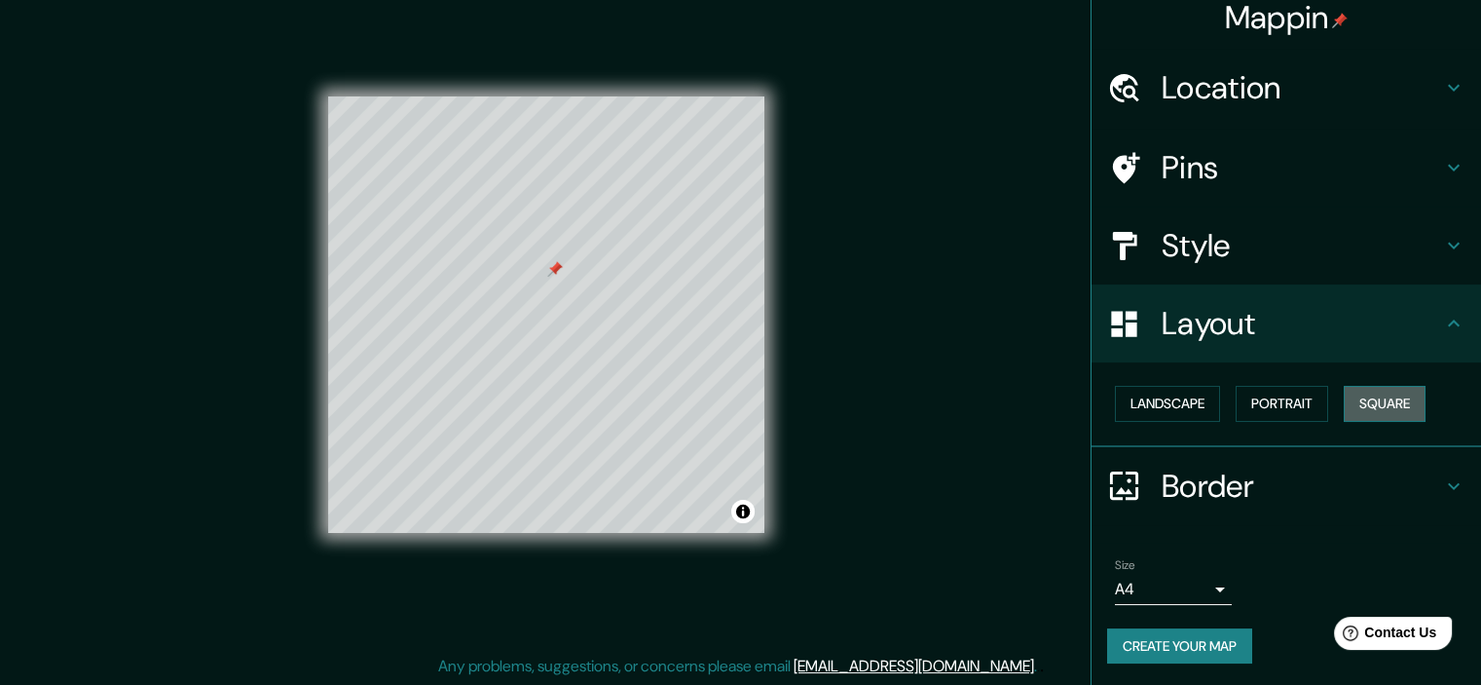
click at [1396, 400] on button "Square" at bounding box center [1385, 404] width 82 height 36
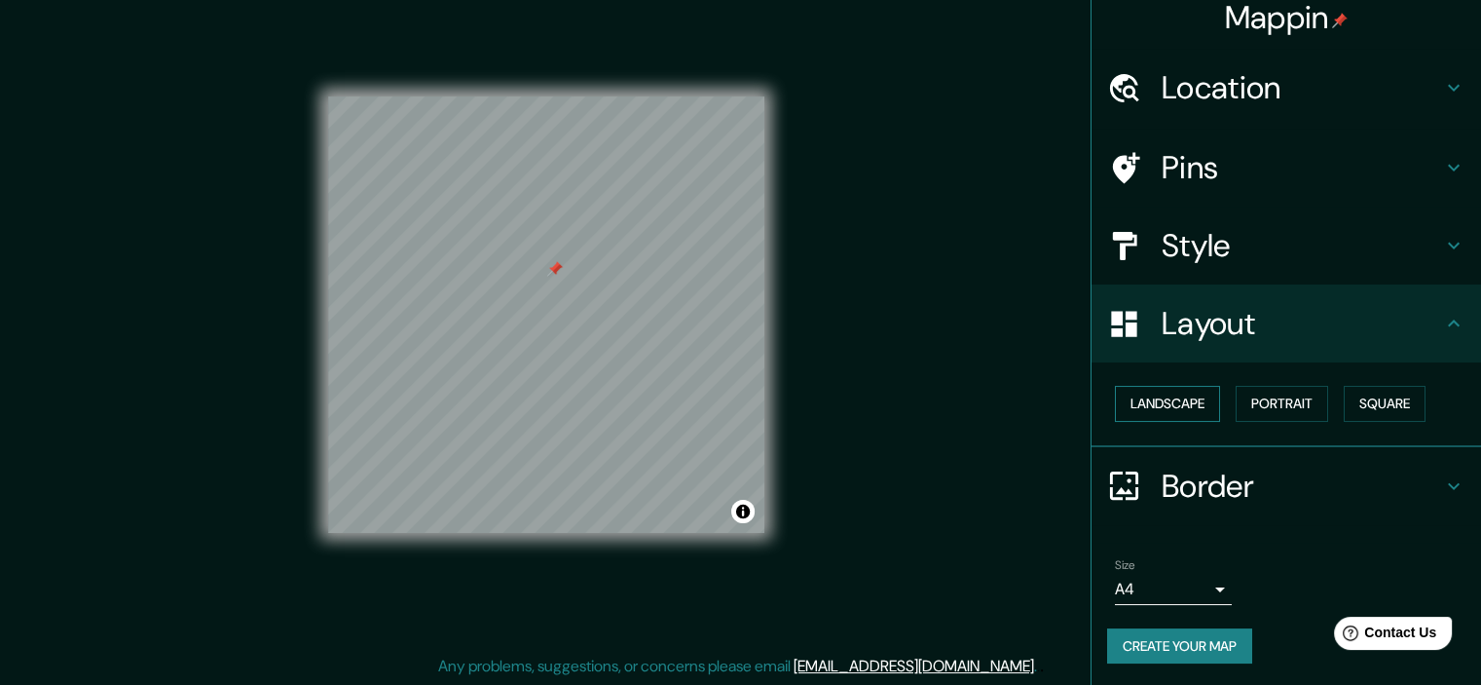
click at [1180, 397] on button "Landscape" at bounding box center [1167, 404] width 105 height 36
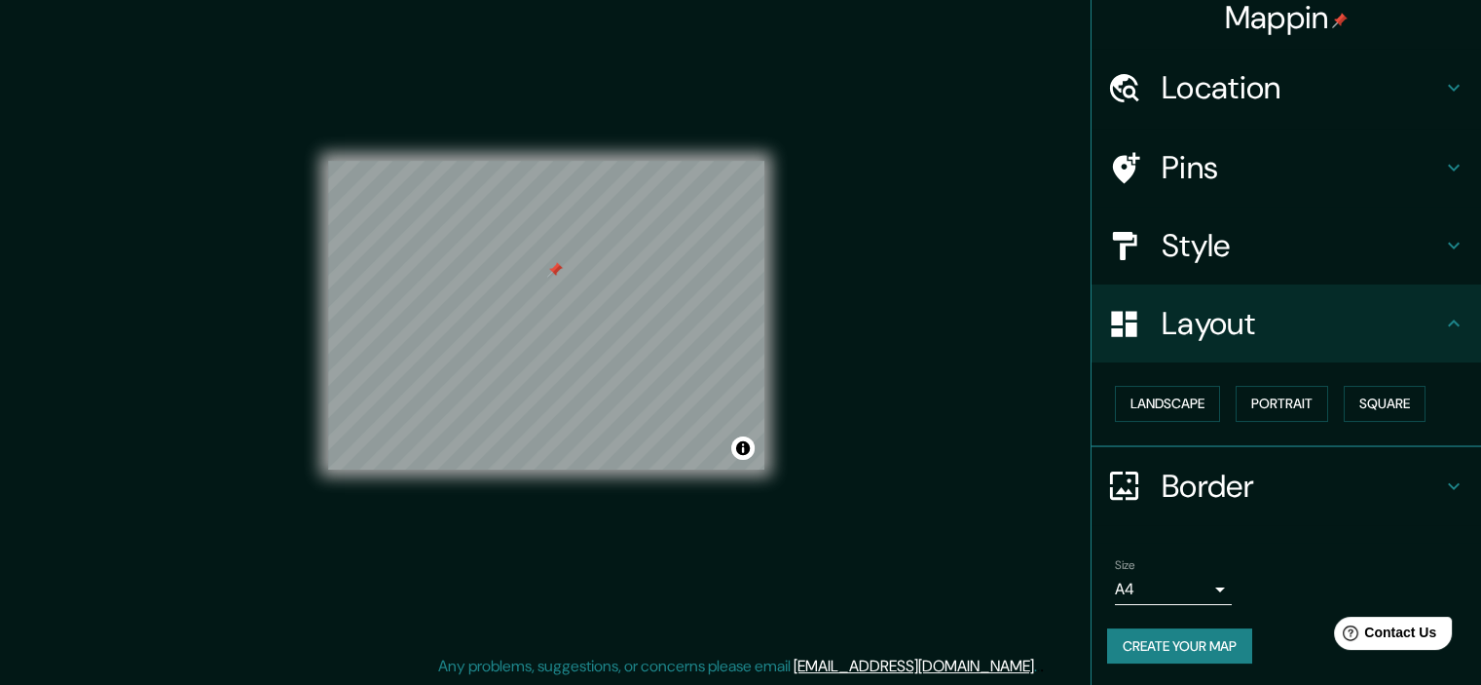
click at [1322, 398] on div "Landscape Portrait Square" at bounding box center [1294, 404] width 374 height 52
click at [1352, 402] on button "Square" at bounding box center [1385, 404] width 82 height 36
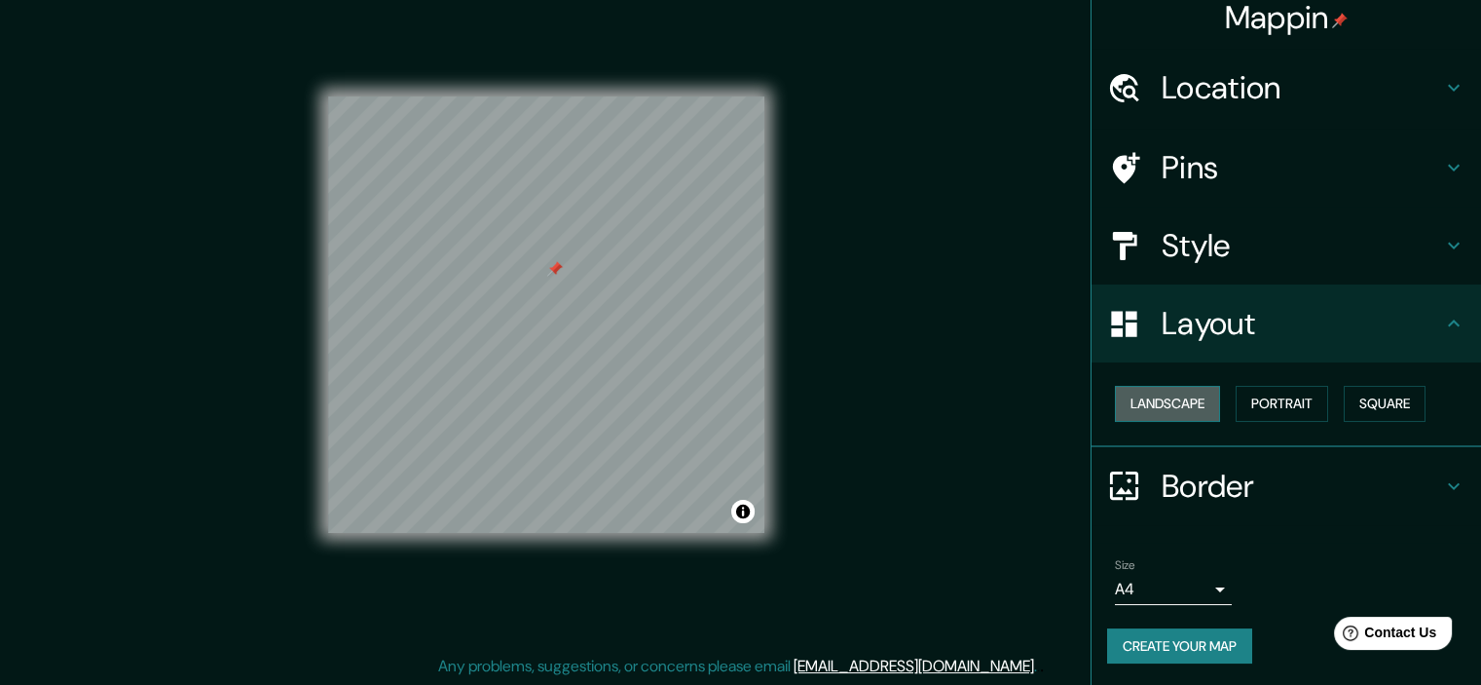
click at [1204, 404] on button "Landscape" at bounding box center [1167, 404] width 105 height 36
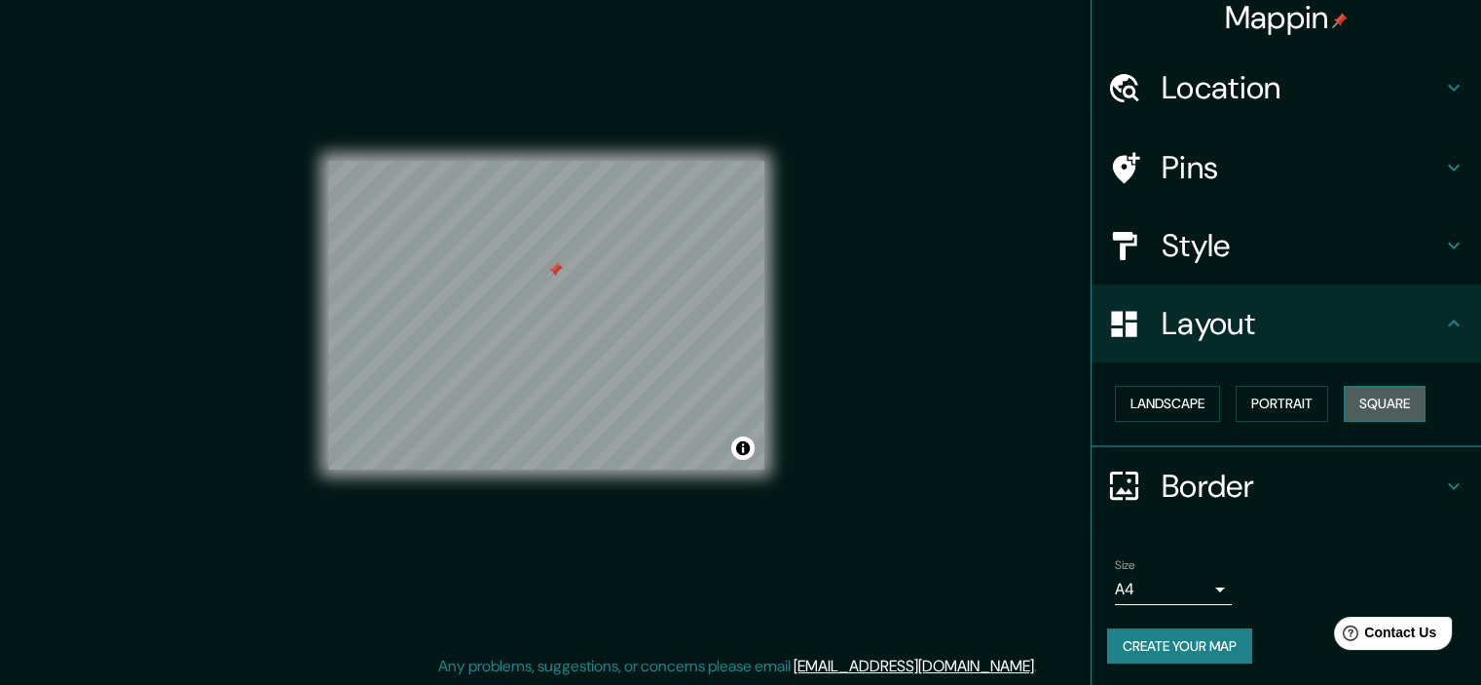
click at [1350, 416] on button "Square" at bounding box center [1385, 404] width 82 height 36
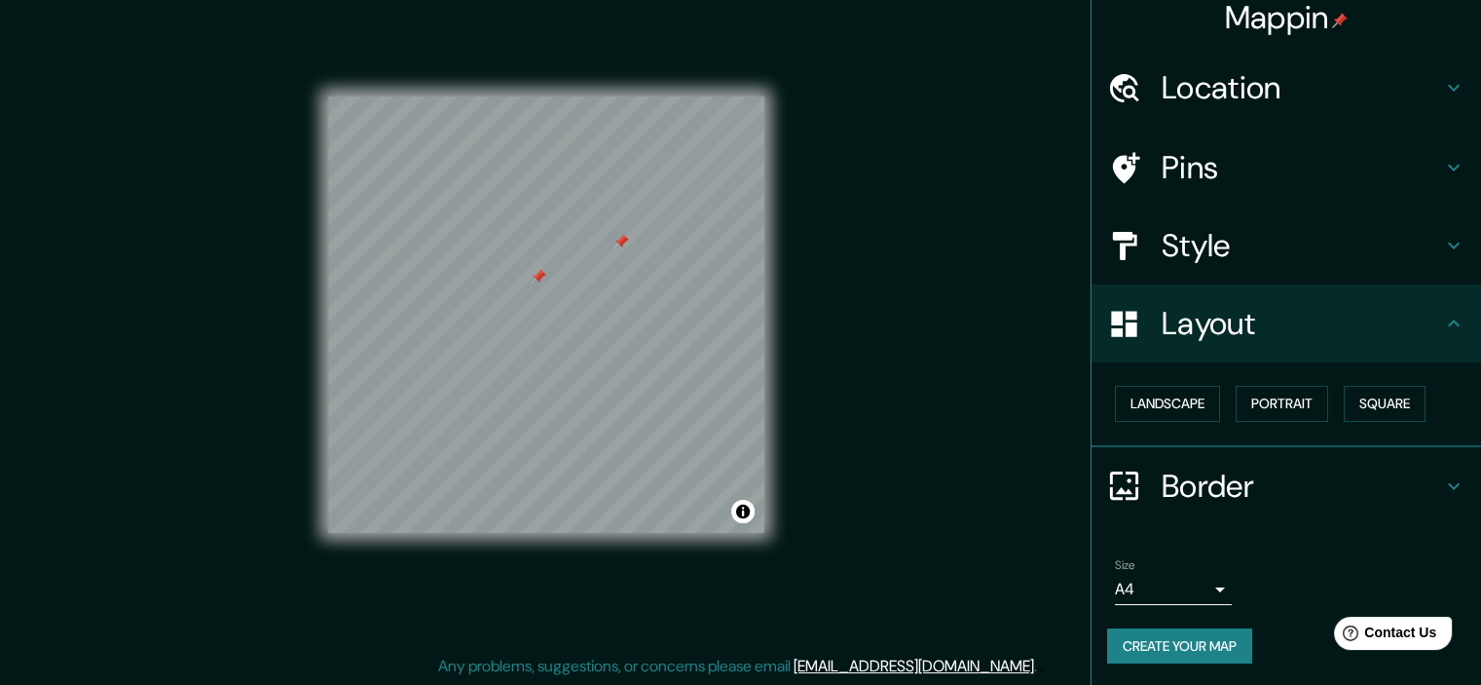
click at [1261, 177] on h4 "Pins" at bounding box center [1302, 167] width 281 height 39
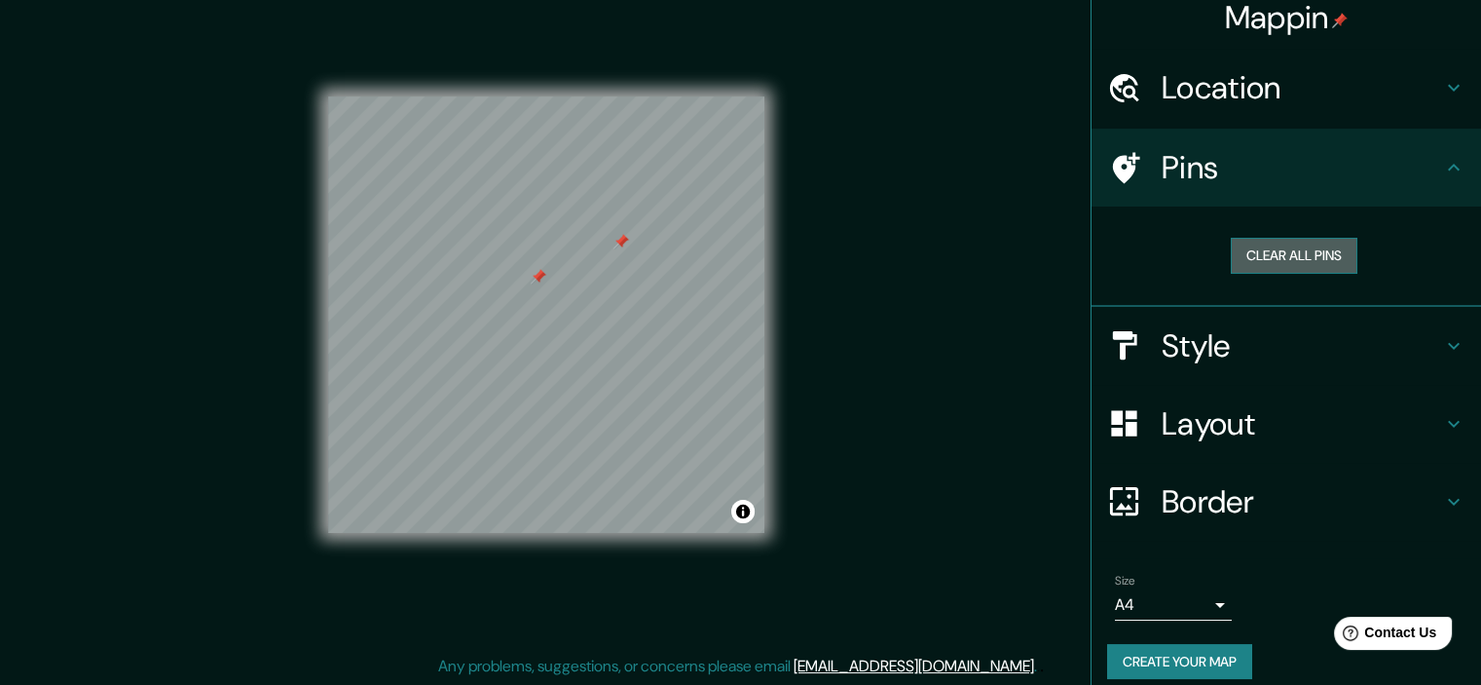
click at [1270, 259] on button "Clear all pins" at bounding box center [1294, 256] width 127 height 36
click at [1282, 256] on button "Clear all pins" at bounding box center [1294, 256] width 127 height 36
click at [1263, 252] on button "Clear all pins" at bounding box center [1294, 256] width 127 height 36
click at [1259, 255] on button "Clear all pins" at bounding box center [1294, 256] width 127 height 36
click at [1272, 260] on button "Clear all pins" at bounding box center [1294, 256] width 127 height 36
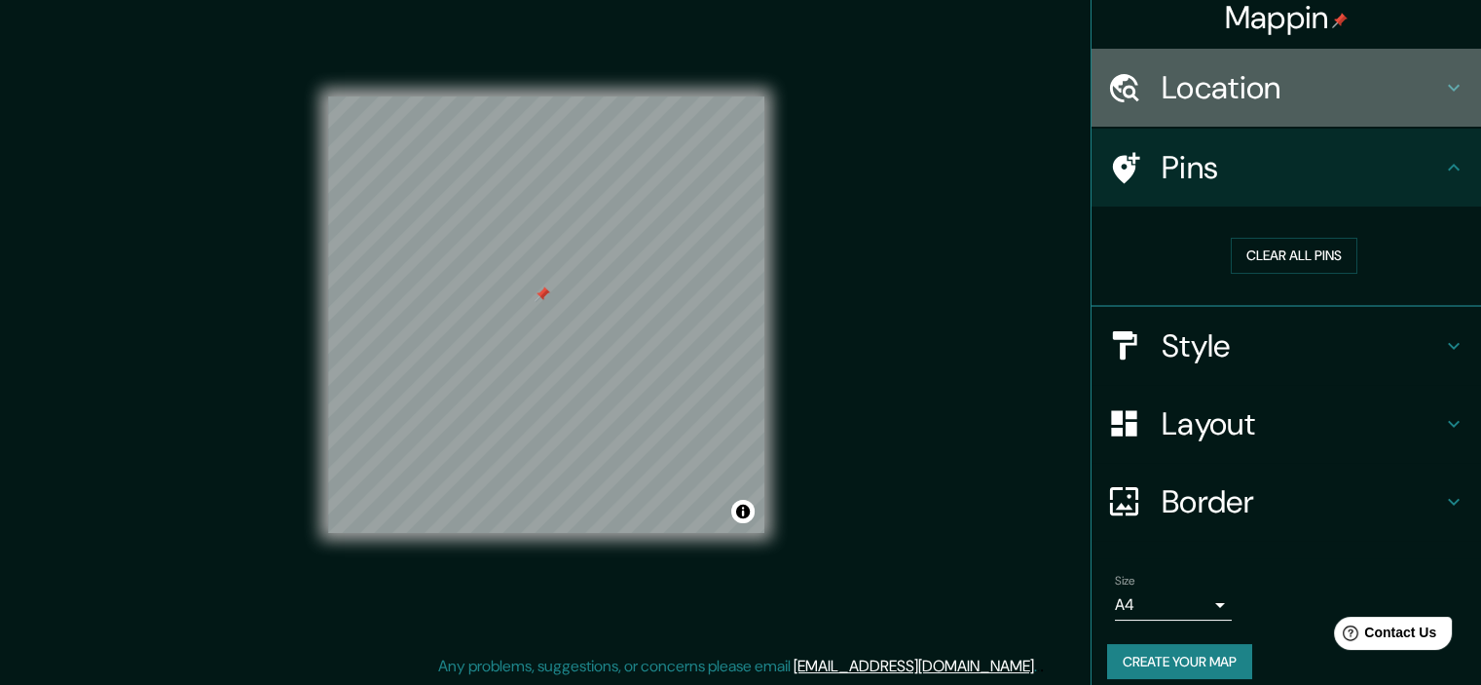
click at [1216, 80] on h4 "Location" at bounding box center [1302, 87] width 281 height 39
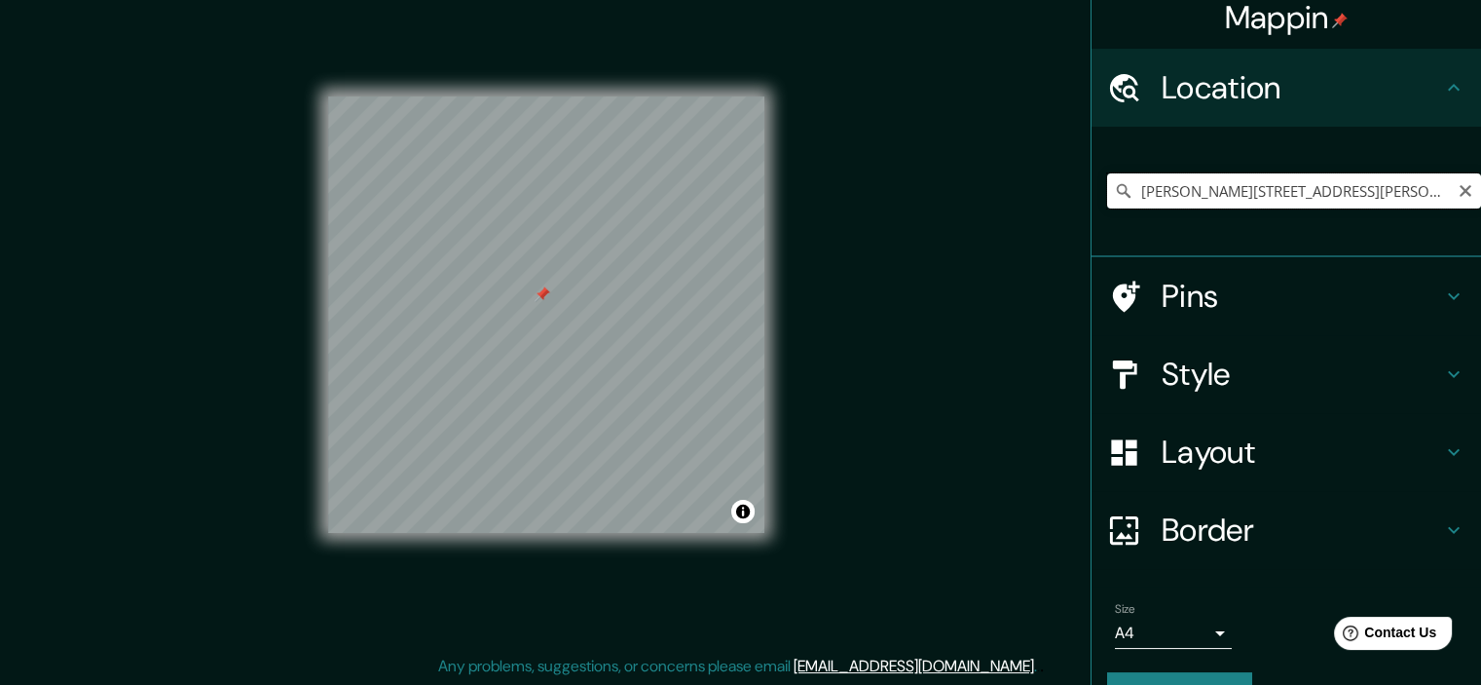
click at [1324, 191] on input "Antonio Vargas Machuca 1085, Cuenca - Azuay, 0101, Ecuador" at bounding box center [1294, 190] width 374 height 35
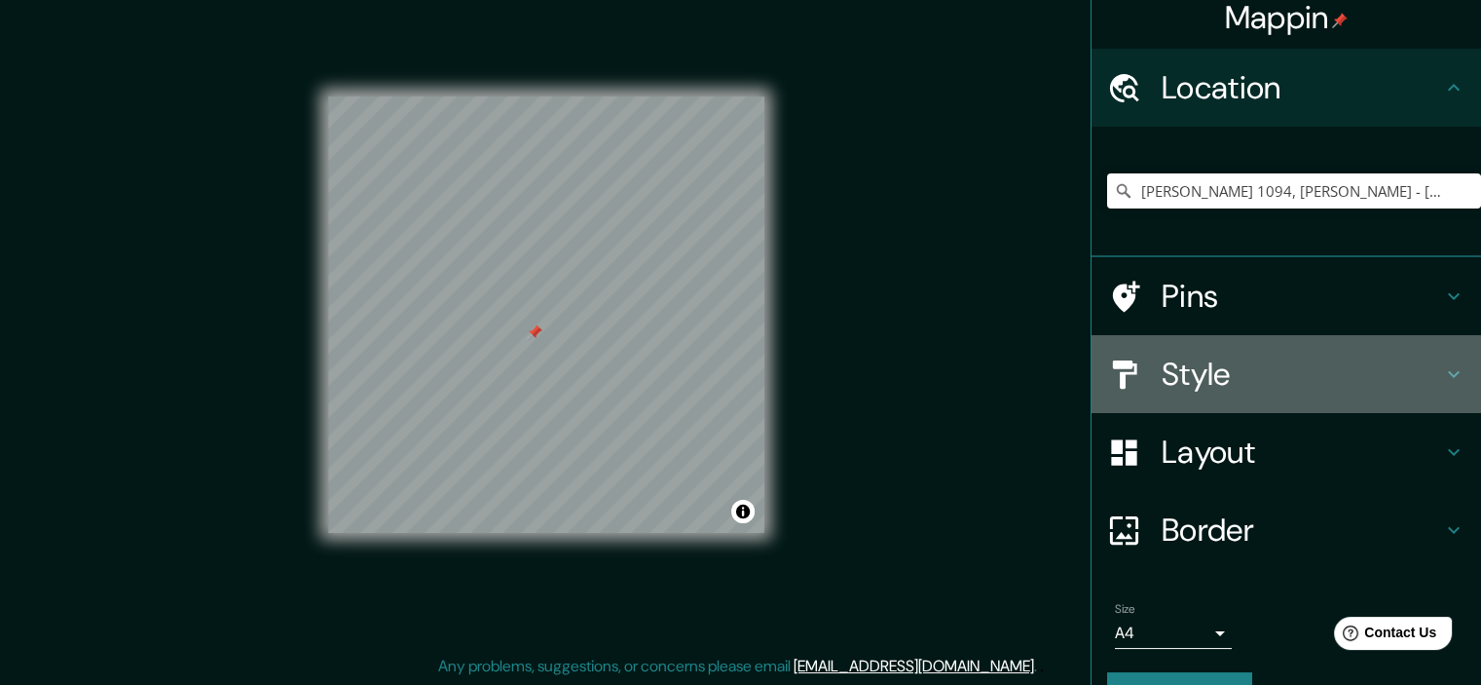
drag, startPoint x: 846, startPoint y: 342, endPoint x: 1217, endPoint y: 362, distance: 370.7
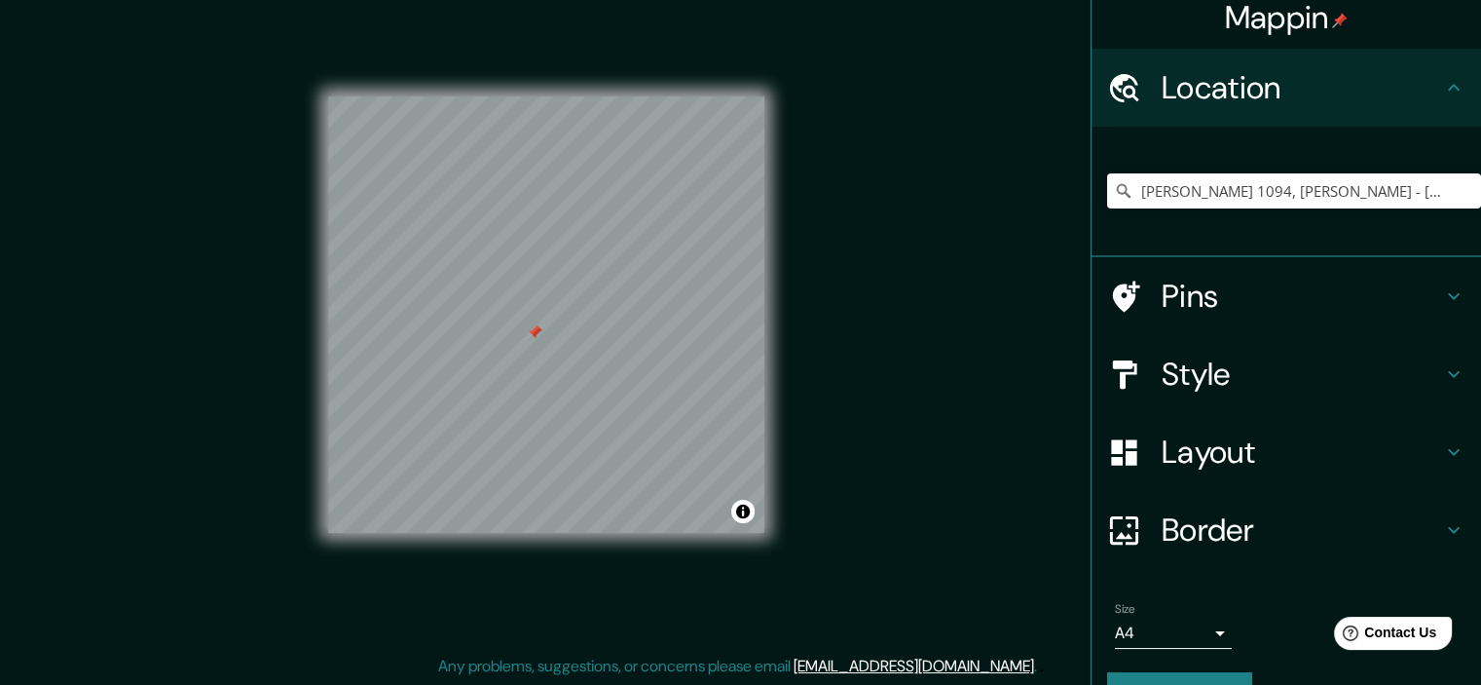
drag, startPoint x: 1217, startPoint y: 362, endPoint x: 852, endPoint y: 546, distance: 408.1
drag, startPoint x: 852, startPoint y: 546, endPoint x: 810, endPoint y: 65, distance: 483.0
click at [810, 65] on div "Mappin Location Antonio Vargas Machuca 1094, Cuenca - Azuay, 0101, Ecuador Anto…" at bounding box center [740, 331] width 1481 height 710
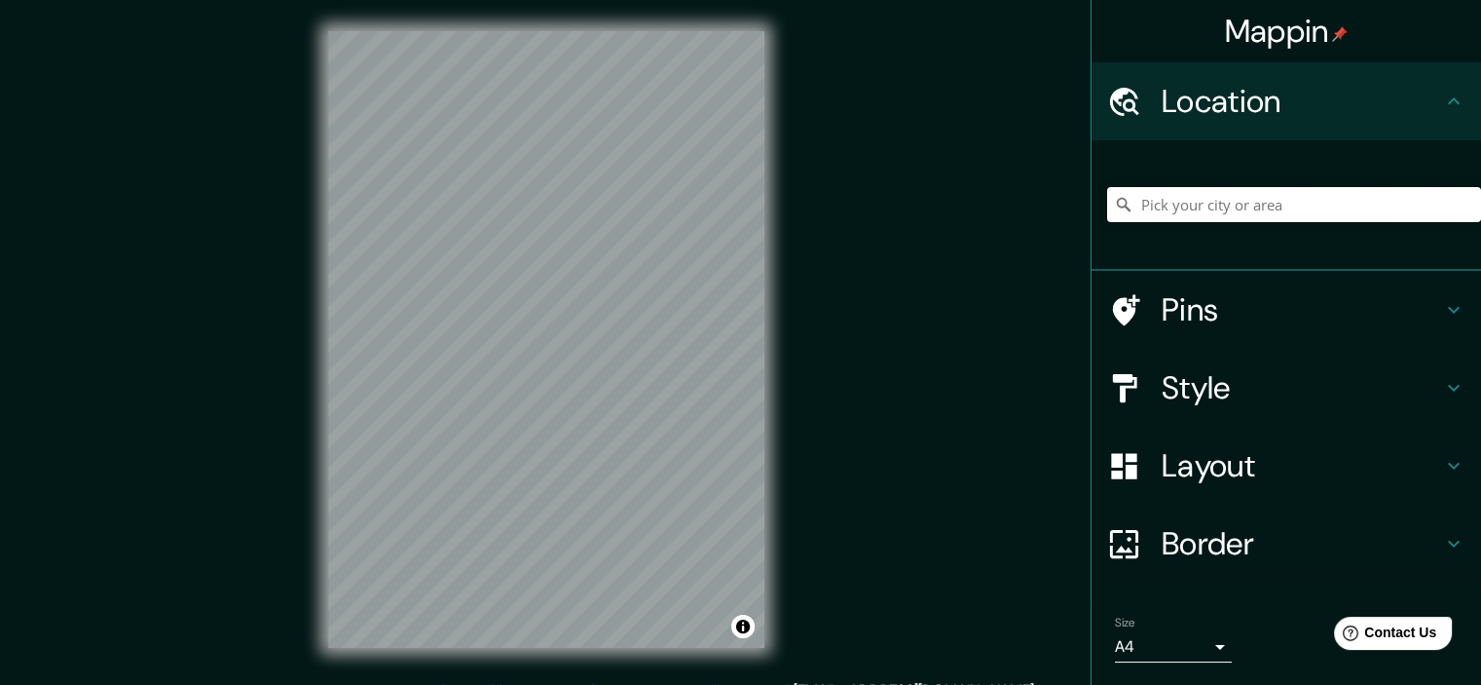
click at [1229, 210] on input "Pick your city or area" at bounding box center [1294, 204] width 374 height 35
paste input "[PERSON_NAME] 1085, [PERSON_NAME], [GEOGRAPHIC_DATA]"
click at [1332, 206] on input "[PERSON_NAME][STREET_ADDRESS][PERSON_NAME]" at bounding box center [1294, 204] width 374 height 35
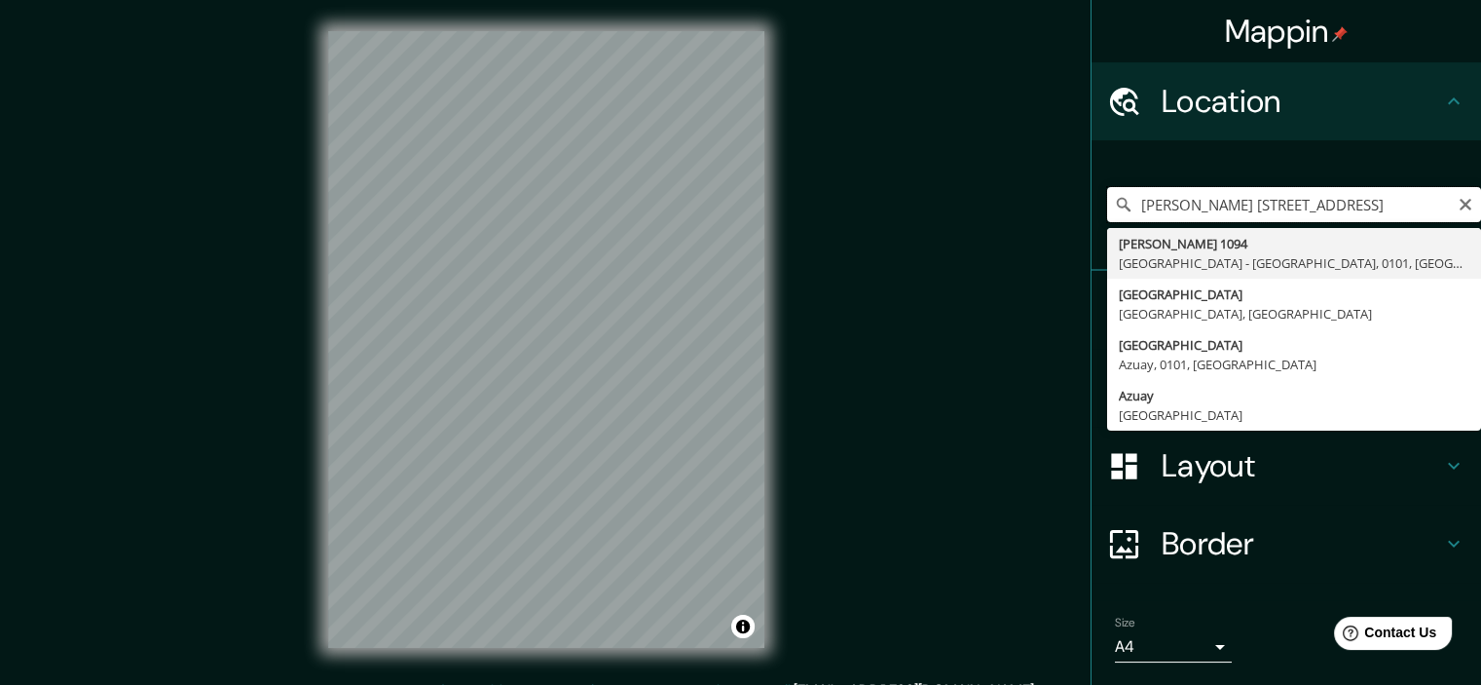
click at [1332, 210] on input "Antonio Vargas Machuca 10-91, Cuenca - Azuay, 0101, Ecuador" at bounding box center [1294, 204] width 374 height 35
type input "Antonio Vargas Machuca 10-91, Cuenca - Azuay, 0101, Ecuador"
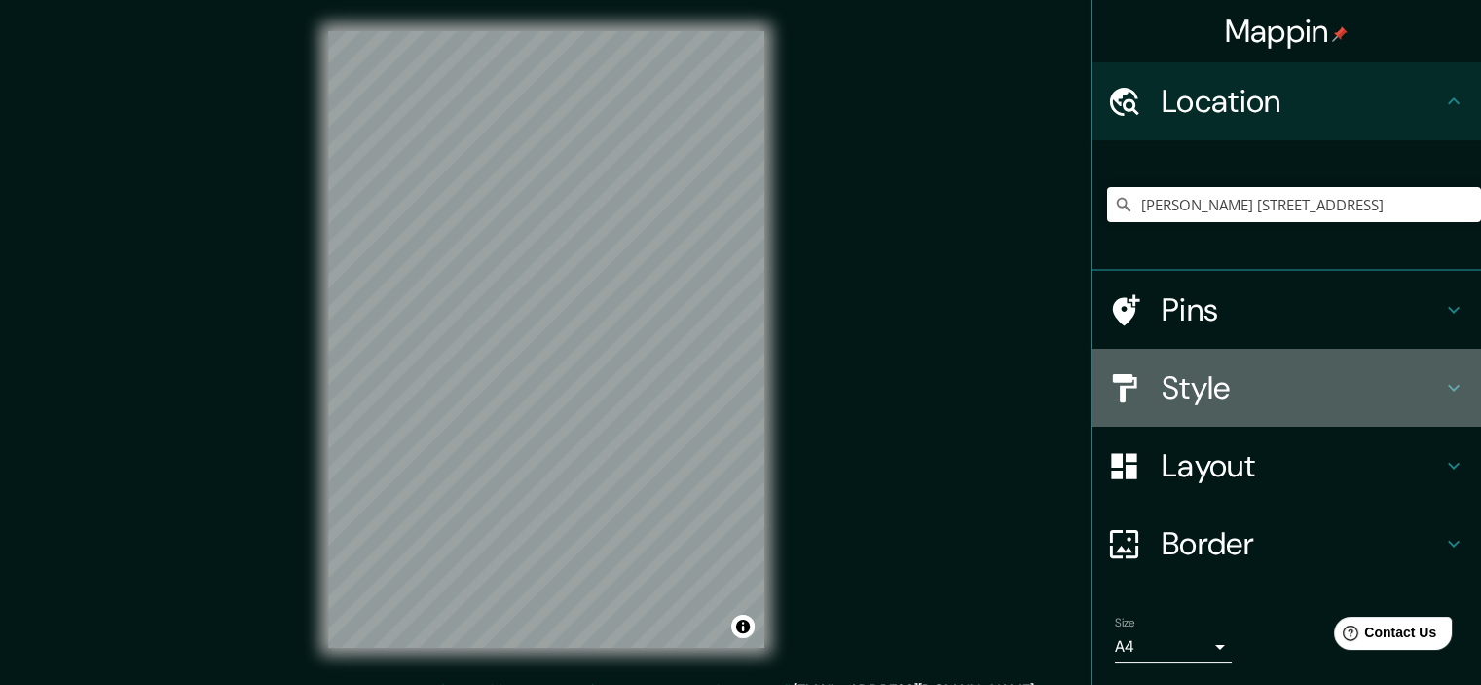
click at [1271, 374] on h4 "Style" at bounding box center [1302, 387] width 281 height 39
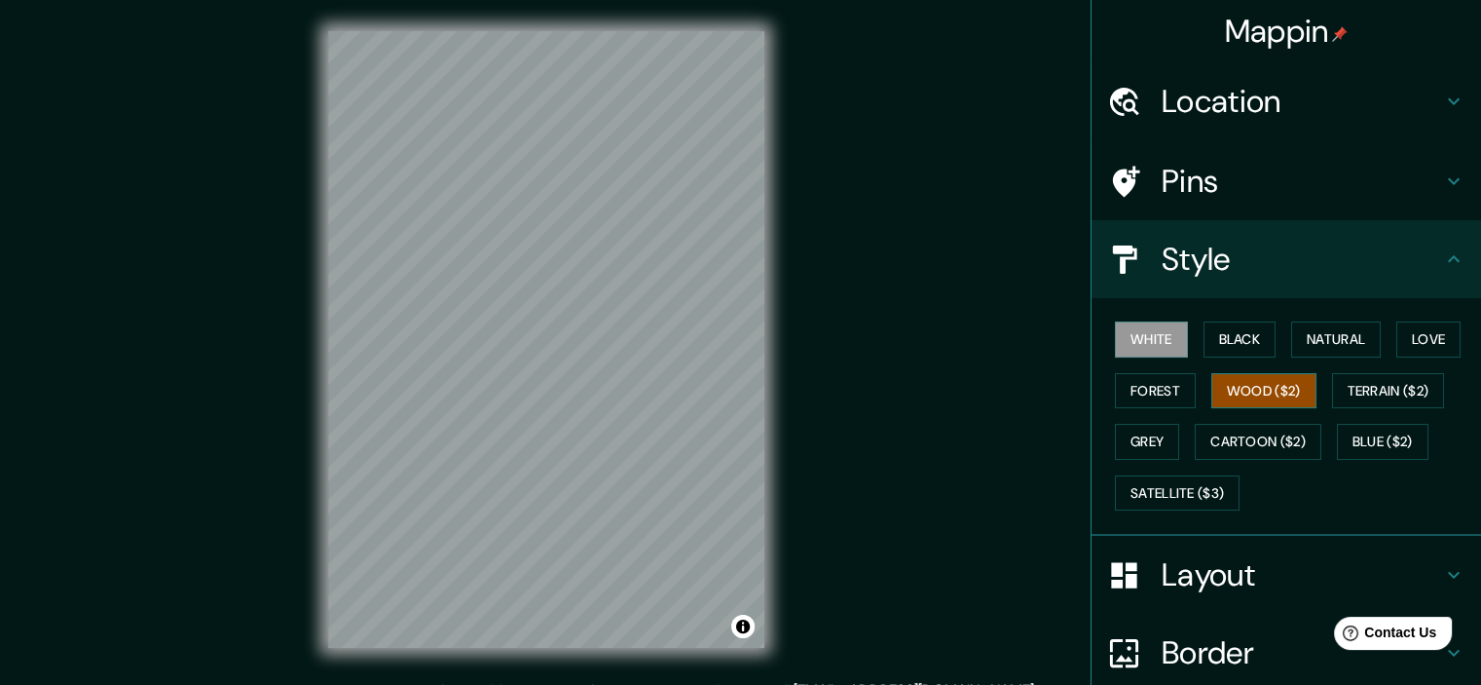
click at [1254, 376] on button "Wood ($2)" at bounding box center [1264, 391] width 105 height 36
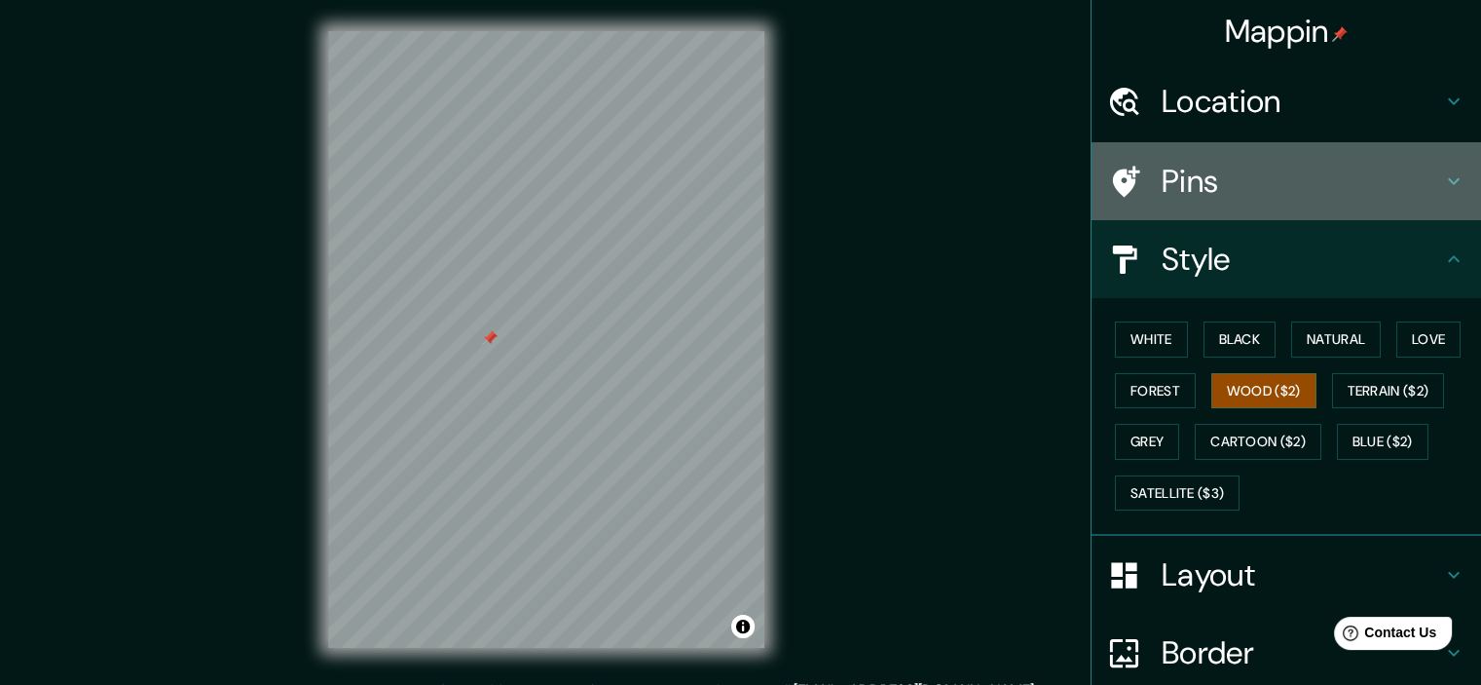
click at [1288, 178] on h4 "Pins" at bounding box center [1302, 181] width 281 height 39
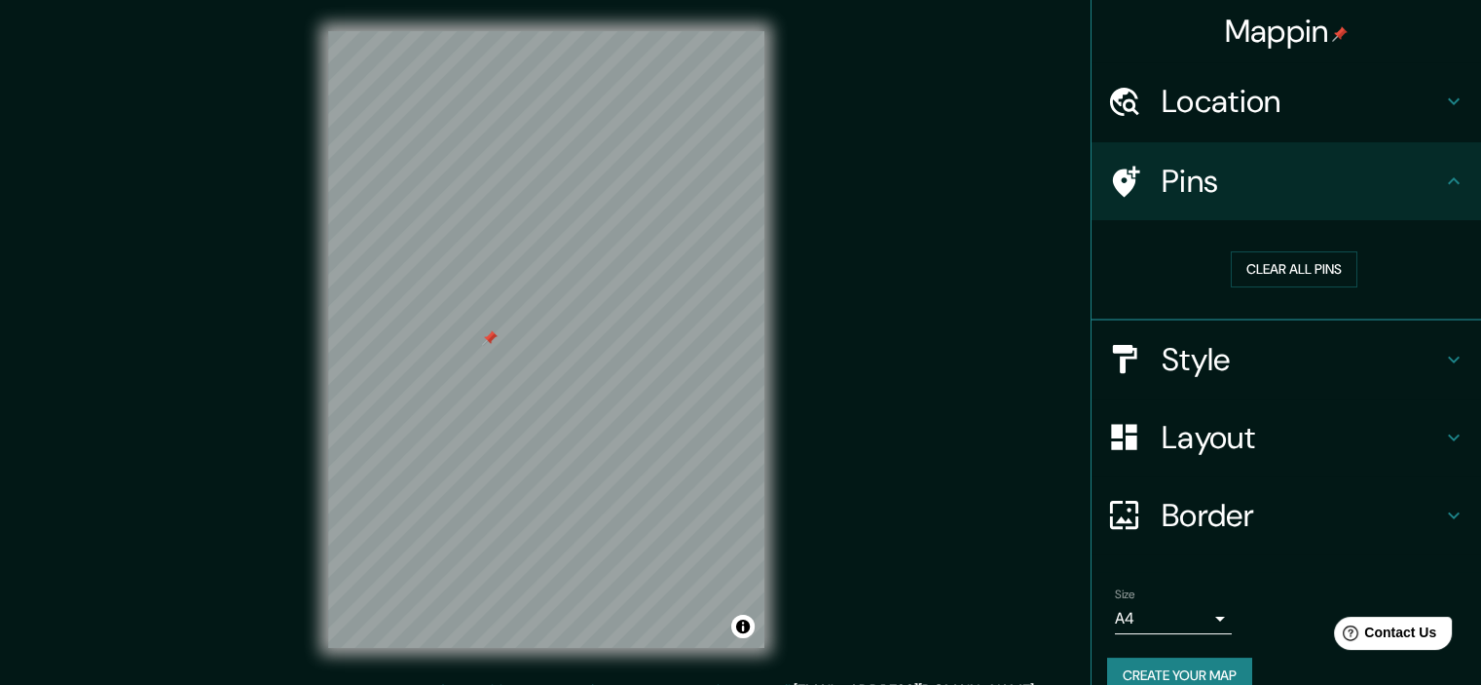
click at [1283, 287] on div "Clear all pins" at bounding box center [1294, 269] width 374 height 67
click at [1275, 274] on button "Clear all pins" at bounding box center [1294, 269] width 127 height 36
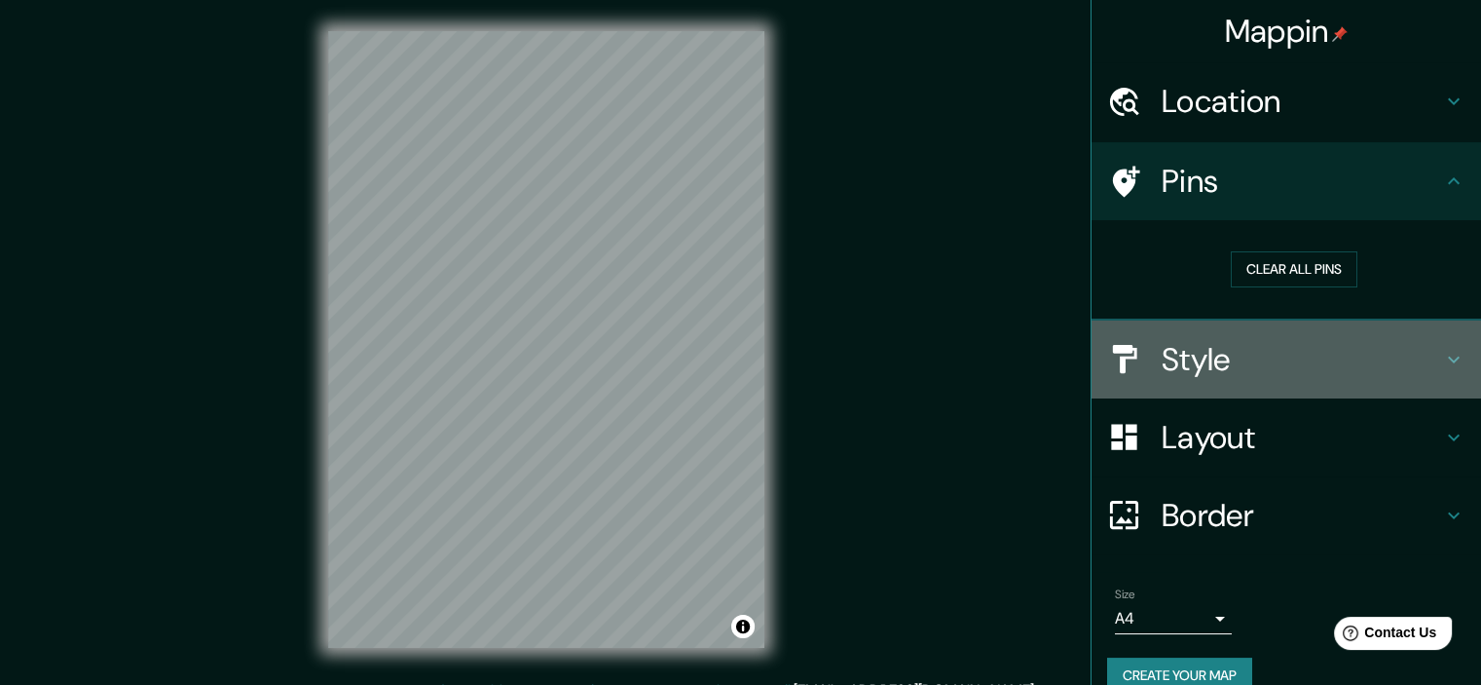
click at [1258, 352] on h4 "Style" at bounding box center [1302, 359] width 281 height 39
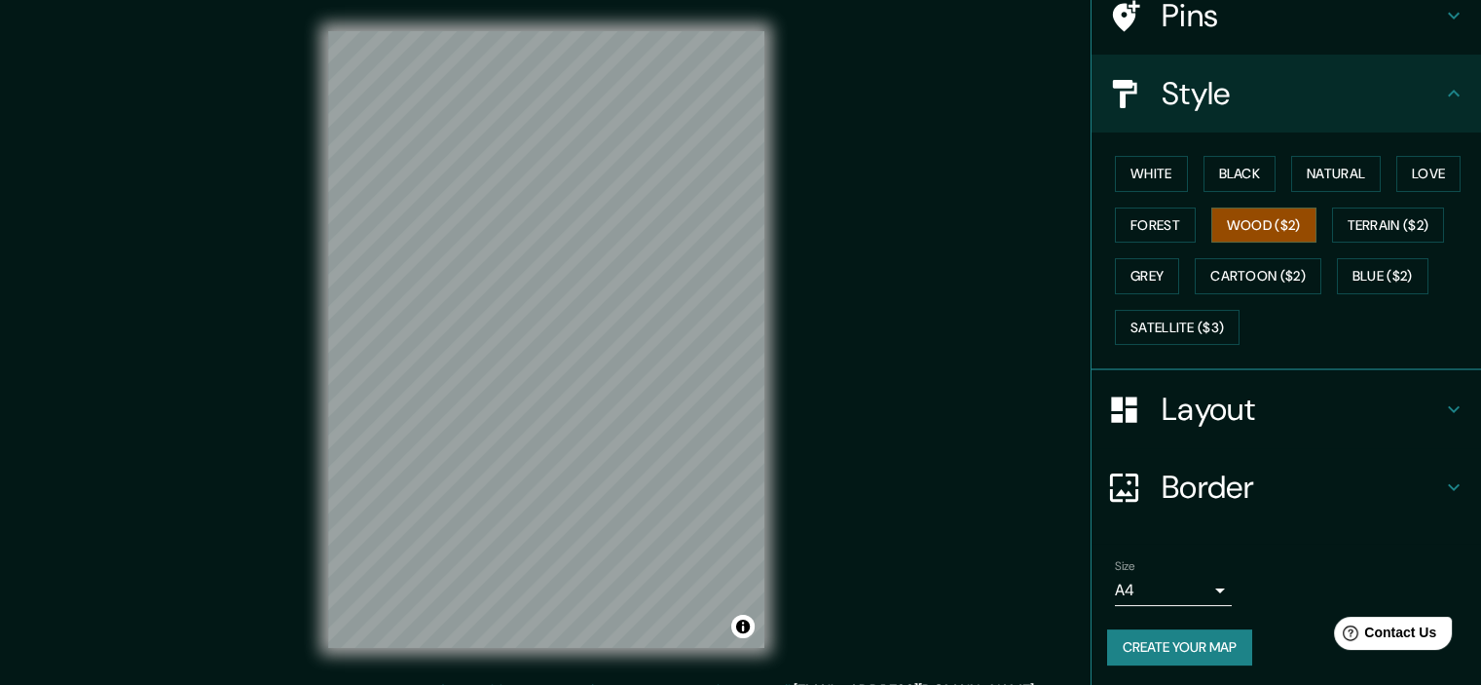
click at [1343, 422] on h4 "Layout" at bounding box center [1302, 409] width 281 height 39
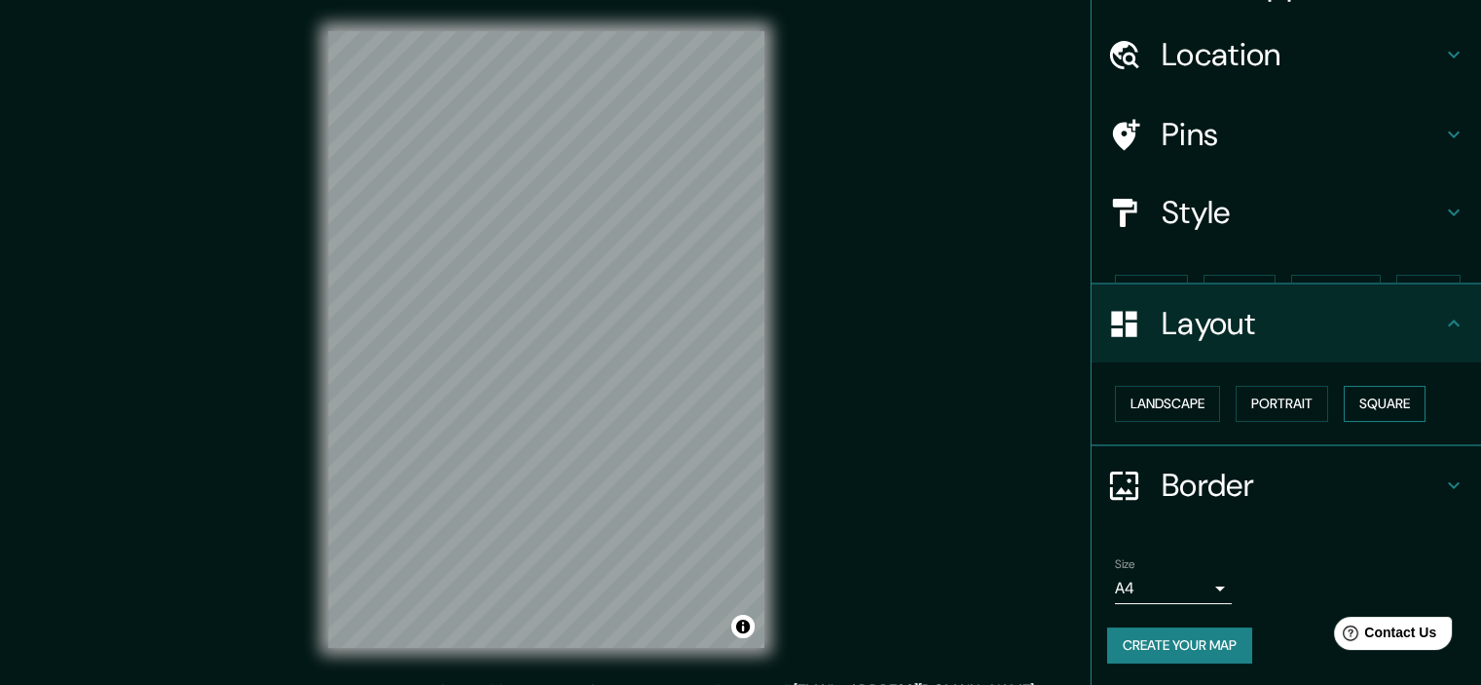
scroll to position [14, 0]
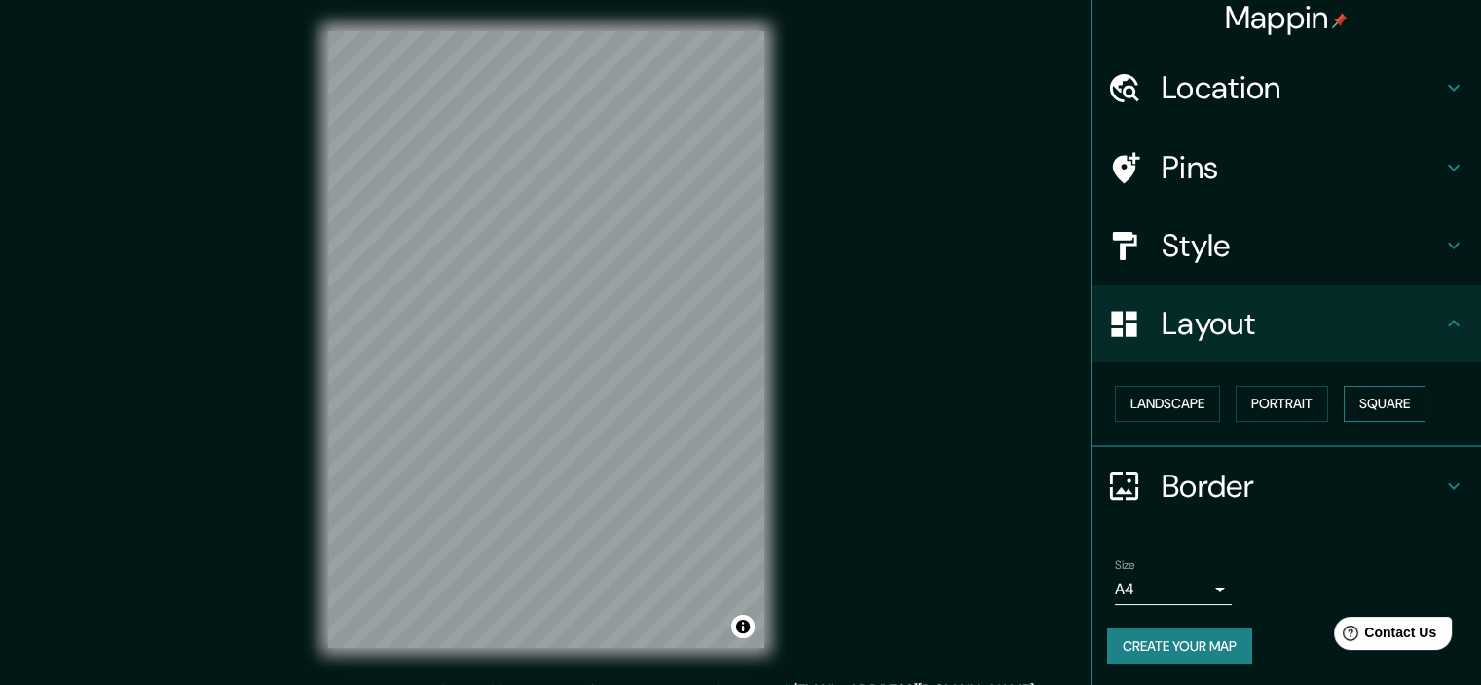
click at [1375, 410] on button "Square" at bounding box center [1385, 404] width 82 height 36
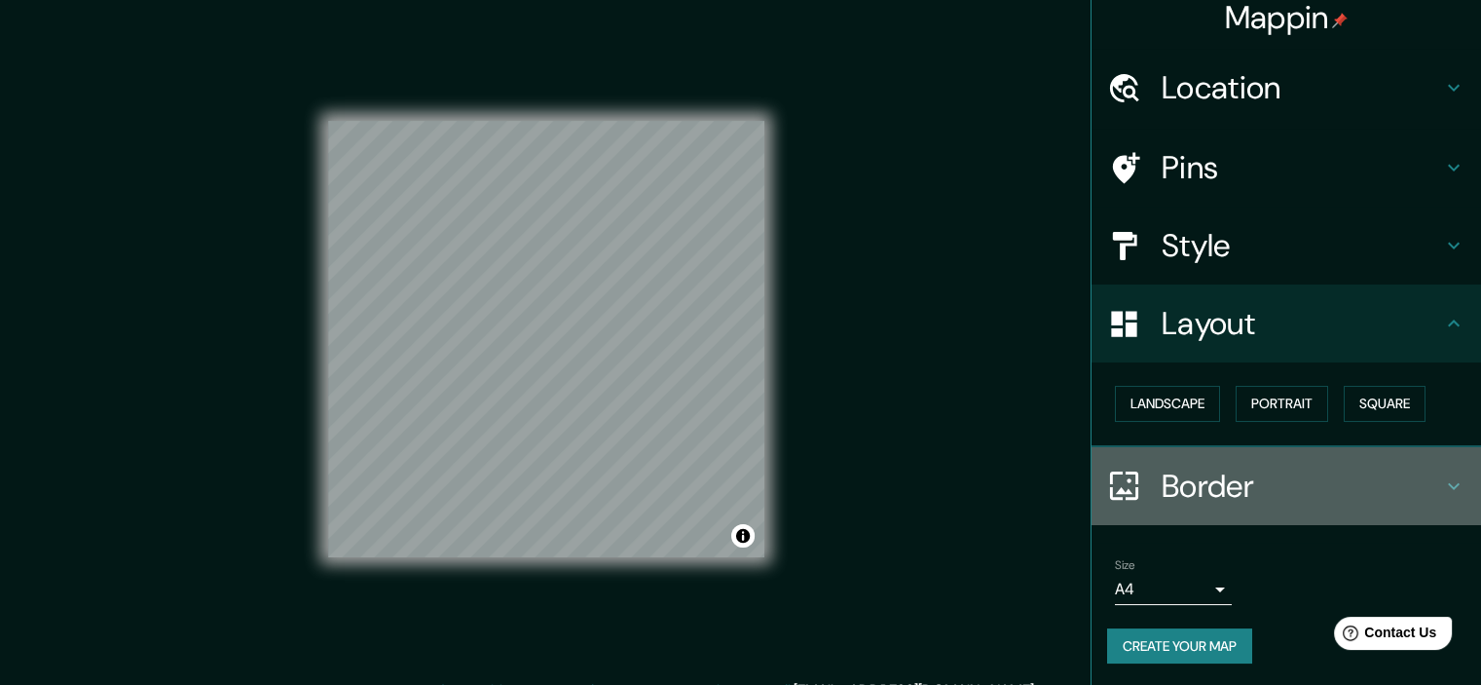
click at [1317, 471] on h4 "Border" at bounding box center [1302, 486] width 281 height 39
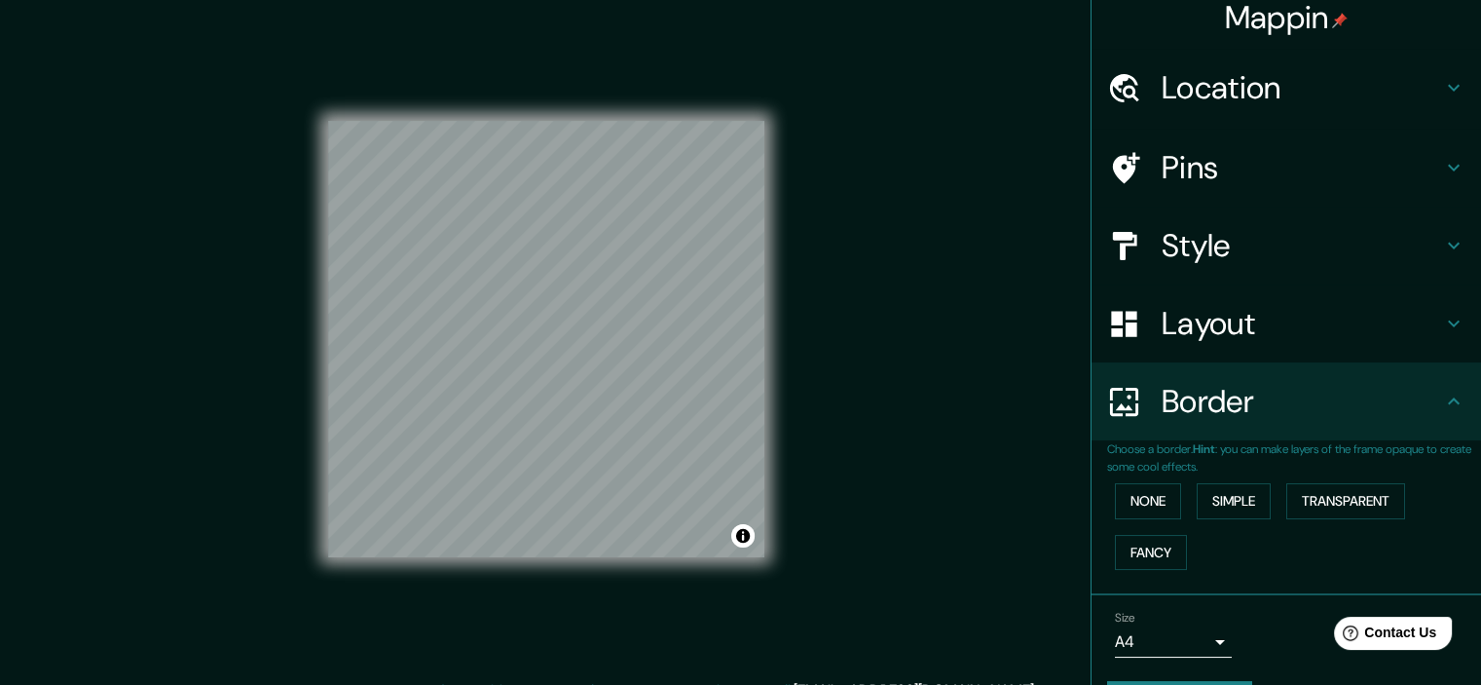
scroll to position [56, 0]
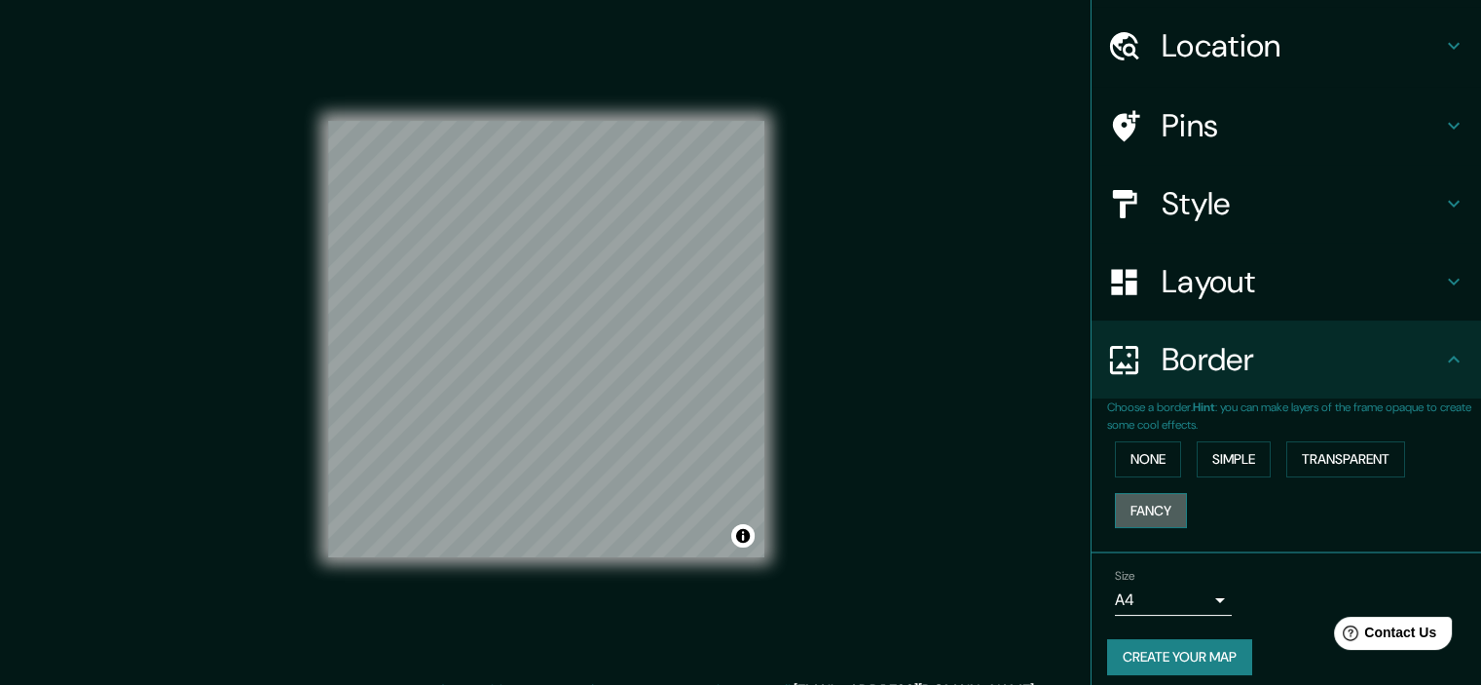
click at [1143, 511] on button "Fancy" at bounding box center [1151, 511] width 72 height 36
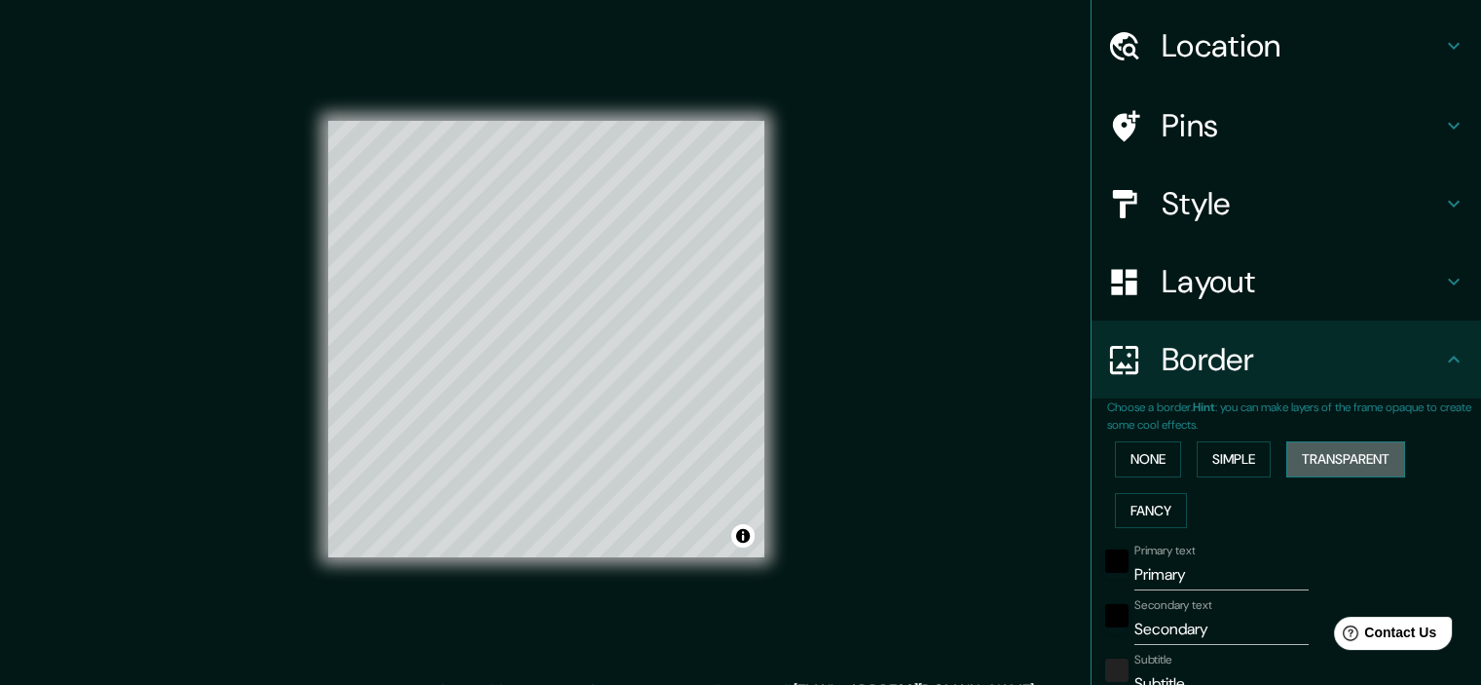
click at [1336, 458] on button "Transparent" at bounding box center [1346, 459] width 119 height 36
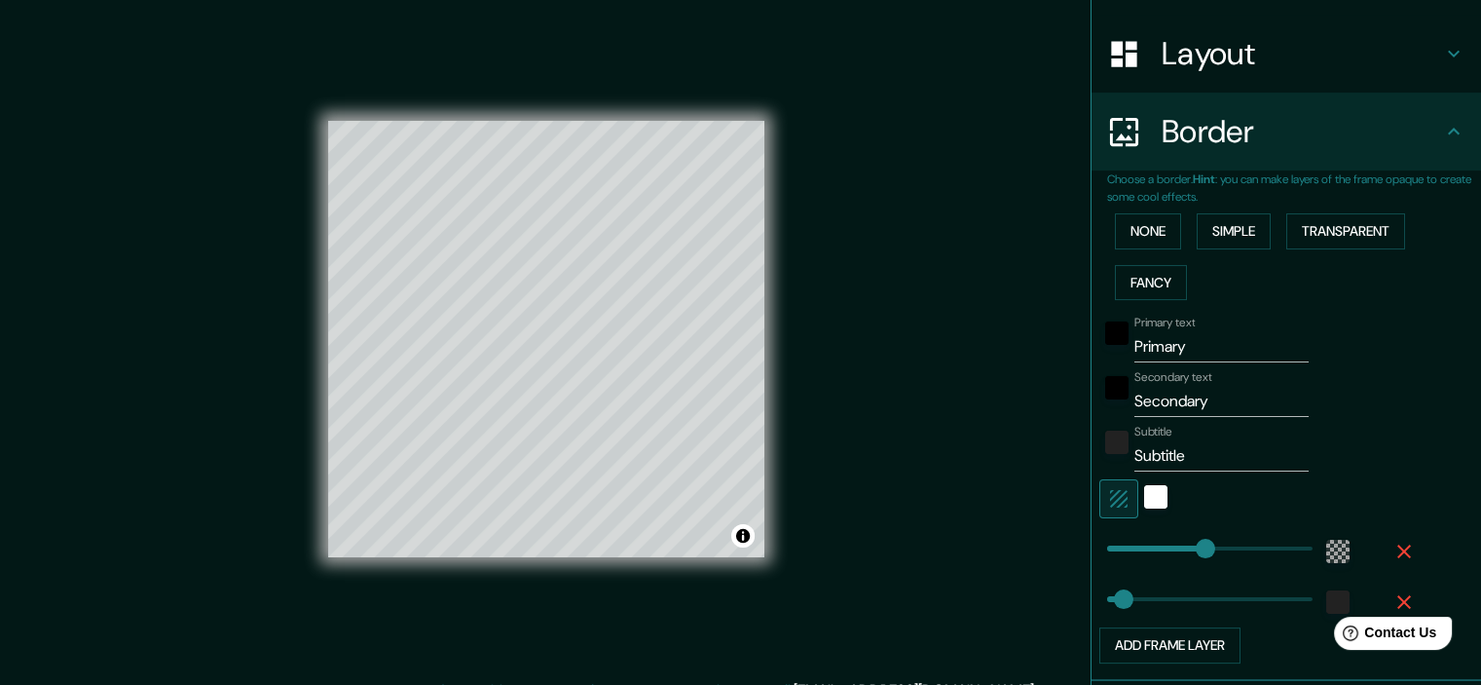
scroll to position [309, 0]
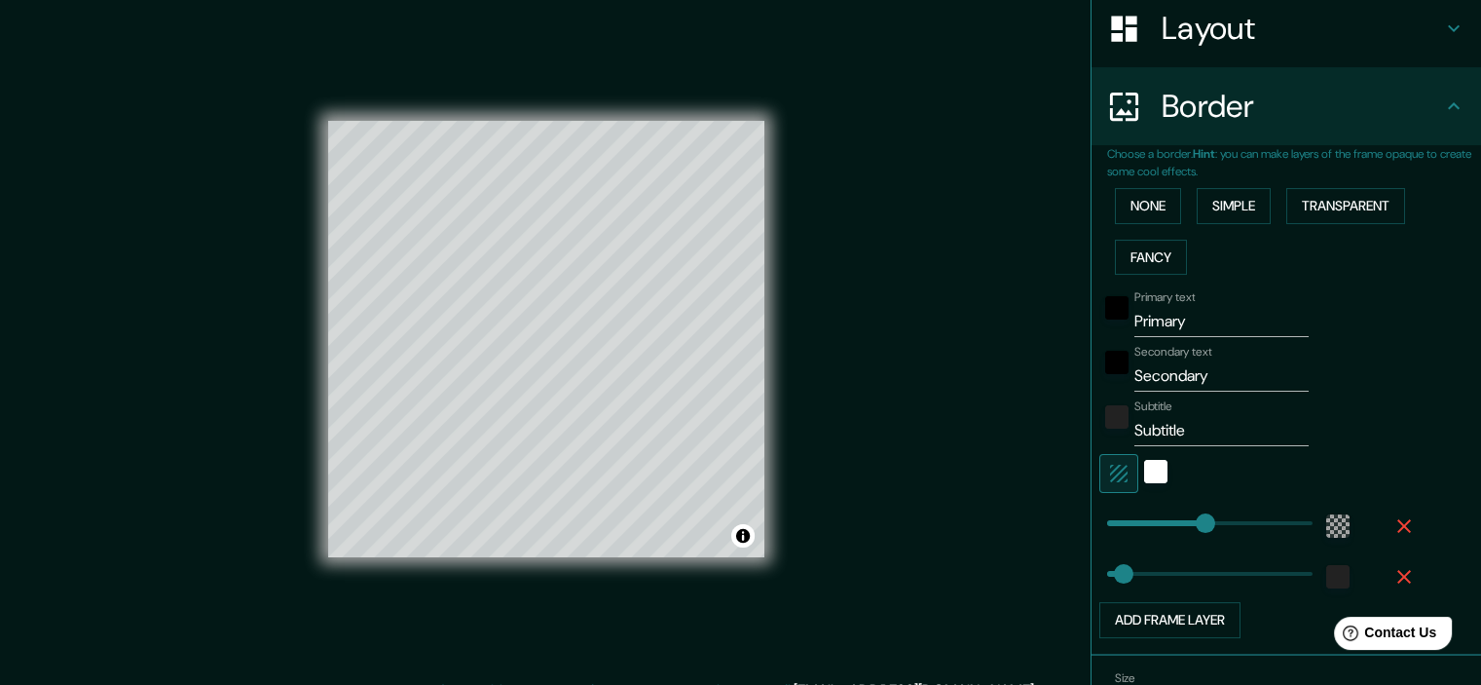
click at [1393, 571] on icon "button" at bounding box center [1404, 576] width 23 height 23
type input "90"
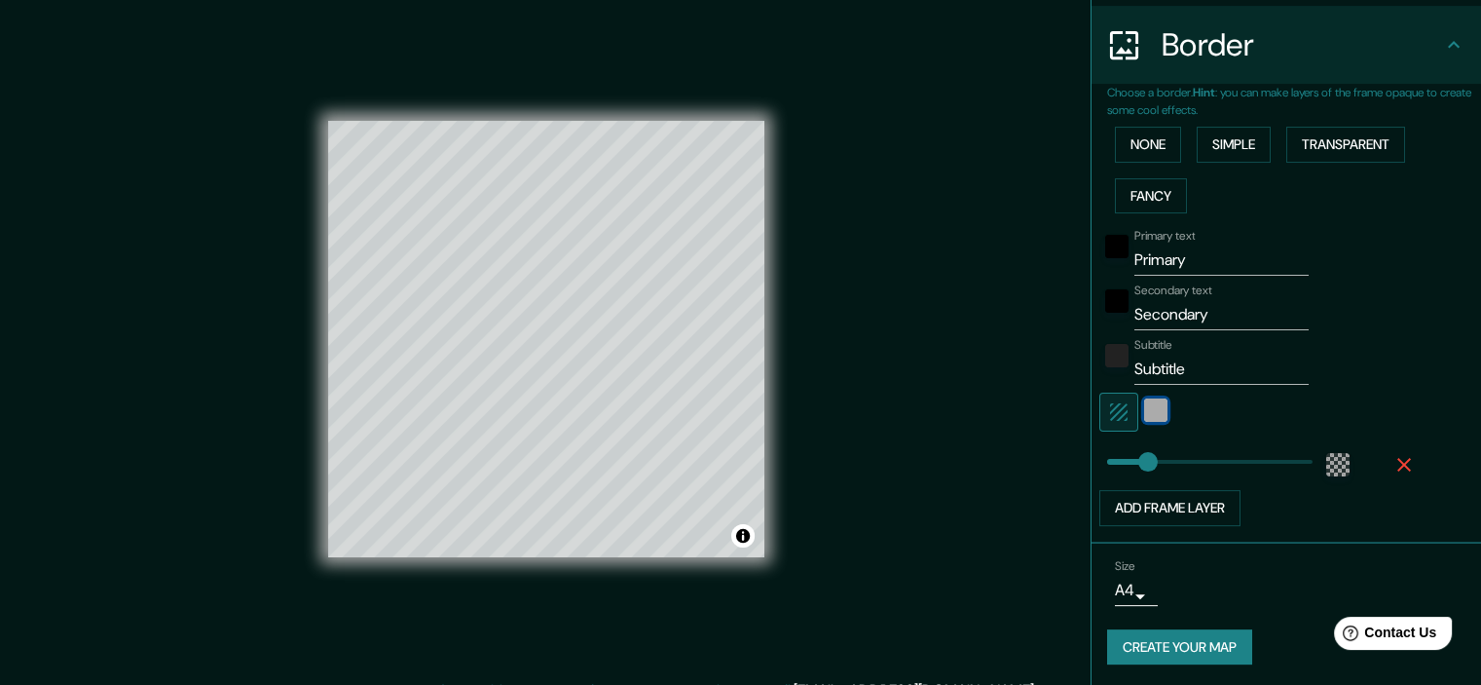
click at [1144, 403] on div "white" at bounding box center [1155, 409] width 23 height 23
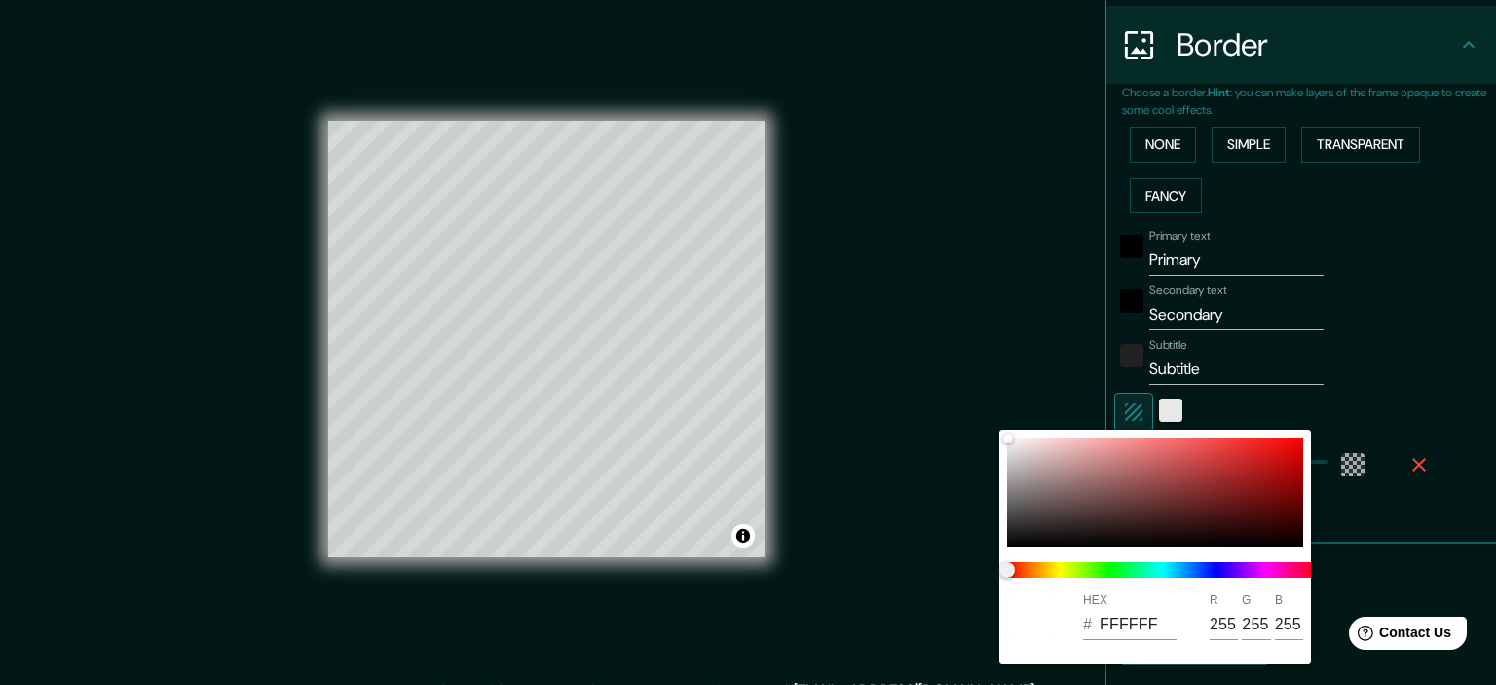
click at [1138, 403] on div at bounding box center [748, 342] width 1496 height 685
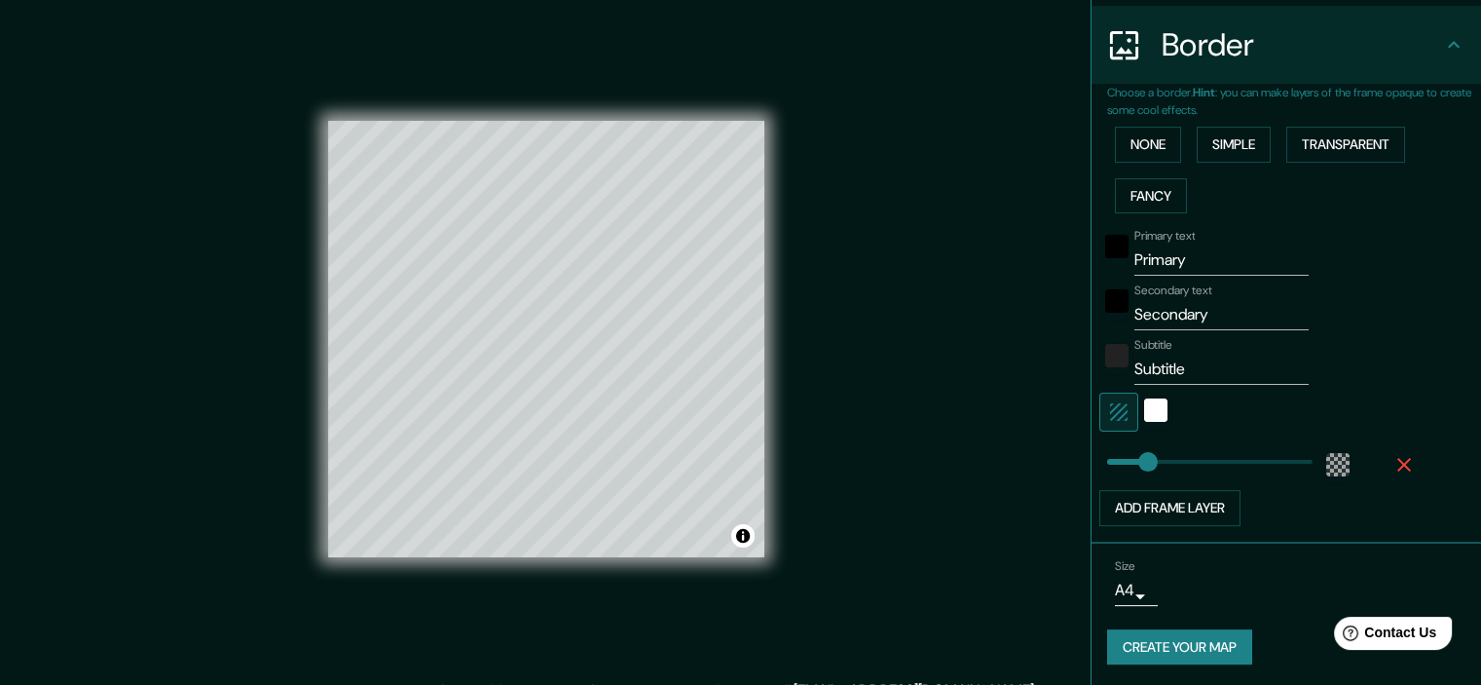
click at [1153, 412] on div at bounding box center [1156, 412] width 35 height 39
click at [1144, 412] on div "white" at bounding box center [1155, 409] width 23 height 23
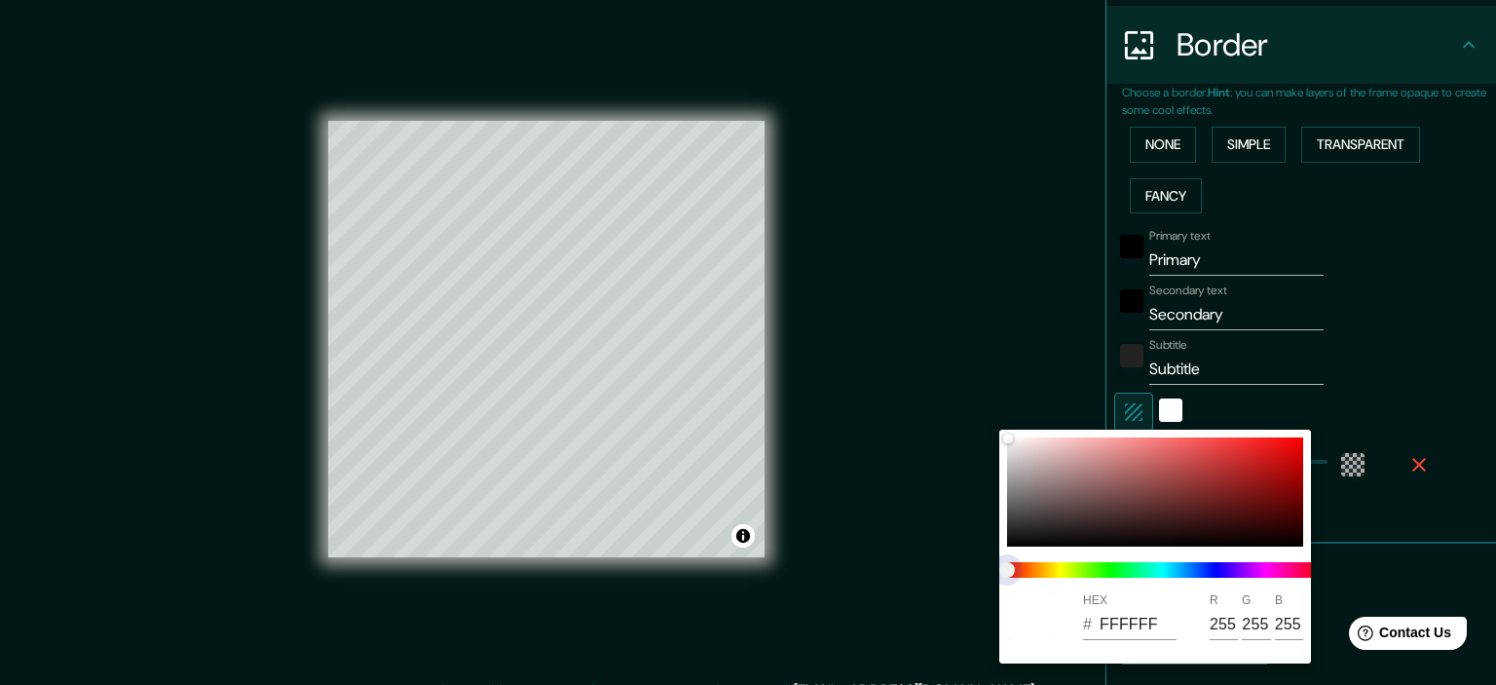
click at [1038, 572] on span at bounding box center [1163, 570] width 312 height 16
click at [1194, 520] on div at bounding box center [1155, 491] width 296 height 109
type input "3C1616"
type input "60"
type input "22"
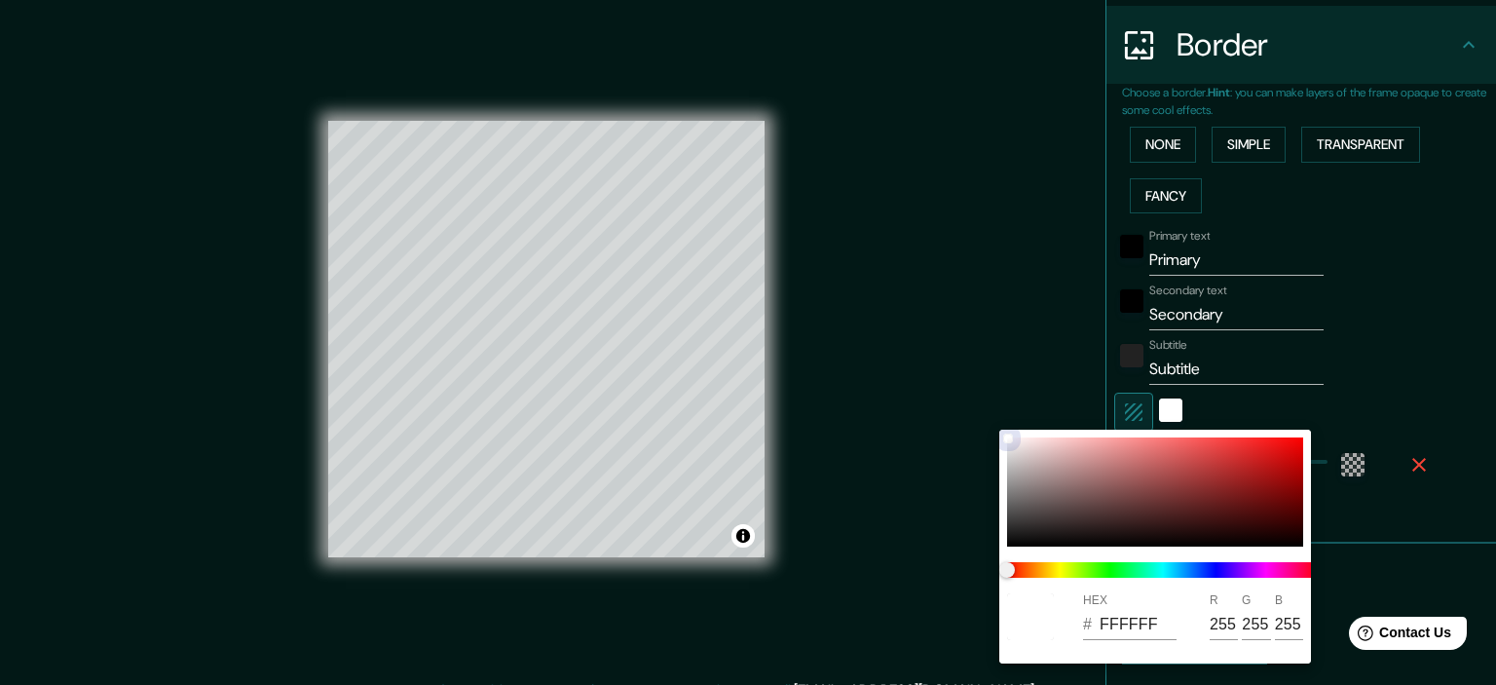
type input "22"
type input "A53E3E"
type input "165"
type input "62"
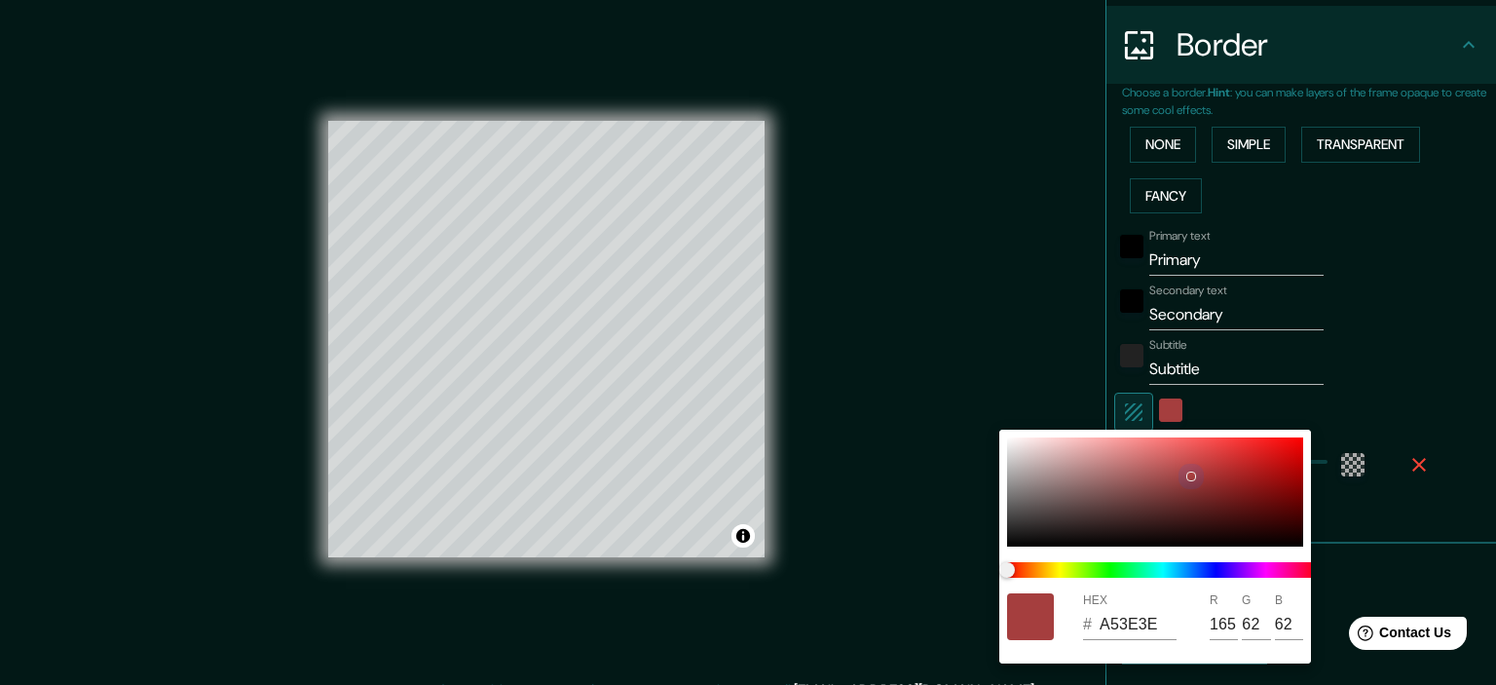
click at [1192, 475] on div at bounding box center [1155, 491] width 296 height 109
type input "A6713F"
type input "166"
type input "113"
type input "63"
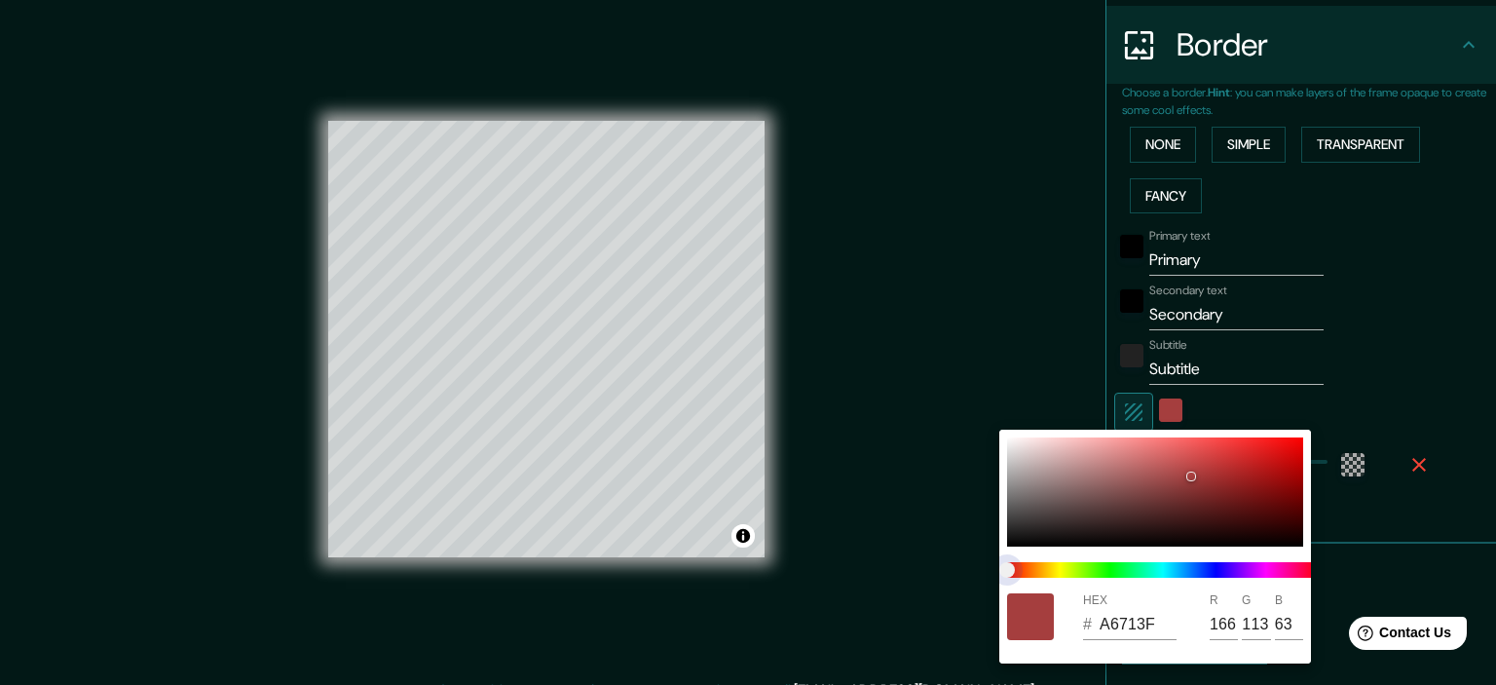
click at [1033, 567] on span at bounding box center [1163, 570] width 312 height 16
type input "A6723F"
type input "114"
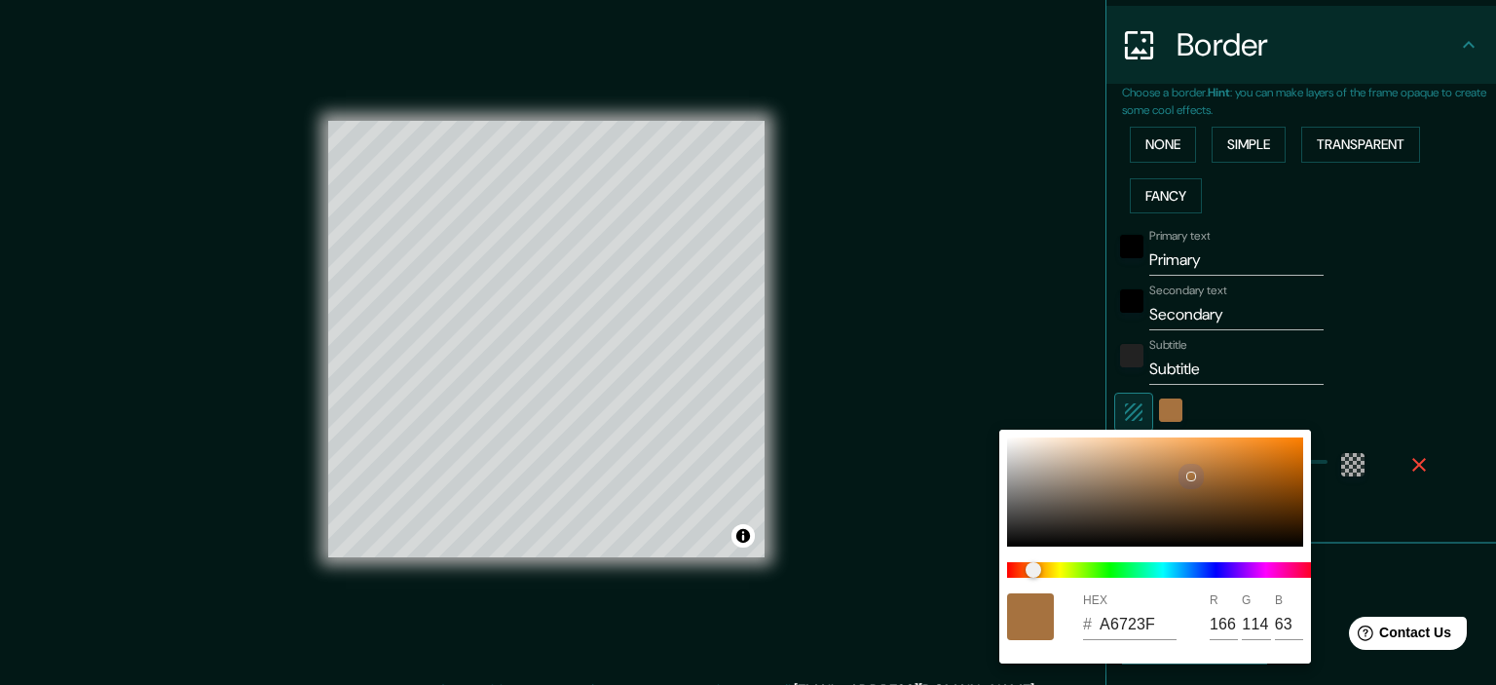
type input "D39454"
type input "211"
type input "148"
type input "84"
click at [1184, 456] on div at bounding box center [1155, 491] width 296 height 109
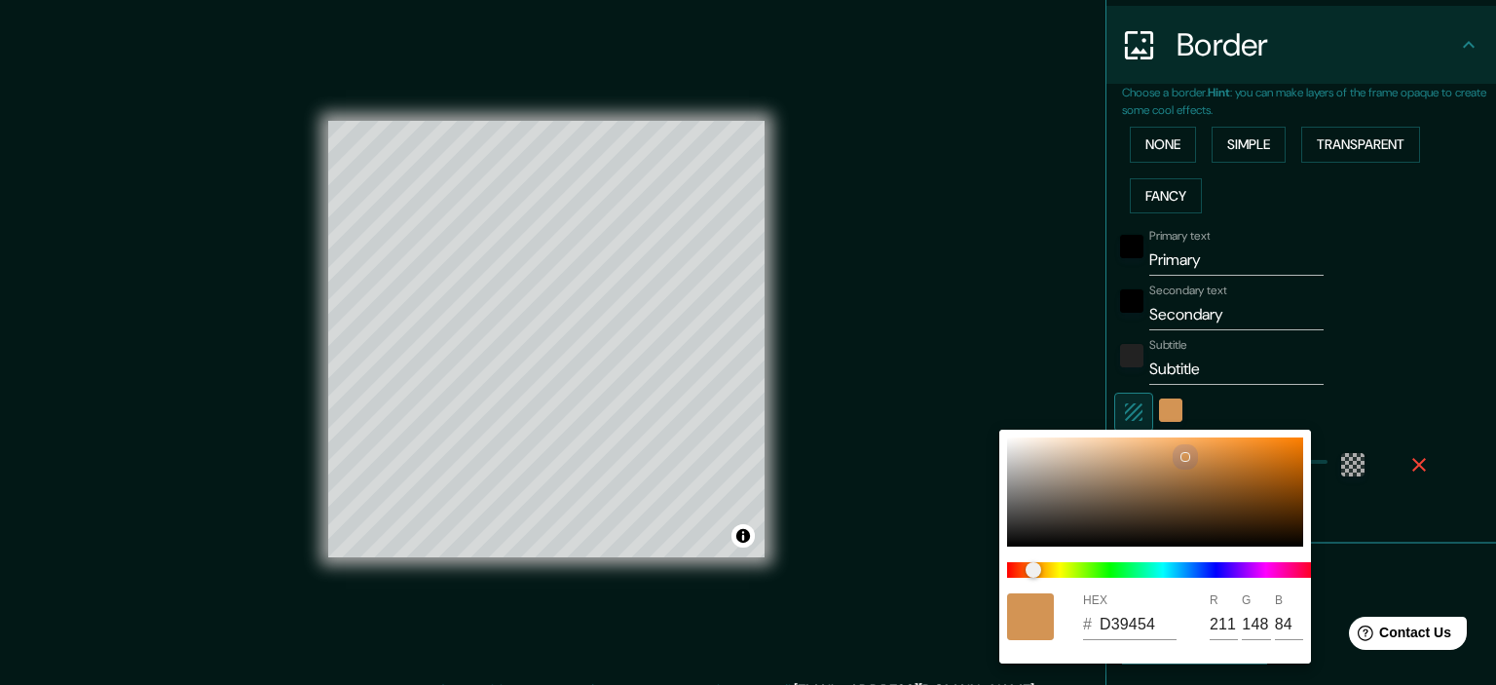
click at [1205, 455] on div at bounding box center [1155, 491] width 296 height 109
type input "D68E47"
type input "214"
type input "142"
type input "71"
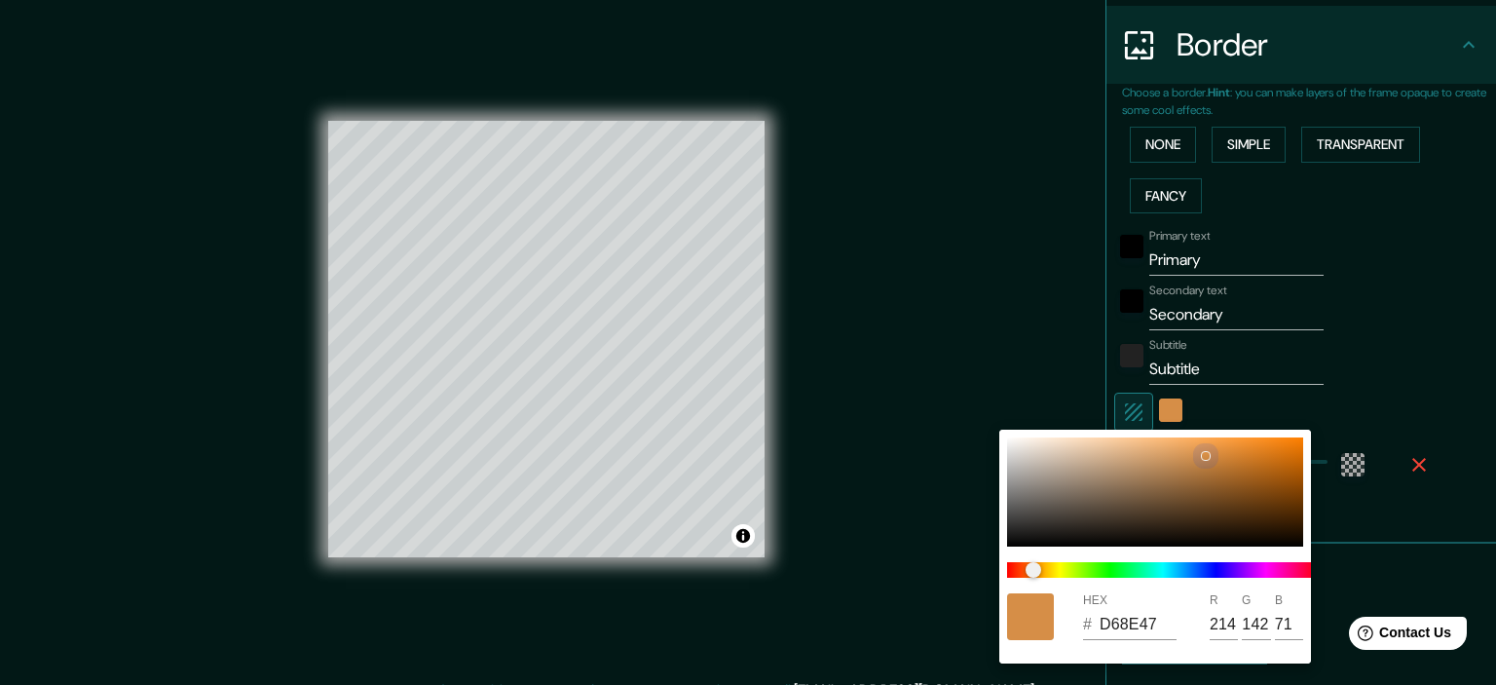
type input "A16A32"
type input "161"
type input "106"
type input "50"
type input "9F6832"
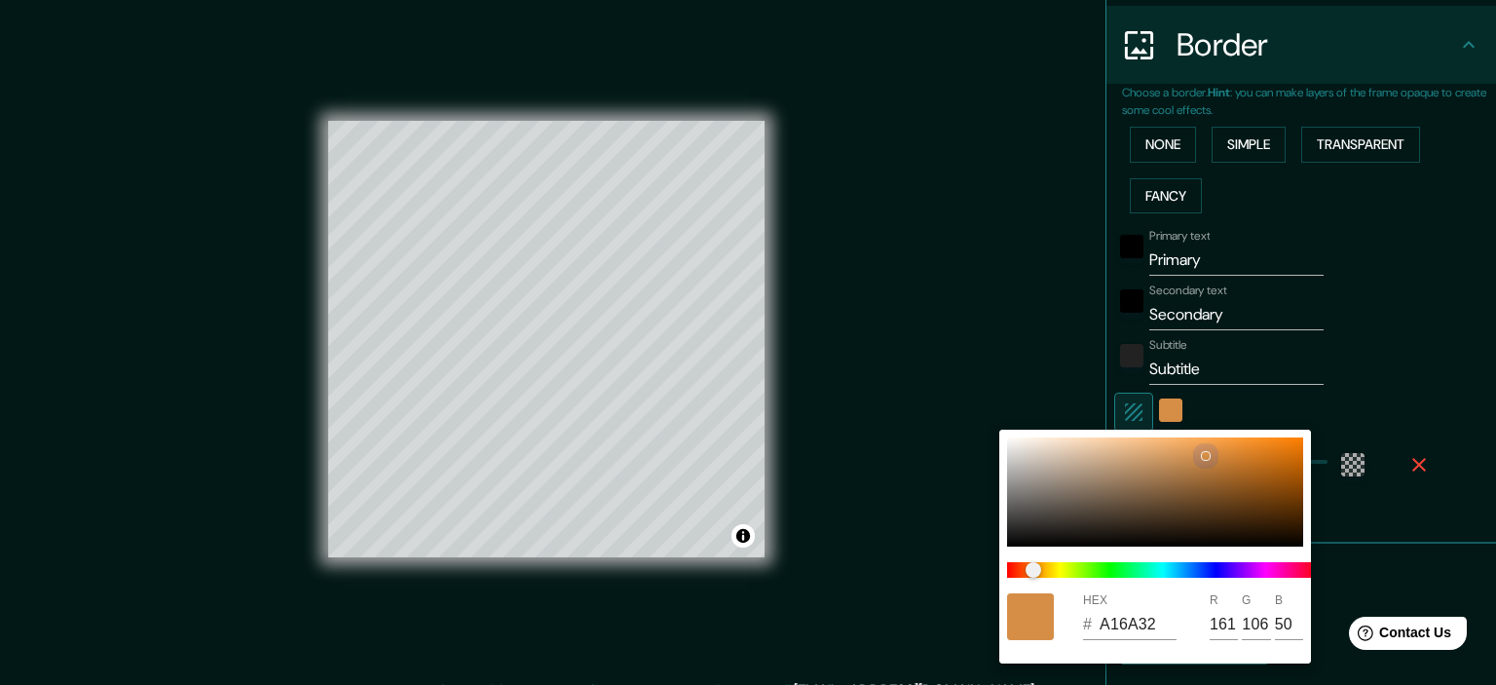
type input "159"
type input "104"
type input "9C6731"
type input "156"
type input "103"
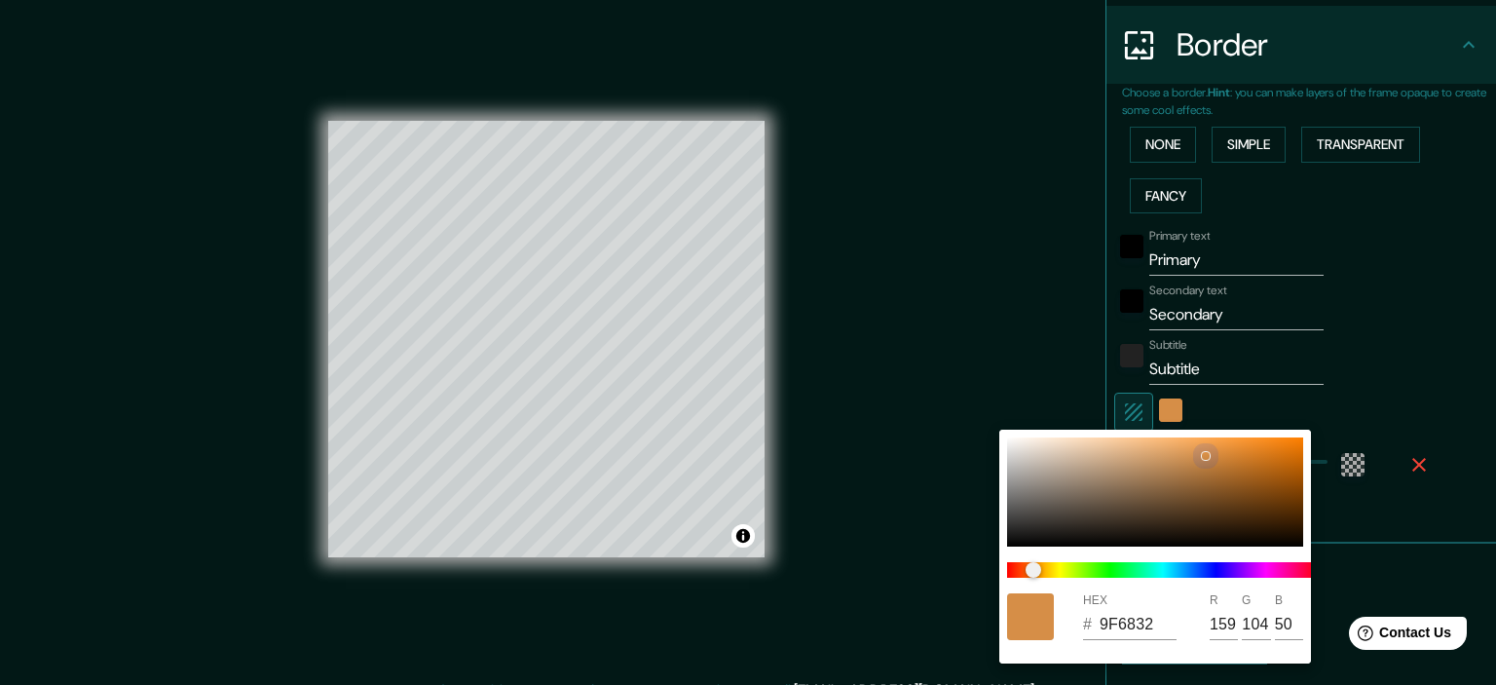
type input "49"
click at [1210, 480] on div at bounding box center [1155, 491] width 296 height 109
type input "9A6530"
type input "154"
type input "101"
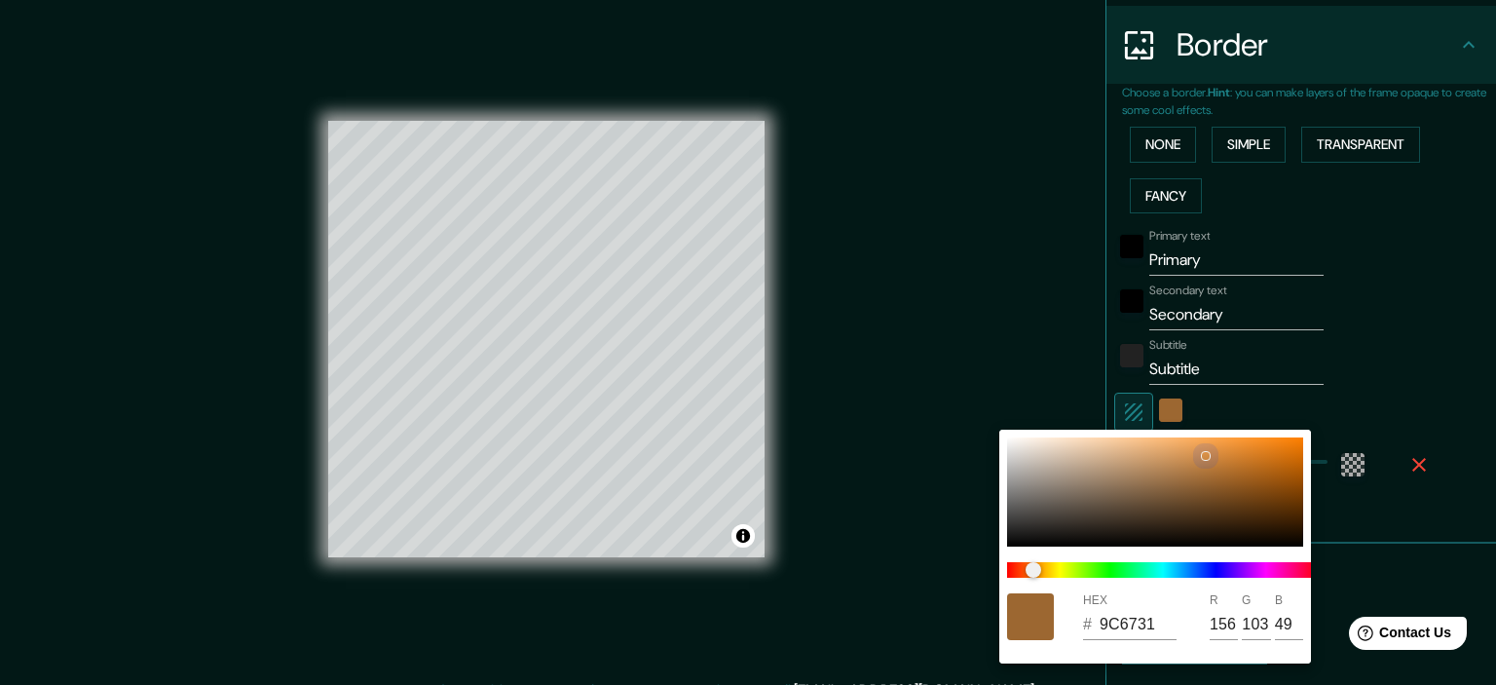
type input "48"
click at [997, 385] on div at bounding box center [748, 342] width 1496 height 685
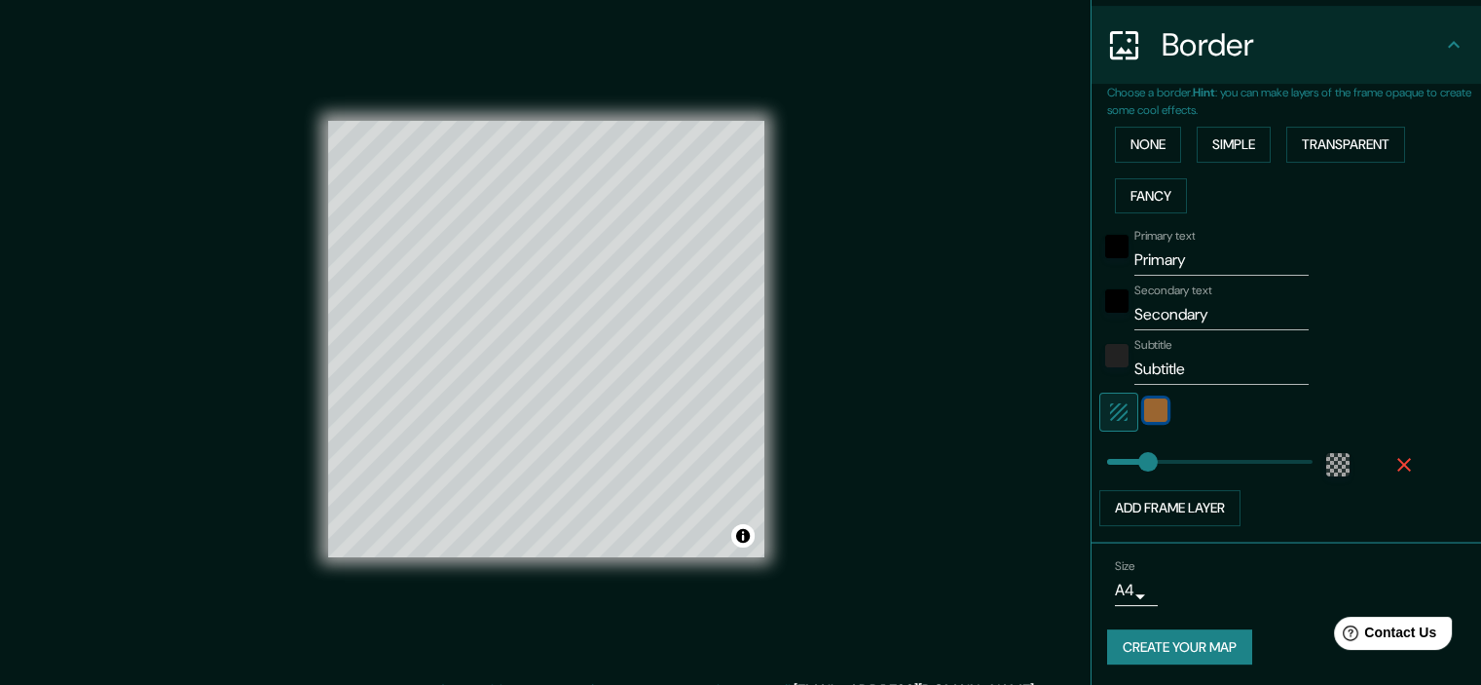
scroll to position [24, 0]
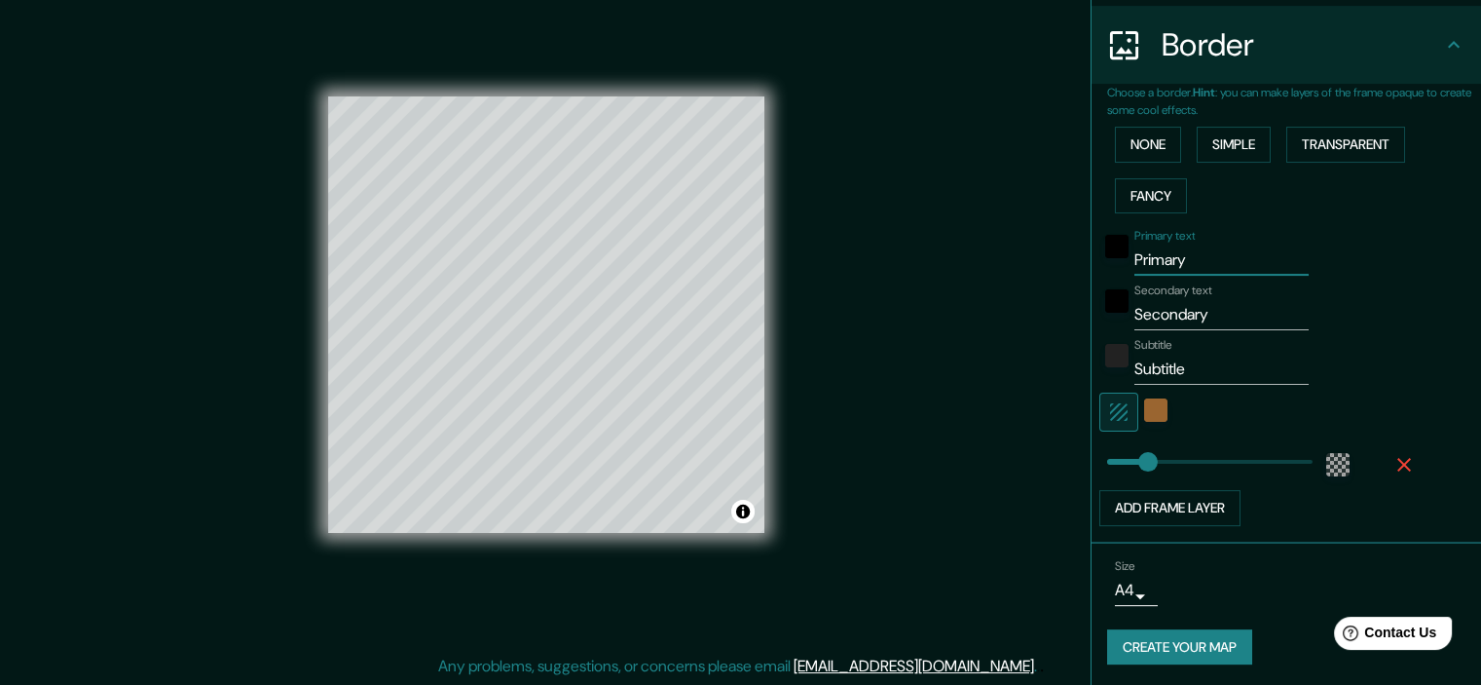
click at [1210, 261] on input "Primary" at bounding box center [1222, 259] width 174 height 31
type input "P"
click at [1207, 303] on input "Secondary" at bounding box center [1222, 314] width 174 height 31
type input "S"
type input "a"
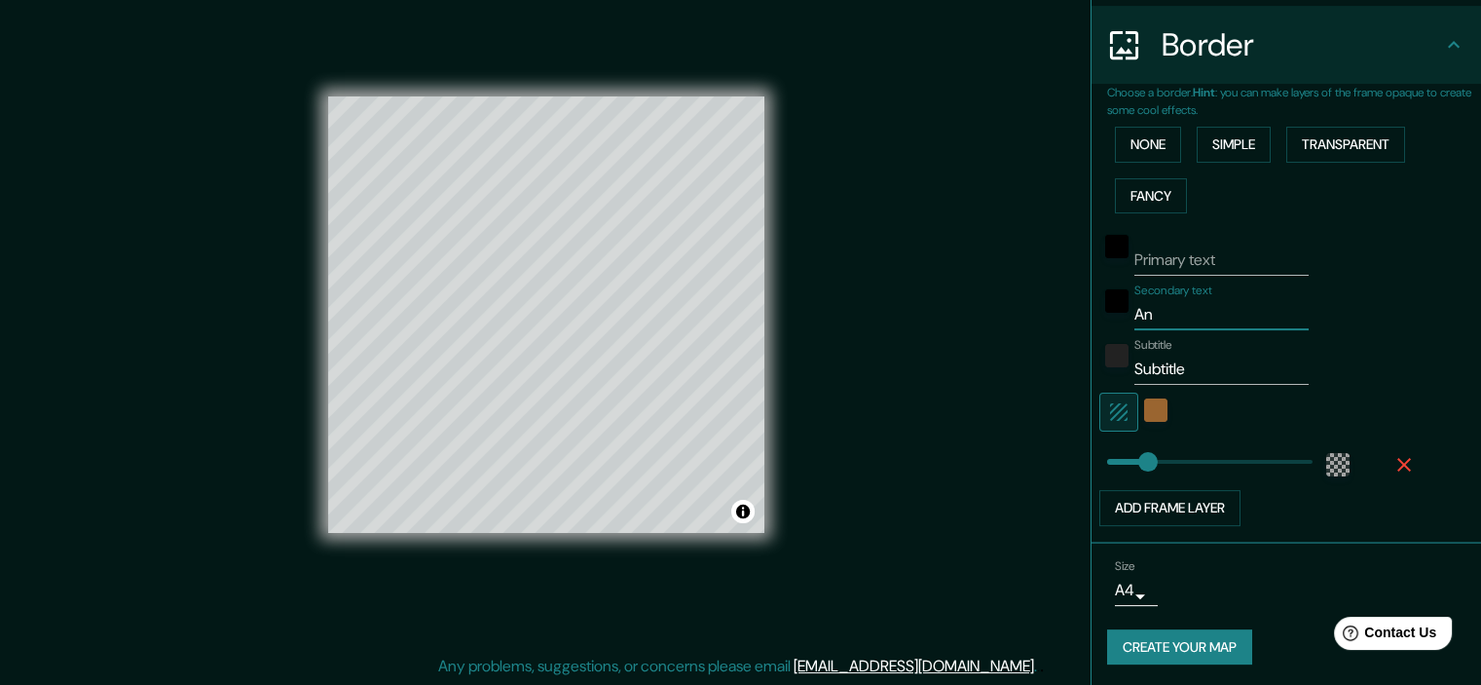
type input "A"
paste input "Vargas Machuca 1085, Cuenca, Ecua"
click at [1135, 312] on input "Vargas Machuca" at bounding box center [1222, 314] width 174 height 31
type input "Antonio Vargas Machuca"
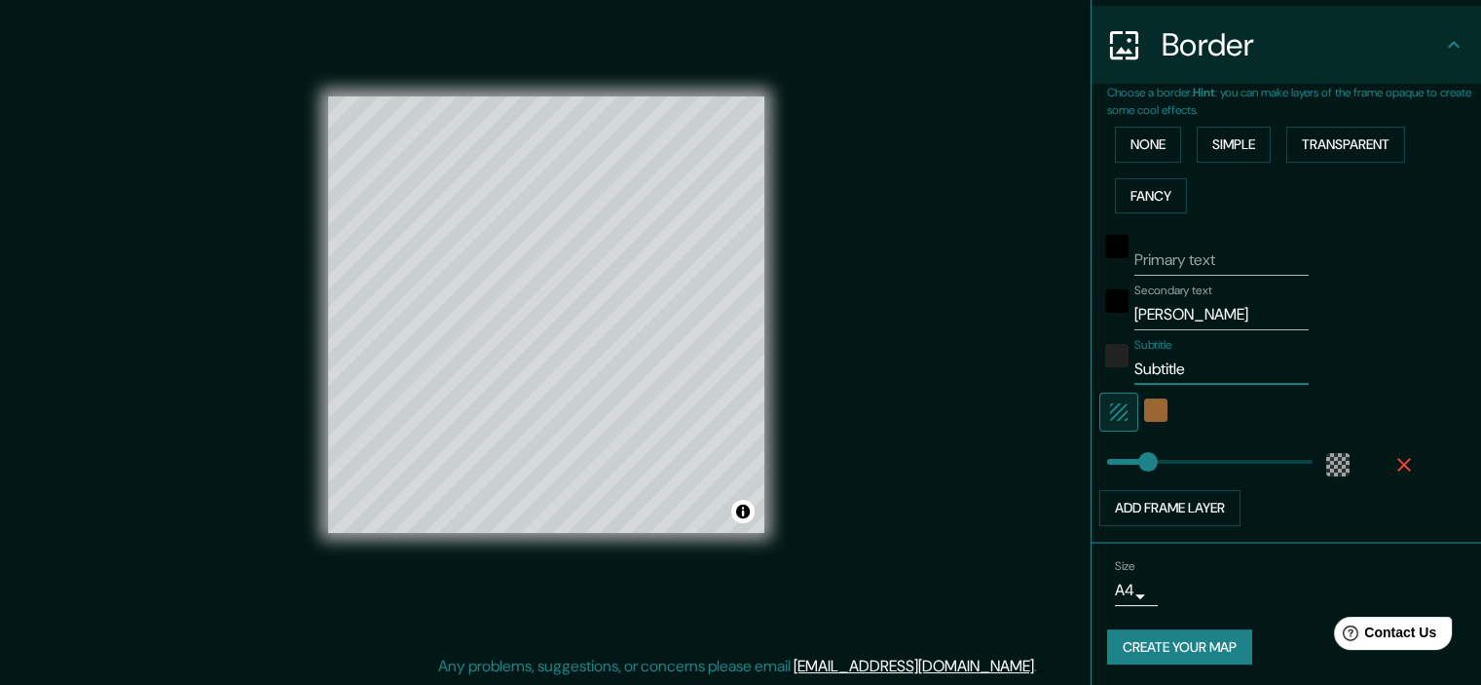
click at [1194, 371] on input "Subtitle" at bounding box center [1222, 369] width 174 height 31
type input "S"
type input "c"
type input "Cuenca, Ecuador."
type input "22"
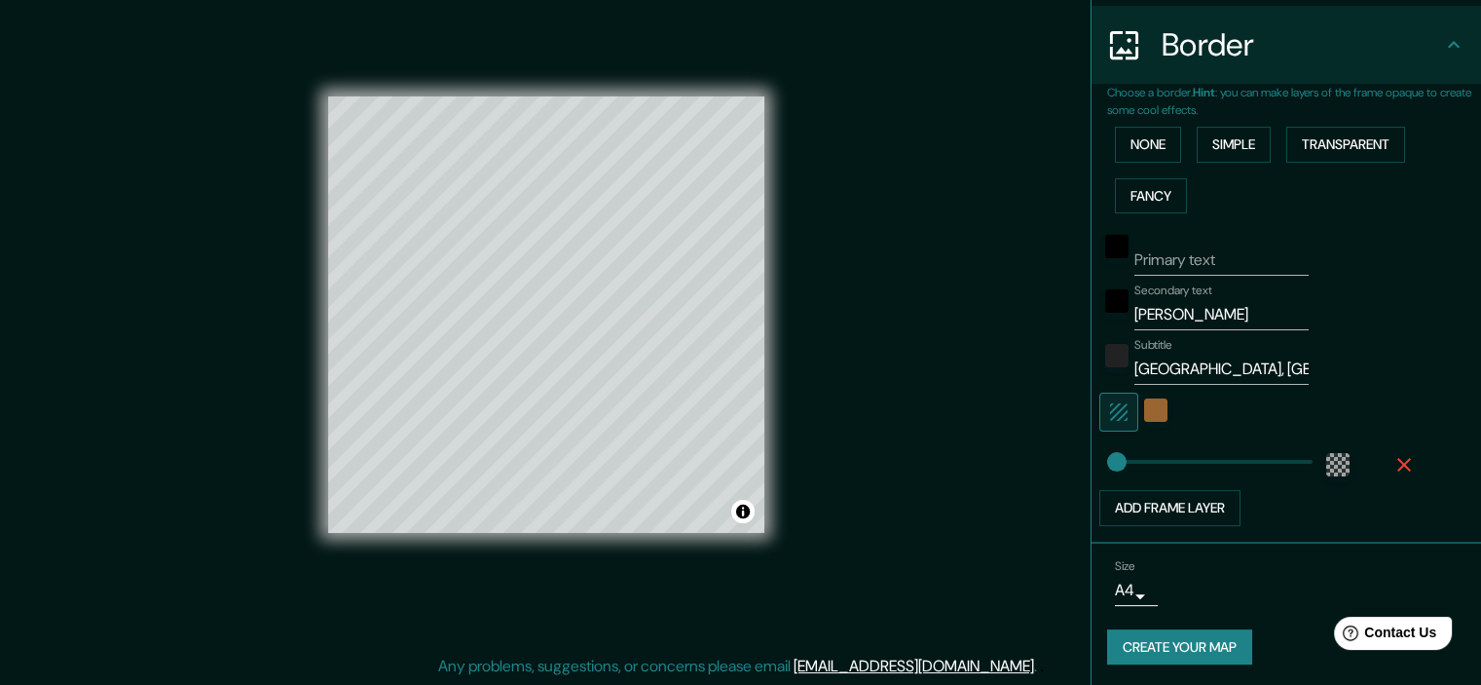
type input "80"
click at [608, 260] on div at bounding box center [608, 265] width 16 height 16
click at [1167, 646] on button "Create your map" at bounding box center [1179, 647] width 145 height 36
click at [1180, 635] on button "Create your map" at bounding box center [1179, 647] width 145 height 36
click at [740, 517] on button "Toggle attribution" at bounding box center [742, 511] width 23 height 23
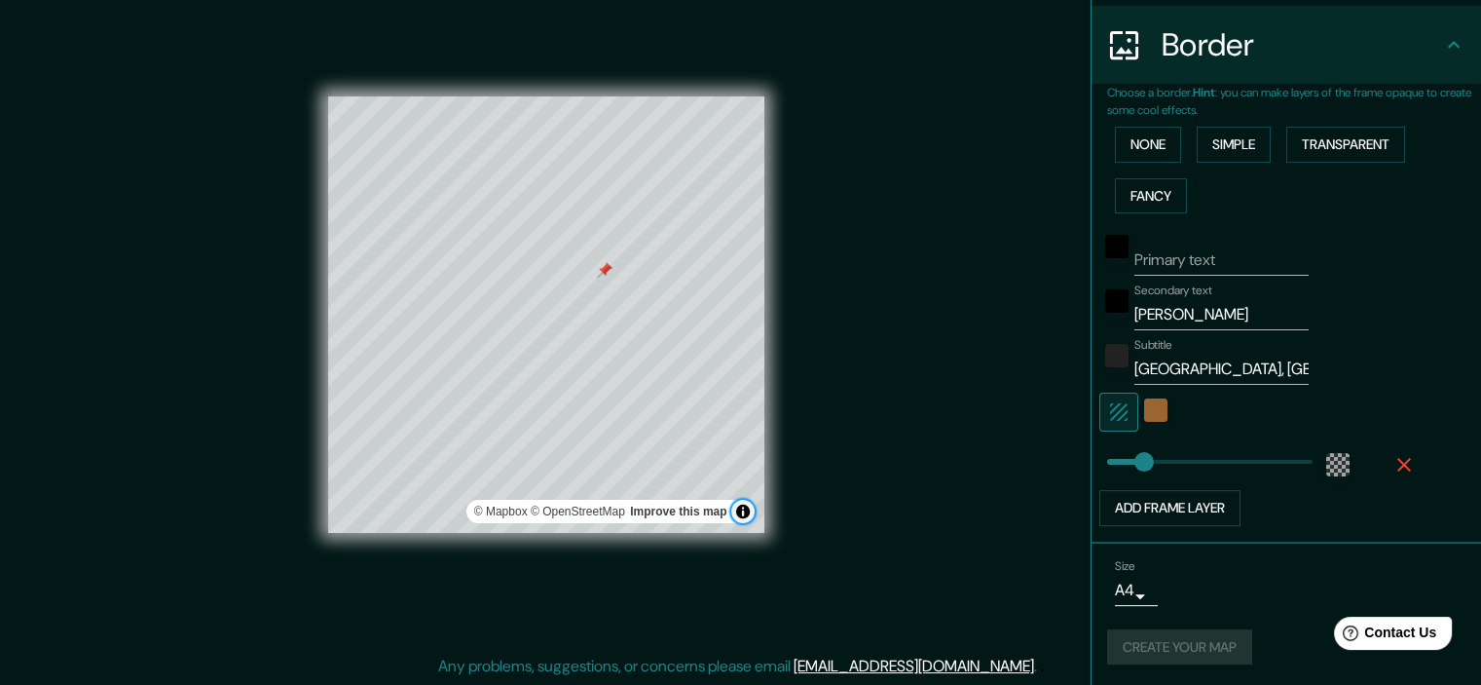
click at [740, 517] on button "Toggle attribution" at bounding box center [742, 511] width 23 height 23
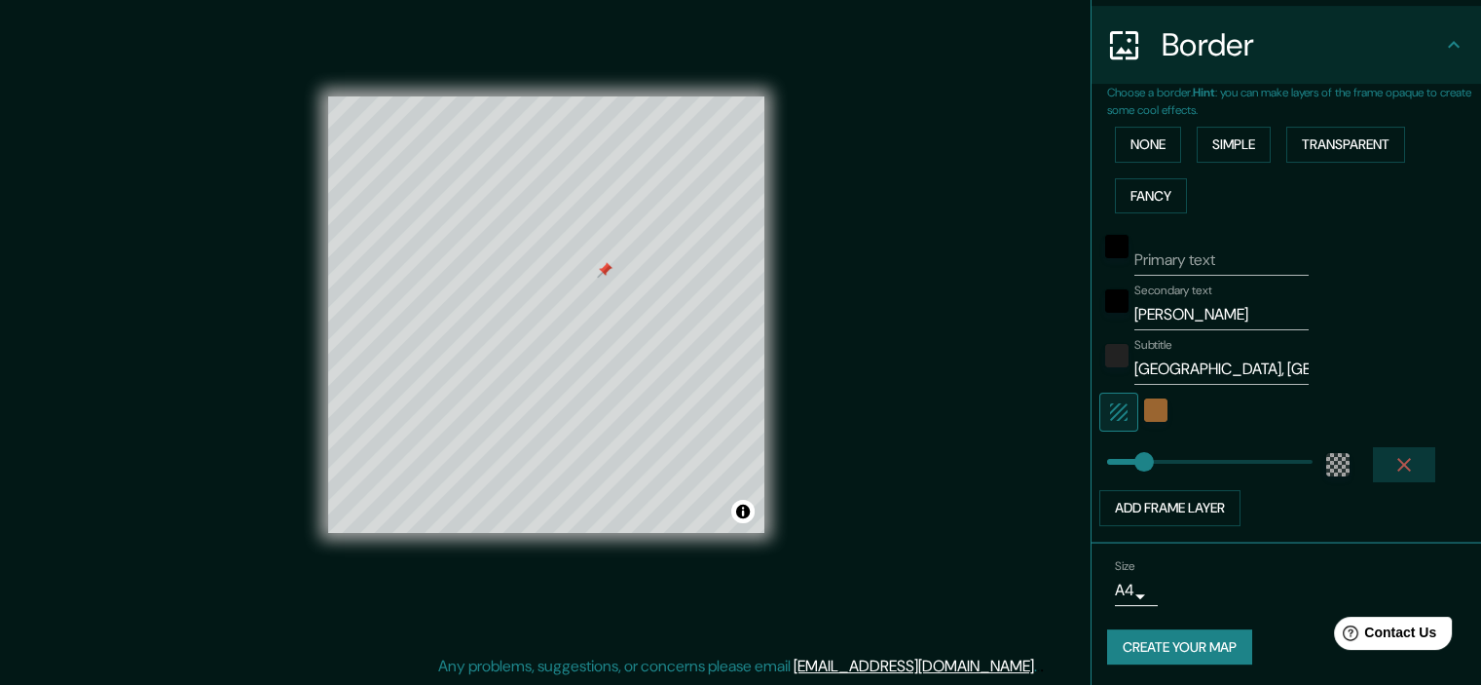
click at [1393, 459] on icon "button" at bounding box center [1404, 464] width 23 height 23
